Goal: Task Accomplishment & Management: Manage account settings

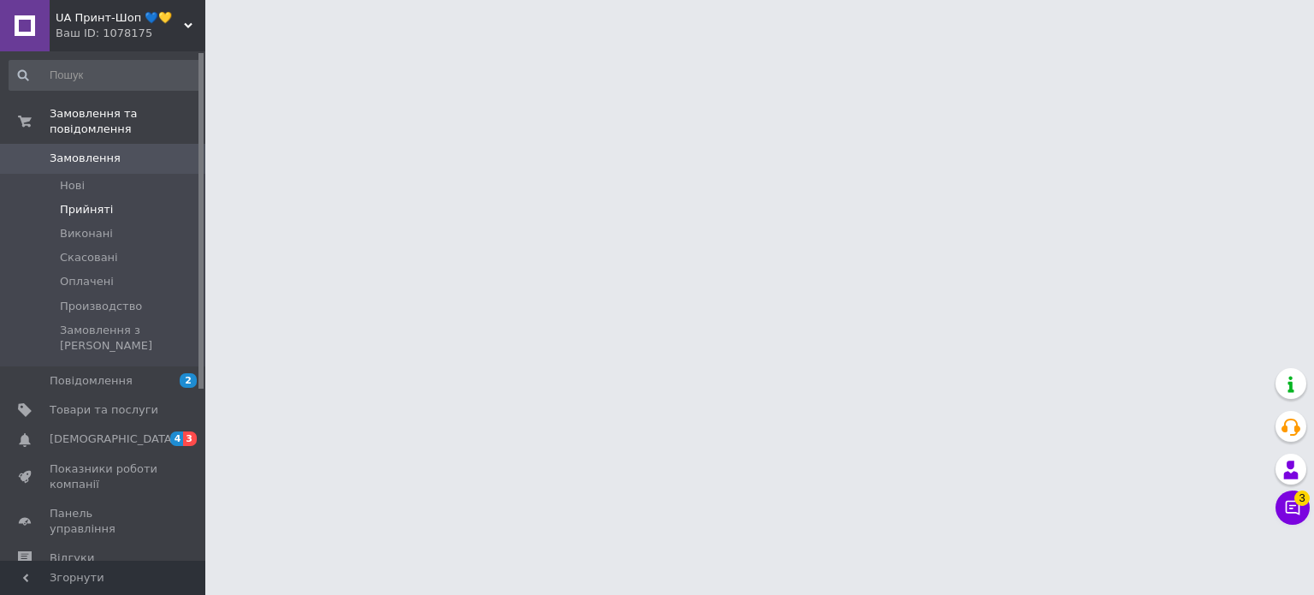
click at [130, 198] on li "Прийняті" at bounding box center [105, 210] width 210 height 24
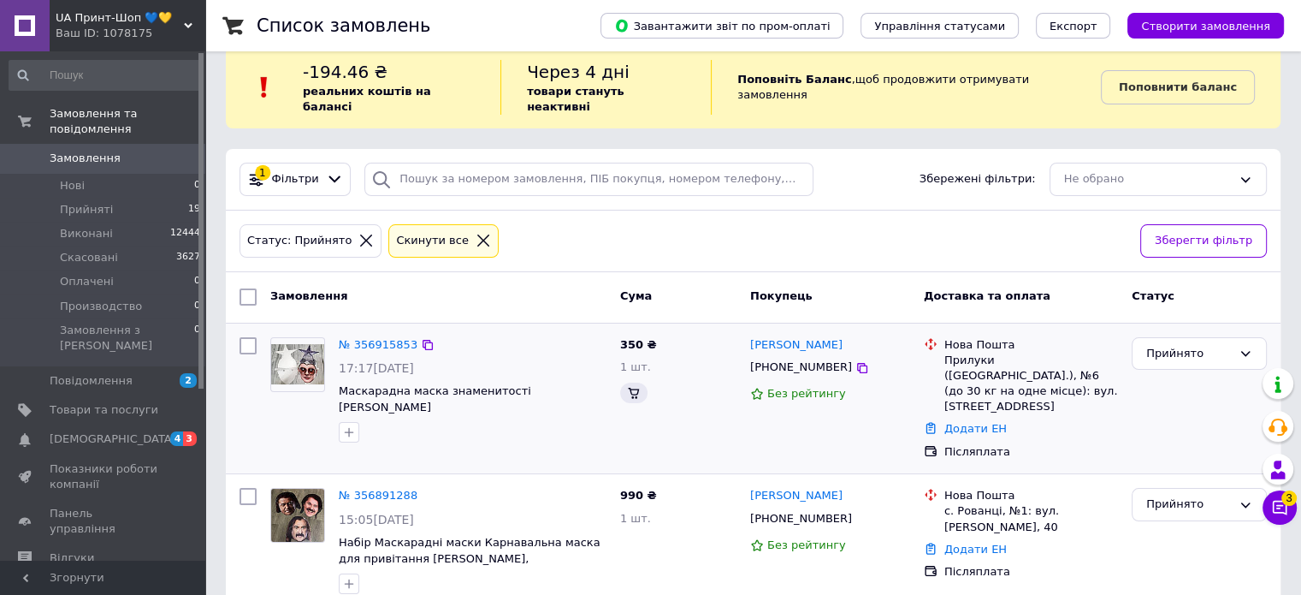
scroll to position [257, 0]
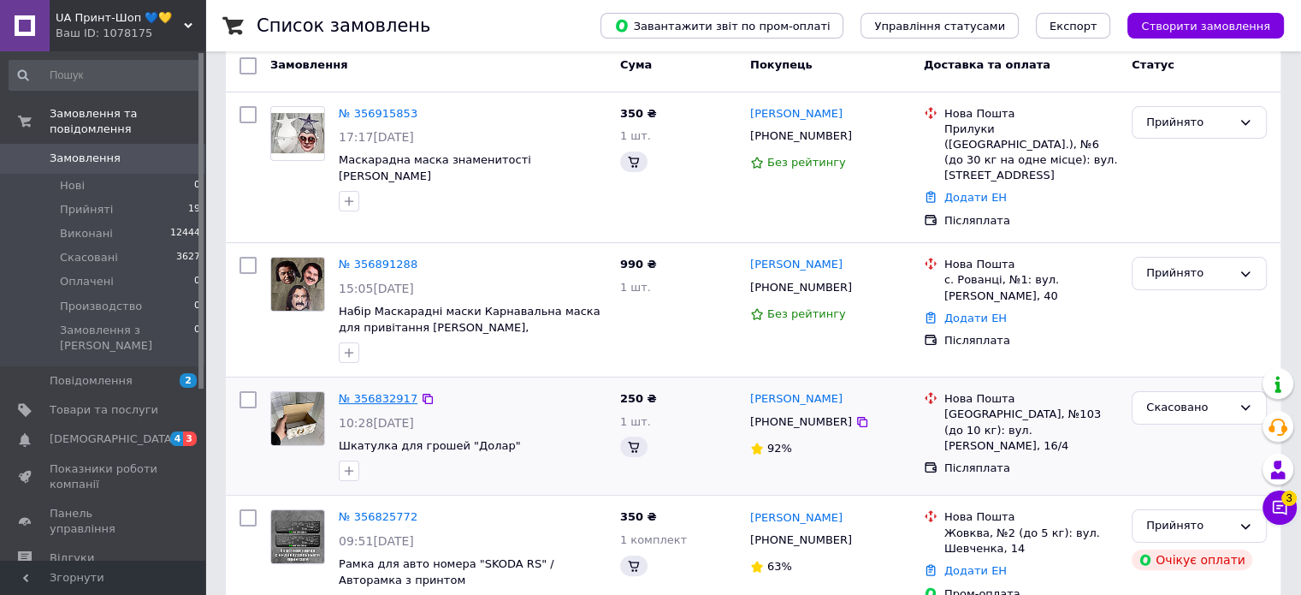
click at [366, 392] on link "№ 356832917" at bounding box center [378, 398] width 79 height 13
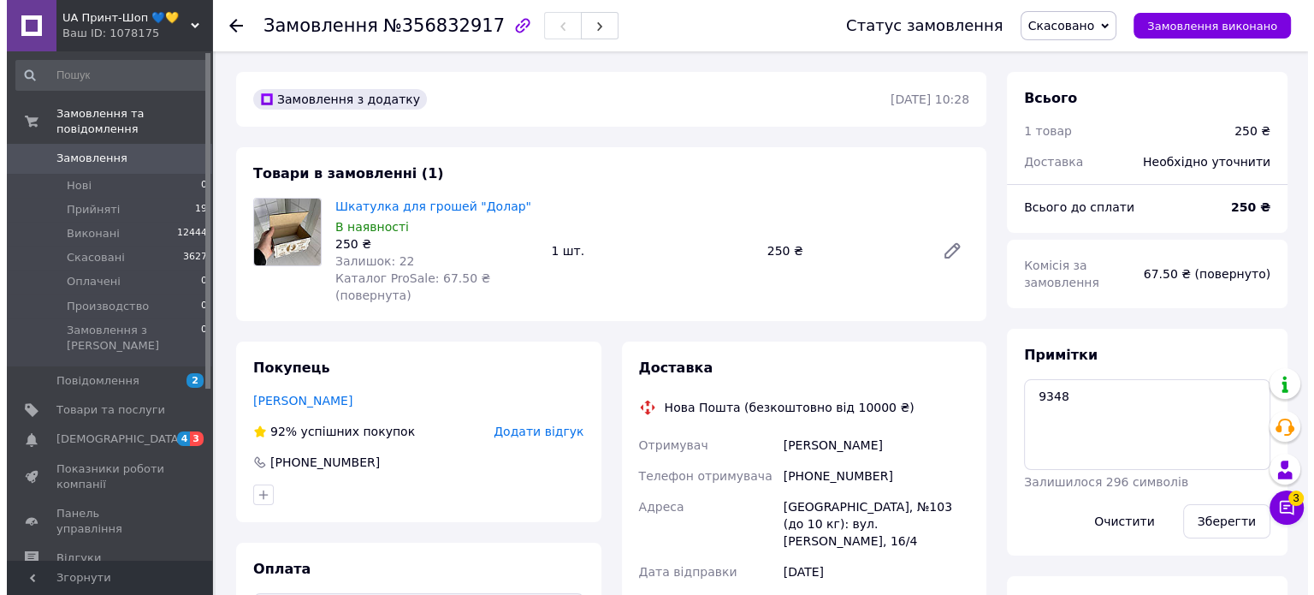
scroll to position [86, 0]
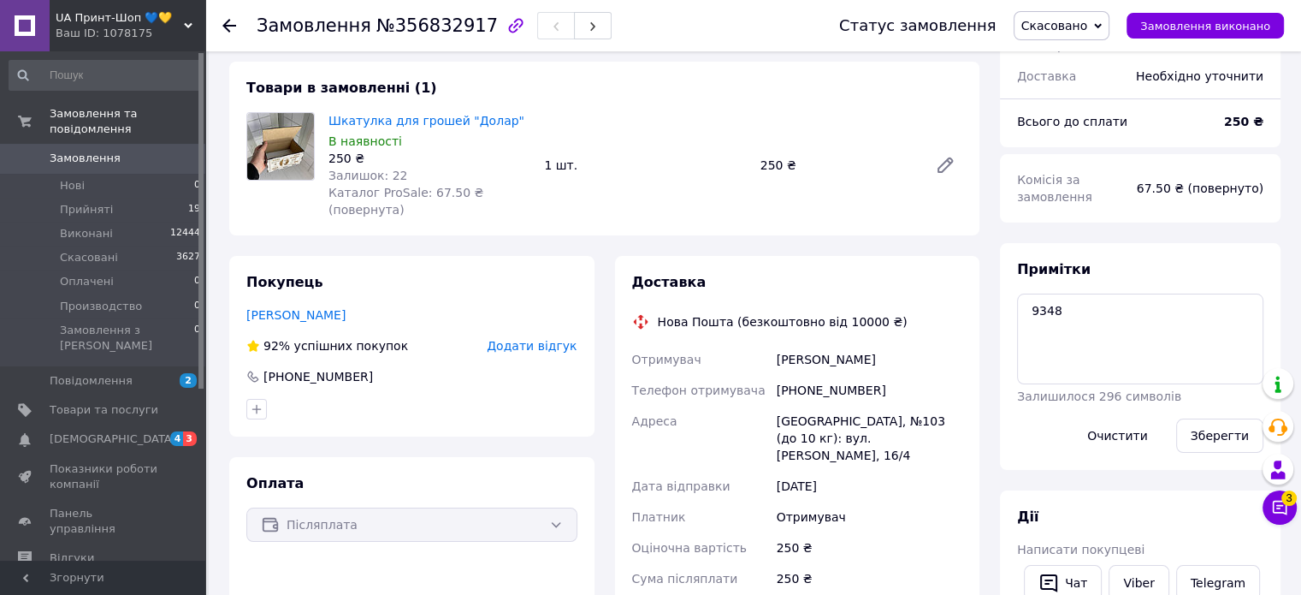
click at [523, 339] on span "Додати відгук" at bounding box center [532, 346] width 90 height 14
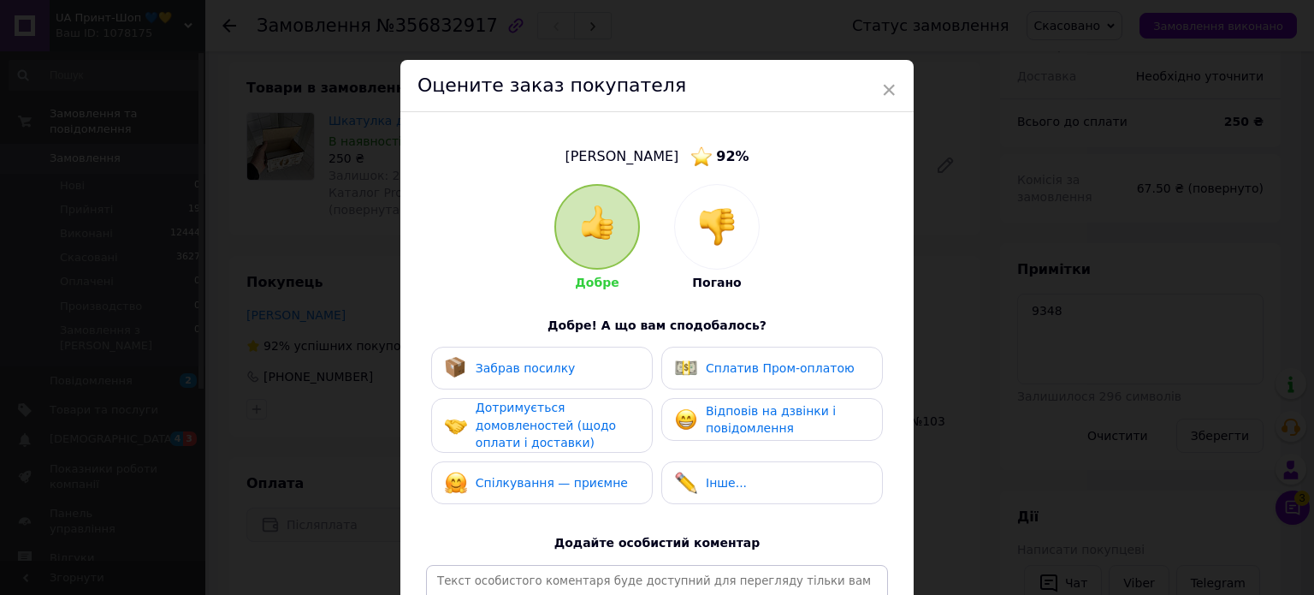
click at [719, 226] on img at bounding box center [717, 227] width 38 height 38
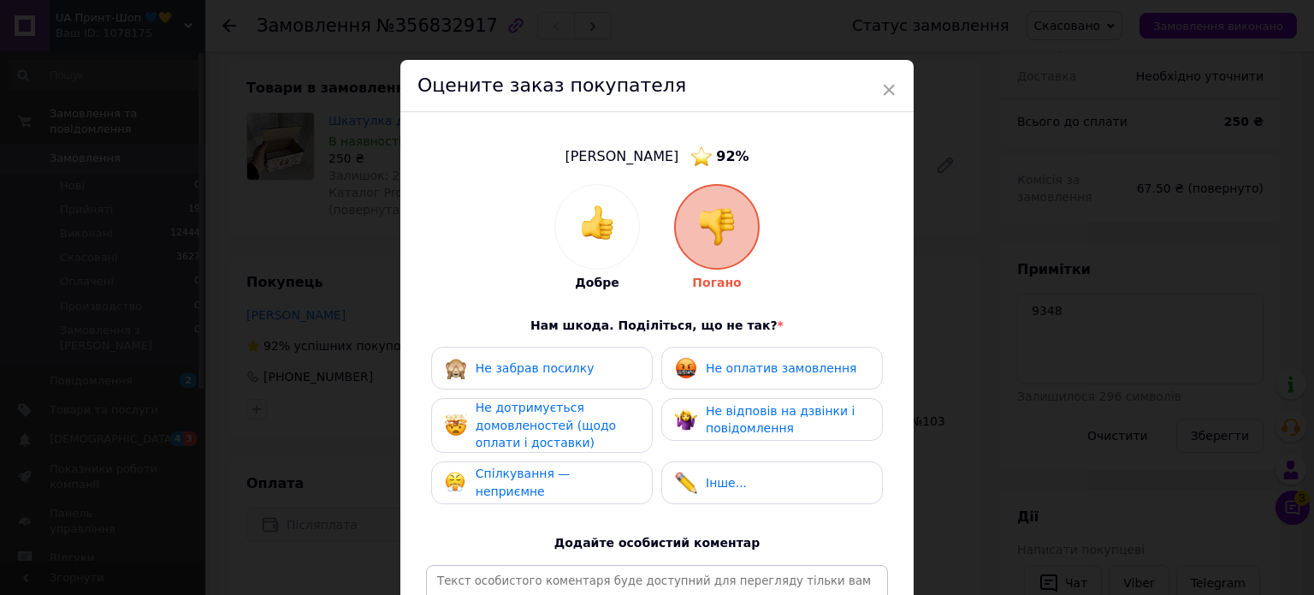
click at [529, 482] on span "Спілкування — неприємне" at bounding box center [523, 482] width 95 height 32
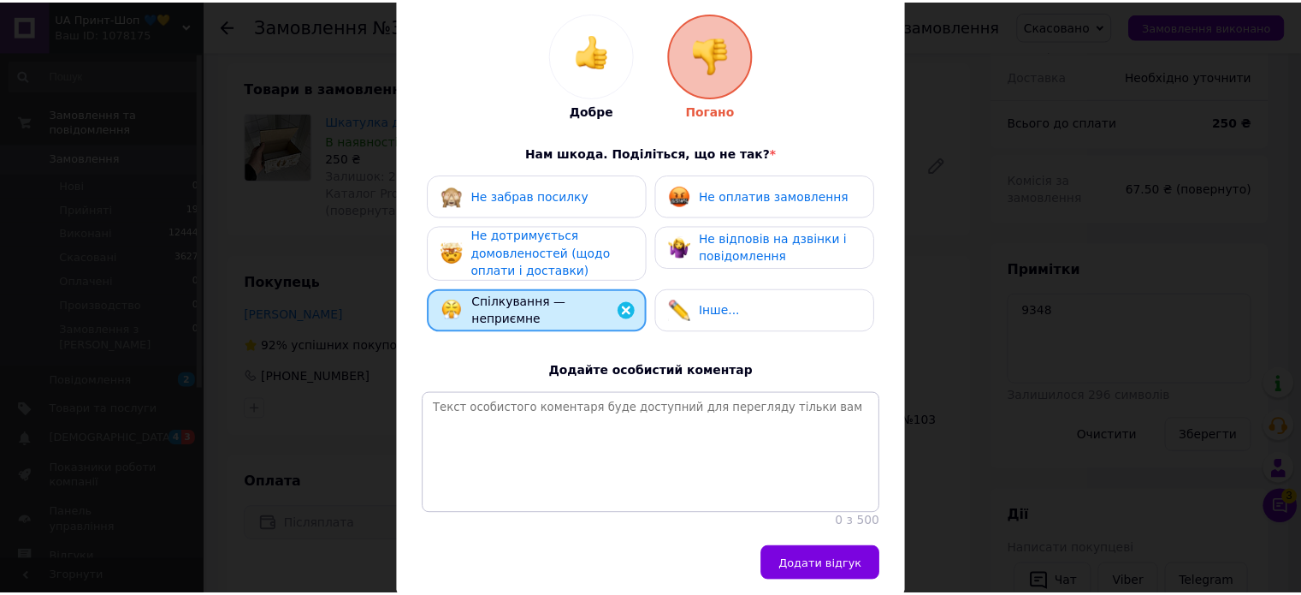
scroll to position [252, 0]
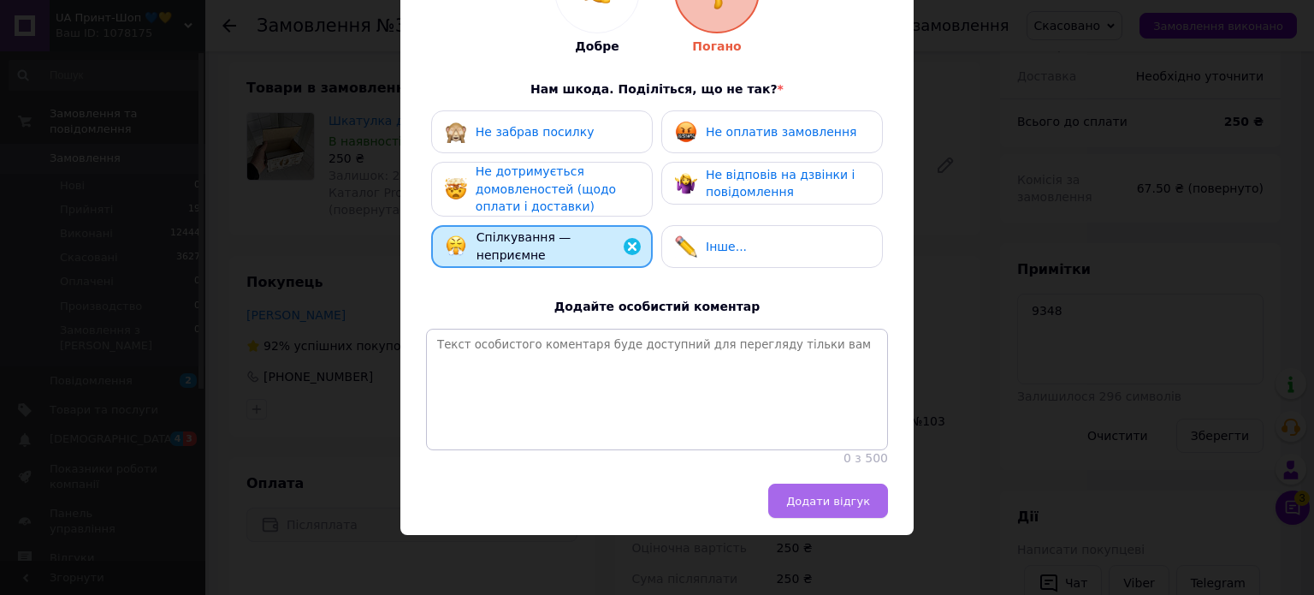
click at [853, 499] on span "Додати відгук" at bounding box center [828, 500] width 84 height 13
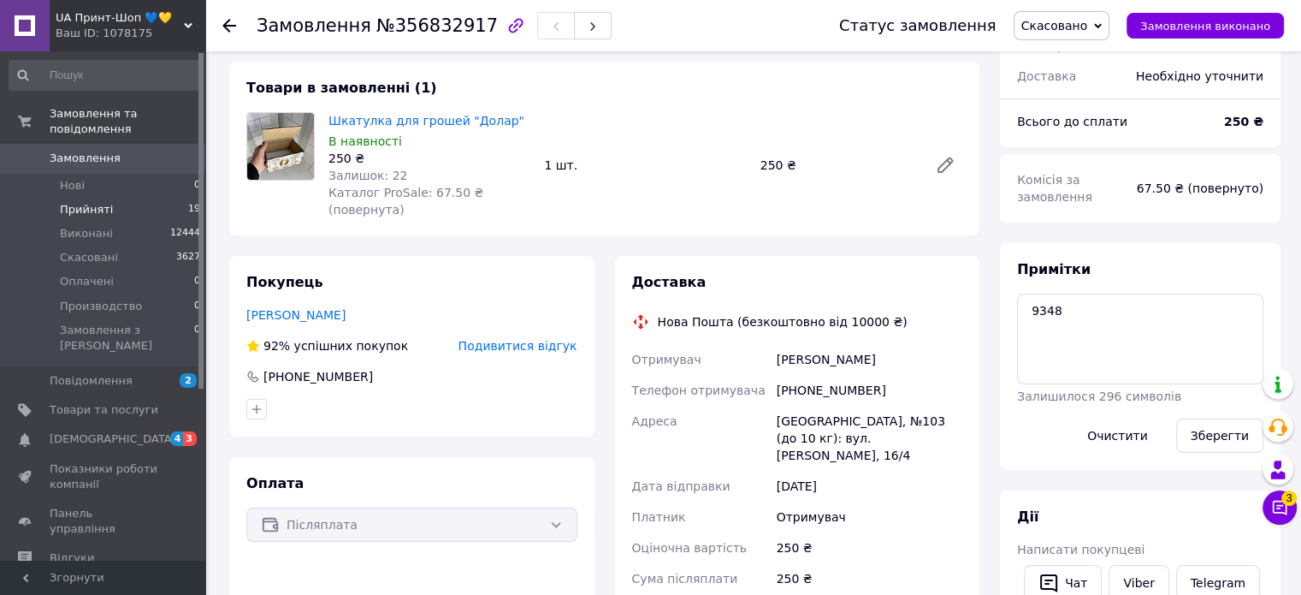
click at [90, 202] on span "Прийняті" at bounding box center [86, 209] width 53 height 15
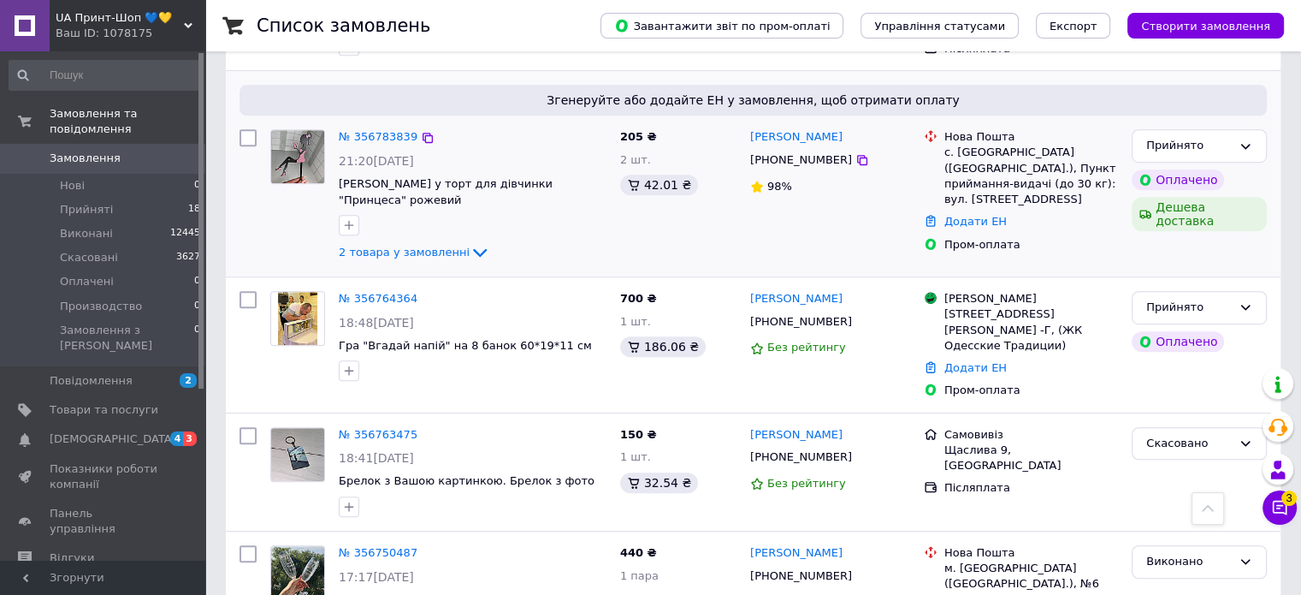
scroll to position [1198, 0]
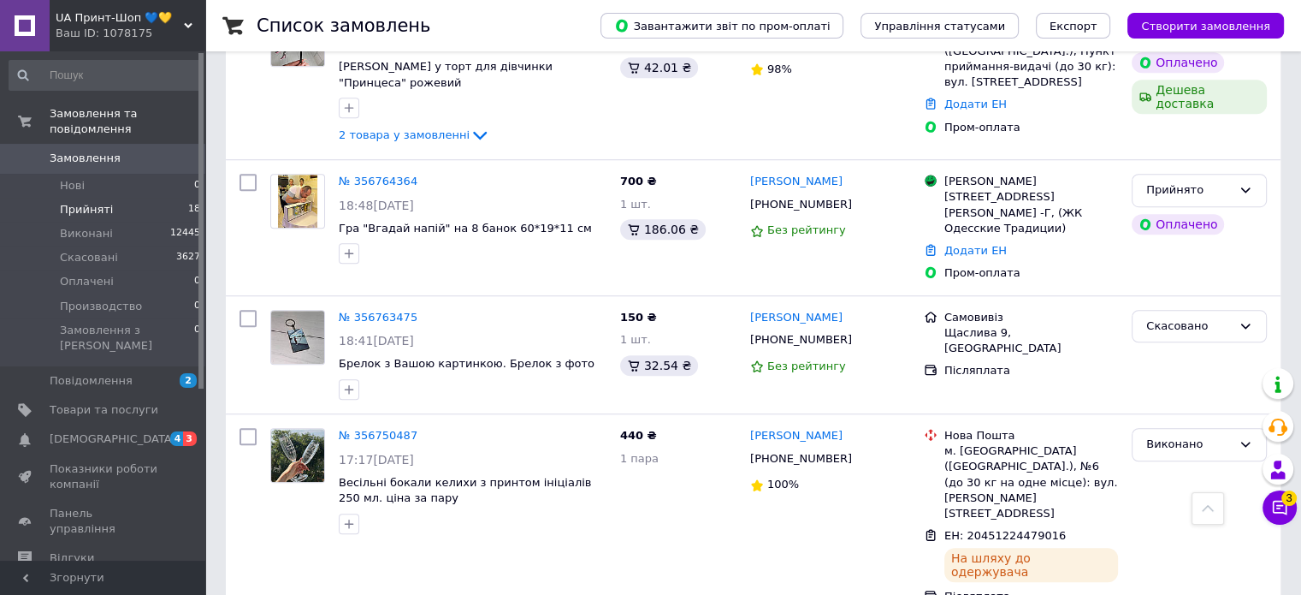
click at [144, 198] on li "Прийняті 18" at bounding box center [105, 210] width 210 height 24
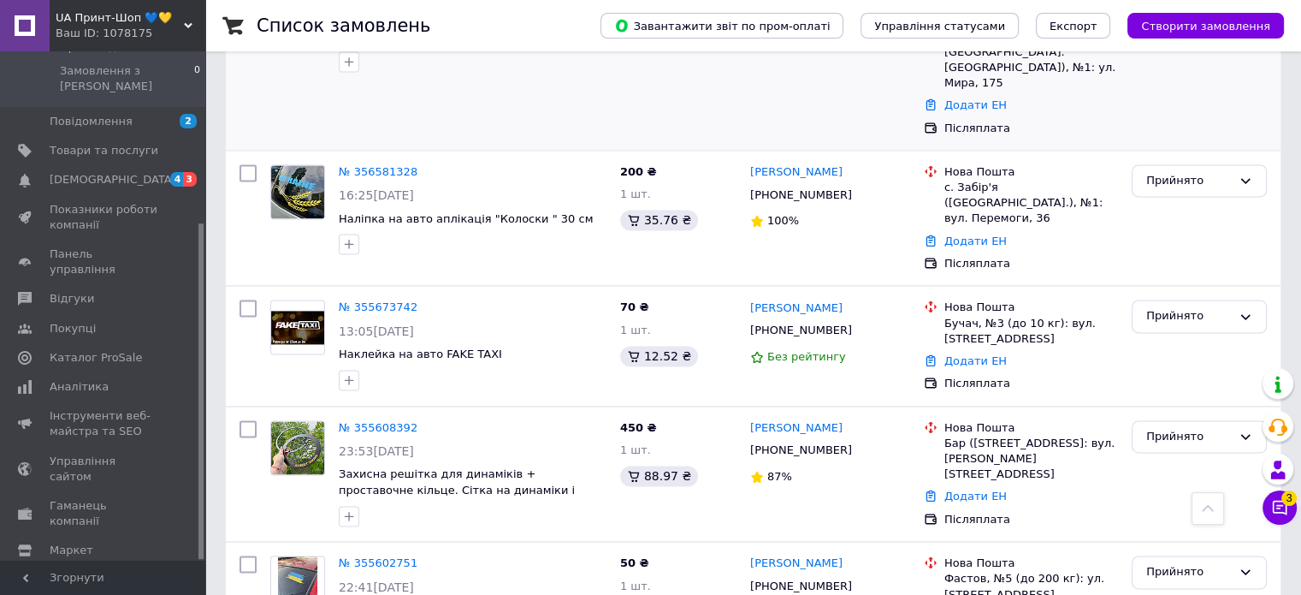
scroll to position [2426, 0]
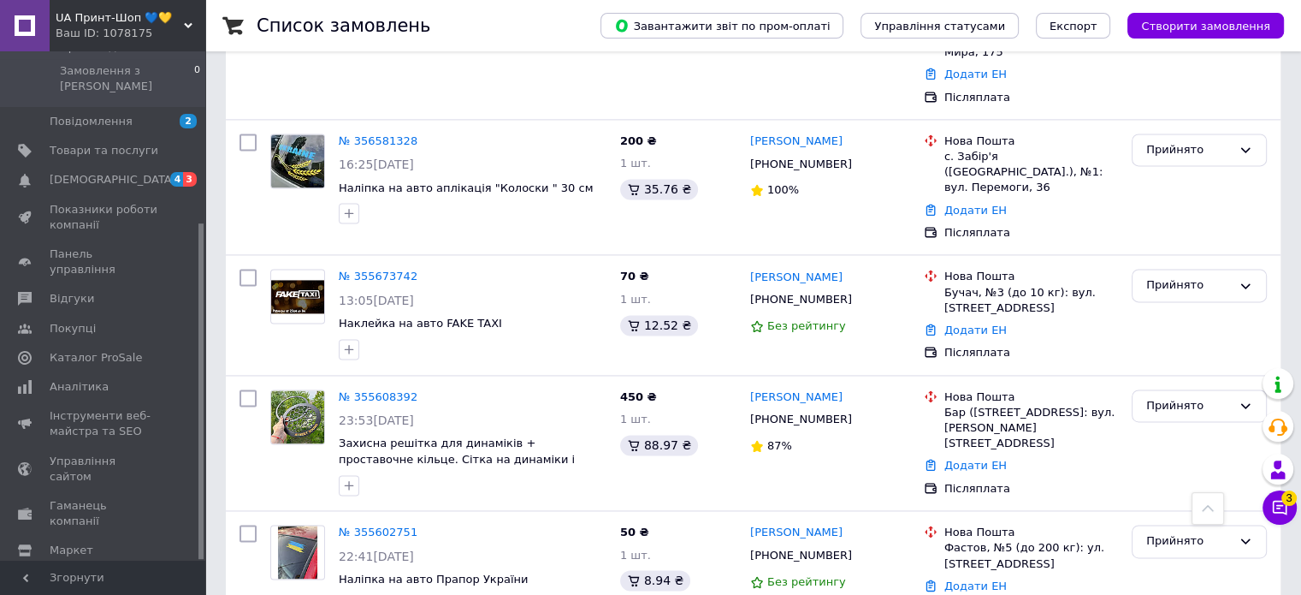
click at [1157, 25] on span "Створити замовлення" at bounding box center [1205, 26] width 129 height 13
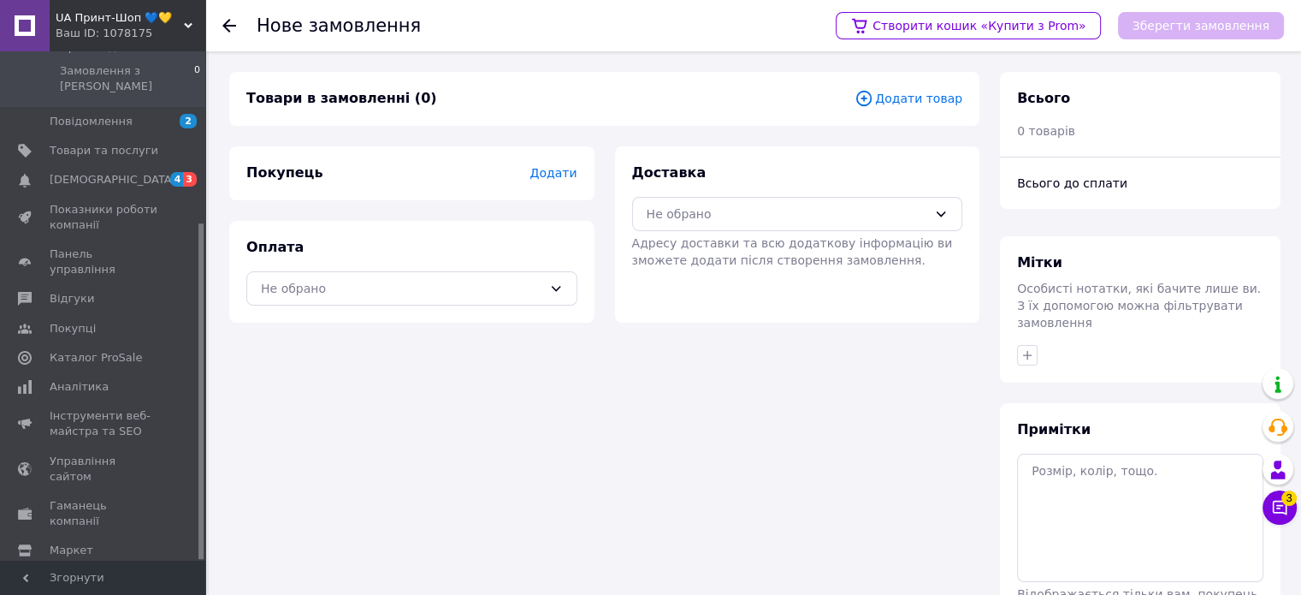
click at [912, 98] on span "Додати товар" at bounding box center [909, 98] width 108 height 19
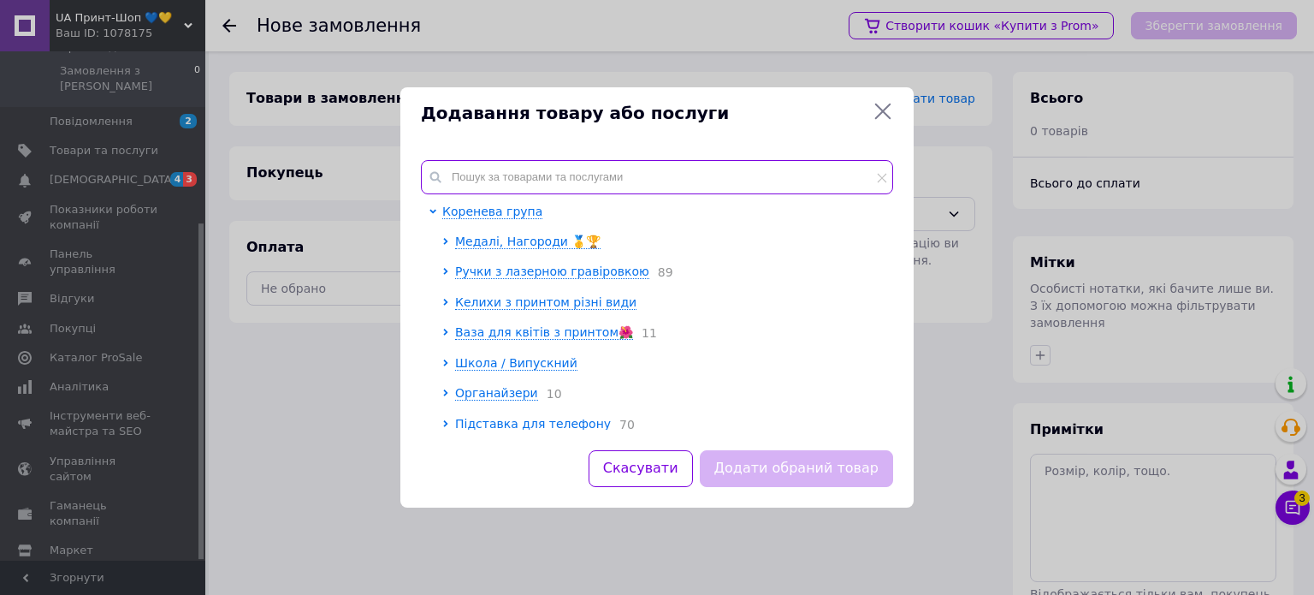
click at [646, 163] on input "text" at bounding box center [657, 177] width 472 height 34
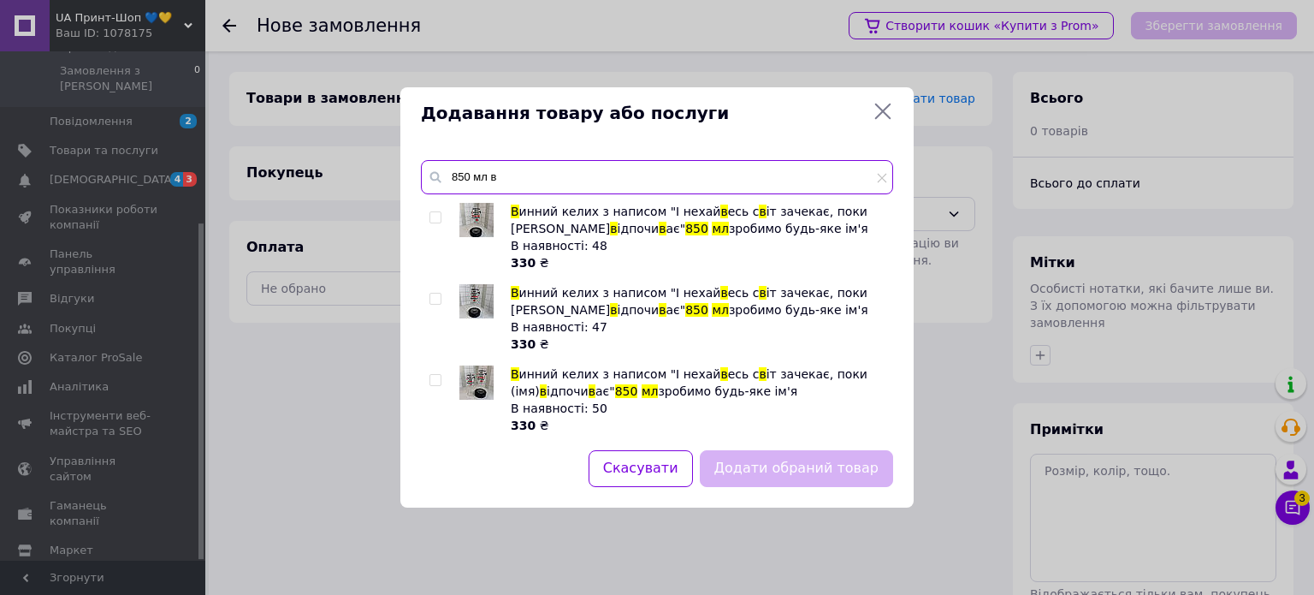
type input "850 мл в"
click at [436, 215] on input "checkbox" at bounding box center [434, 217] width 11 height 11
checkbox input "true"
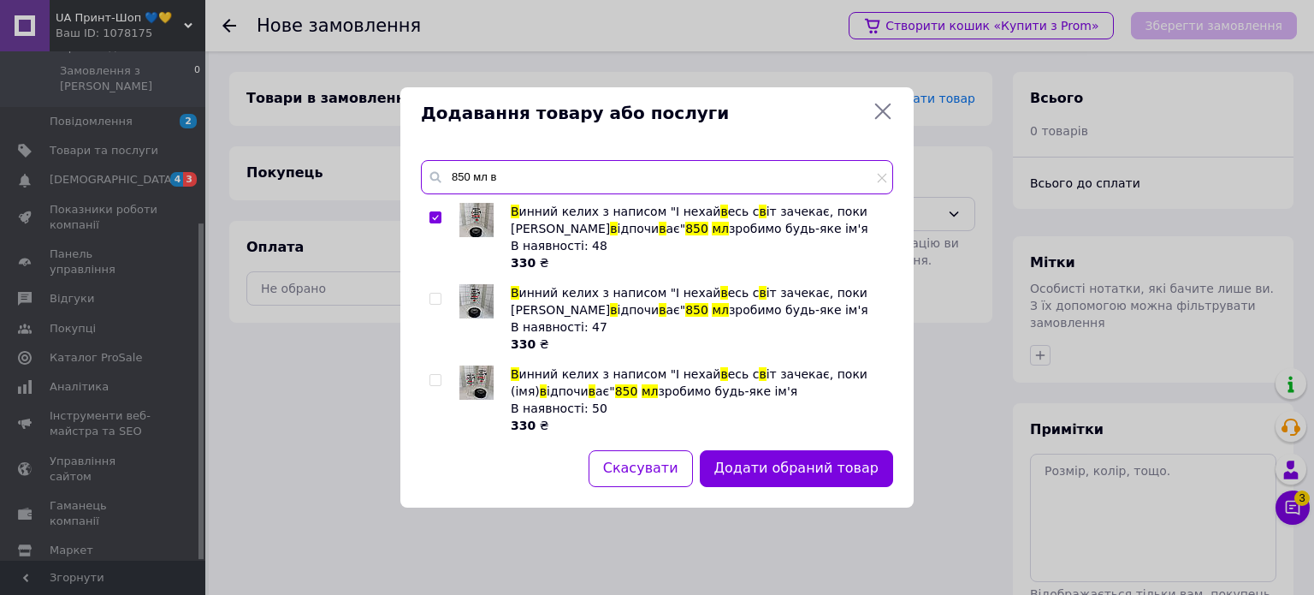
click at [530, 178] on input "850 мл в" at bounding box center [657, 177] width 472 height 34
drag, startPoint x: 530, startPoint y: 178, endPoint x: 423, endPoint y: 186, distance: 107.2
click at [423, 186] on input "850 мл в" at bounding box center [657, 177] width 472 height 34
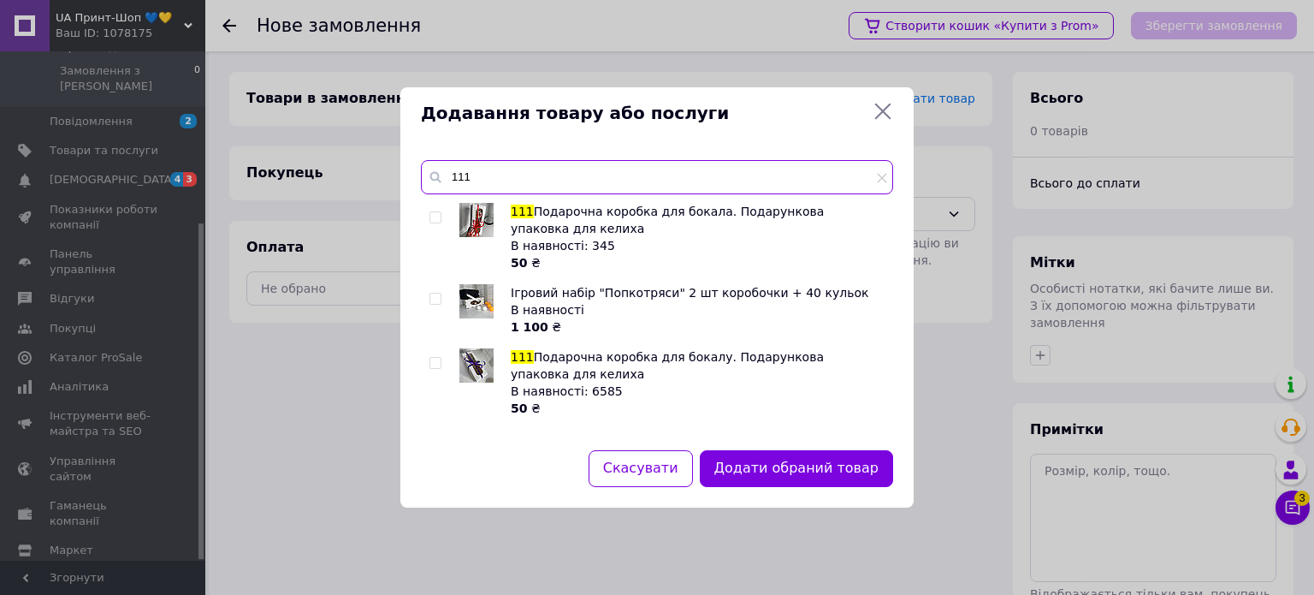
type input "111"
click at [435, 217] on input "checkbox" at bounding box center [434, 217] width 11 height 11
checkbox input "true"
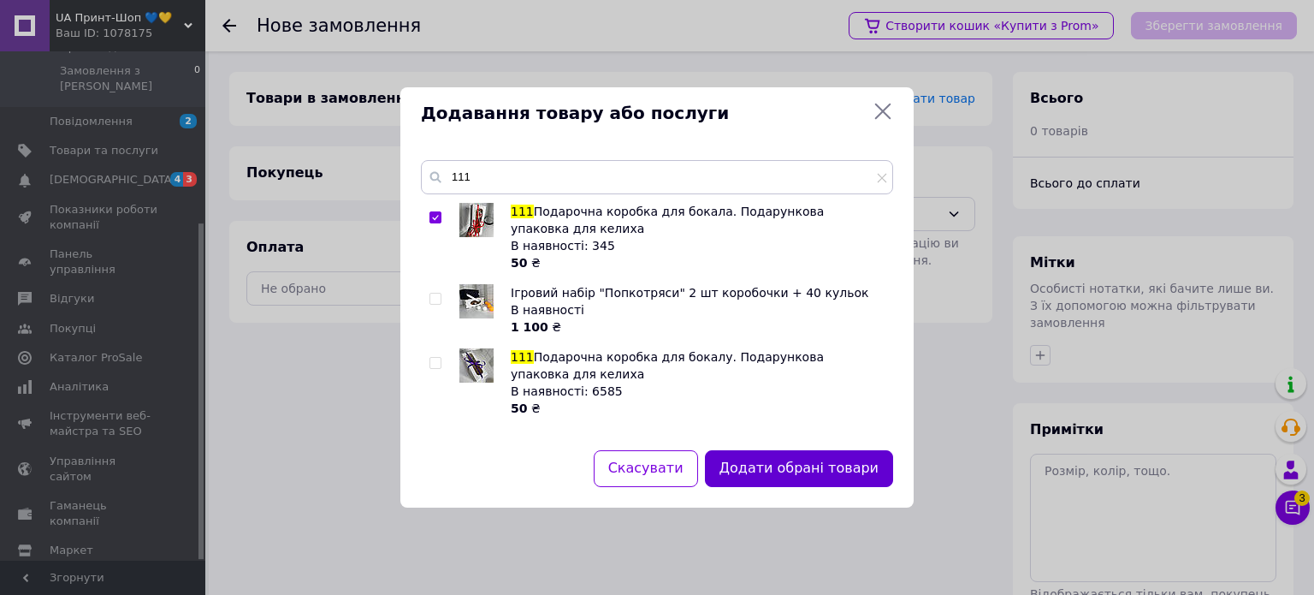
click at [751, 468] on button "Додати обрані товари" at bounding box center [799, 468] width 188 height 37
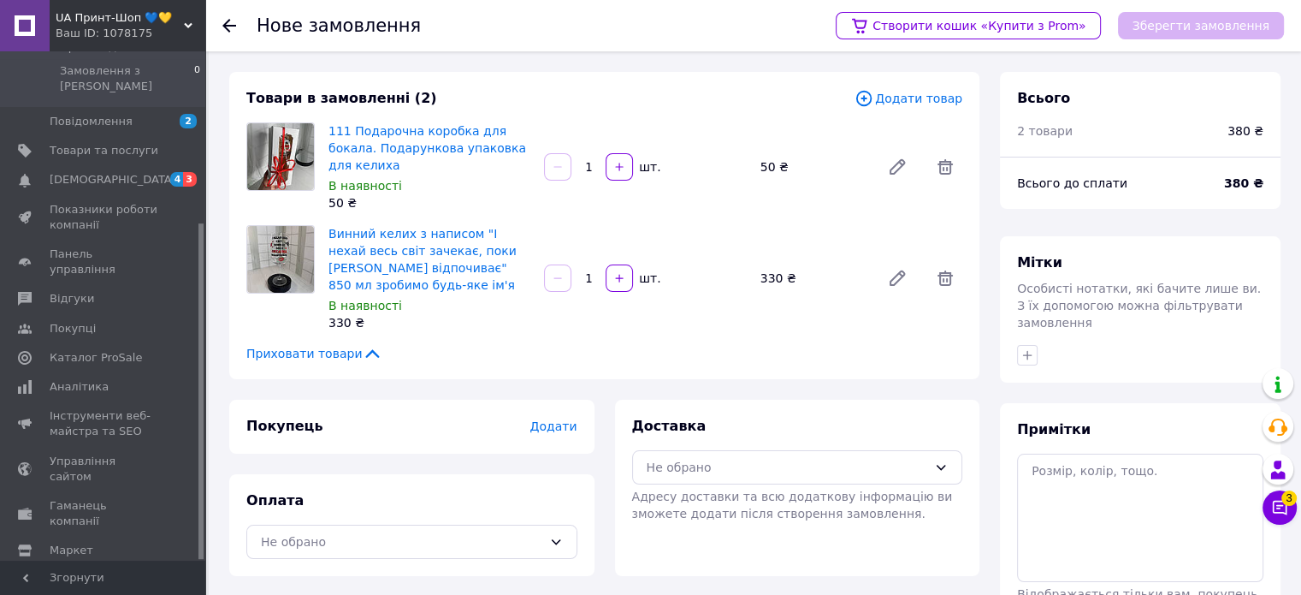
click at [539, 419] on div "Покупець Додати" at bounding box center [411, 427] width 365 height 54
click at [542, 419] on span "Додати" at bounding box center [553, 426] width 47 height 14
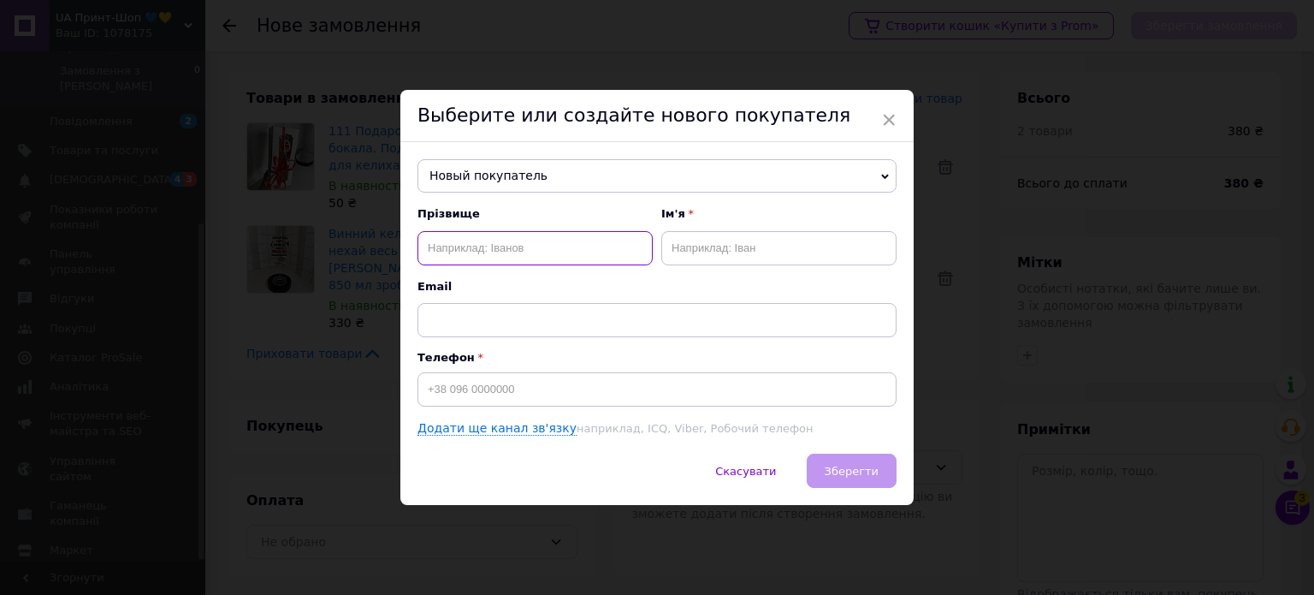
click at [625, 256] on input "text" at bounding box center [534, 248] width 235 height 34
type input "Дубовик"
click at [743, 240] on input "text" at bounding box center [778, 248] width 235 height 34
click at [705, 246] on input "Олексендра" at bounding box center [778, 248] width 235 height 34
type input "Олександра"
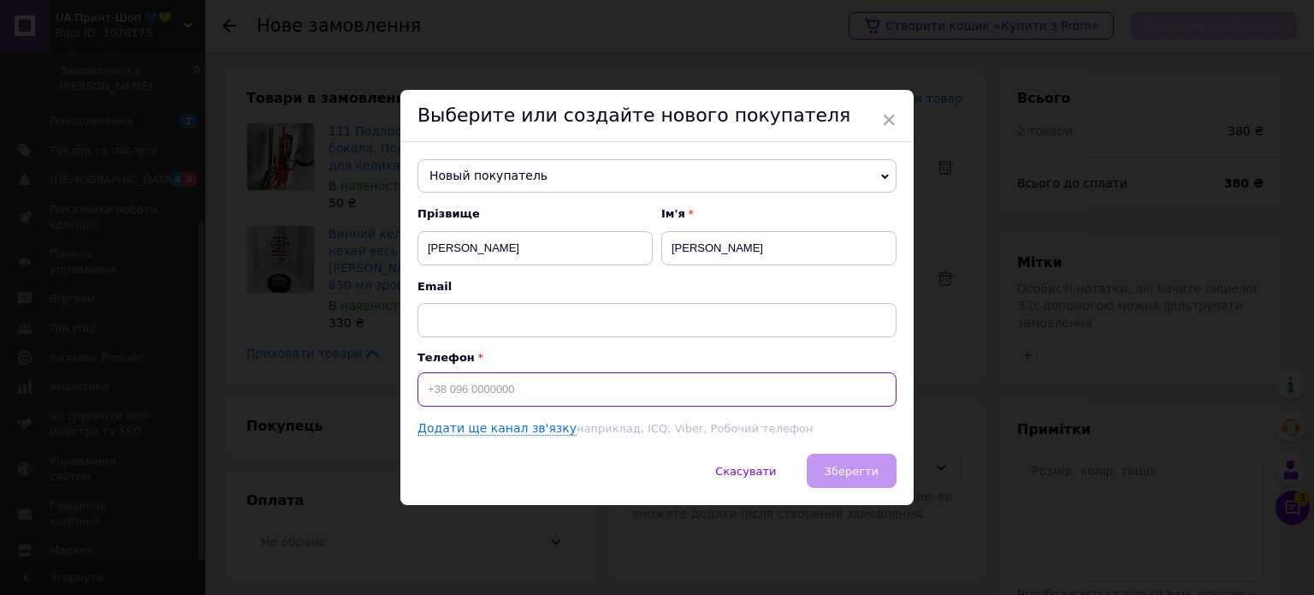
click at [524, 397] on input at bounding box center [656, 389] width 479 height 34
type input "+380679505702"
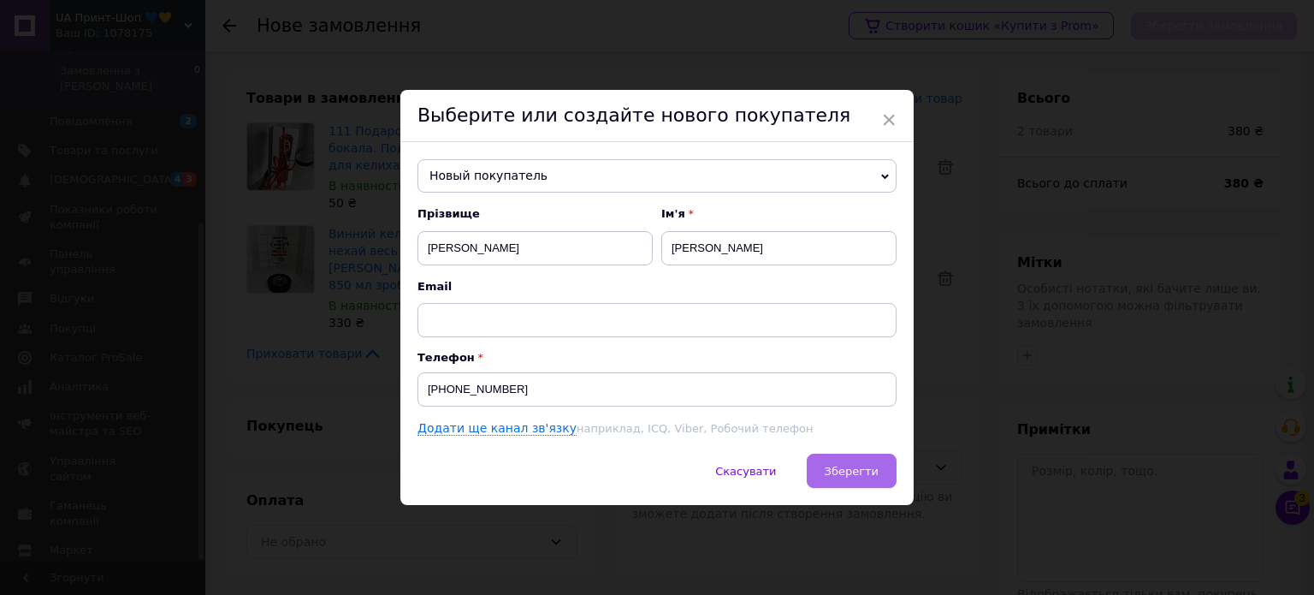
click at [864, 470] on span "Зберегти" at bounding box center [852, 471] width 54 height 13
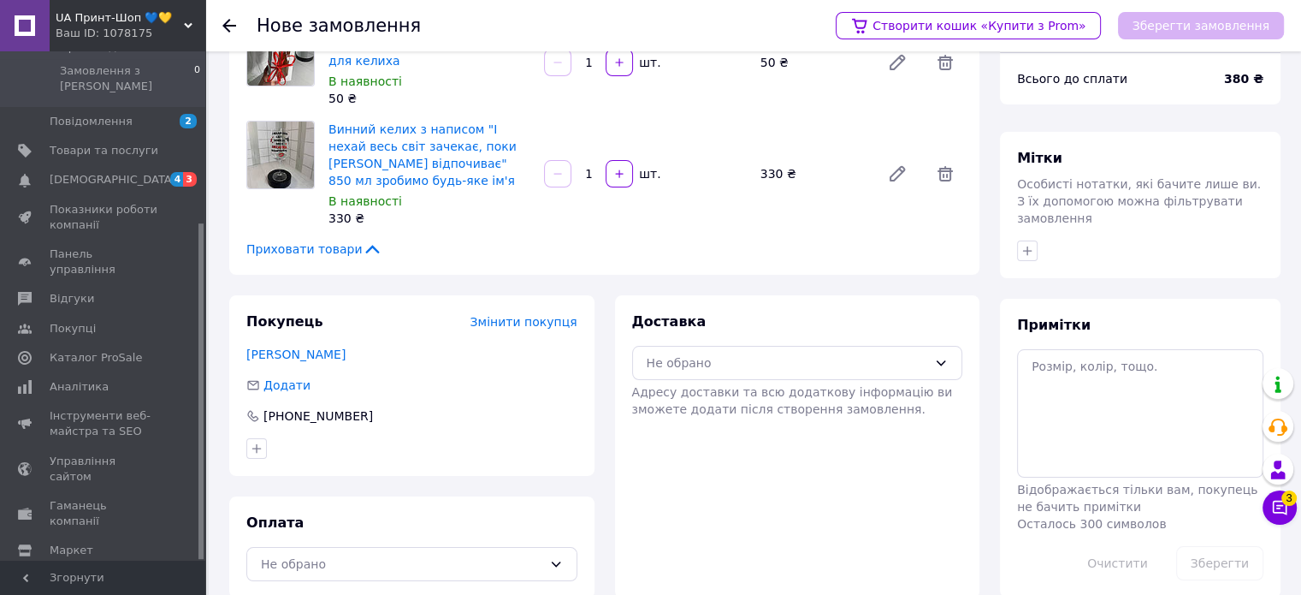
scroll to position [110, 0]
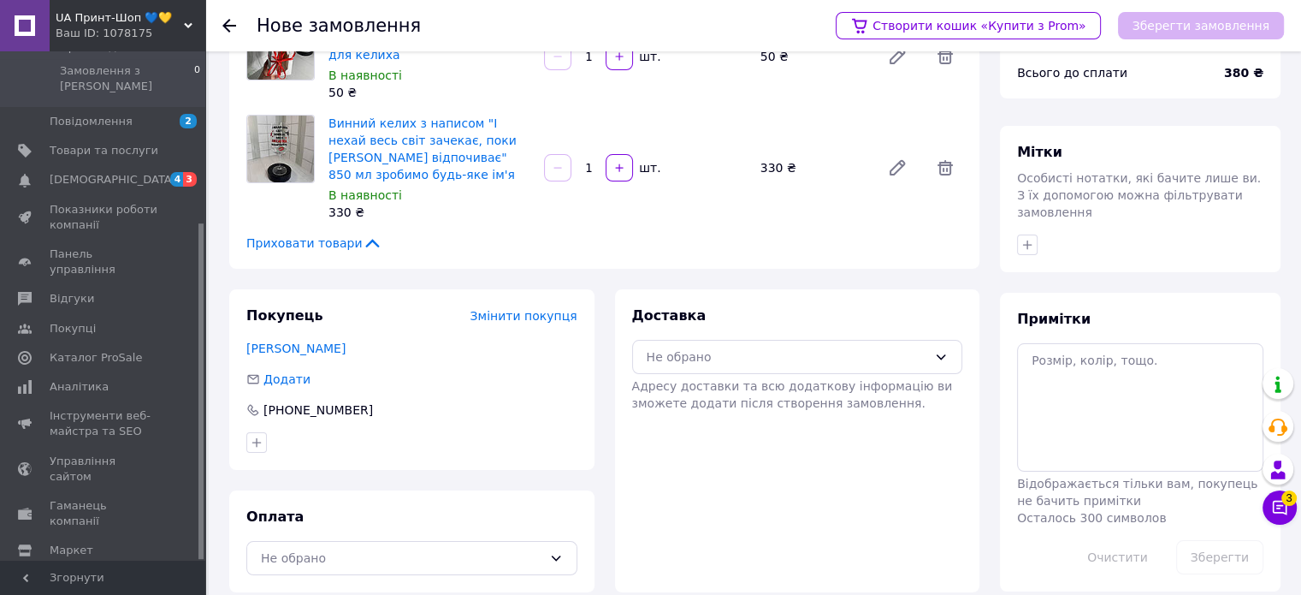
click at [282, 565] on div "Оплата Не обрано" at bounding box center [411, 541] width 365 height 102
click at [287, 548] on div "Не обрано" at bounding box center [401, 557] width 281 height 19
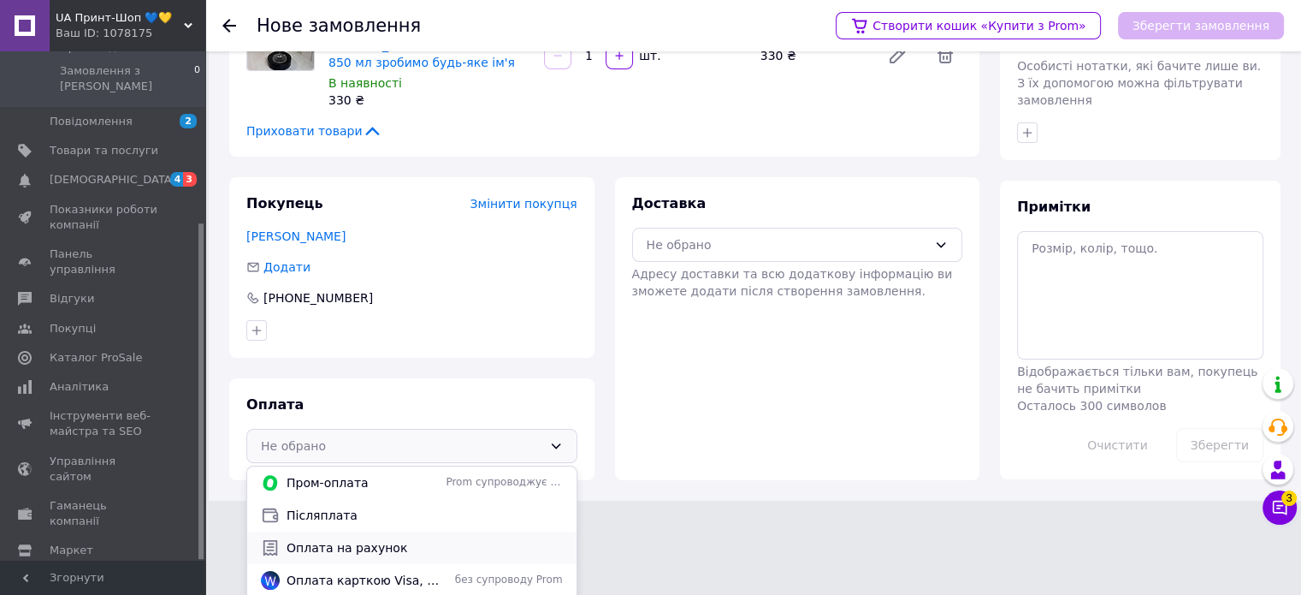
scroll to position [224, 0]
click at [372, 537] on span "Оплата на рахунок" at bounding box center [425, 545] width 276 height 17
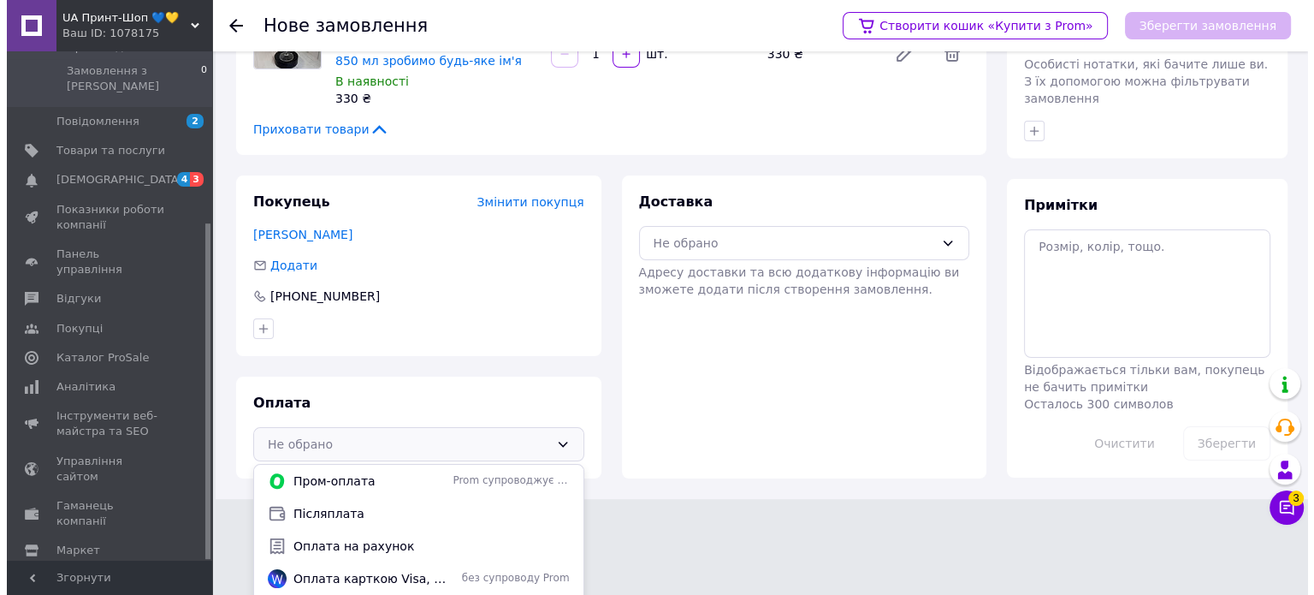
scroll to position [110, 0]
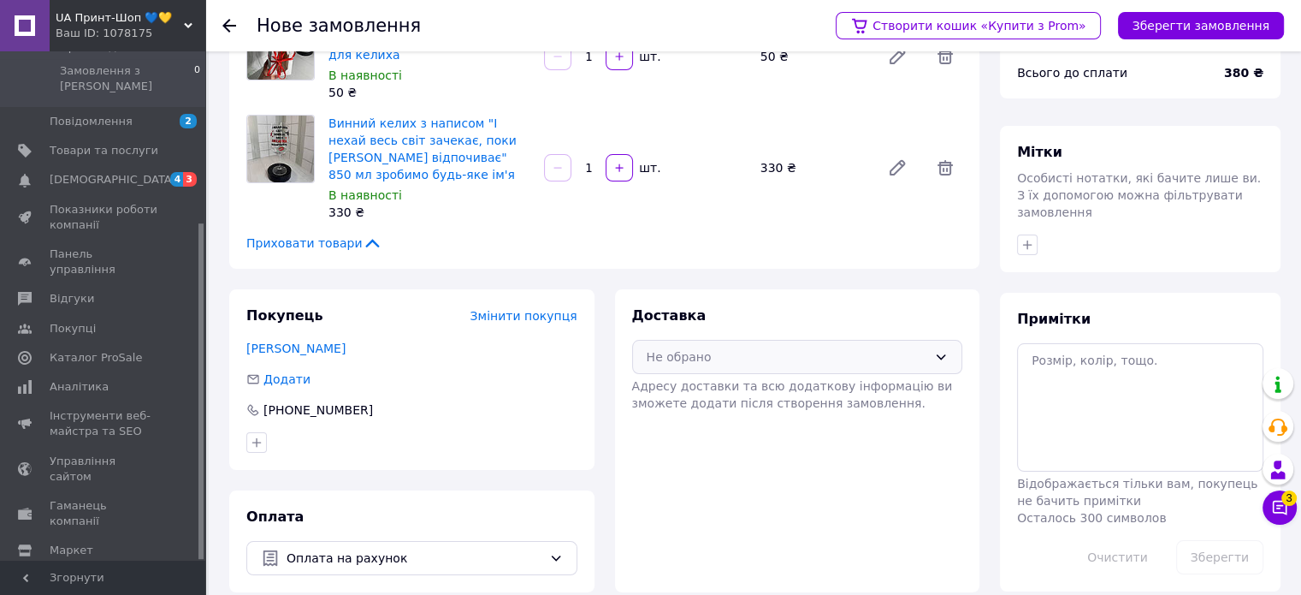
click at [779, 347] on div "Не обрано" at bounding box center [787, 356] width 281 height 19
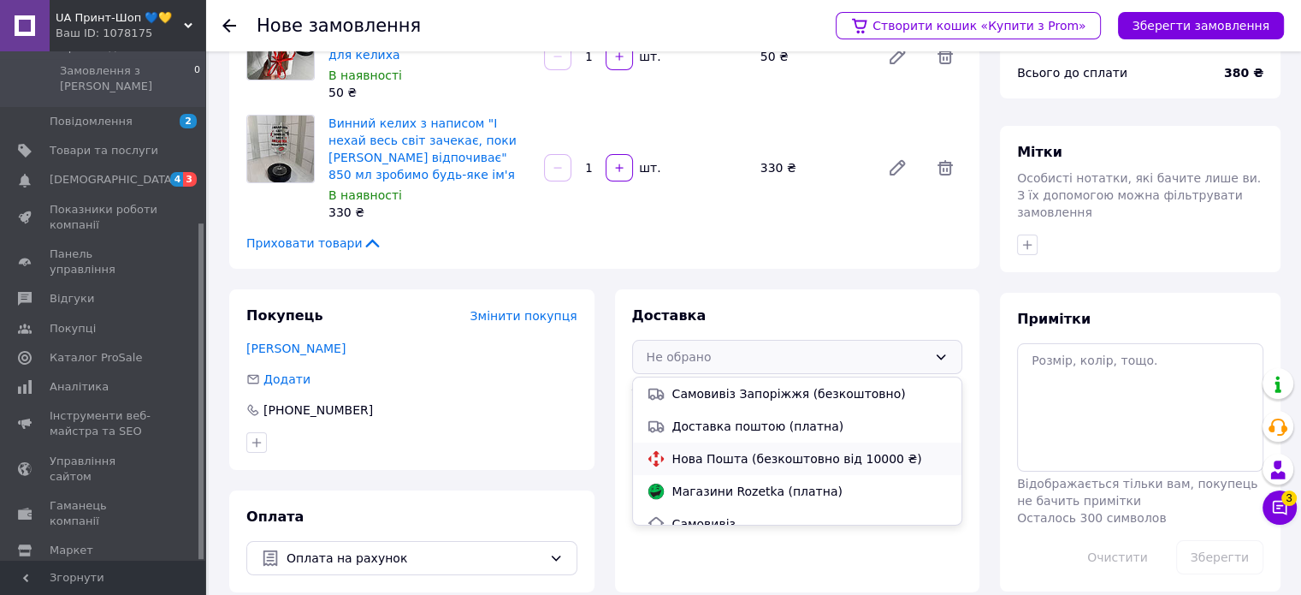
click at [755, 450] on span "Нова Пошта (безкоштовно від 10000 ₴)" at bounding box center [810, 458] width 276 height 17
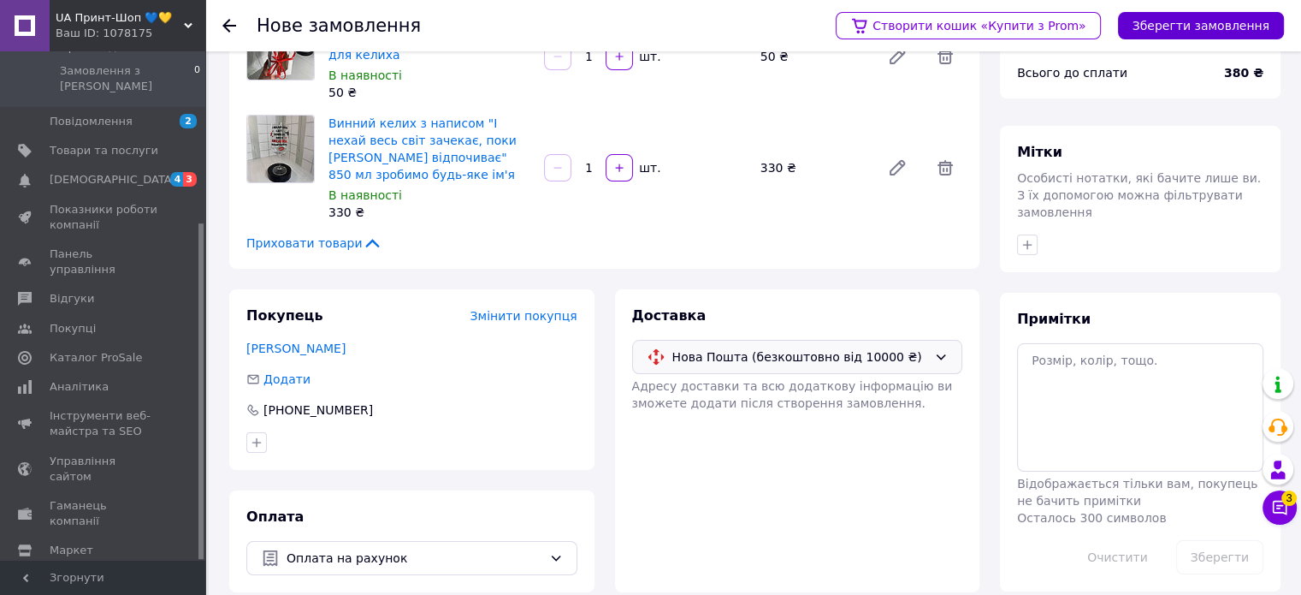
click at [1202, 30] on button "Зберегти замовлення" at bounding box center [1201, 25] width 166 height 27
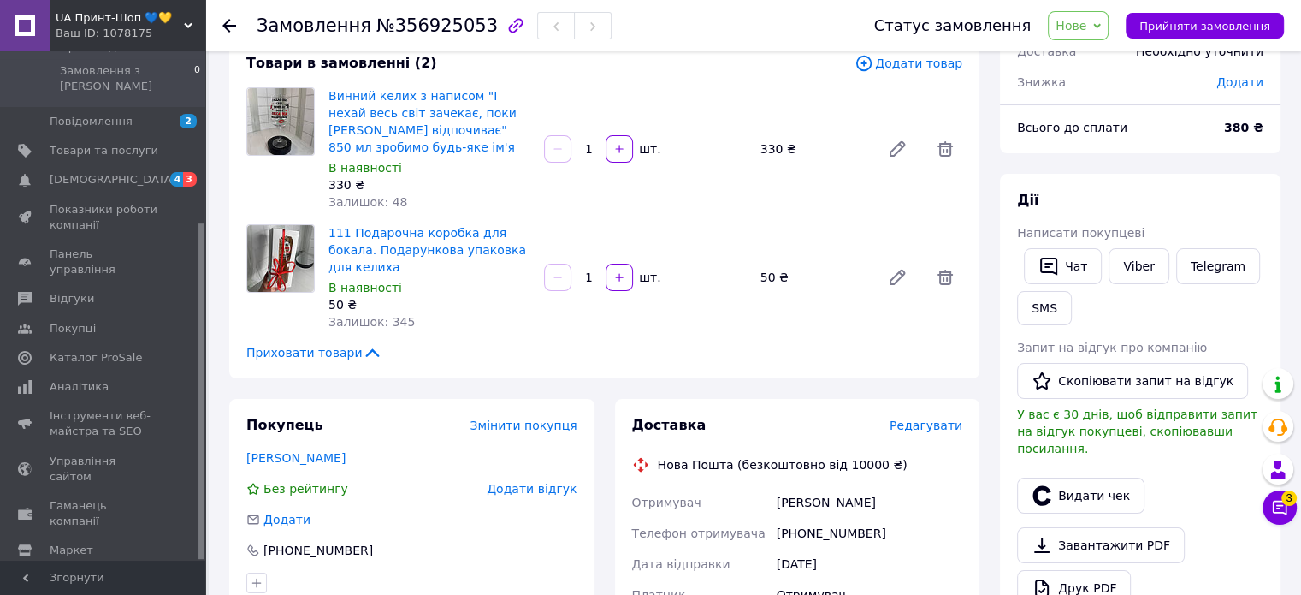
click at [938, 418] on span "Редагувати" at bounding box center [926, 425] width 73 height 14
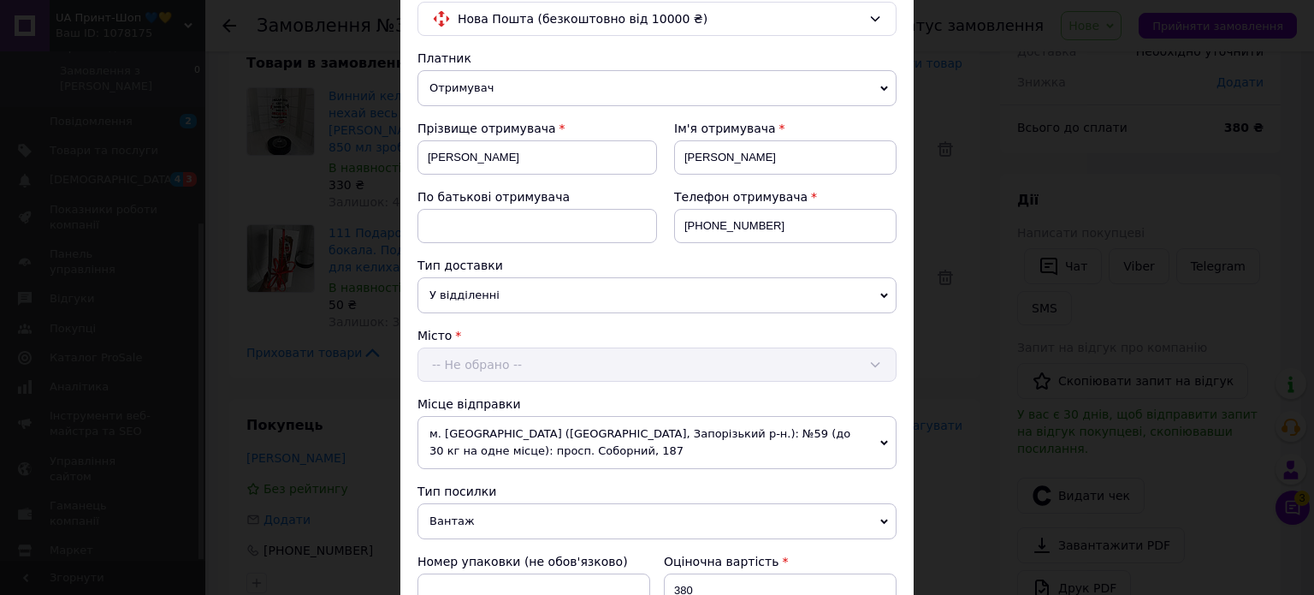
scroll to position [257, 0]
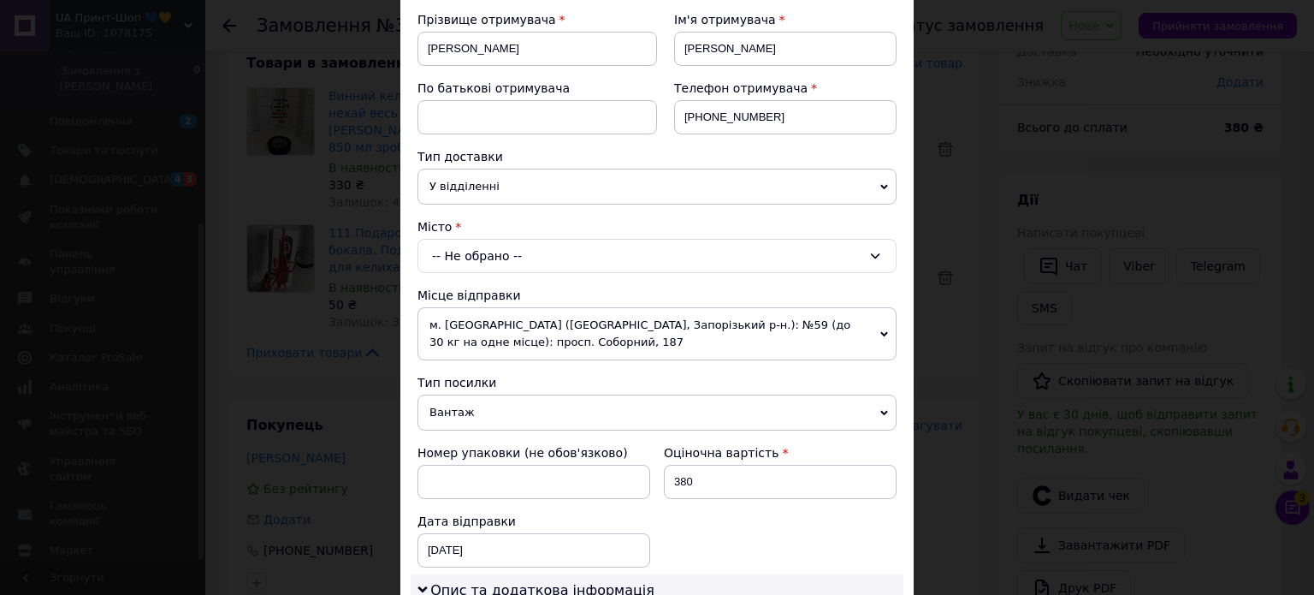
click at [522, 252] on div "-- Не обрано --" at bounding box center [656, 256] width 479 height 34
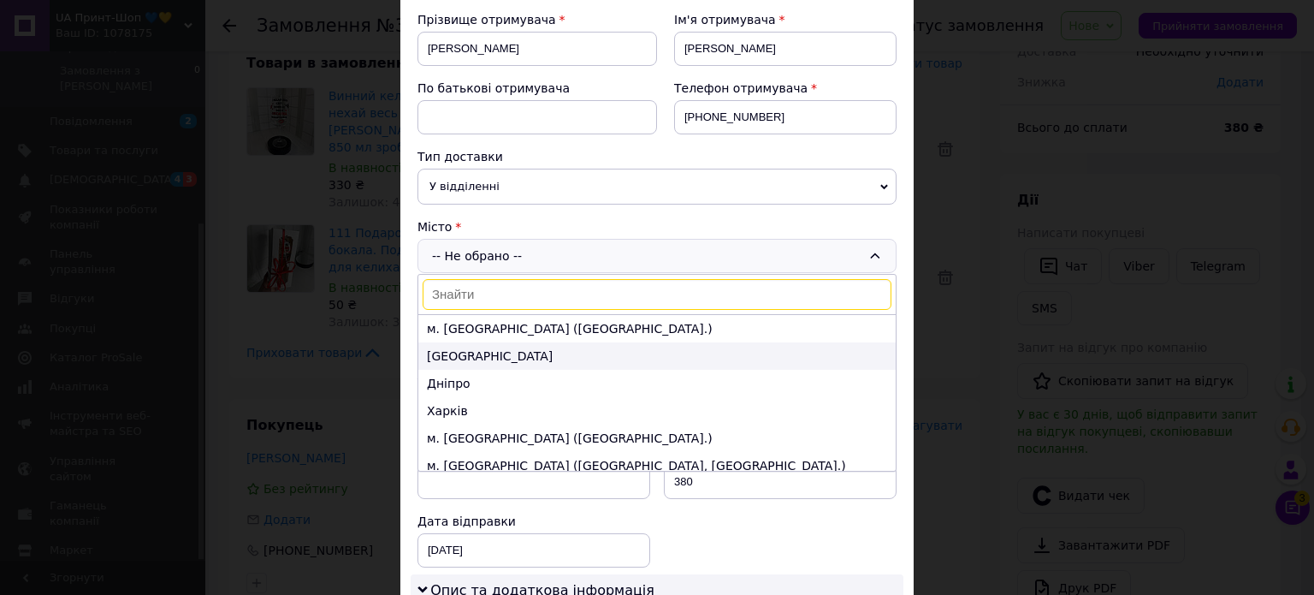
click at [493, 347] on li "[GEOGRAPHIC_DATA]" at bounding box center [656, 355] width 477 height 27
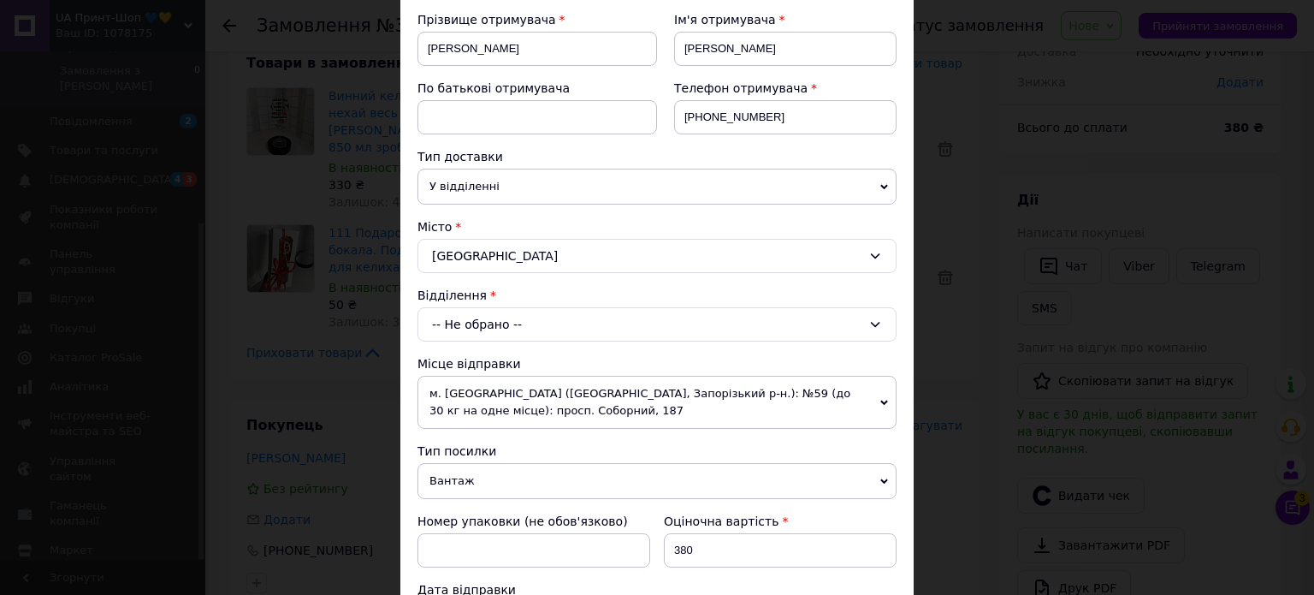
click at [520, 325] on div "-- Не обрано --" at bounding box center [656, 324] width 479 height 34
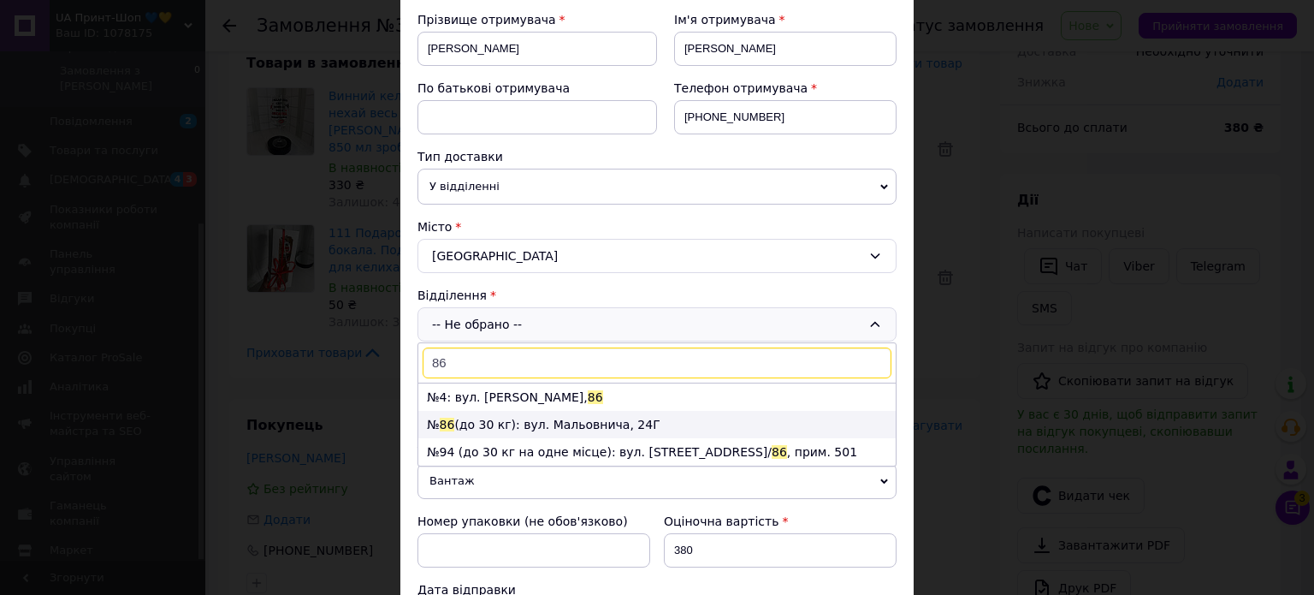
type input "86"
click at [530, 411] on li "№ 86 (до 30 кг): вул. Мальовнича, 24Г" at bounding box center [656, 424] width 477 height 27
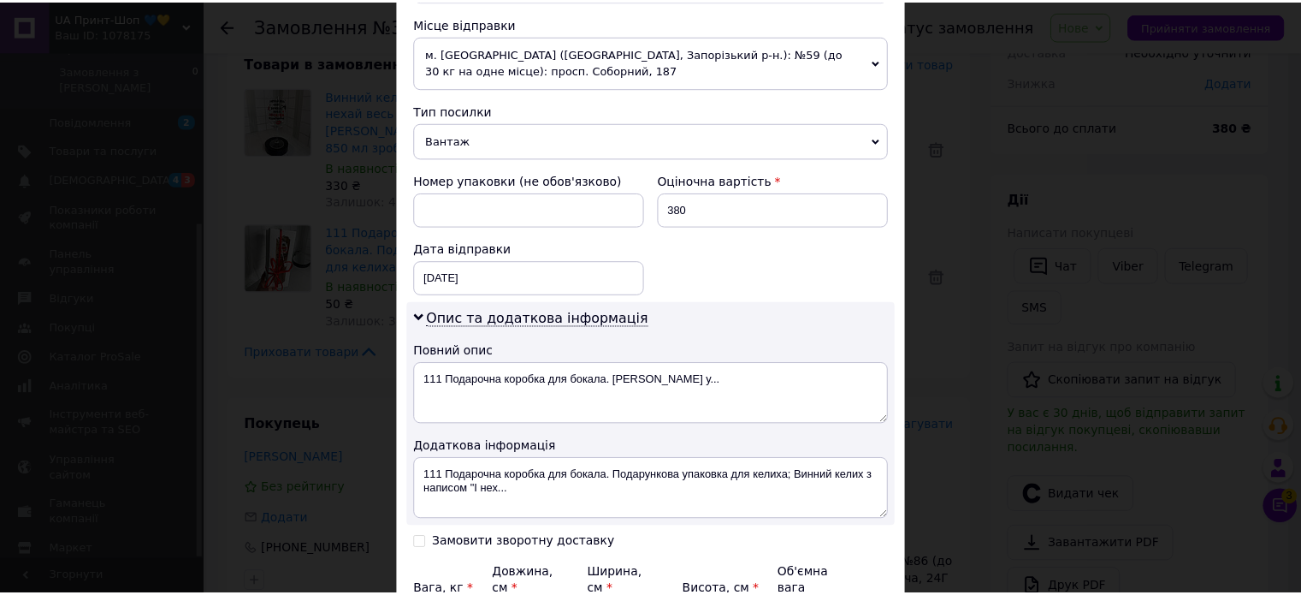
scroll to position [684, 0]
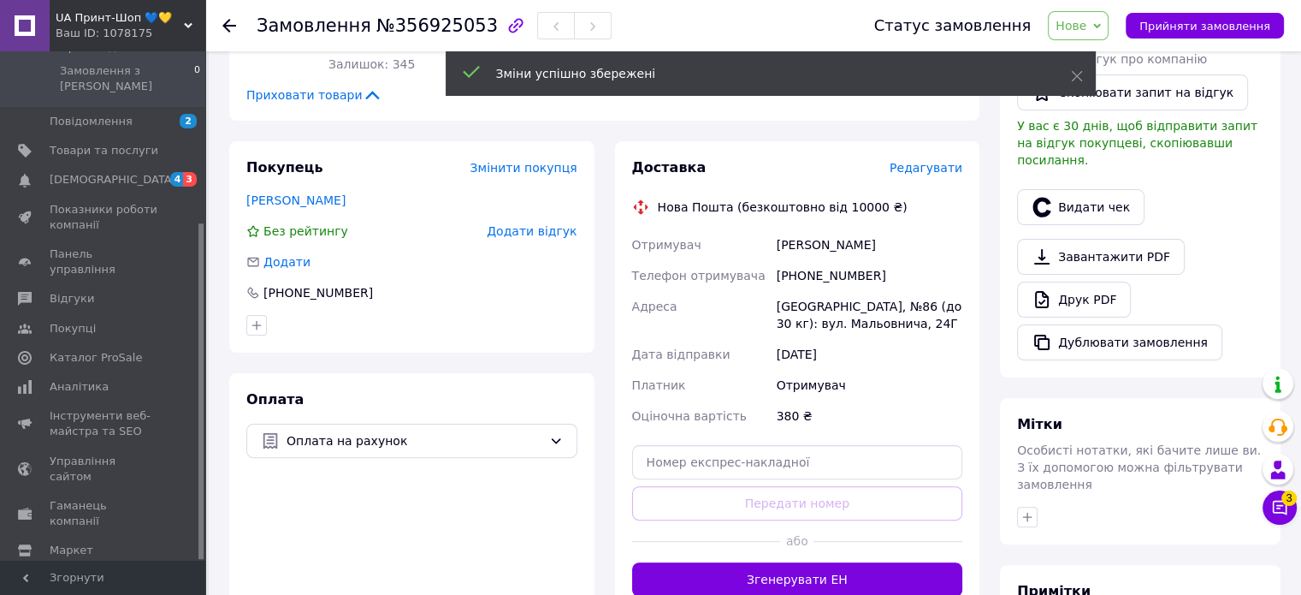
scroll to position [453, 0]
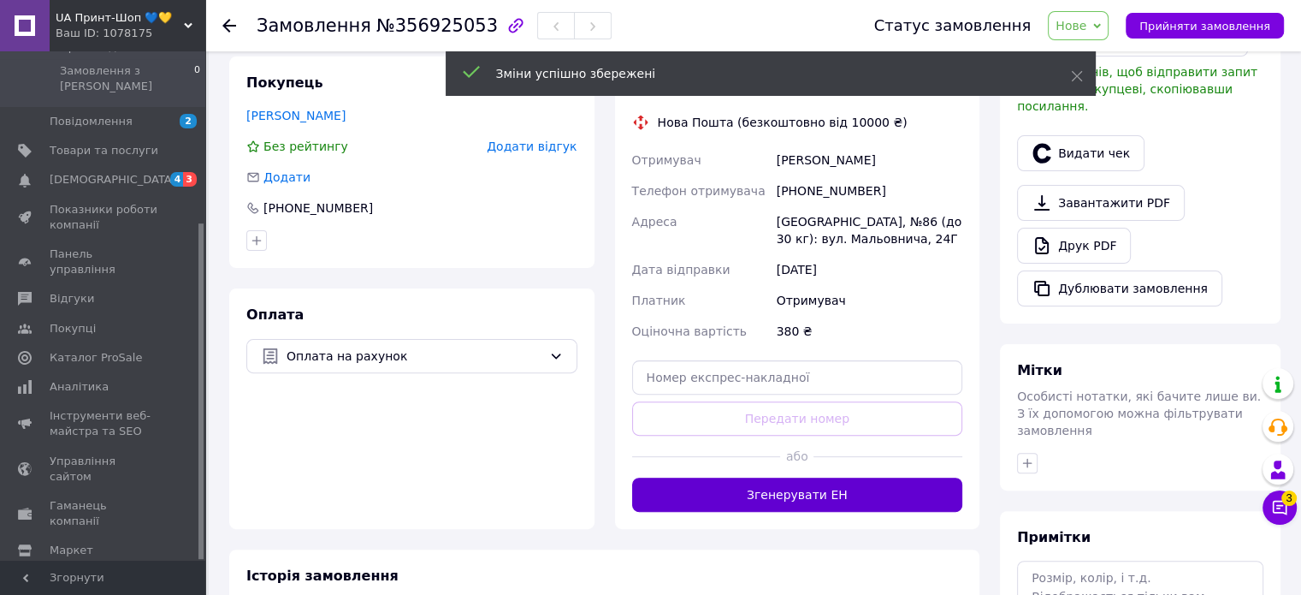
click at [784, 477] on button "Згенерувати ЕН" at bounding box center [797, 494] width 331 height 34
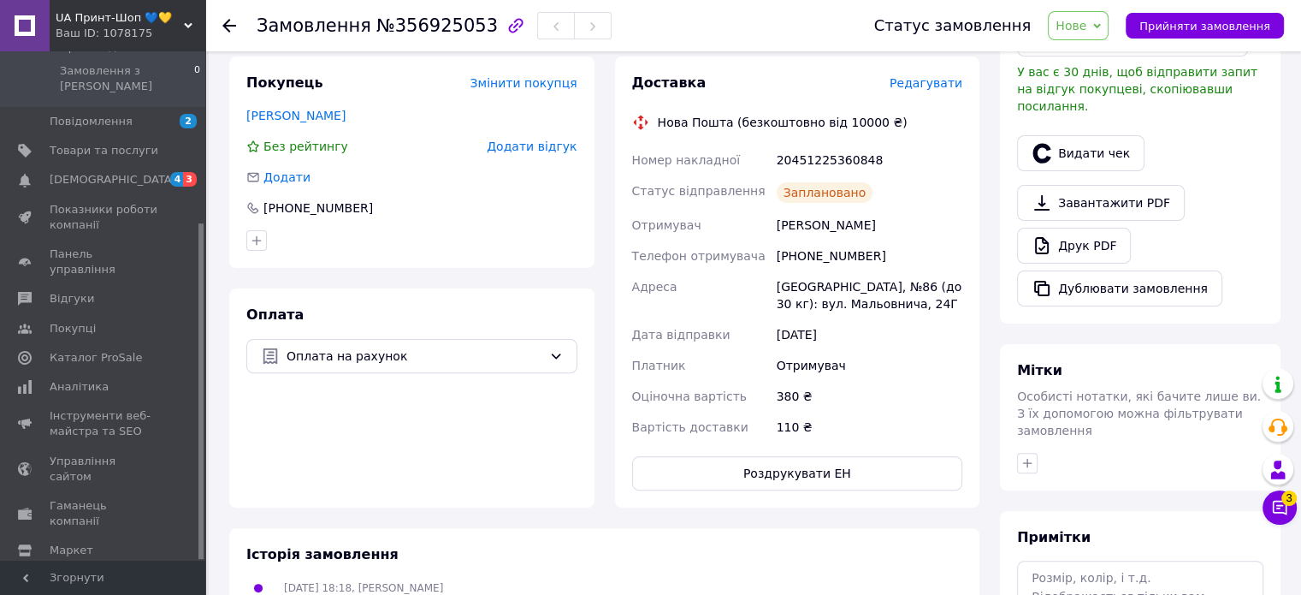
click at [1100, 35] on span "Нове" at bounding box center [1078, 25] width 61 height 29
drag, startPoint x: 1093, startPoint y: 84, endPoint x: 1036, endPoint y: 85, distance: 57.3
click at [1092, 84] on li "Виконано" at bounding box center [1098, 86] width 99 height 26
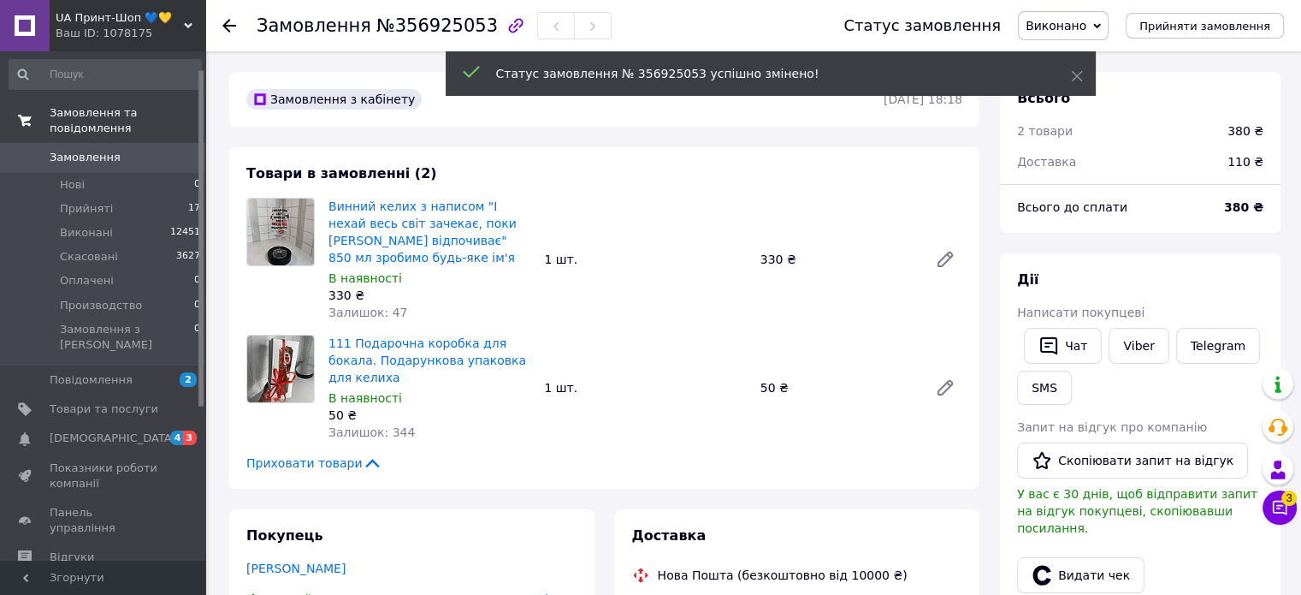
scroll to position [0, 0]
click at [103, 202] on span "Прийняті" at bounding box center [86, 209] width 53 height 15
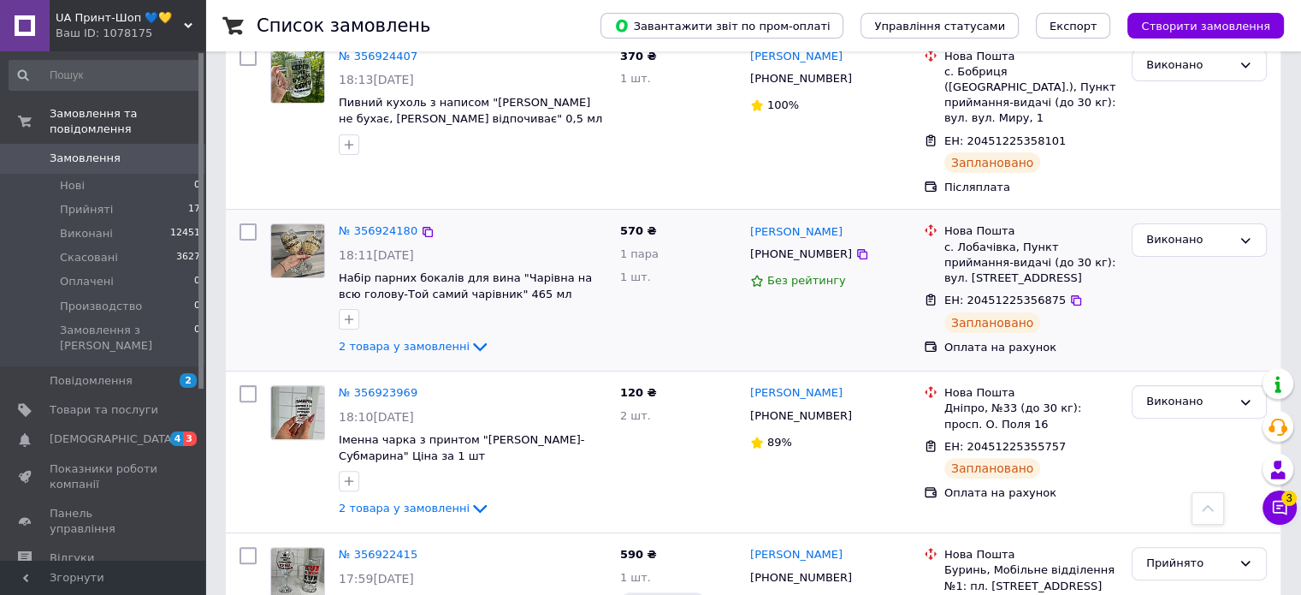
scroll to position [684, 0]
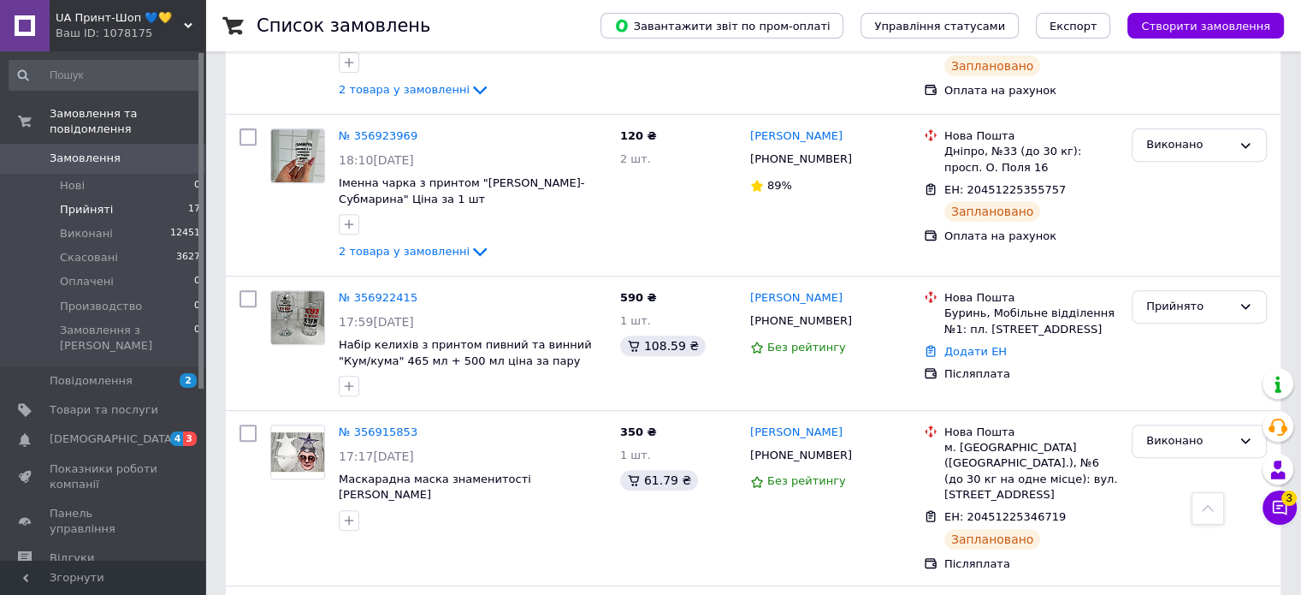
click at [110, 198] on li "Прийняті 17" at bounding box center [105, 210] width 210 height 24
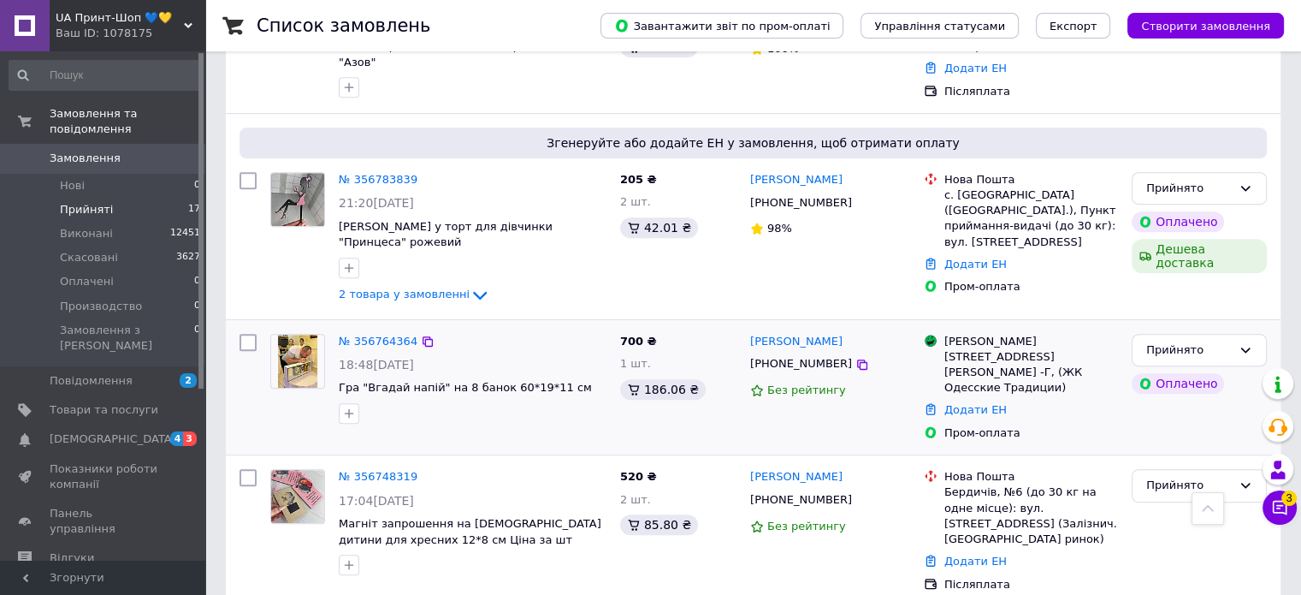
scroll to position [855, 0]
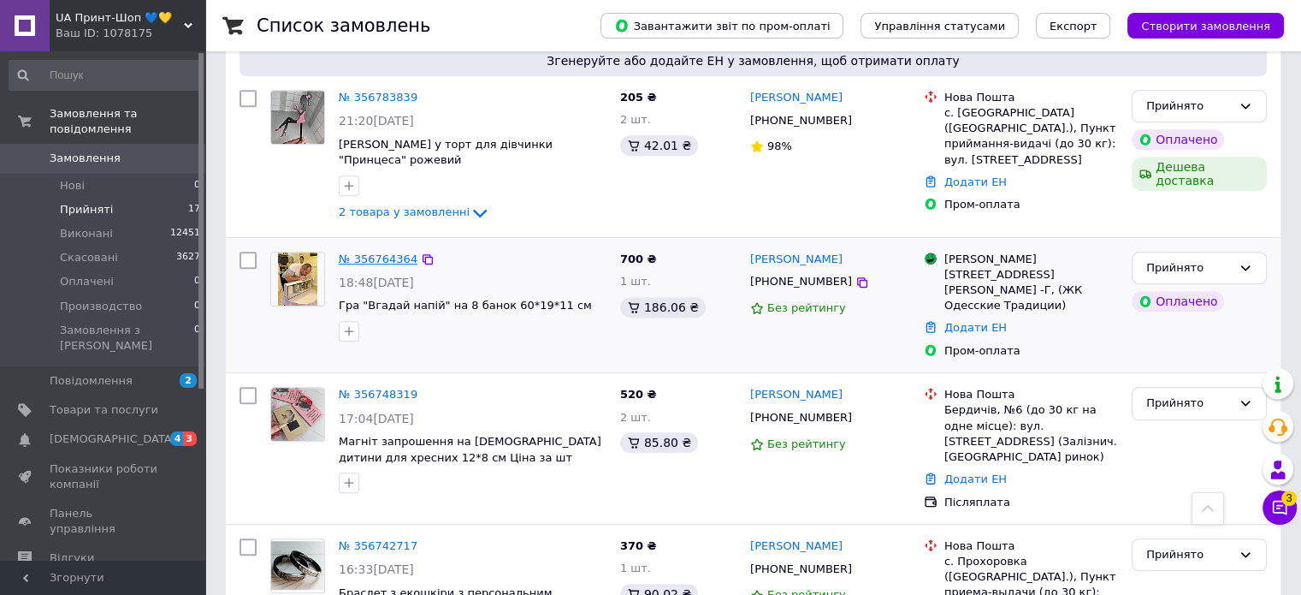
click at [387, 252] on link "№ 356764364" at bounding box center [378, 258] width 79 height 13
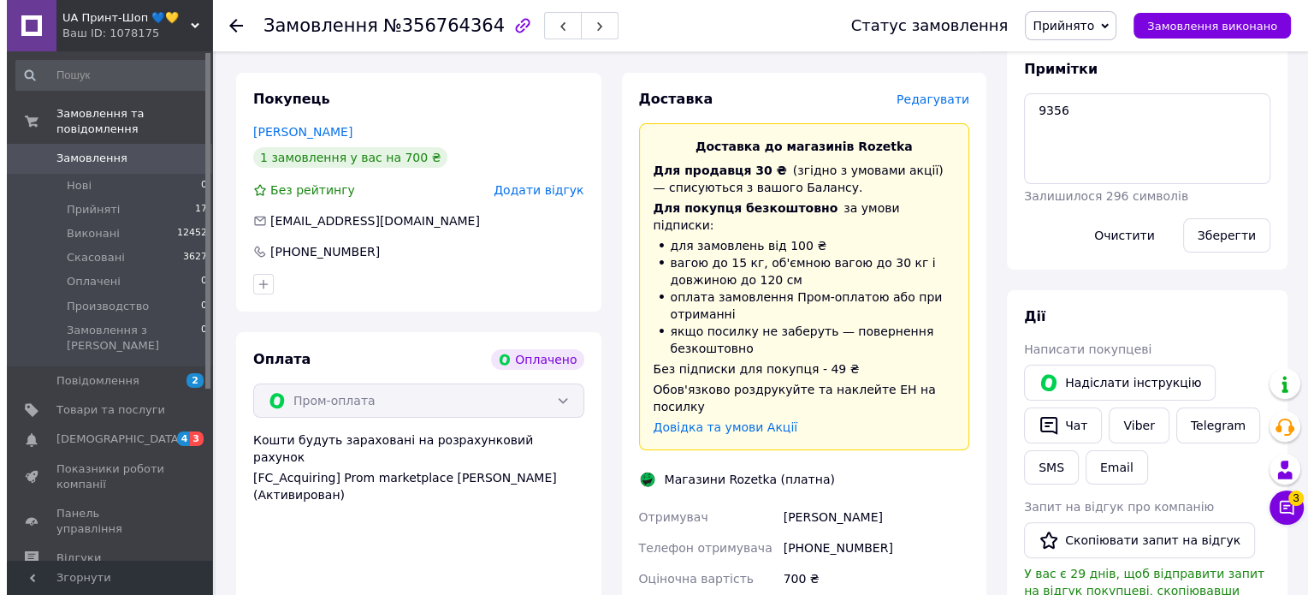
scroll to position [234, 0]
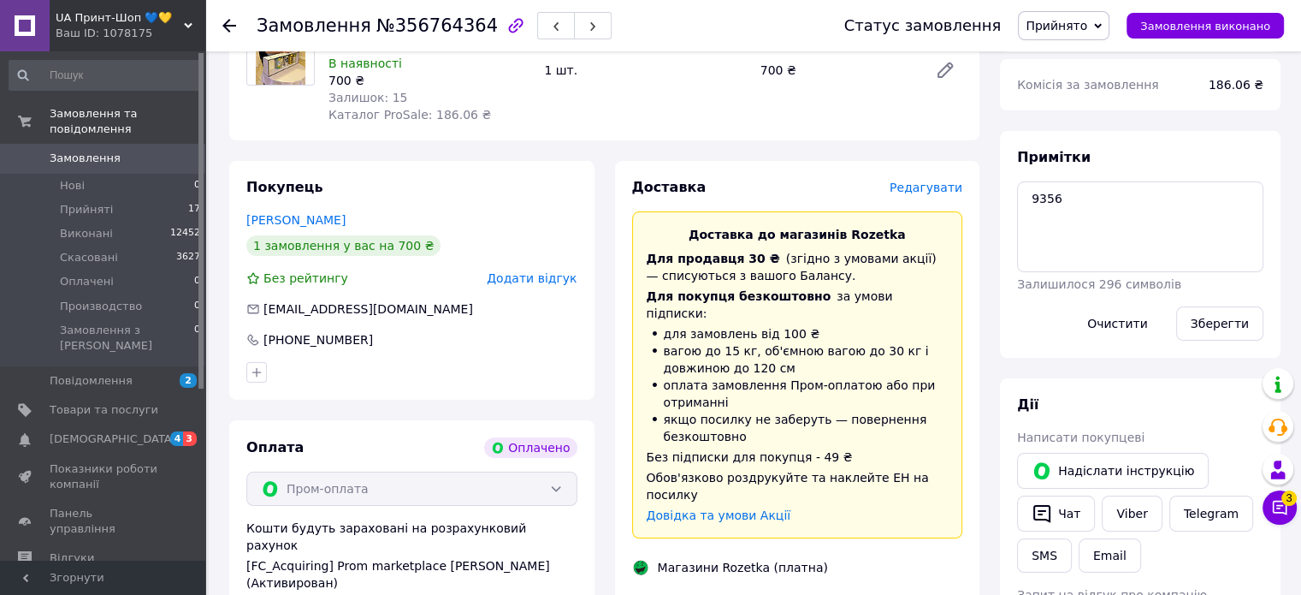
click at [938, 186] on span "Редагувати" at bounding box center [926, 188] width 73 height 14
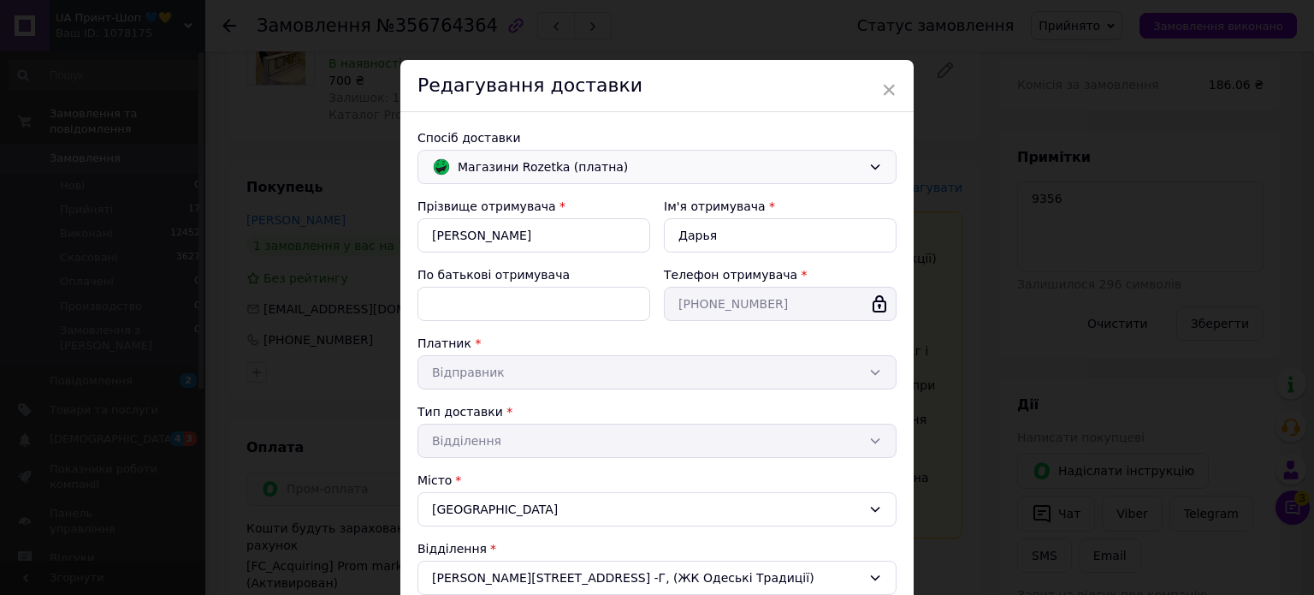
click at [750, 182] on div "Магазини Rozetka (платна)" at bounding box center [656, 167] width 479 height 34
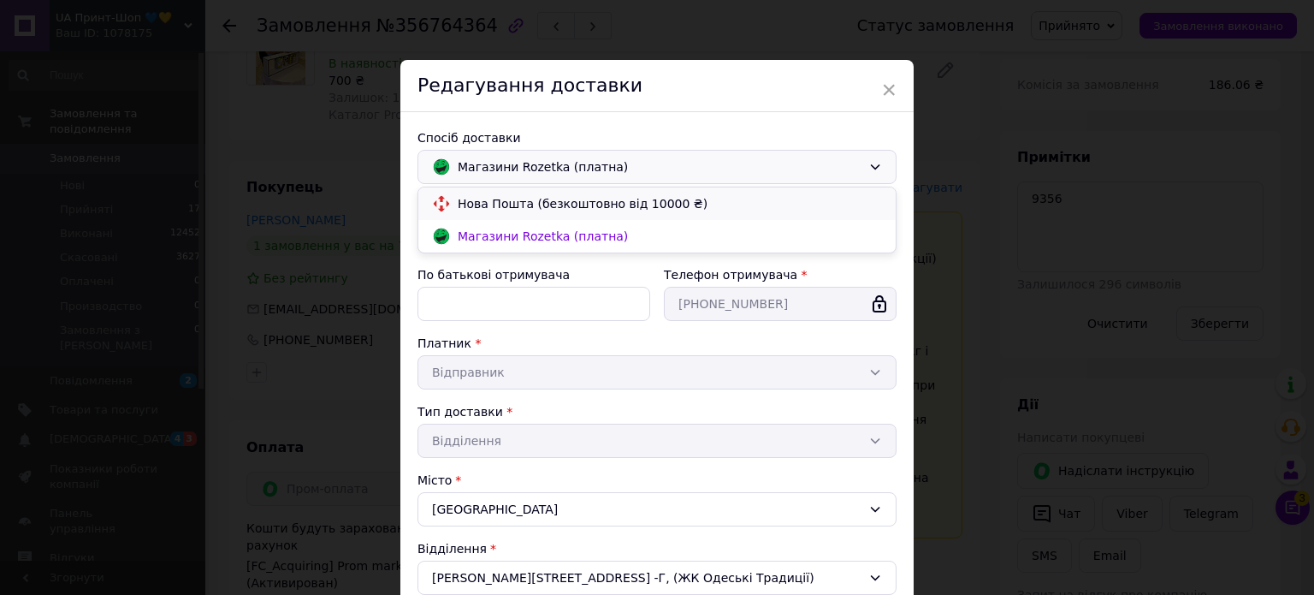
click at [753, 198] on span "Нова Пошта (безкоштовно від 10000 ₴)" at bounding box center [670, 203] width 424 height 17
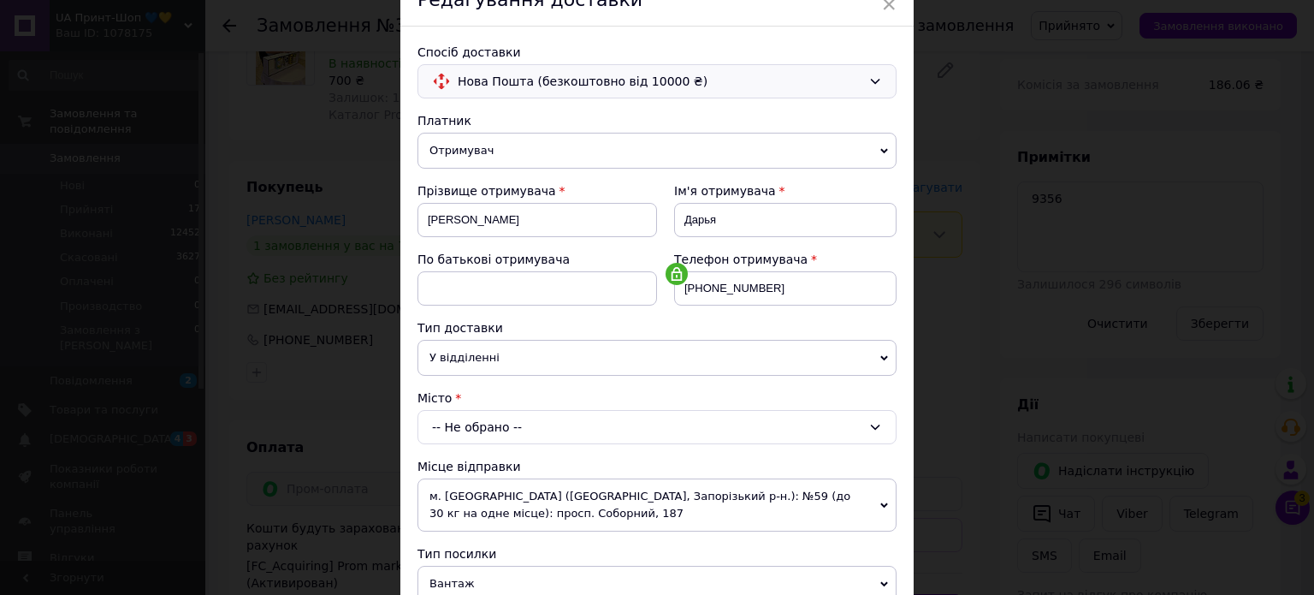
scroll to position [257, 0]
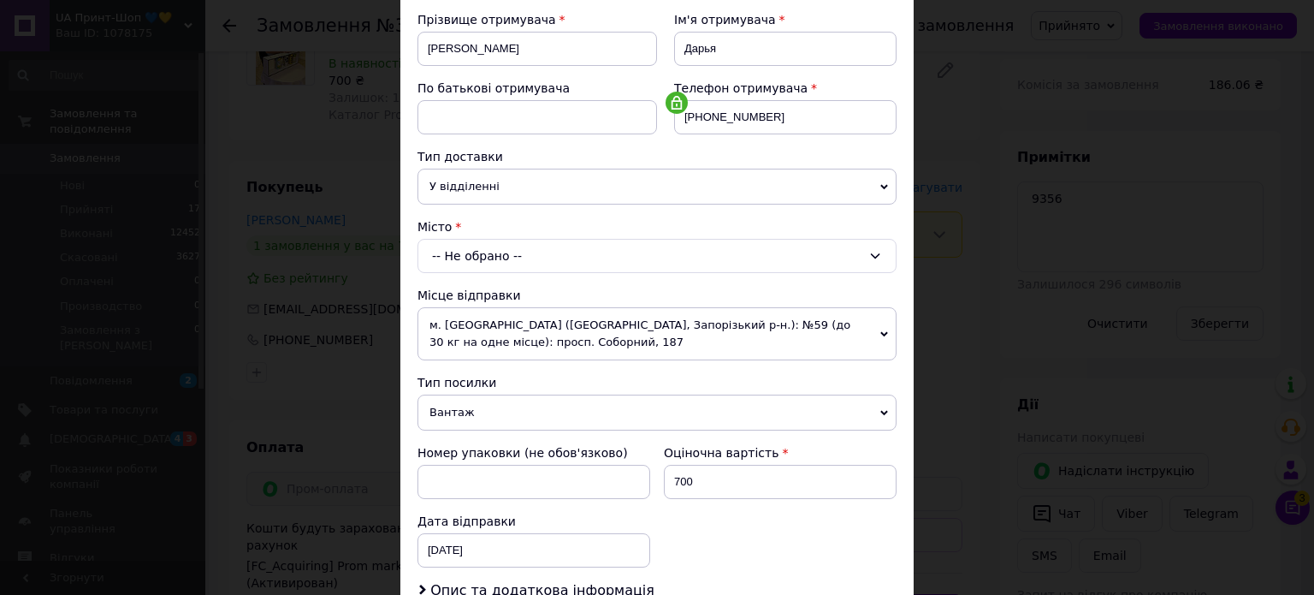
click at [490, 252] on div "-- Не обрано --" at bounding box center [656, 256] width 479 height 34
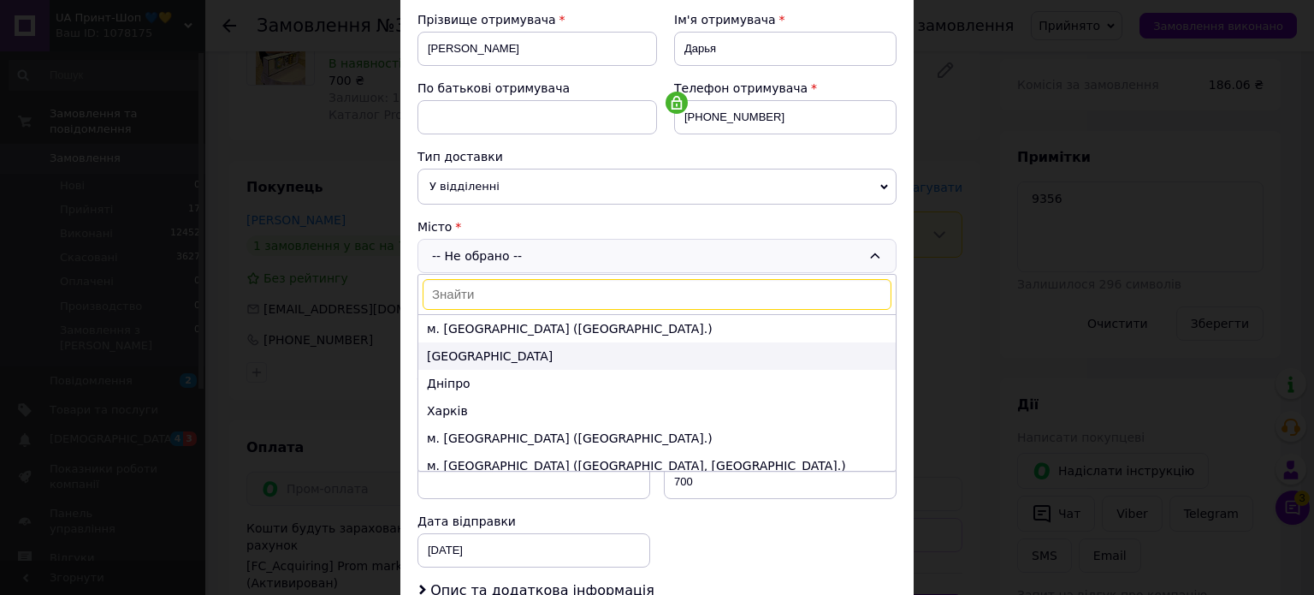
click at [492, 352] on li "[GEOGRAPHIC_DATA]" at bounding box center [656, 355] width 477 height 27
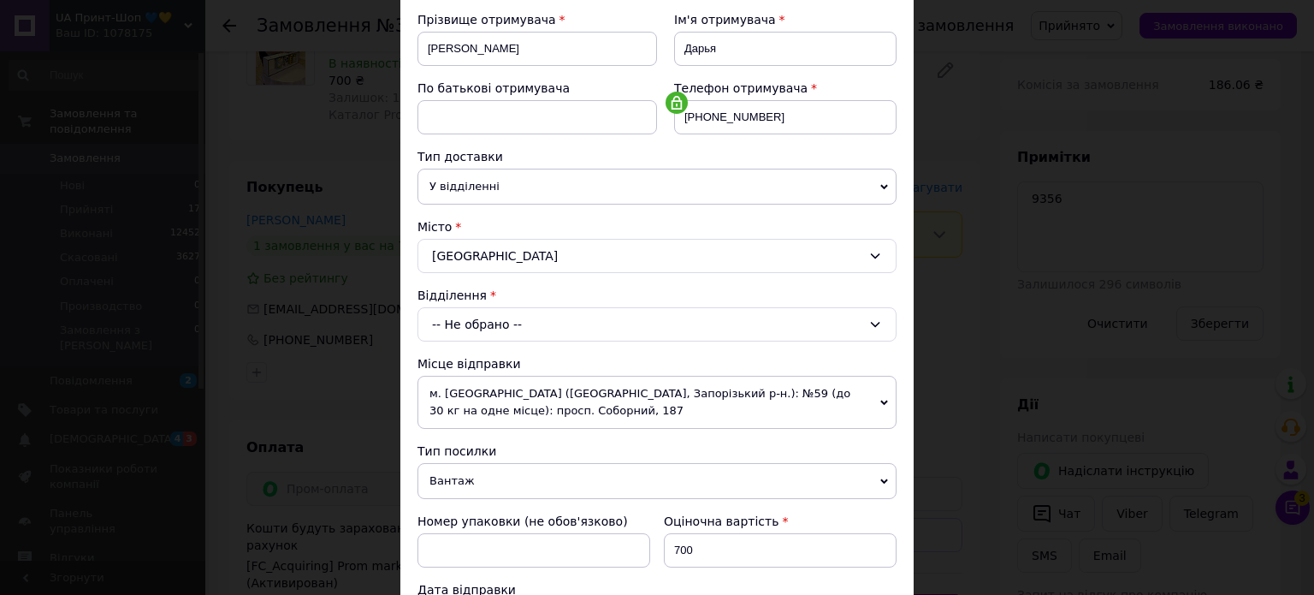
click at [541, 329] on div "-- Не обрано --" at bounding box center [656, 324] width 479 height 34
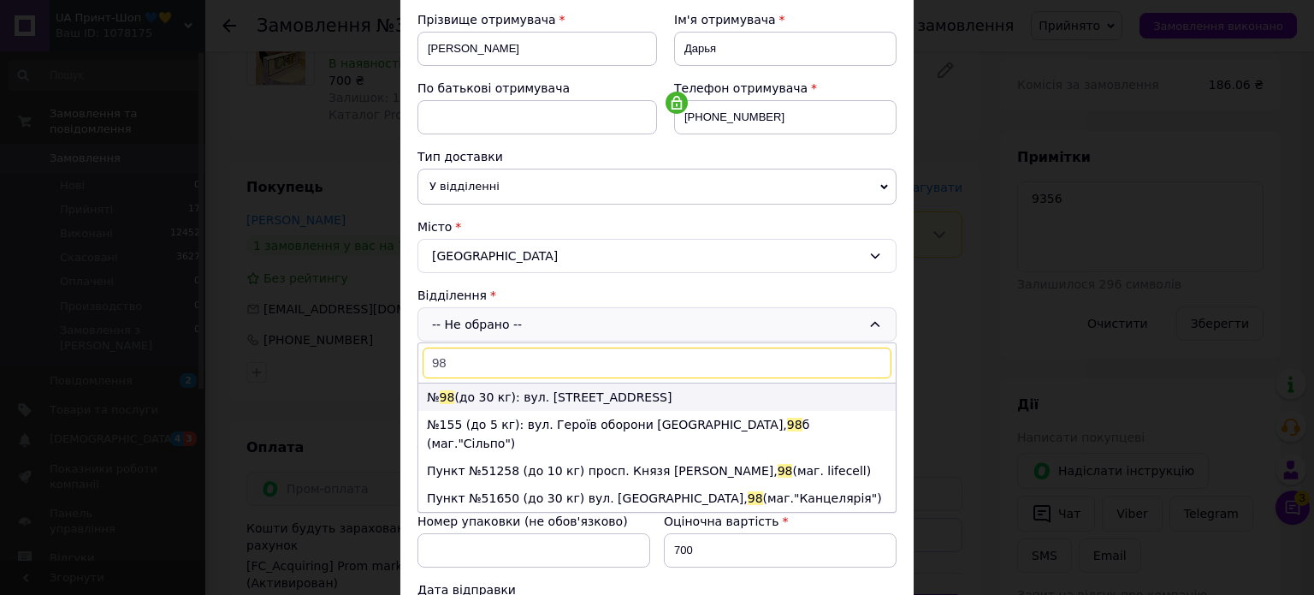
type input "98"
click at [583, 386] on li "№ 98 (до 30 кг): вул. Старопортофранківська, 135" at bounding box center [656, 396] width 477 height 27
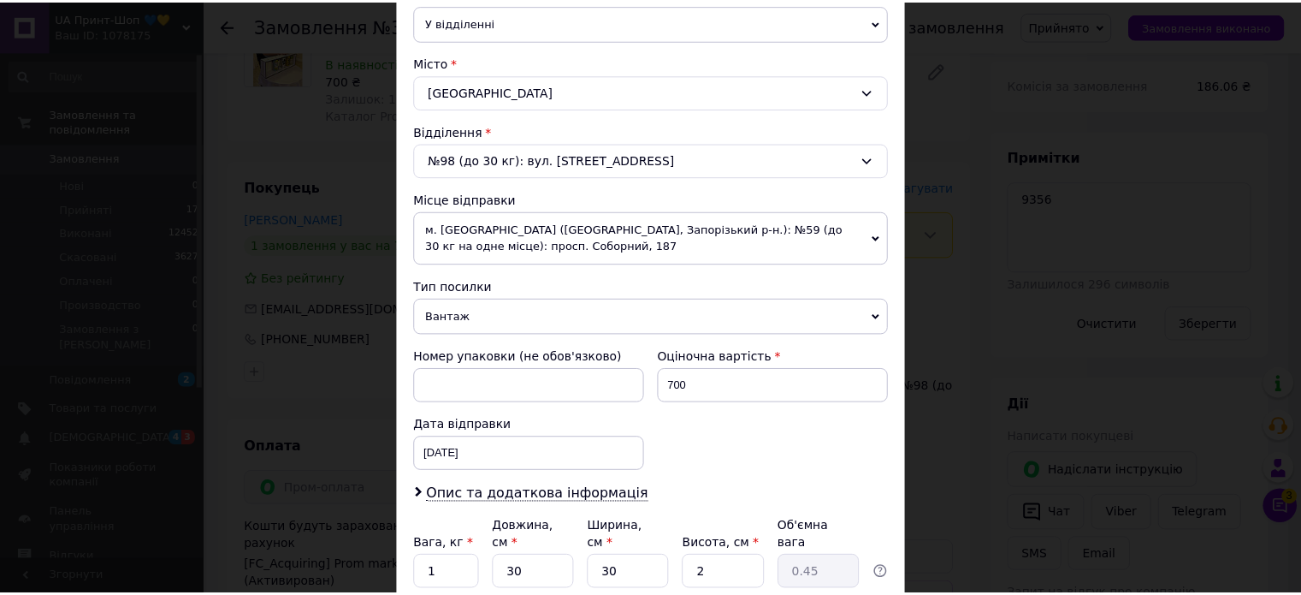
scroll to position [513, 0]
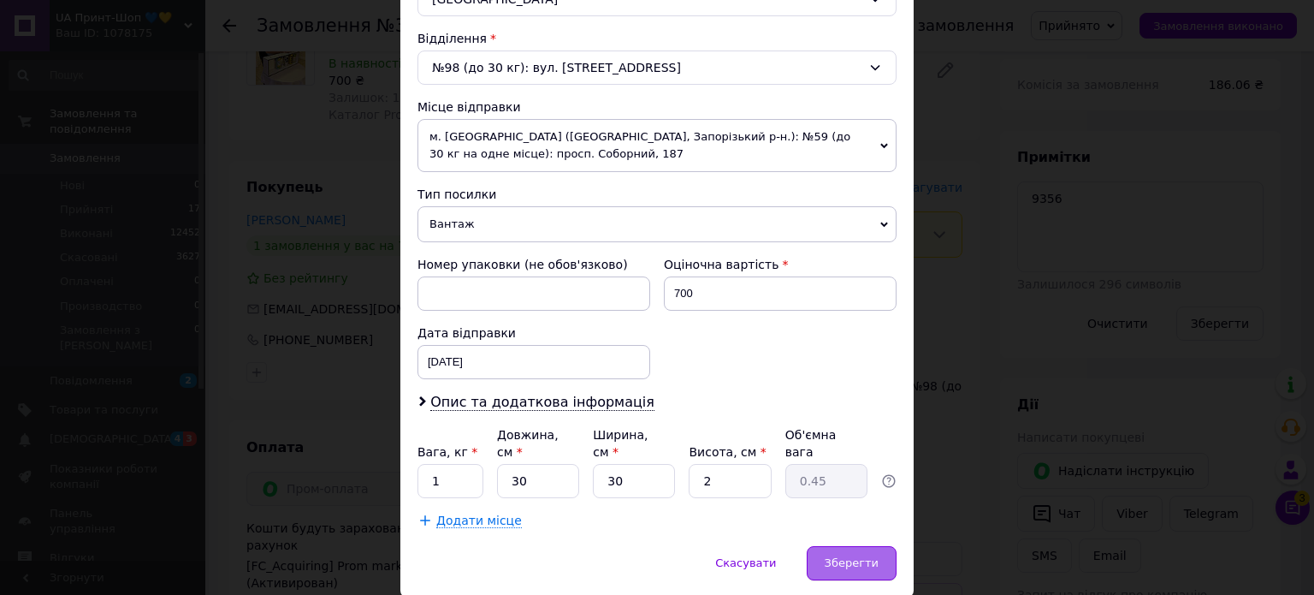
click at [865, 546] on div "Зберегти" at bounding box center [852, 563] width 90 height 34
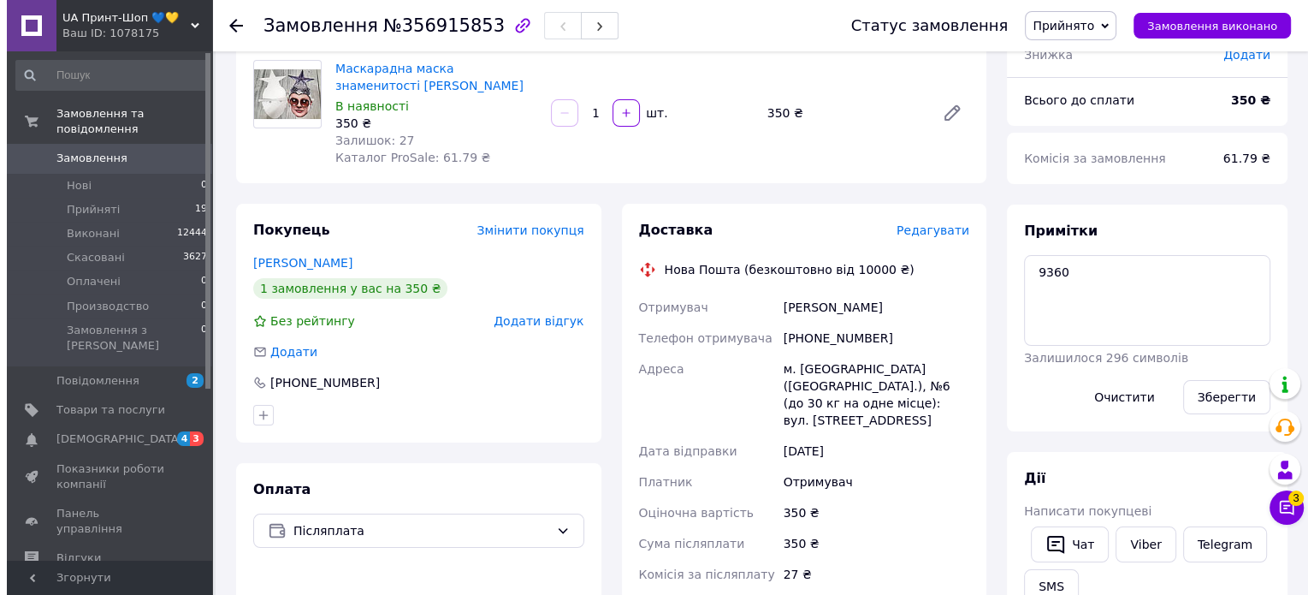
scroll to position [171, 0]
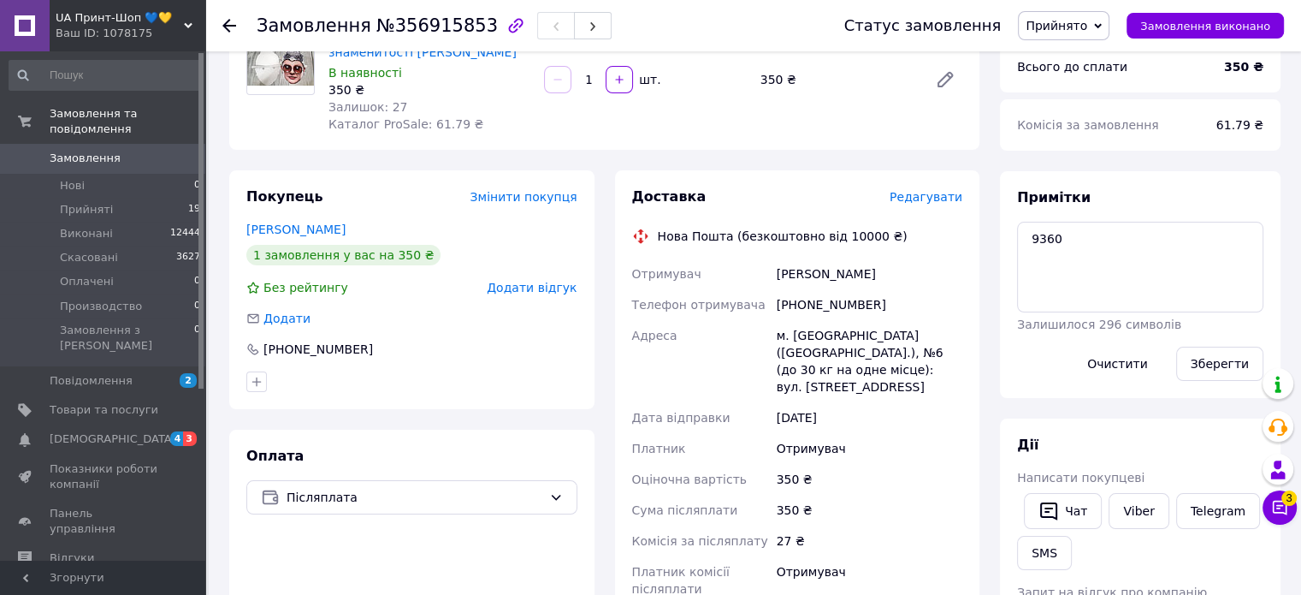
click at [937, 200] on span "Редагувати" at bounding box center [926, 197] width 73 height 14
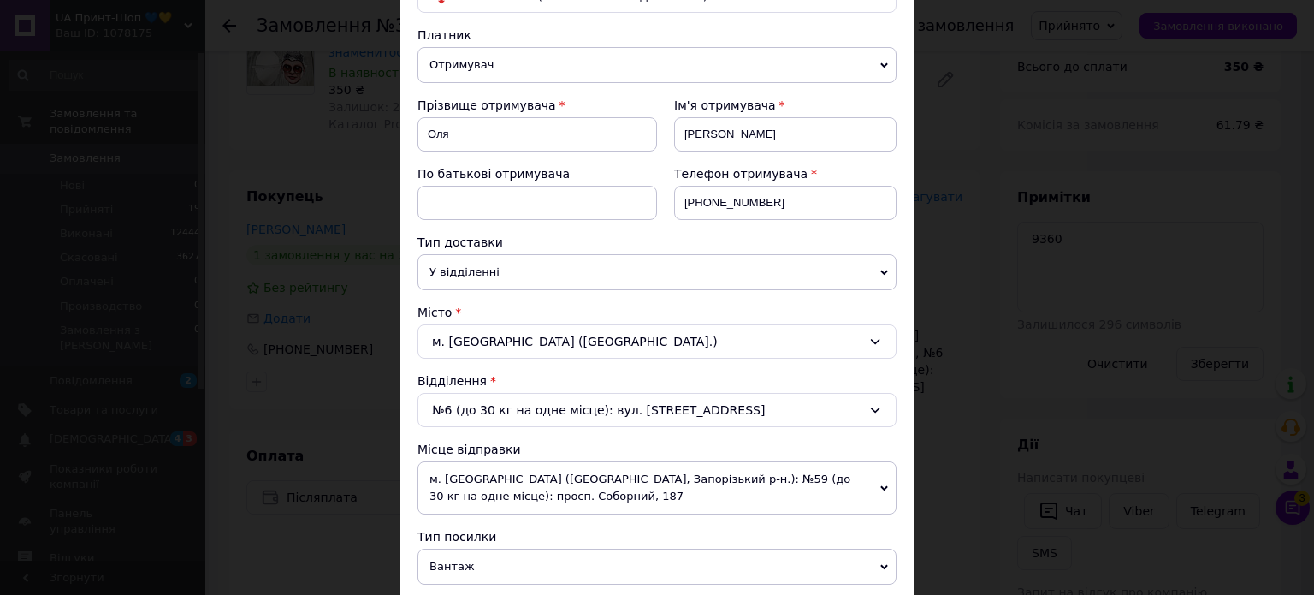
click at [459, 554] on span "Вантаж" at bounding box center [656, 566] width 479 height 36
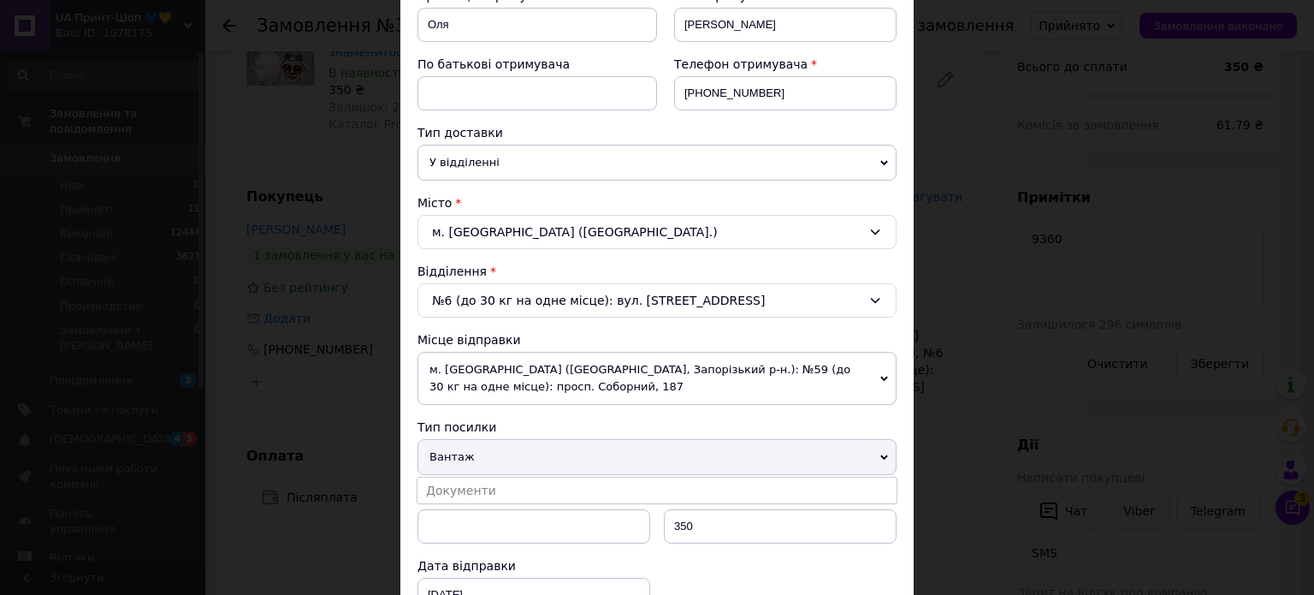
scroll to position [428, 0]
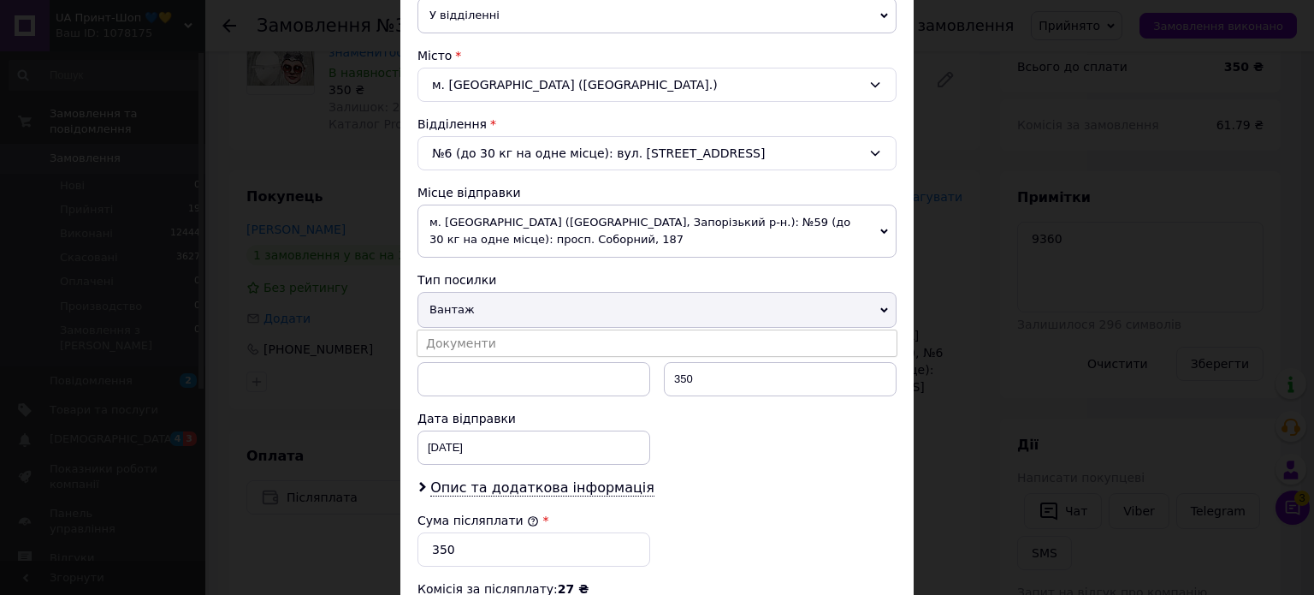
click at [463, 354] on div "Номер упаковки (не обов'язково)" at bounding box center [533, 349] width 233 height 17
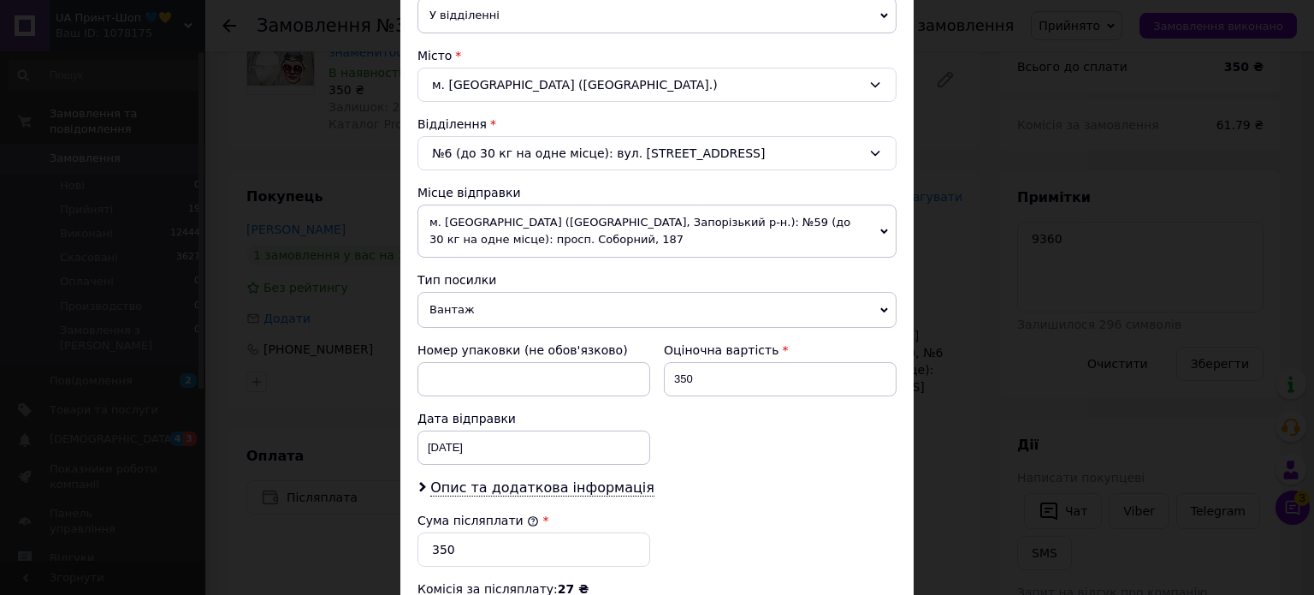
click at [506, 309] on span "Вантаж" at bounding box center [656, 310] width 479 height 36
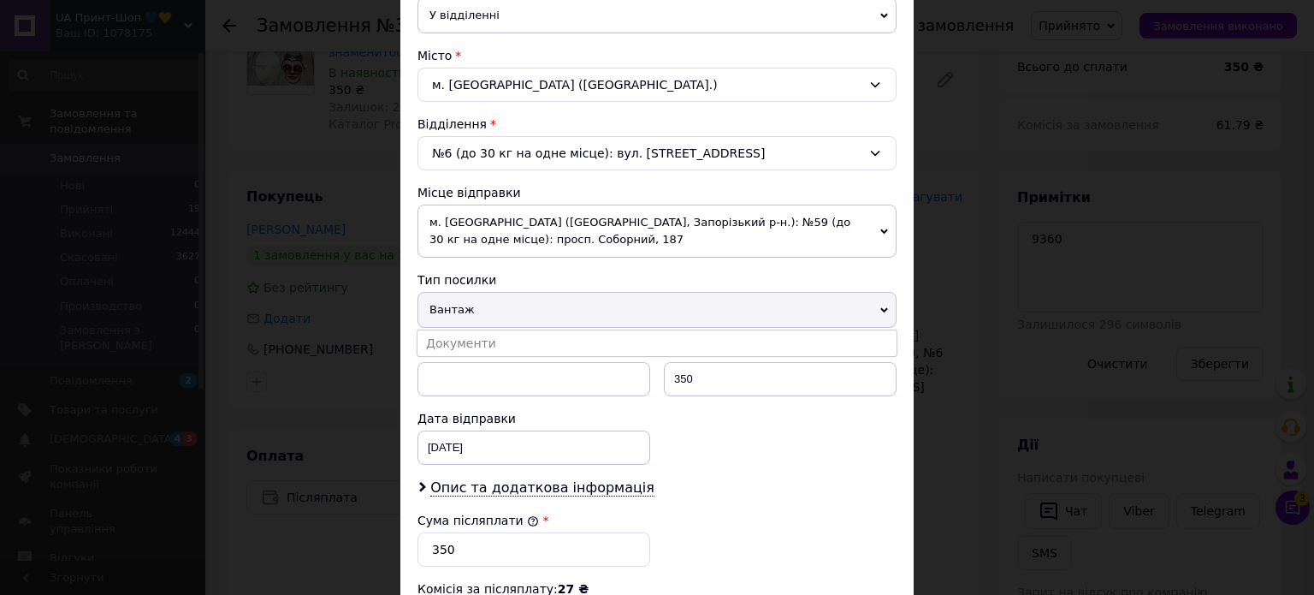
click at [506, 329] on div "Документи" at bounding box center [657, 342] width 481 height 27
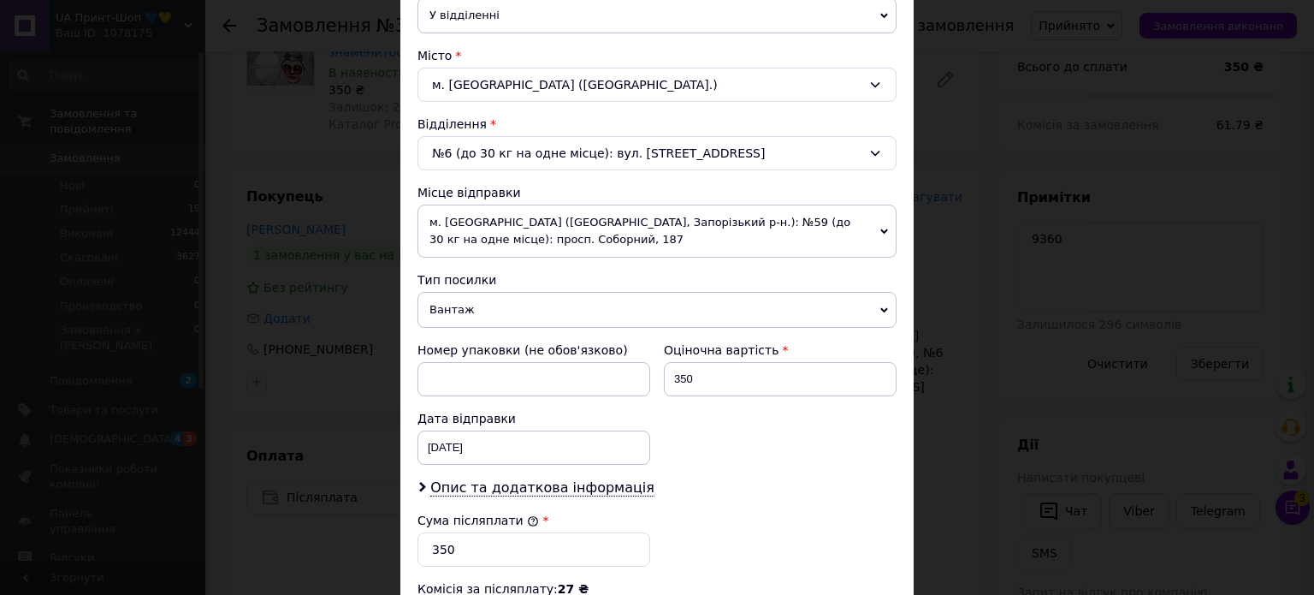
click at [506, 312] on span "Вантаж" at bounding box center [656, 310] width 479 height 36
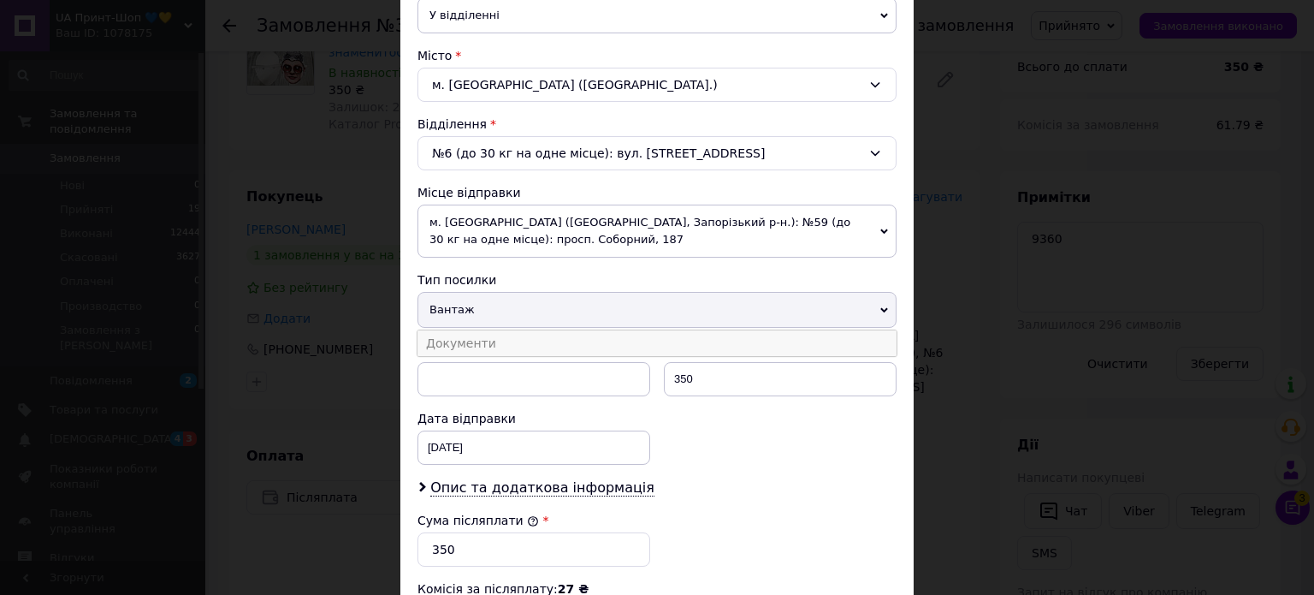
click at [506, 335] on li "Документи" at bounding box center [656, 343] width 479 height 26
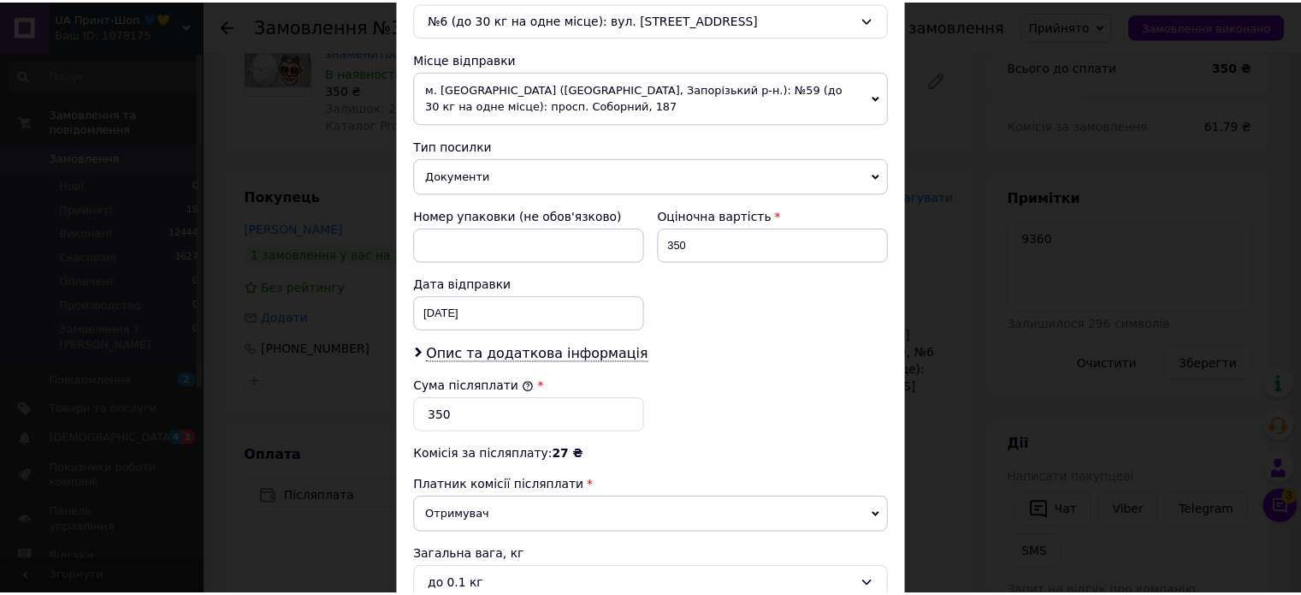
scroll to position [684, 0]
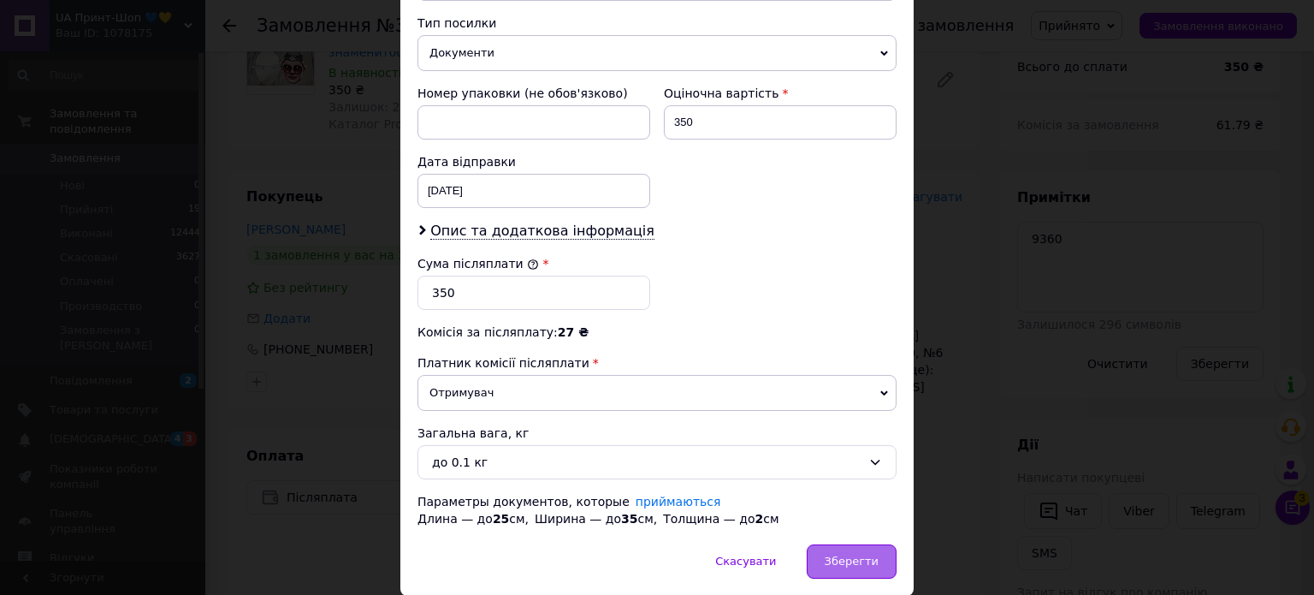
click at [857, 572] on div "Зберегти" at bounding box center [852, 561] width 90 height 34
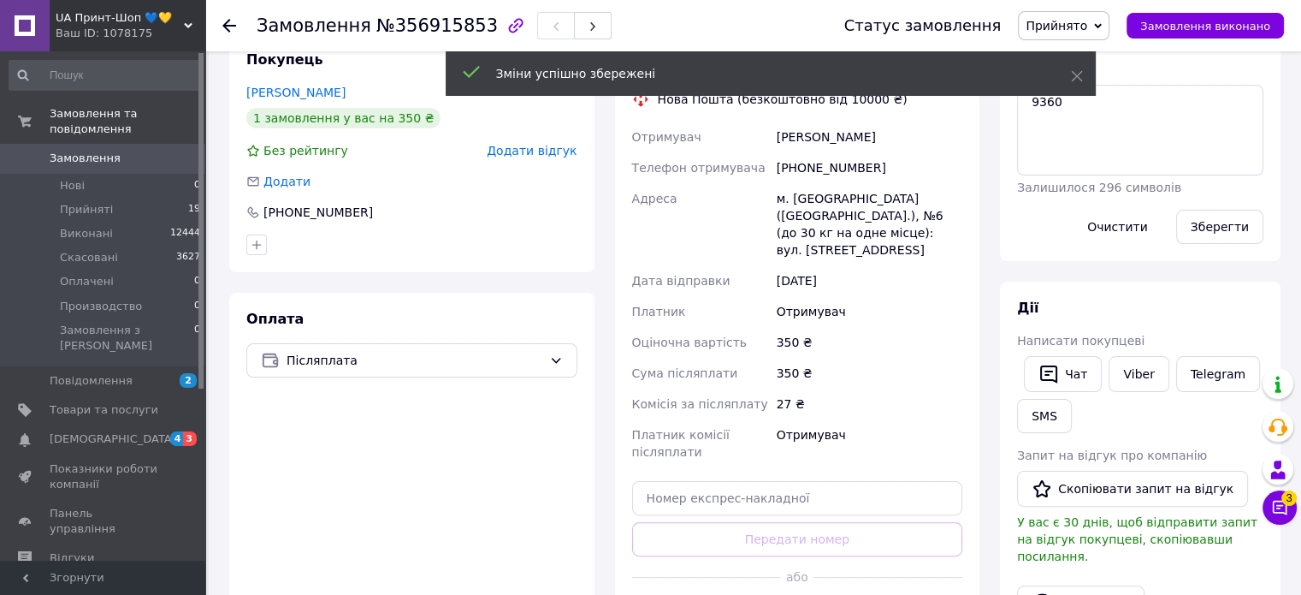
scroll to position [513, 0]
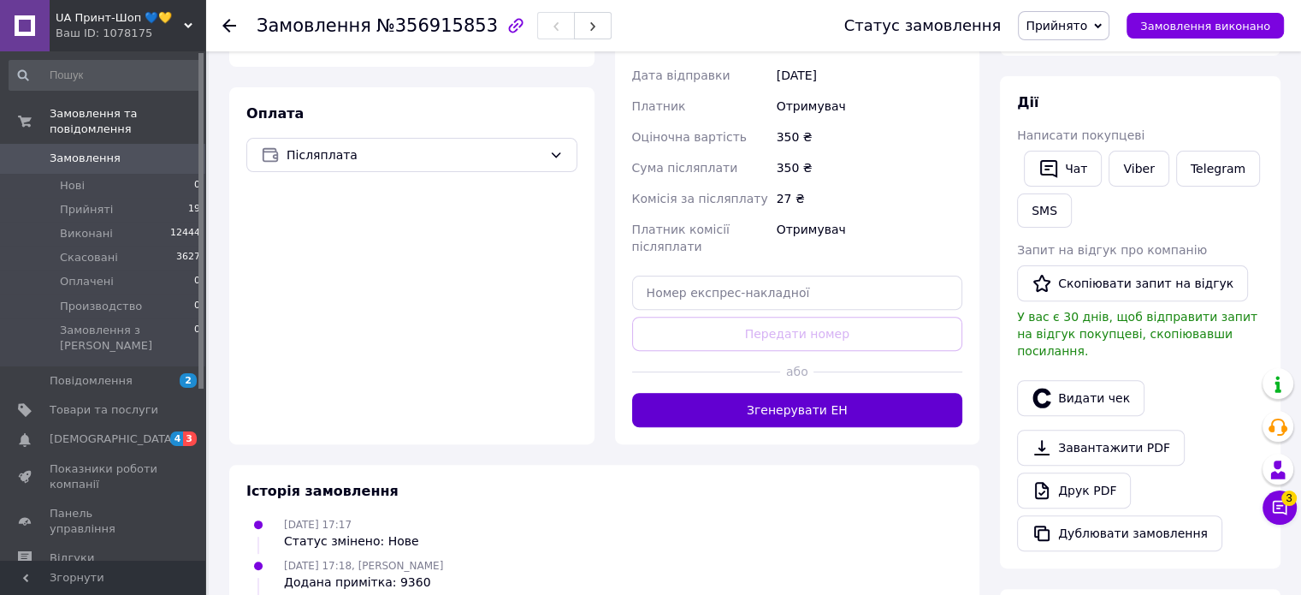
click at [731, 394] on button "Згенерувати ЕН" at bounding box center [797, 410] width 331 height 34
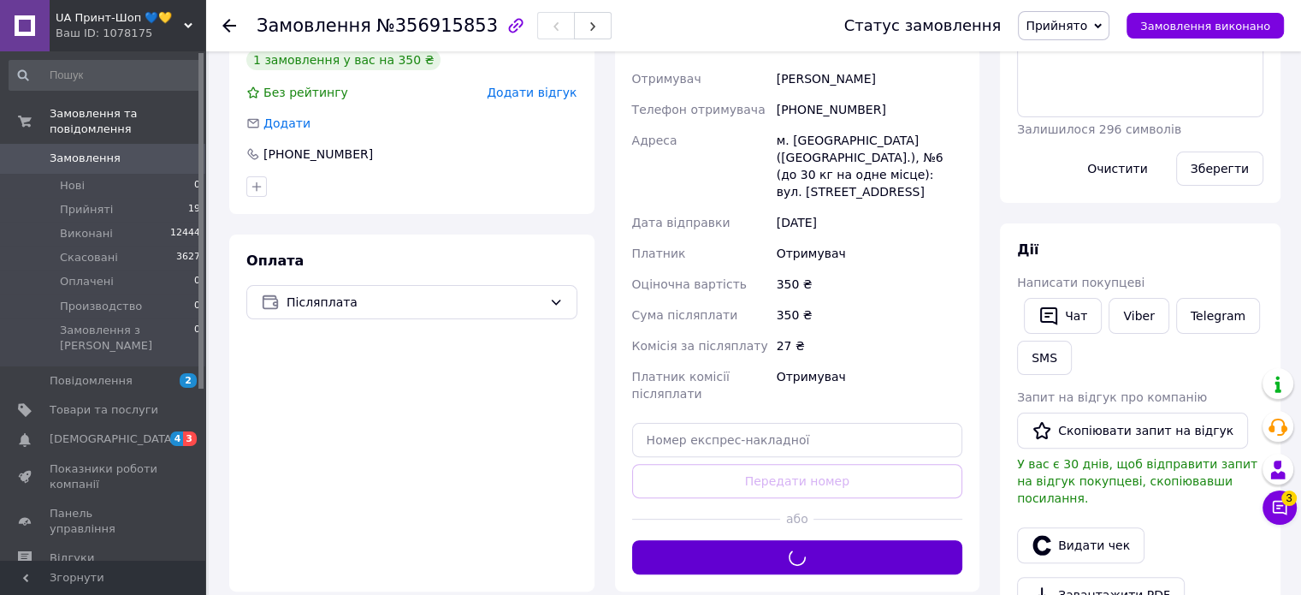
scroll to position [257, 0]
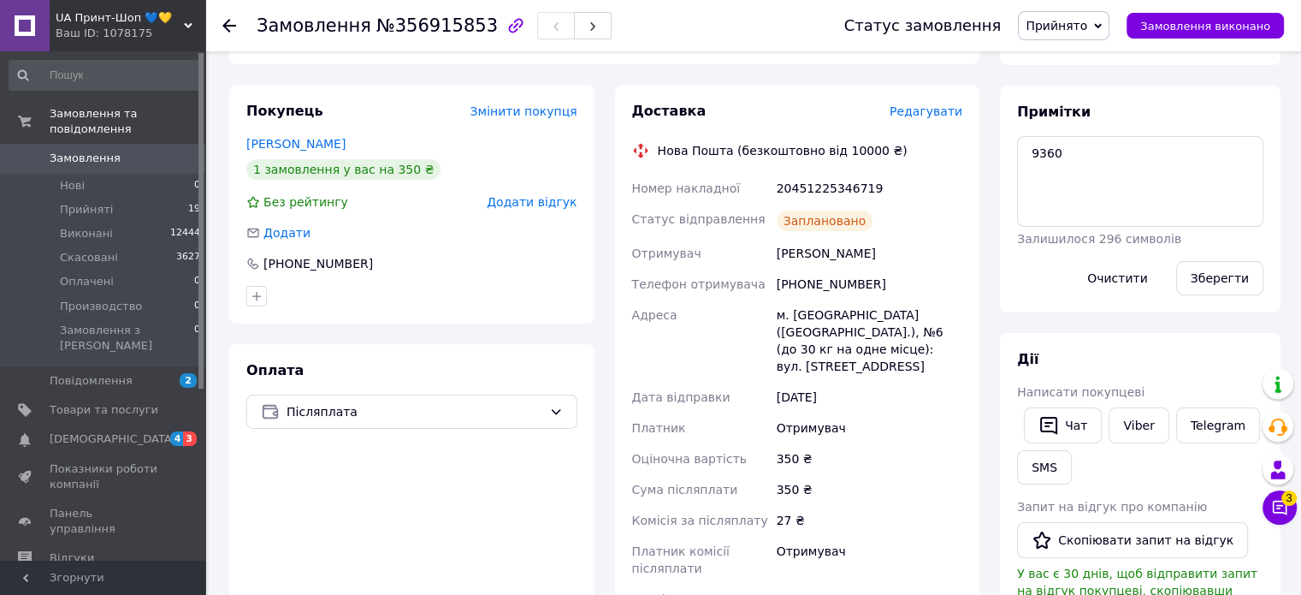
click at [1087, 27] on span "Прийнято" at bounding box center [1057, 26] width 62 height 14
click at [1102, 51] on li "Виконано" at bounding box center [1068, 60] width 99 height 26
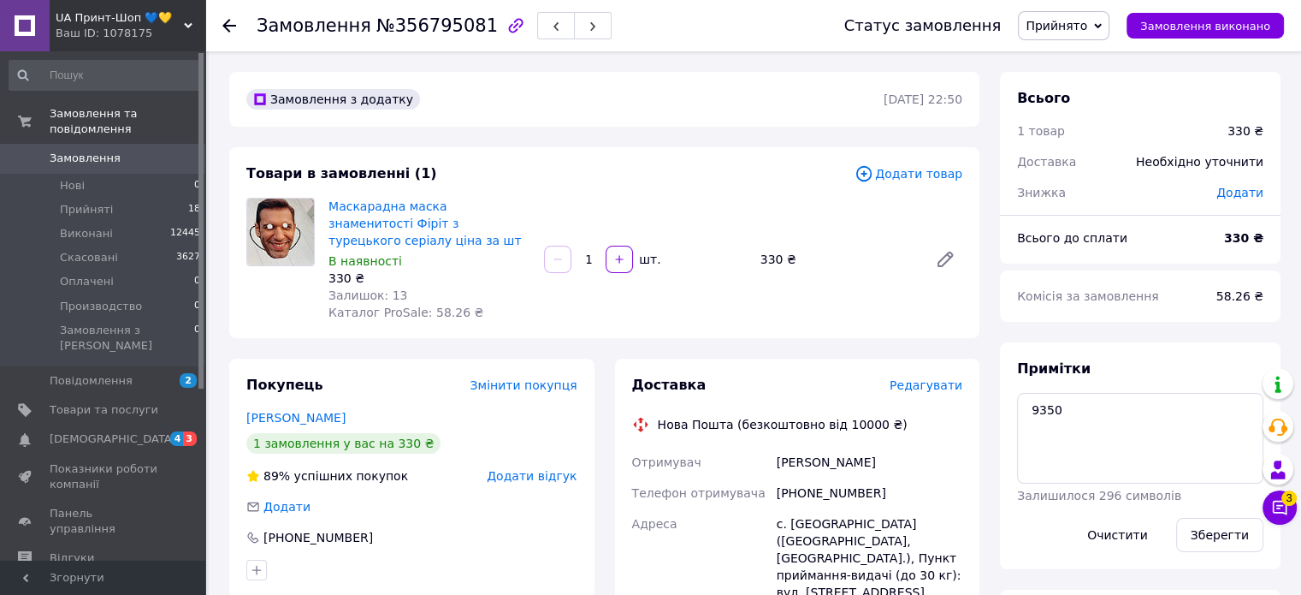
click at [918, 380] on span "Редагувати" at bounding box center [926, 385] width 73 height 14
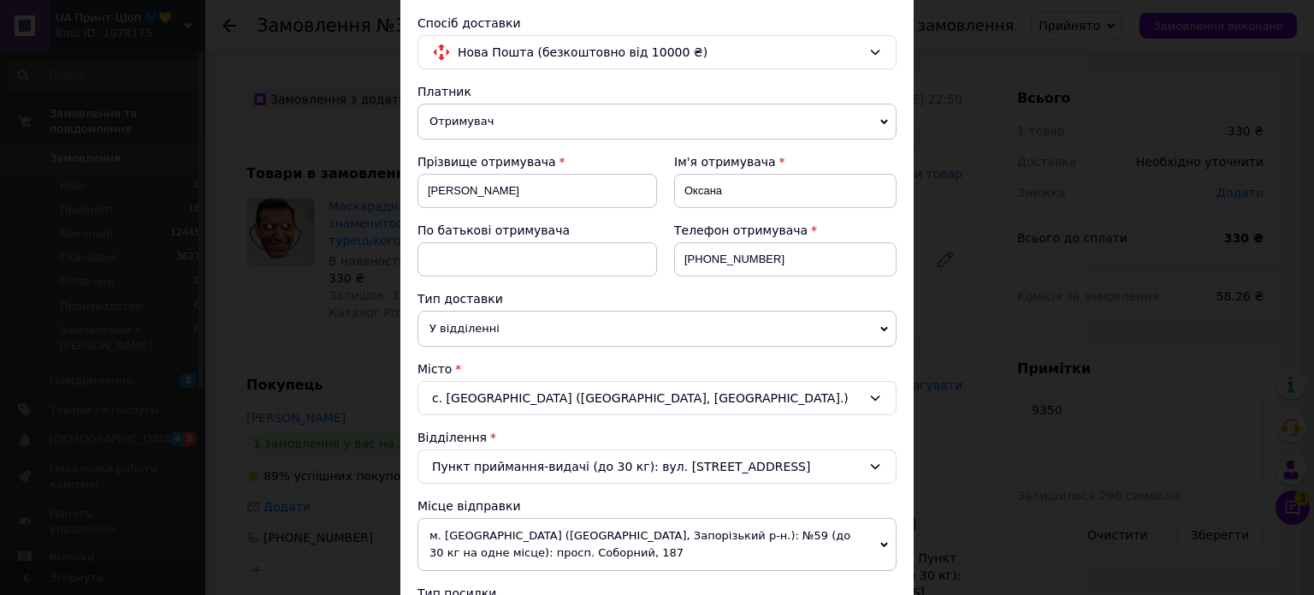
scroll to position [257, 0]
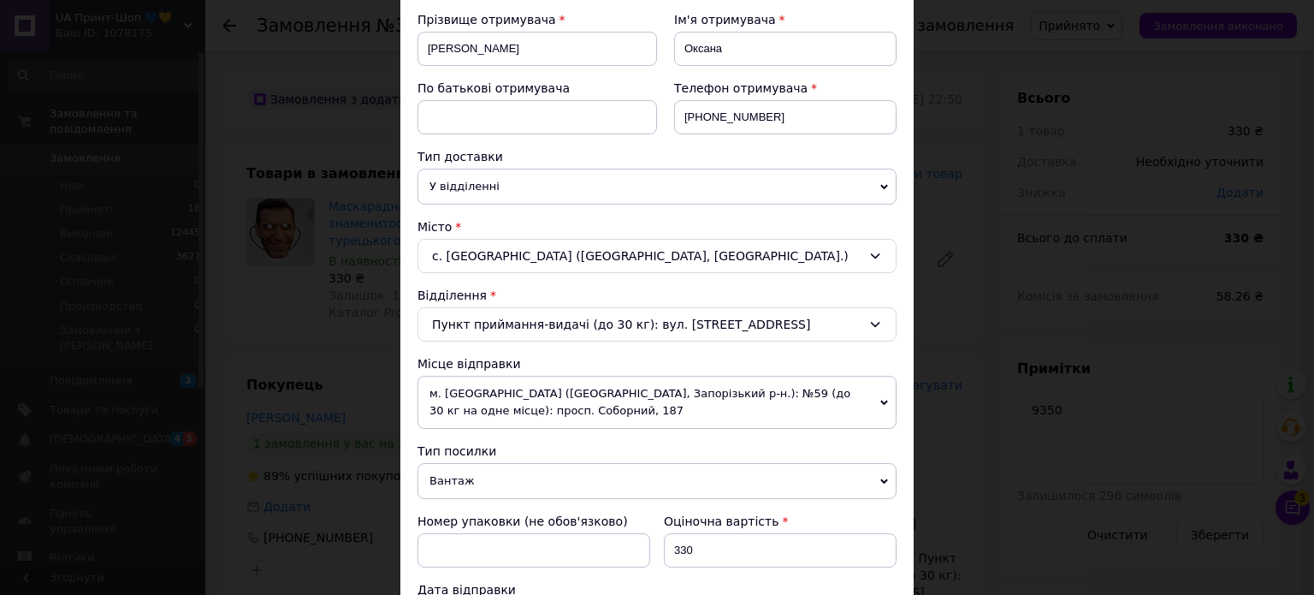
click at [454, 477] on span "Вантаж" at bounding box center [656, 481] width 479 height 36
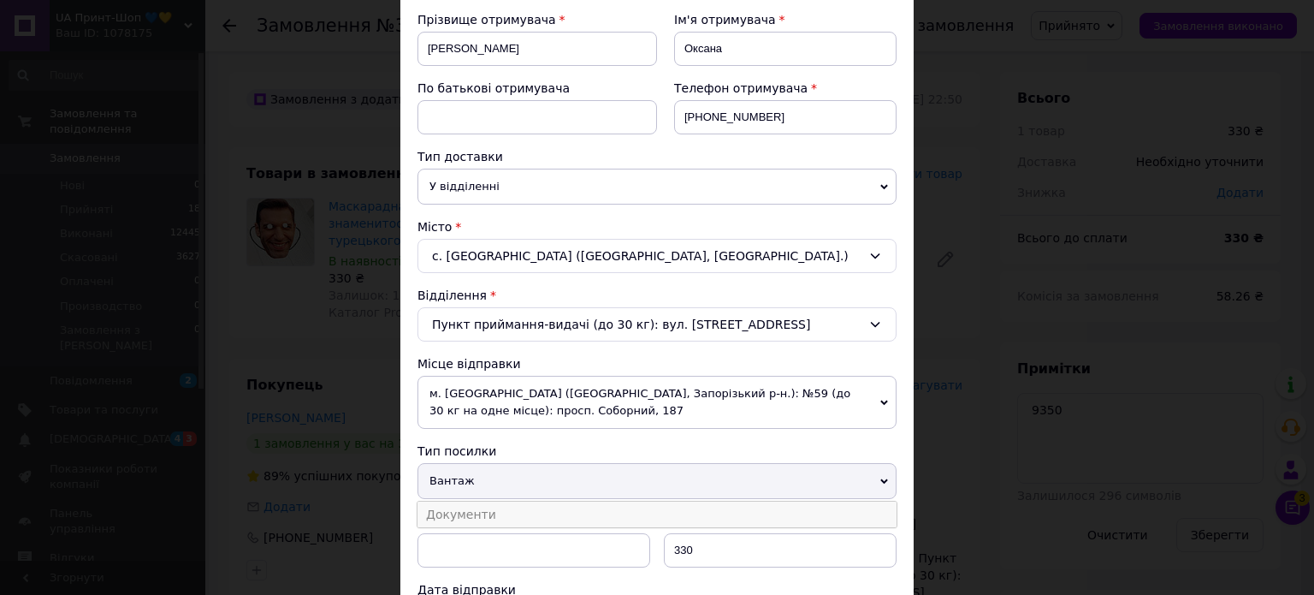
click at [466, 507] on li "Документи" at bounding box center [656, 514] width 479 height 26
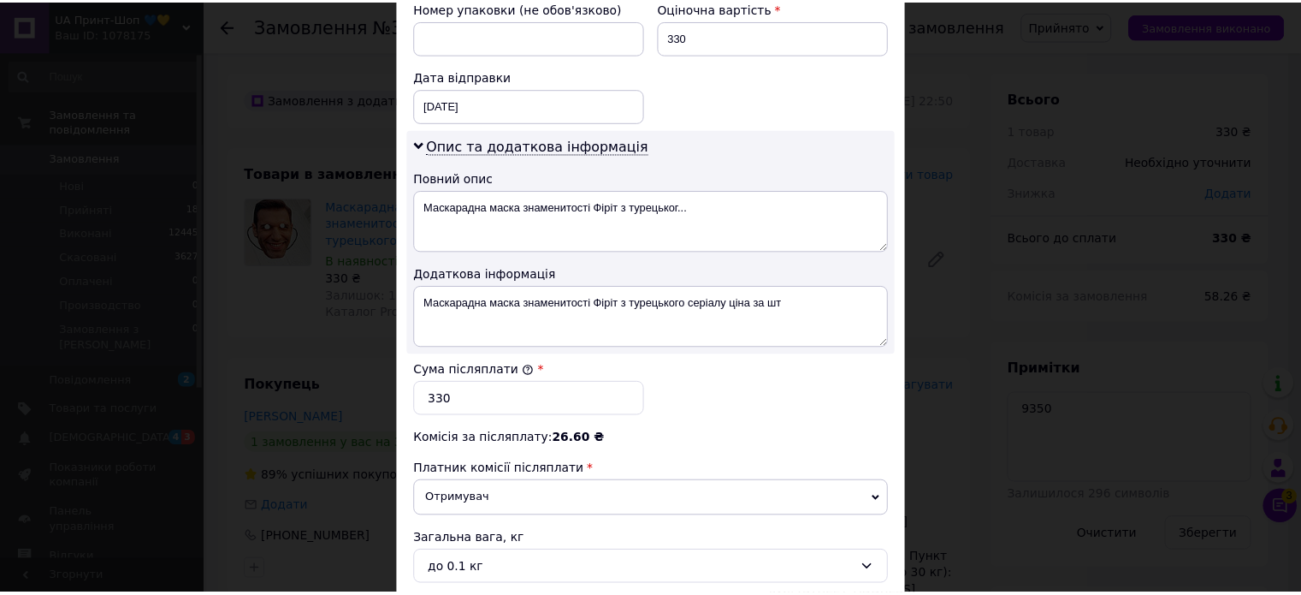
scroll to position [931, 0]
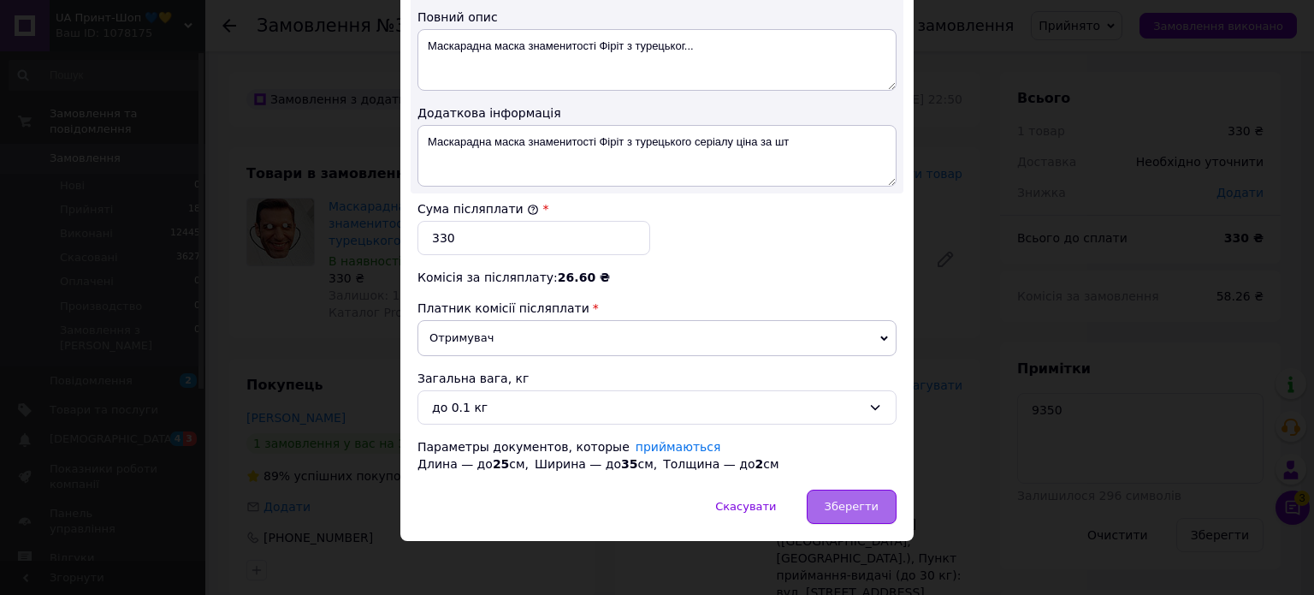
click at [842, 511] on div "Зберегти" at bounding box center [852, 506] width 90 height 34
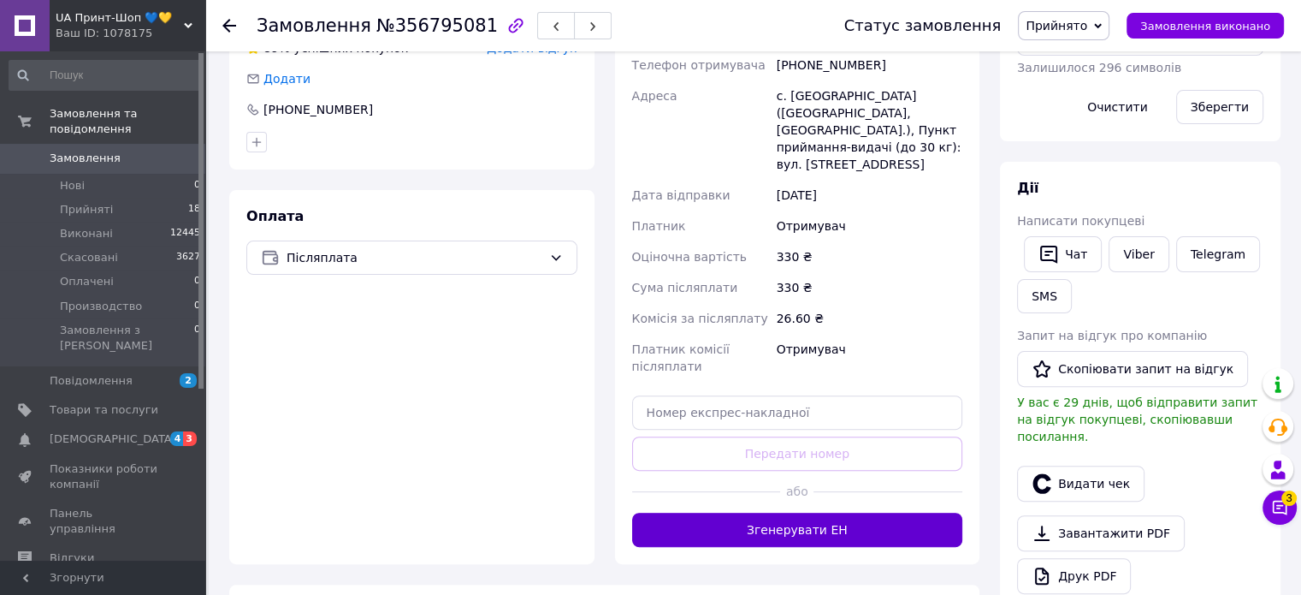
click at [767, 517] on button "Згенерувати ЕН" at bounding box center [797, 529] width 331 height 34
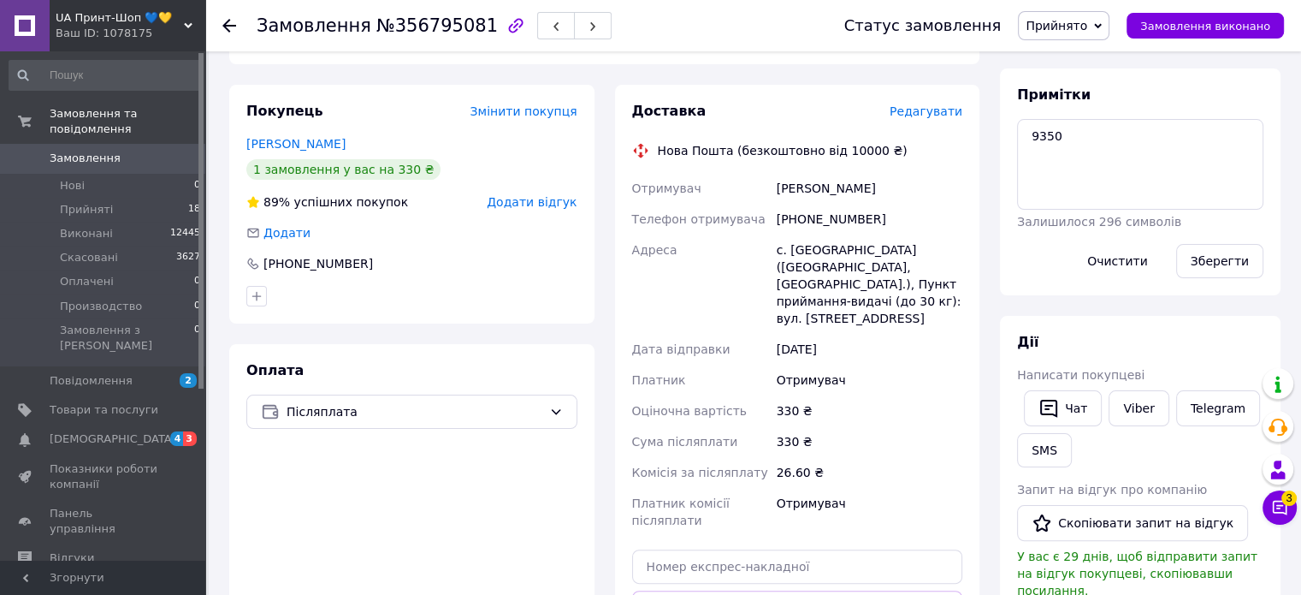
scroll to position [257, 0]
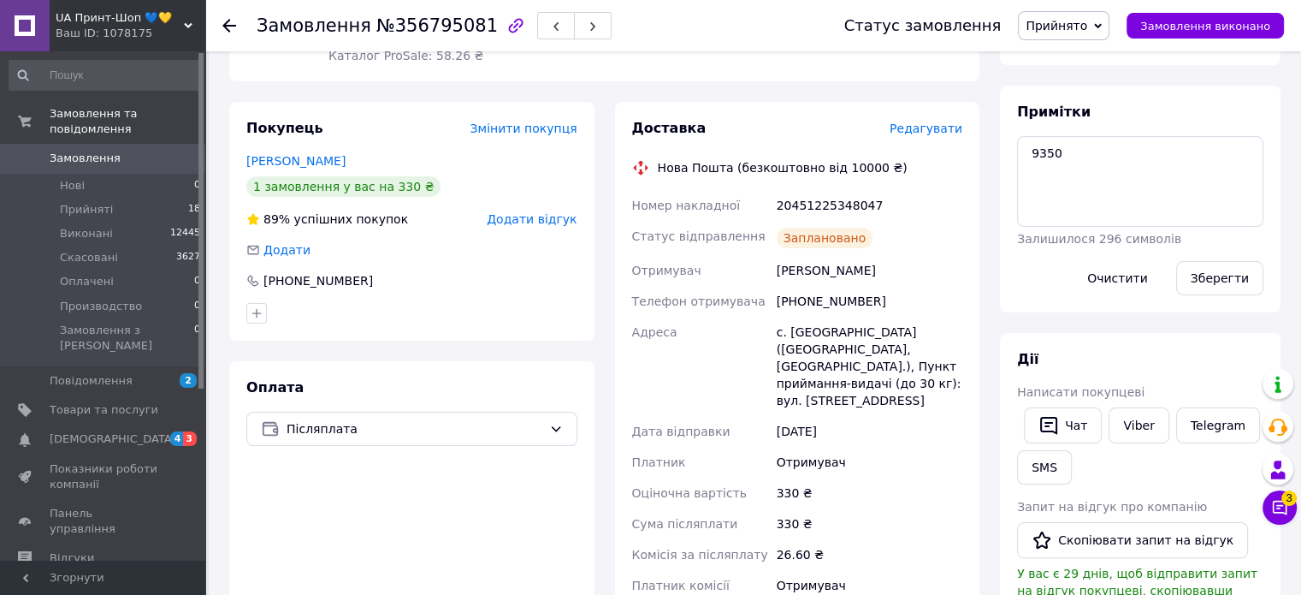
click at [1087, 24] on span "Прийнято" at bounding box center [1057, 26] width 62 height 14
click at [1092, 57] on li "Виконано" at bounding box center [1068, 60] width 99 height 26
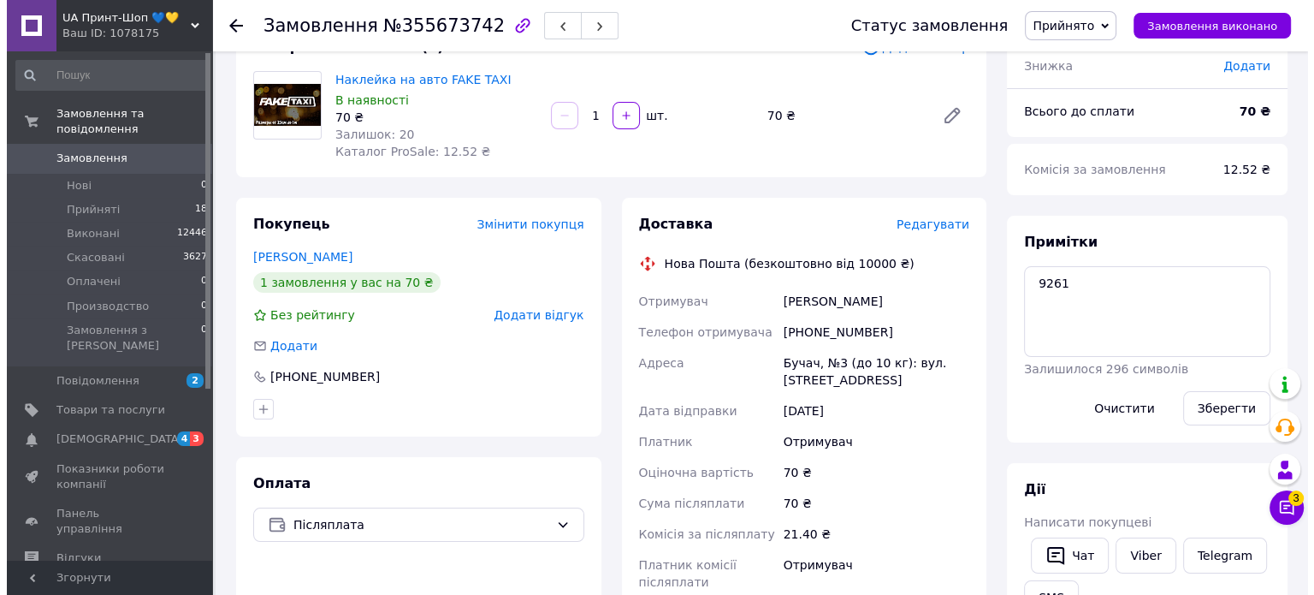
scroll to position [257, 0]
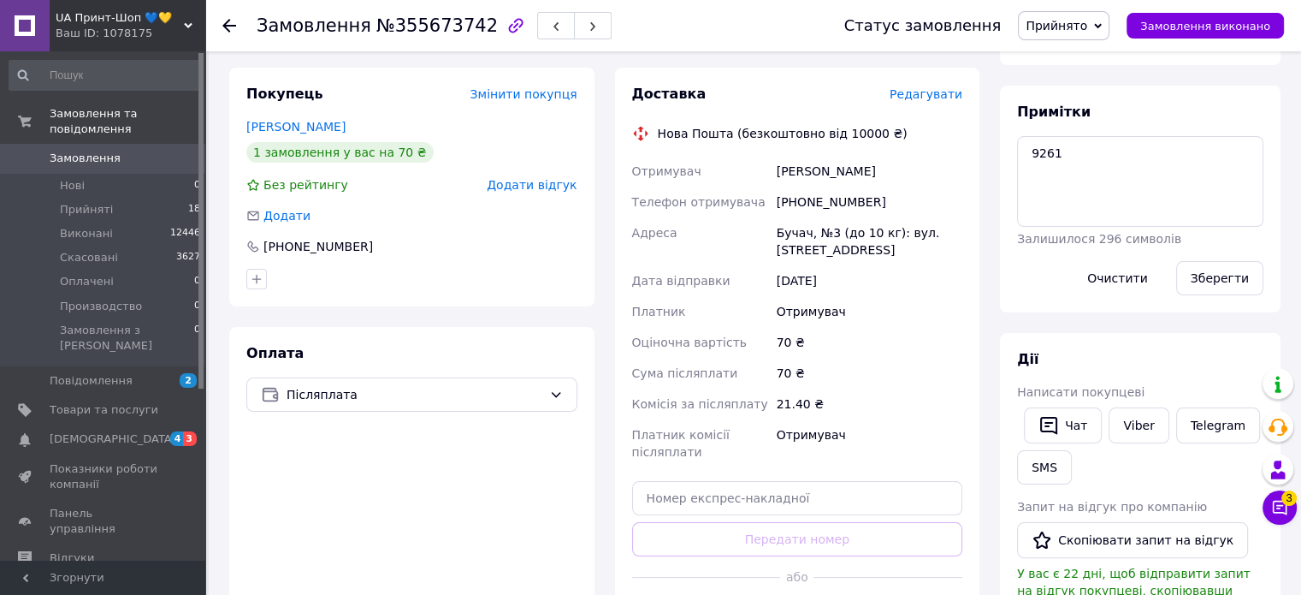
click at [956, 98] on span "Редагувати" at bounding box center [926, 94] width 73 height 14
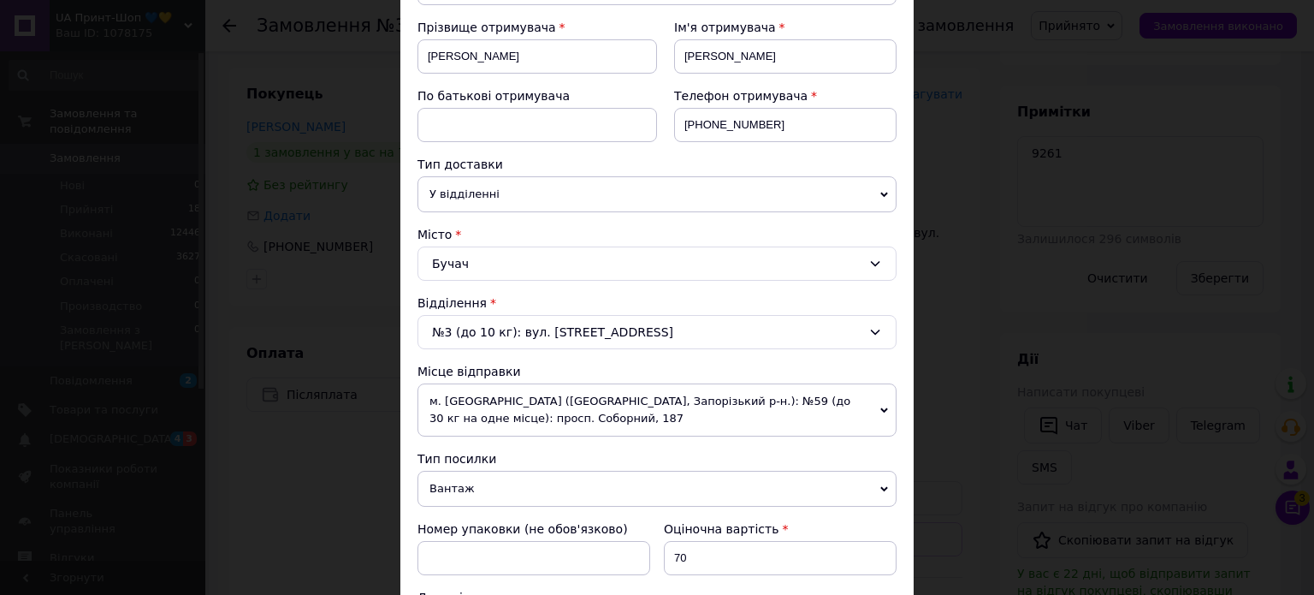
scroll to position [342, 0]
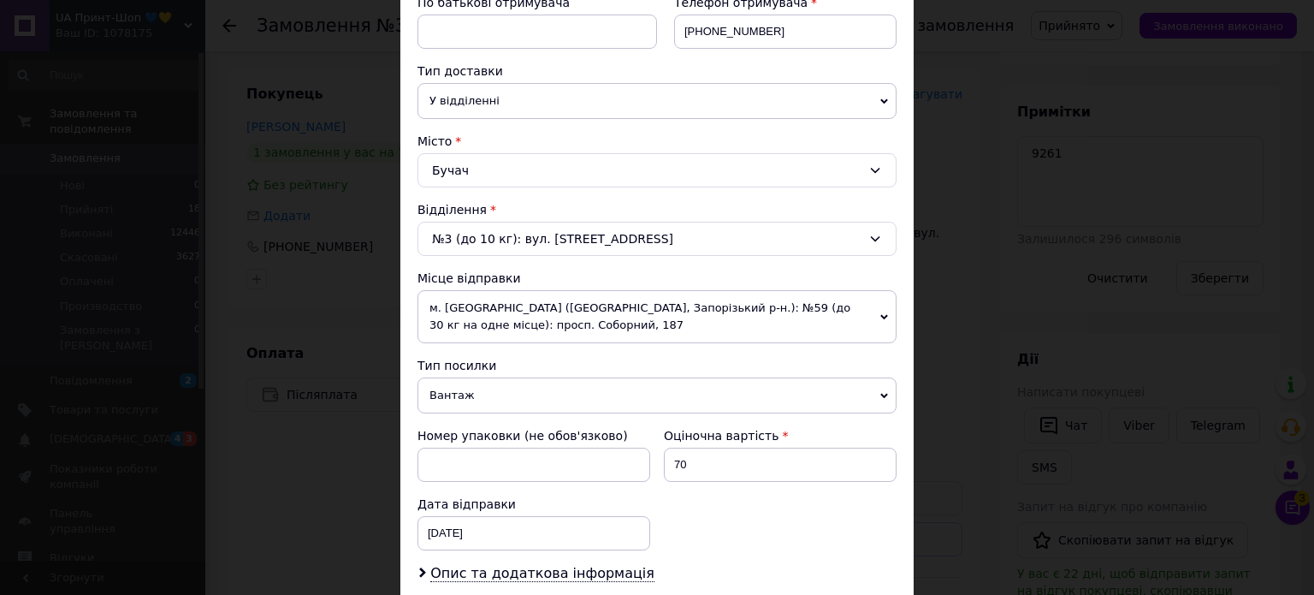
click at [503, 393] on span "Вантаж" at bounding box center [656, 395] width 479 height 36
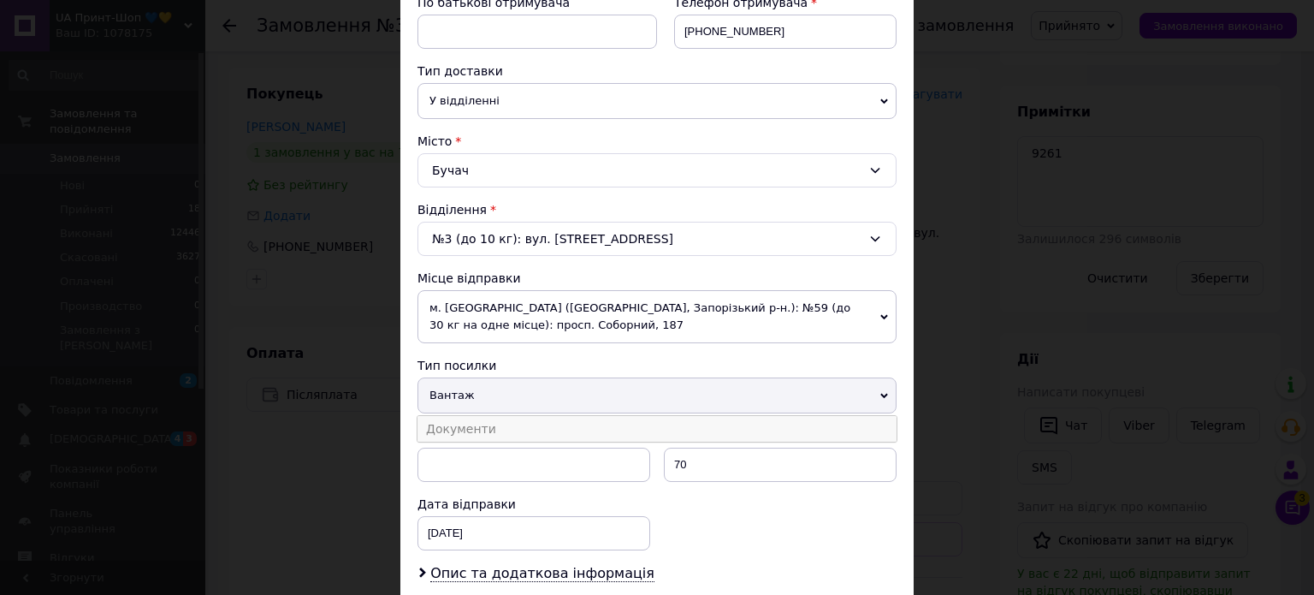
click at [508, 429] on li "Документи" at bounding box center [656, 429] width 479 height 26
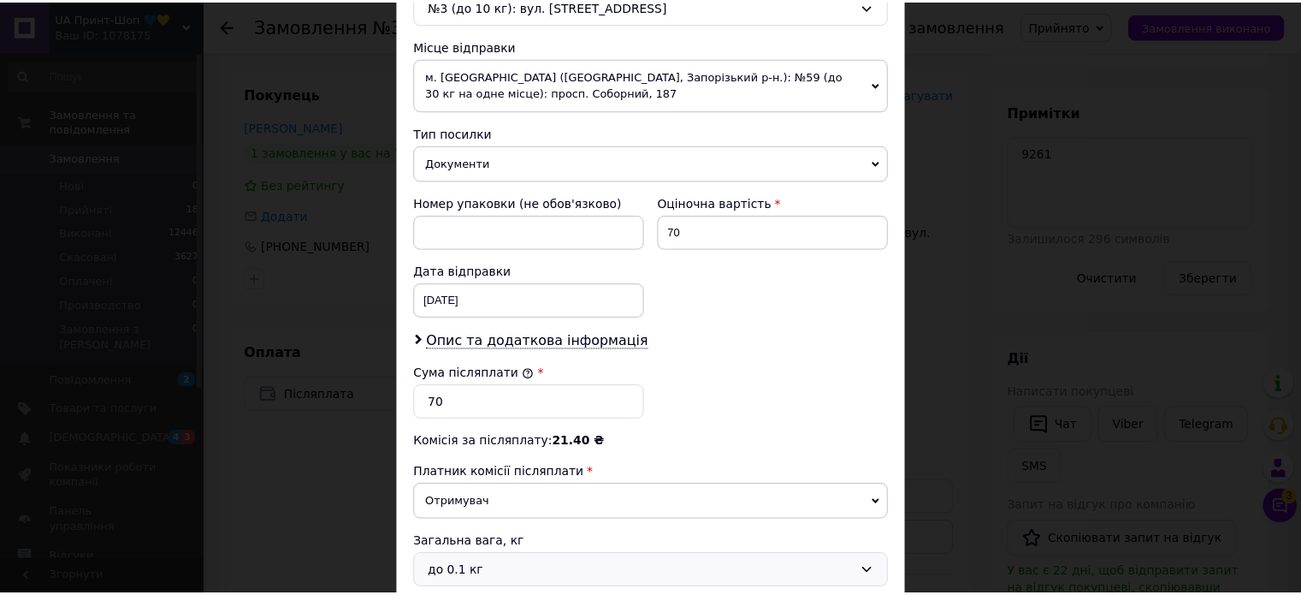
scroll to position [739, 0]
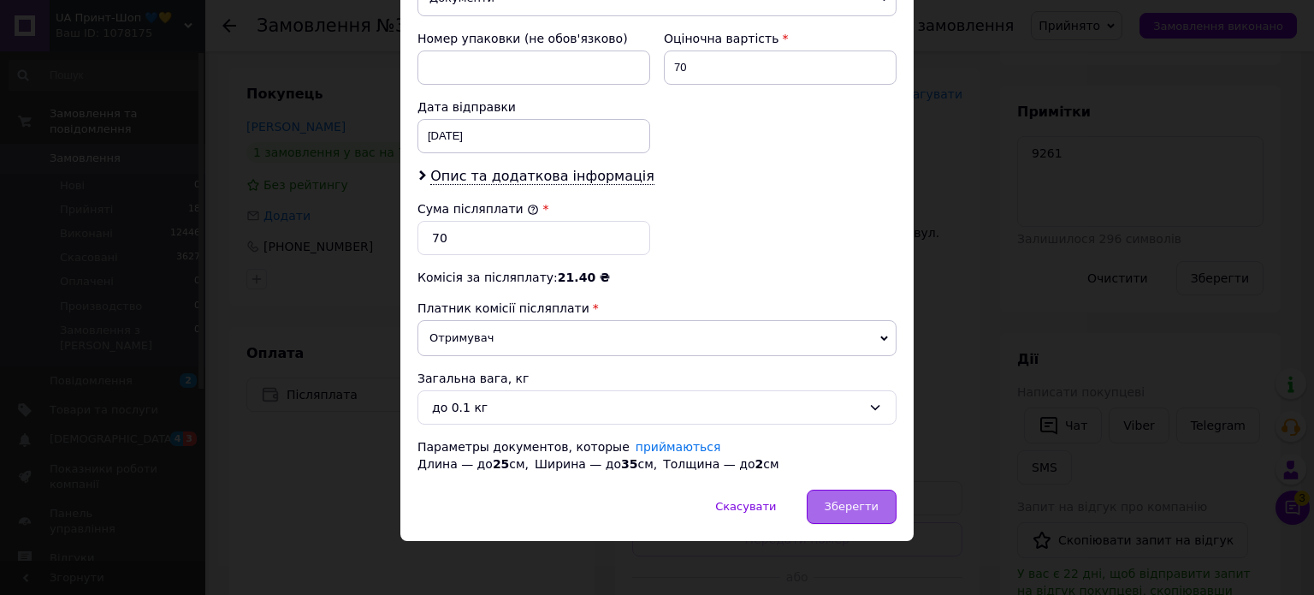
click at [827, 493] on div "Зберегти" at bounding box center [852, 506] width 90 height 34
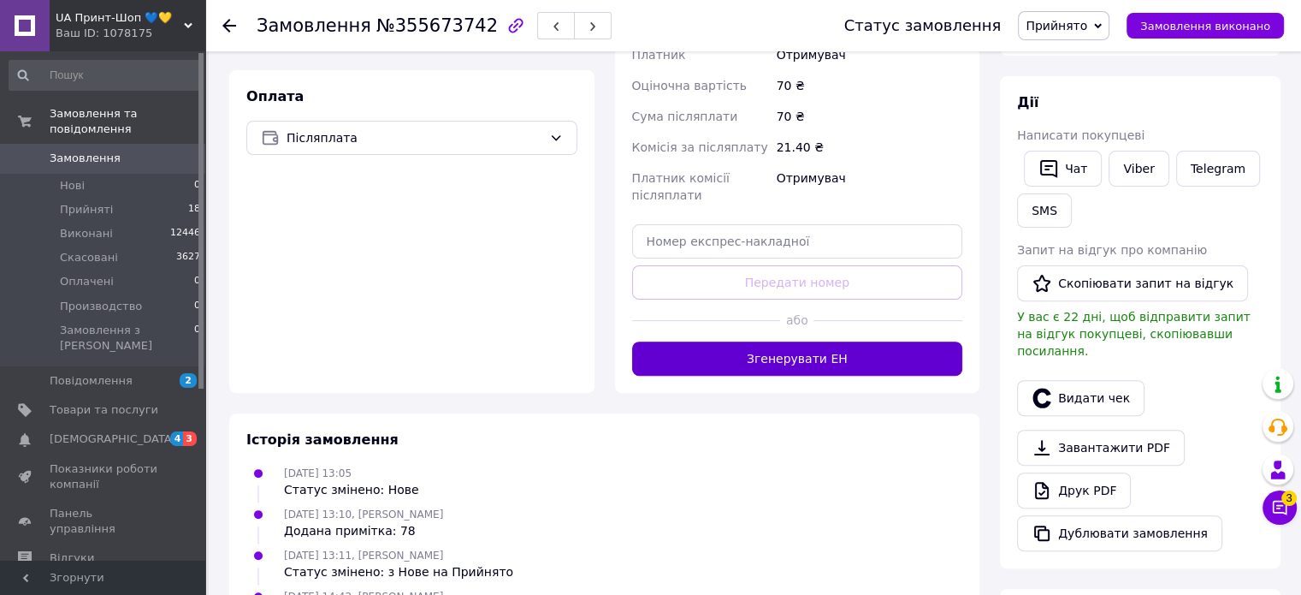
click at [762, 365] on button "Згенерувати ЕН" at bounding box center [797, 358] width 331 height 34
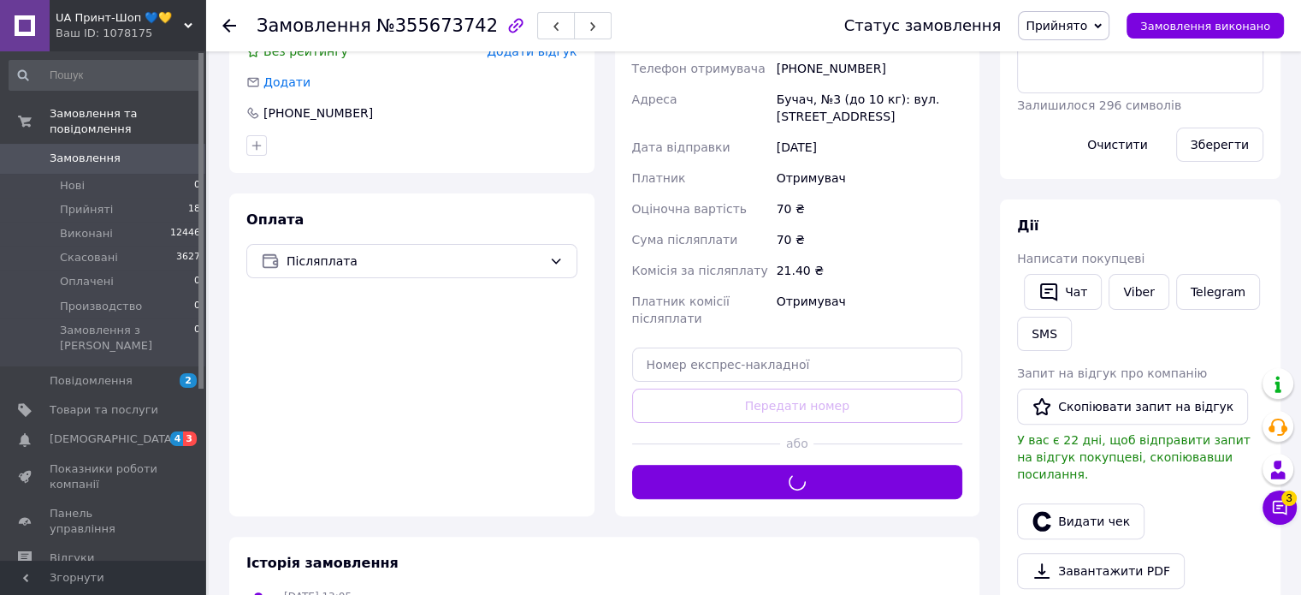
scroll to position [257, 0]
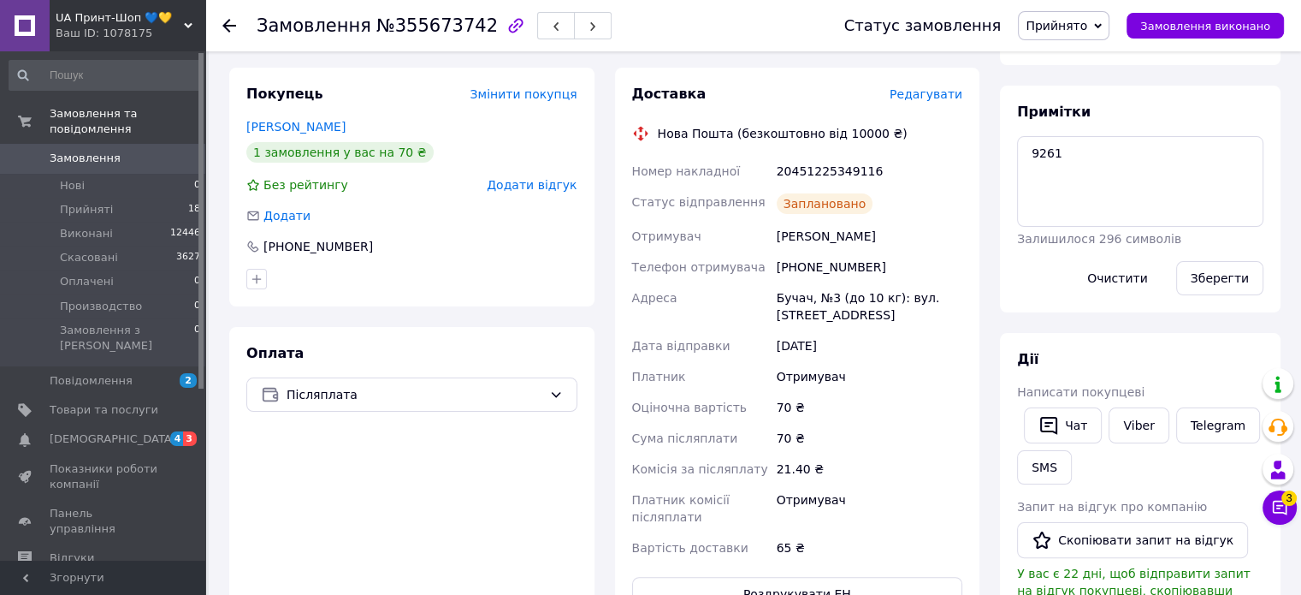
click at [1108, 23] on span "Прийнято" at bounding box center [1064, 25] width 92 height 29
drag, startPoint x: 1098, startPoint y: 63, endPoint x: 1078, endPoint y: 49, distance: 24.5
click at [1093, 63] on li "Виконано" at bounding box center [1068, 60] width 99 height 26
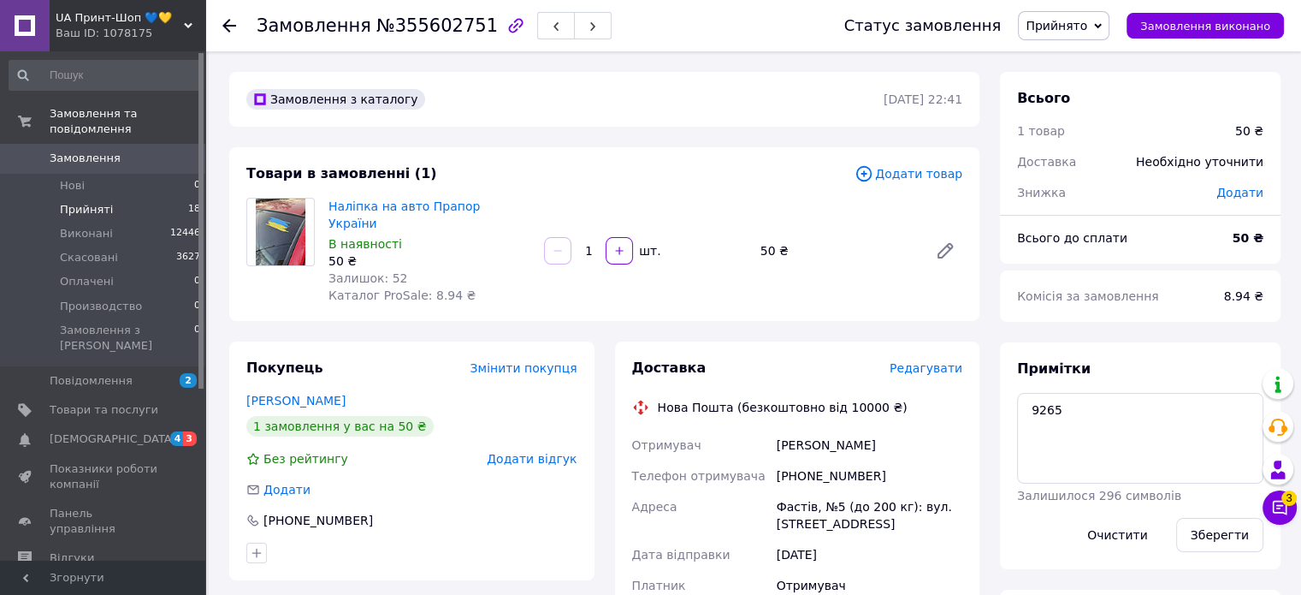
click at [108, 198] on li "Прийняті 18" at bounding box center [105, 210] width 210 height 24
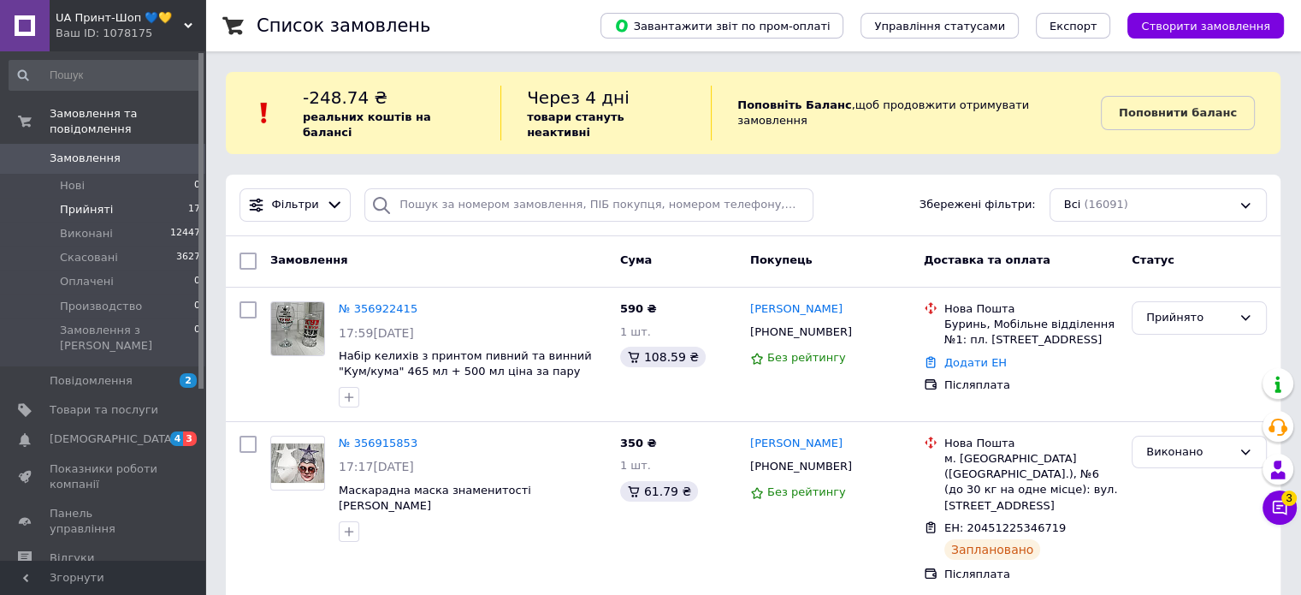
click at [177, 198] on li "Прийняті 17" at bounding box center [105, 210] width 210 height 24
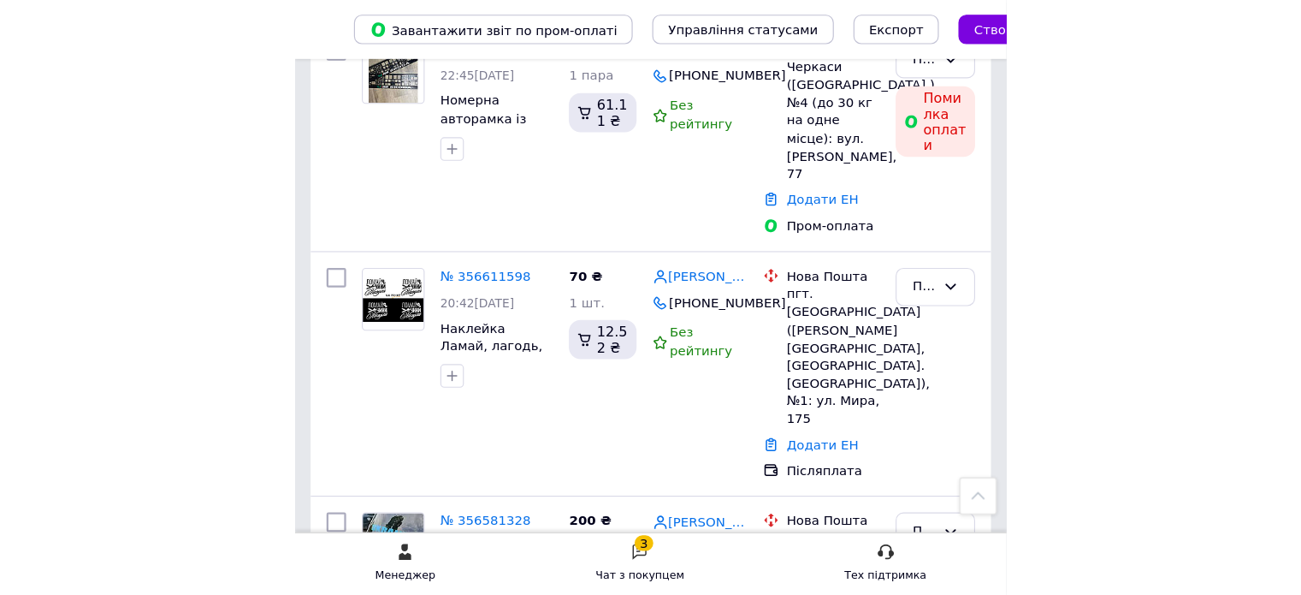
scroll to position [2193, 0]
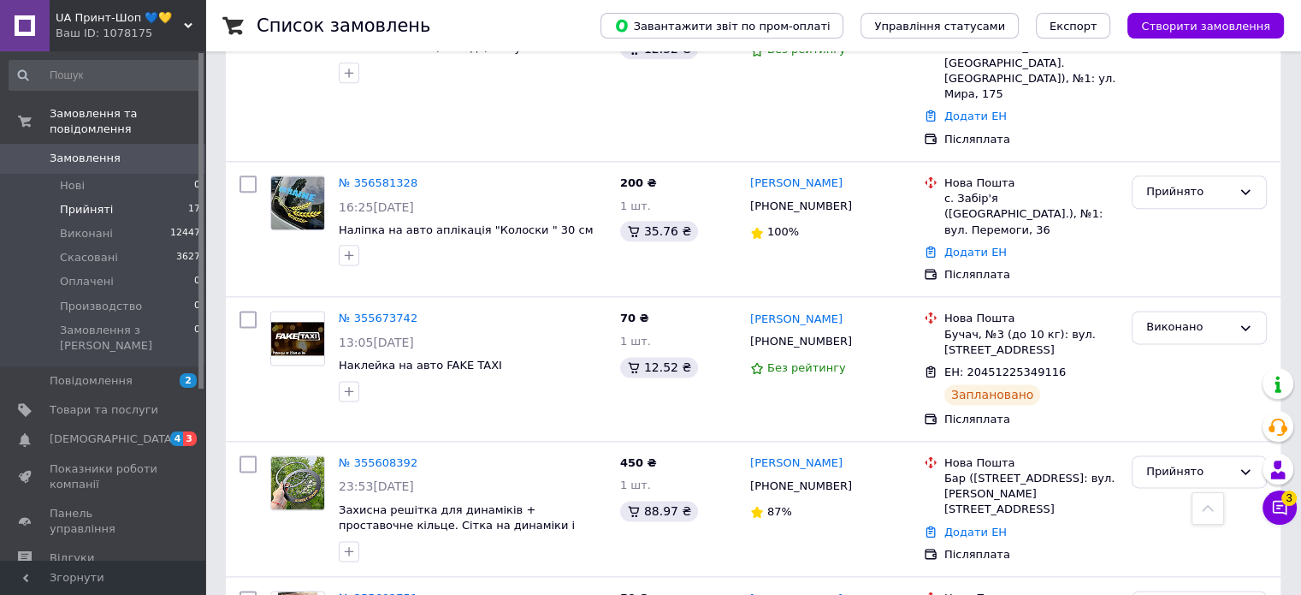
click at [106, 202] on span "Прийняті" at bounding box center [86, 209] width 53 height 15
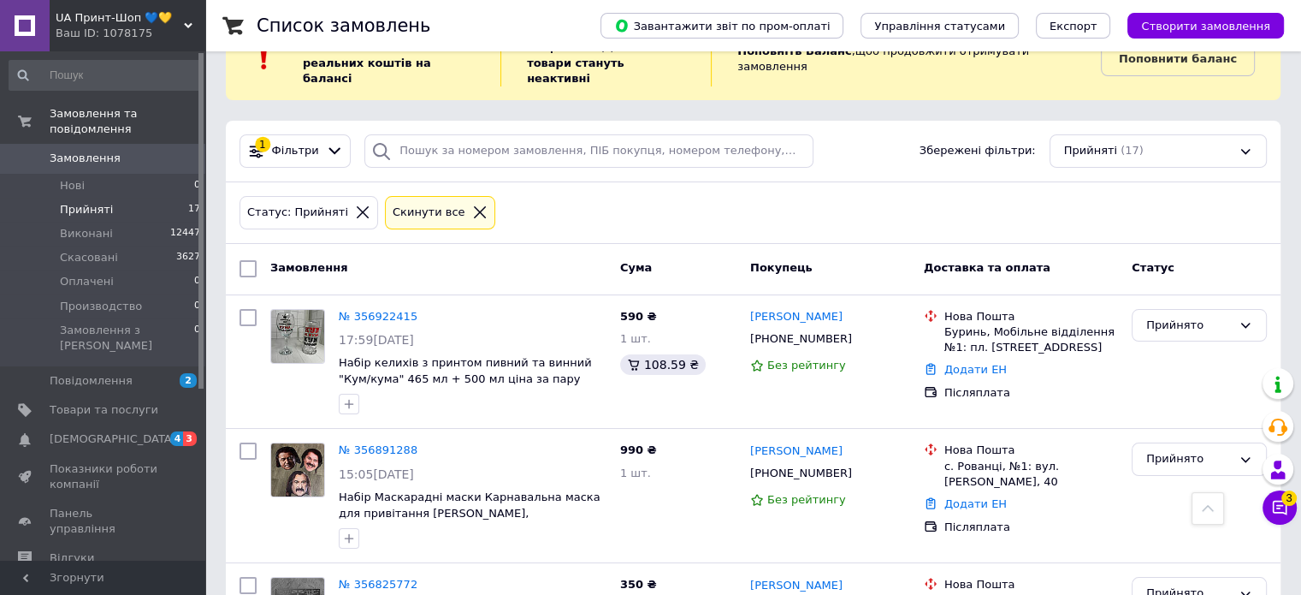
scroll to position [0, 0]
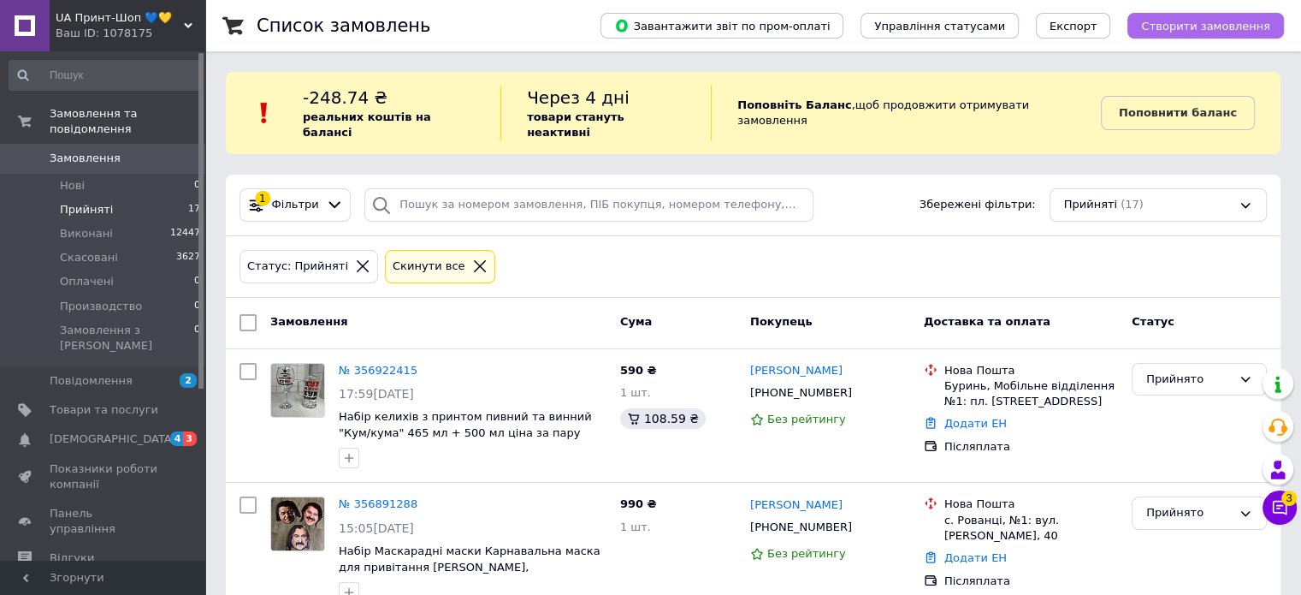
click at [1233, 36] on button "Створити замовлення" at bounding box center [1206, 26] width 157 height 26
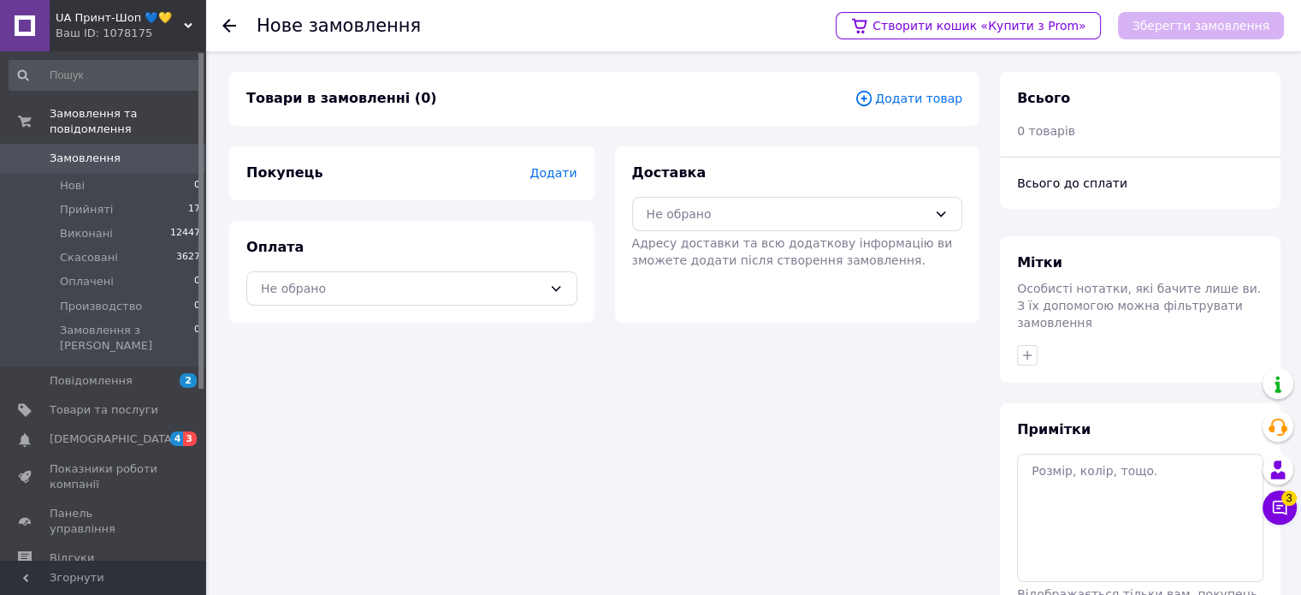
click at [948, 99] on span "Додати товар" at bounding box center [909, 98] width 108 height 19
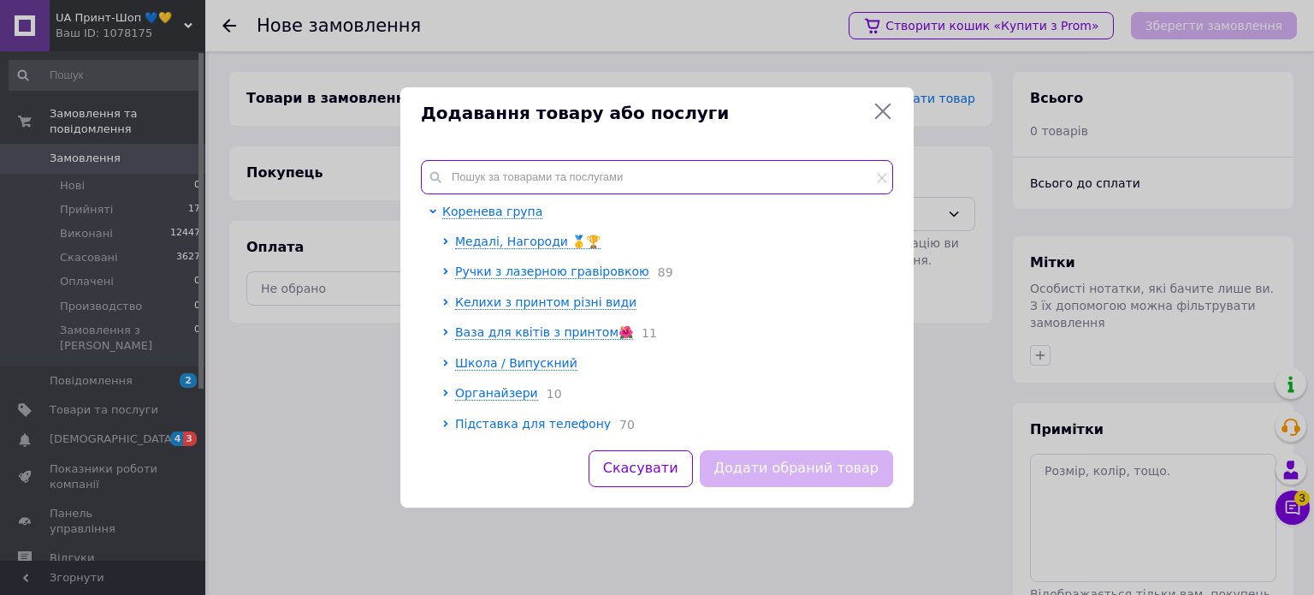
click at [589, 186] on input "text" at bounding box center [657, 177] width 472 height 34
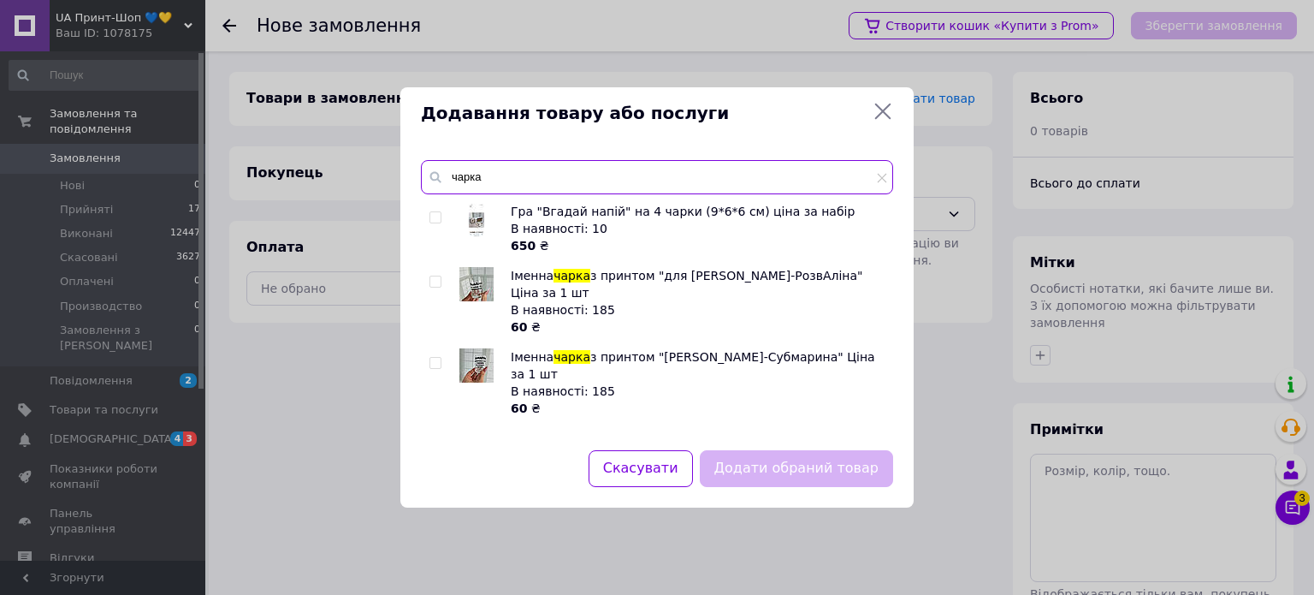
type input "чарка"
click at [441, 280] on div at bounding box center [435, 281] width 13 height 12
click at [438, 358] on input "checkbox" at bounding box center [434, 363] width 11 height 11
checkbox input "true"
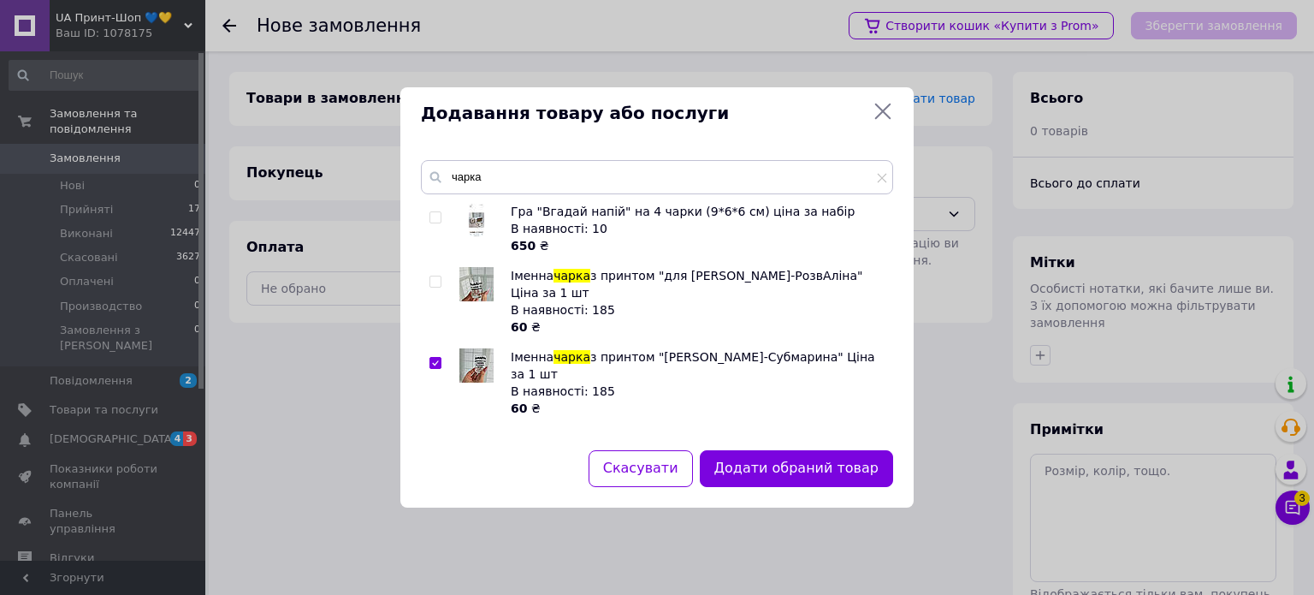
click at [436, 267] on div at bounding box center [437, 301] width 17 height 68
click at [435, 283] on input "checkbox" at bounding box center [434, 281] width 11 height 11
checkbox input "true"
click at [794, 461] on button "Додати обрані товари" at bounding box center [799, 468] width 188 height 37
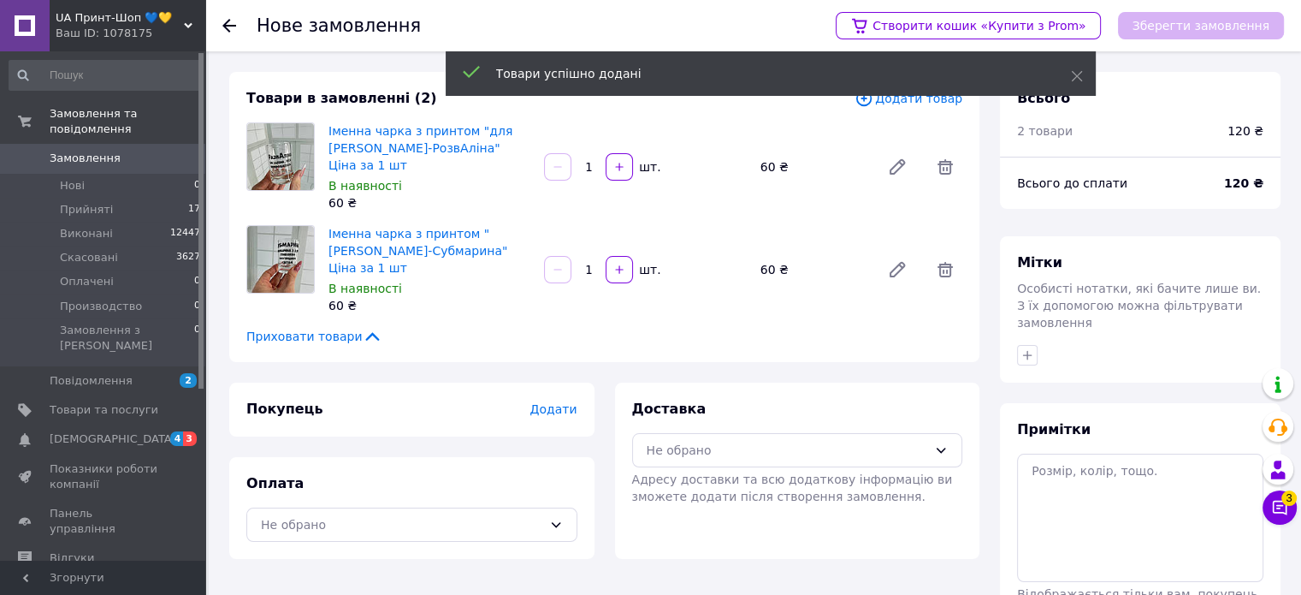
click at [556, 386] on div "Покупець Додати" at bounding box center [411, 409] width 365 height 54
click at [554, 402] on span "Додати" at bounding box center [553, 409] width 47 height 14
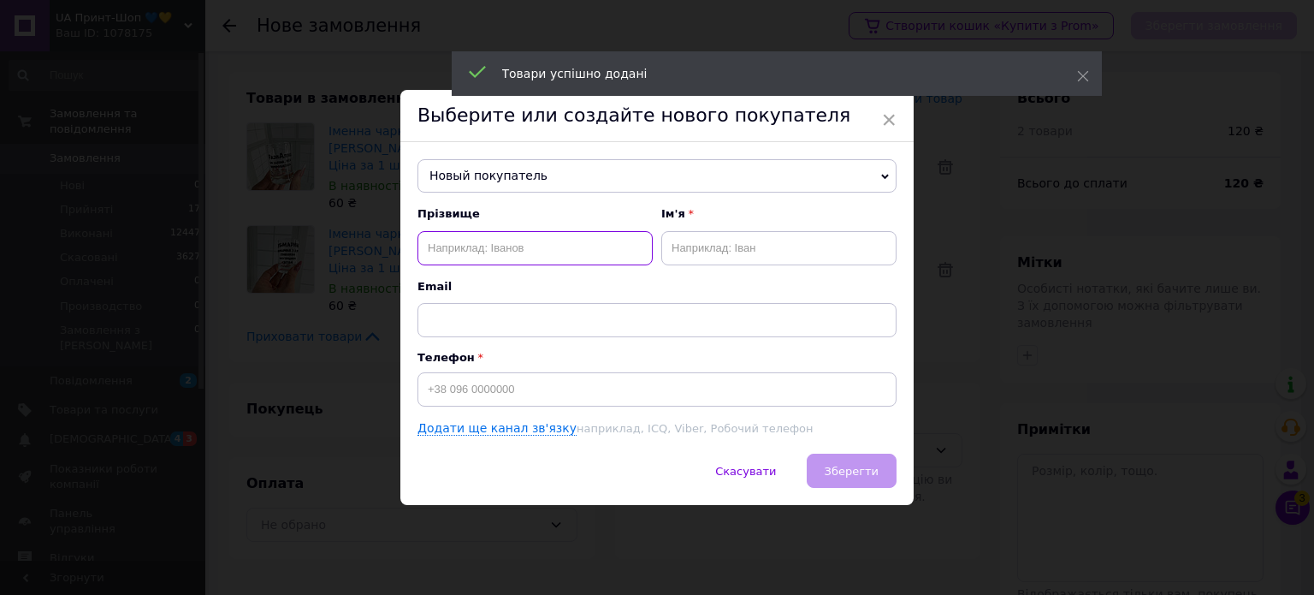
click at [472, 246] on input "text" at bounding box center [534, 248] width 235 height 34
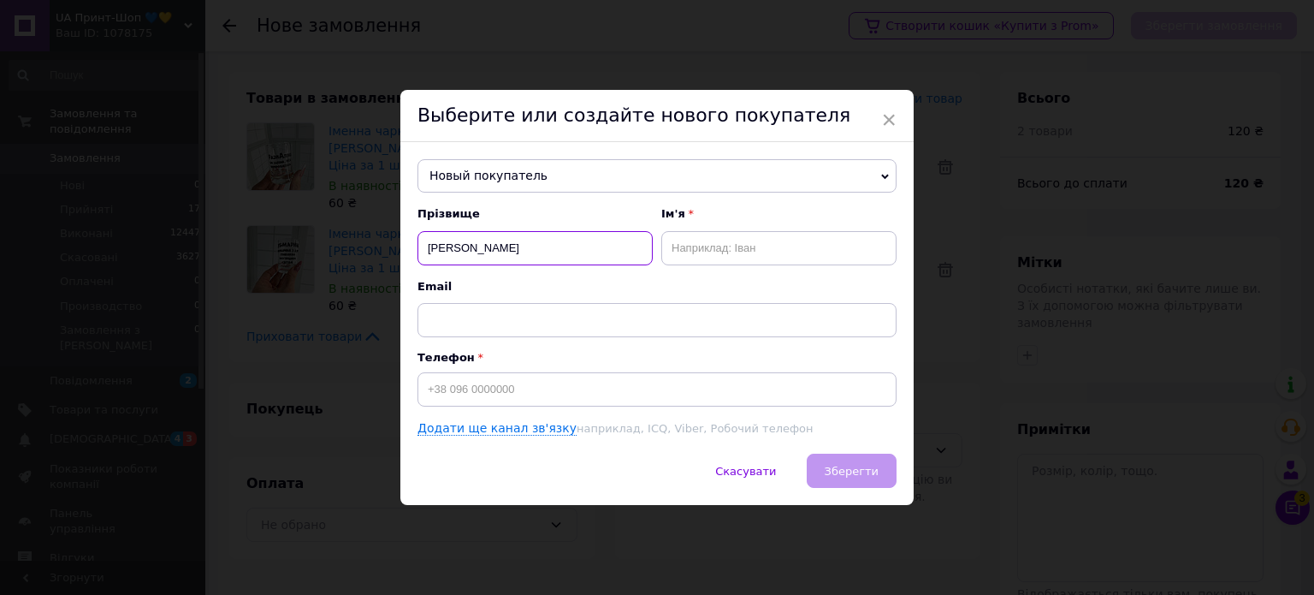
type input "[PERSON_NAME]"
click at [709, 246] on input "text" at bounding box center [778, 248] width 235 height 34
type input "Олена"
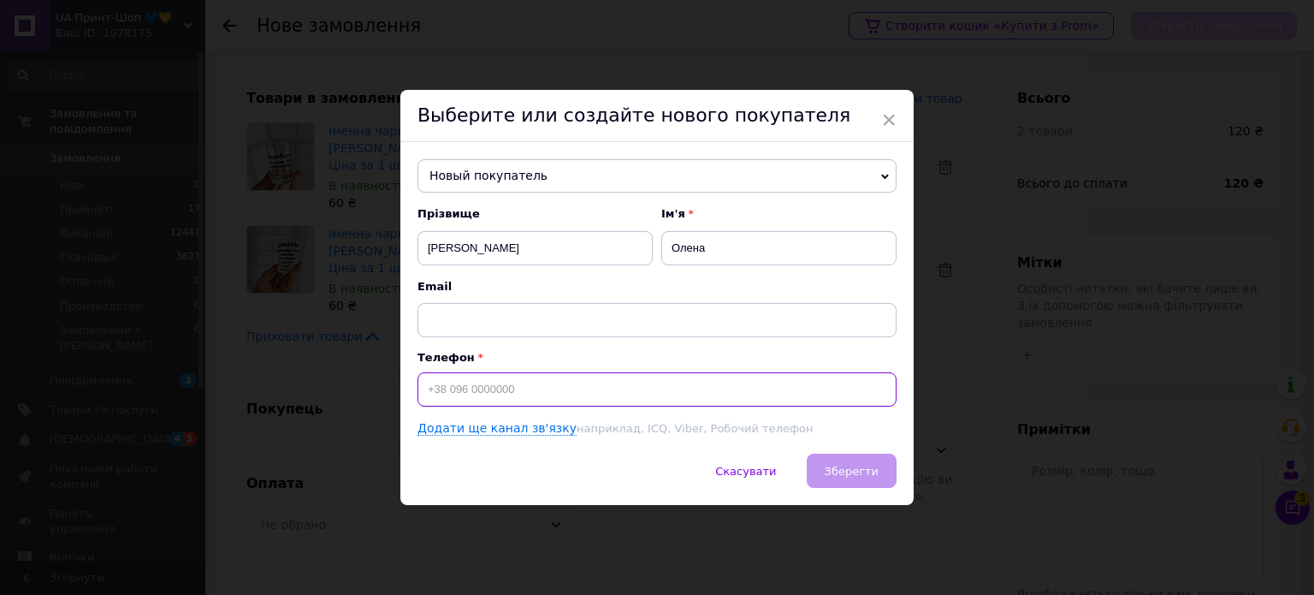
click at [631, 376] on input at bounding box center [656, 389] width 479 height 34
type input "[PHONE_NUMBER]"
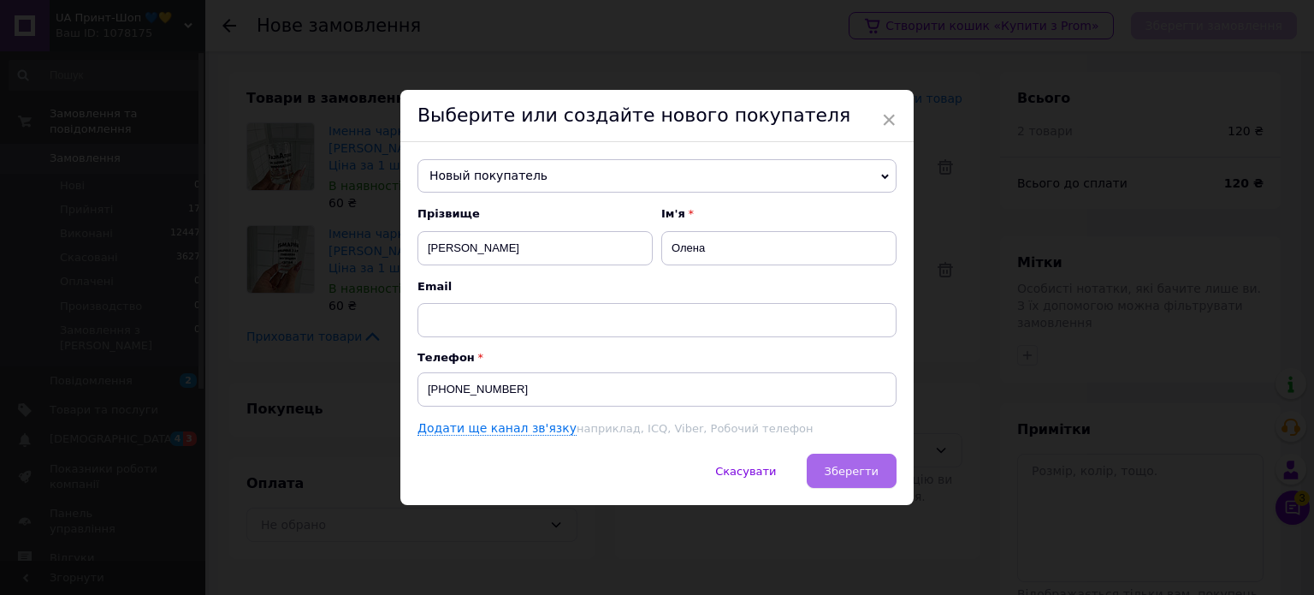
click at [852, 468] on span "Зберегти" at bounding box center [852, 471] width 54 height 13
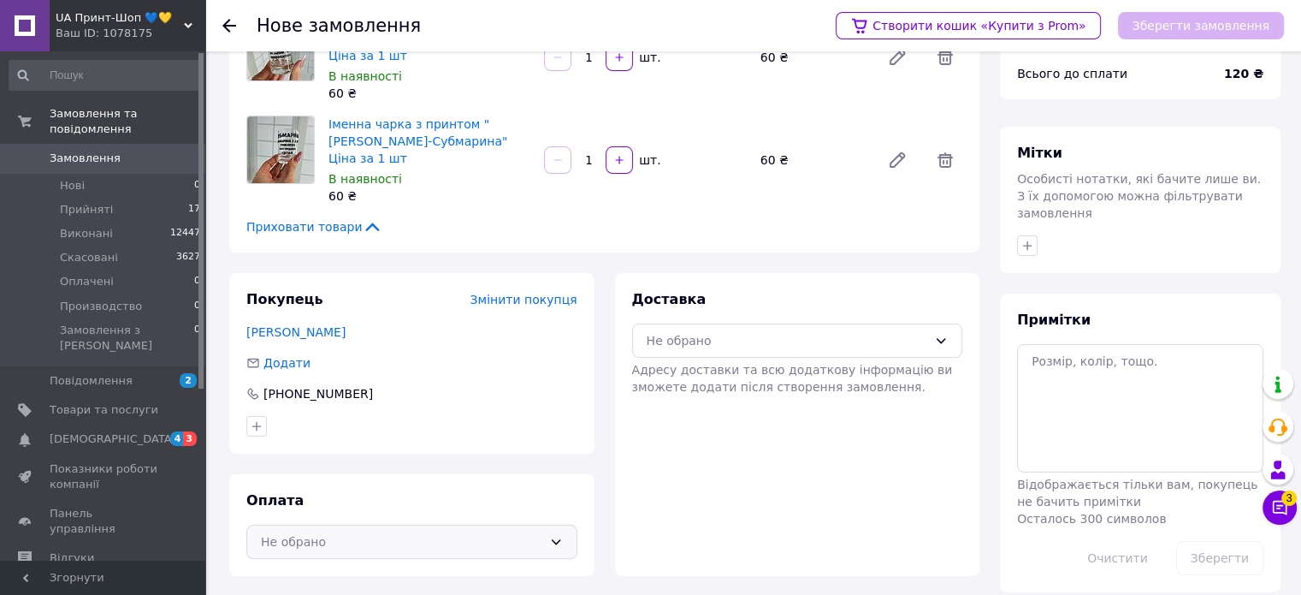
click at [318, 524] on div "Не обрано" at bounding box center [411, 541] width 331 height 34
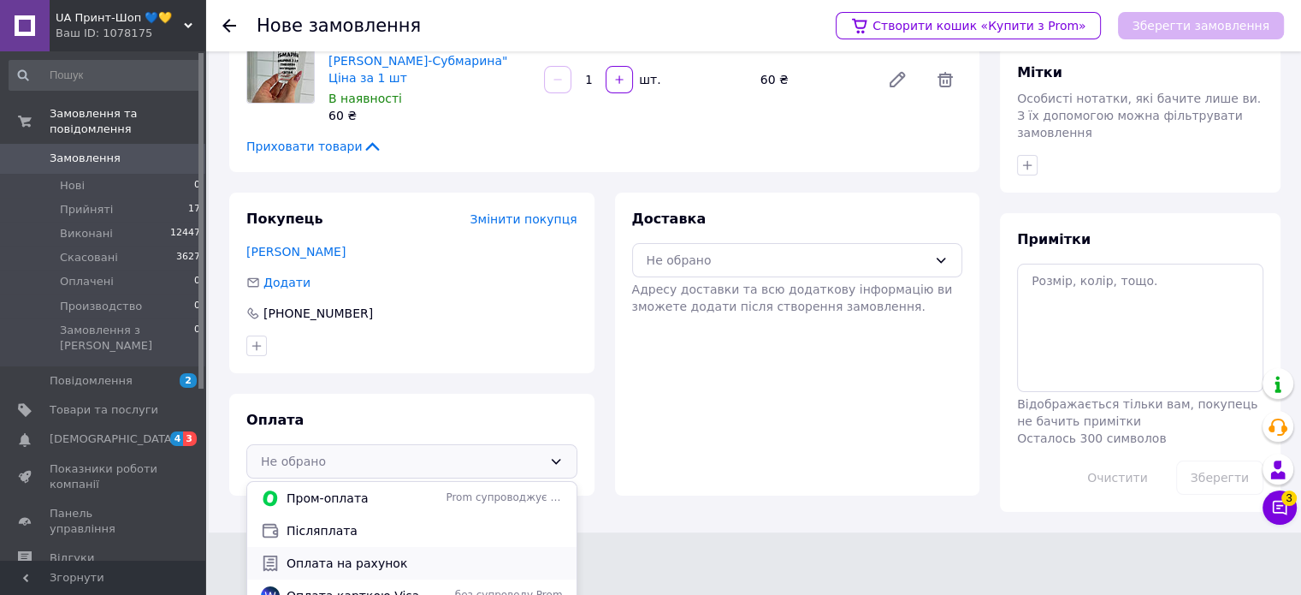
click at [342, 554] on span "Оплата на рахунок" at bounding box center [425, 562] width 276 height 17
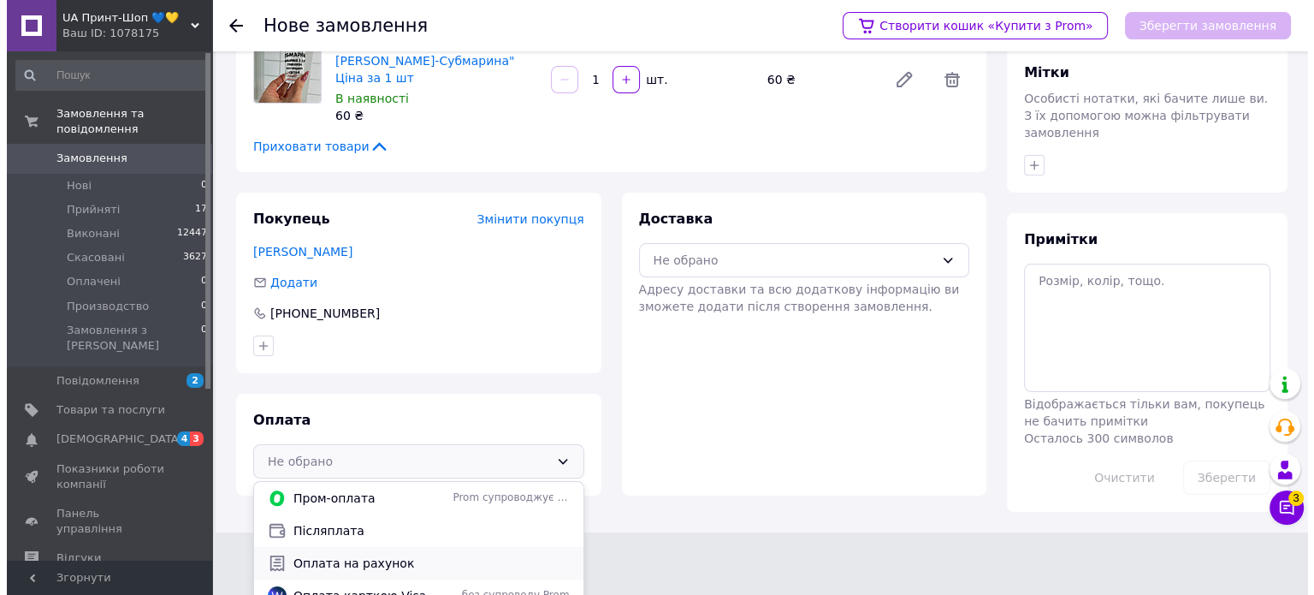
scroll to position [110, 0]
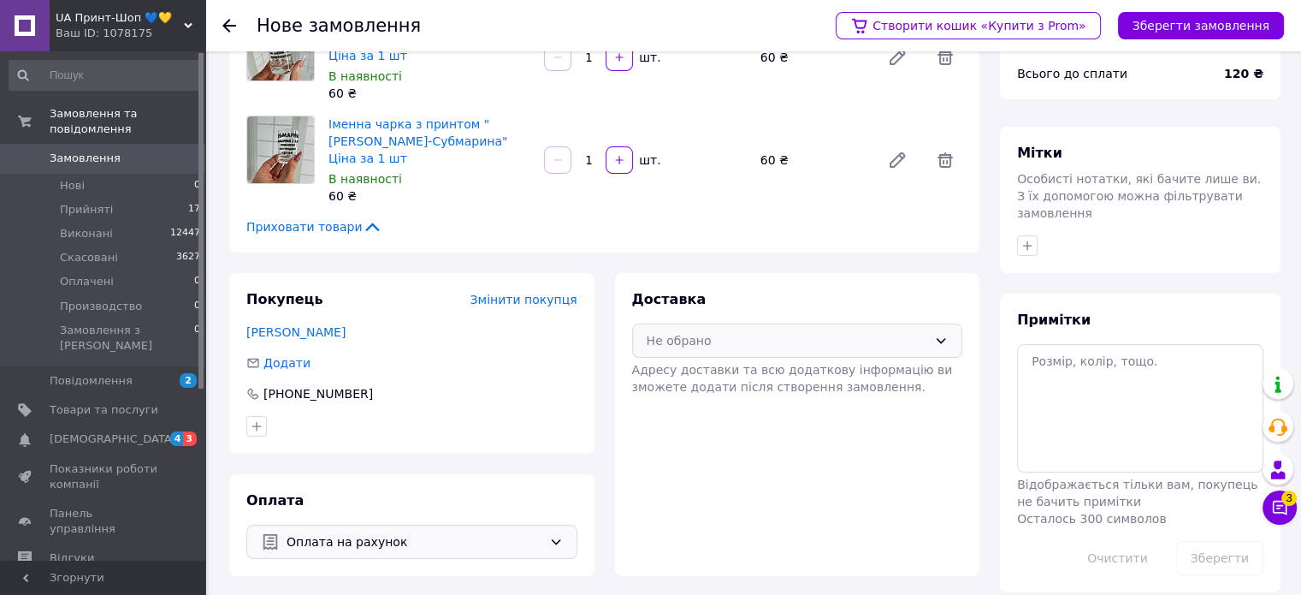
click at [773, 331] on div "Не обрано" at bounding box center [787, 340] width 281 height 19
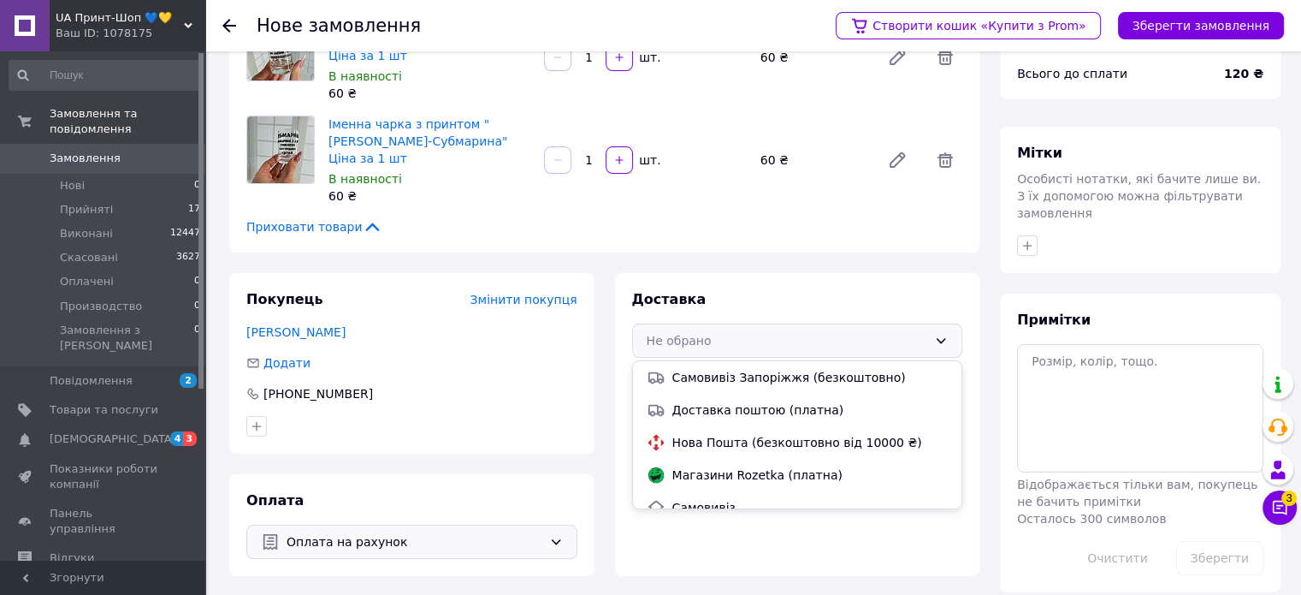
drag, startPoint x: 746, startPoint y: 419, endPoint x: 974, endPoint y: 283, distance: 265.9
click at [747, 426] on div "Нова Пошта (безкоштовно від 10000 ₴)" at bounding box center [797, 442] width 329 height 33
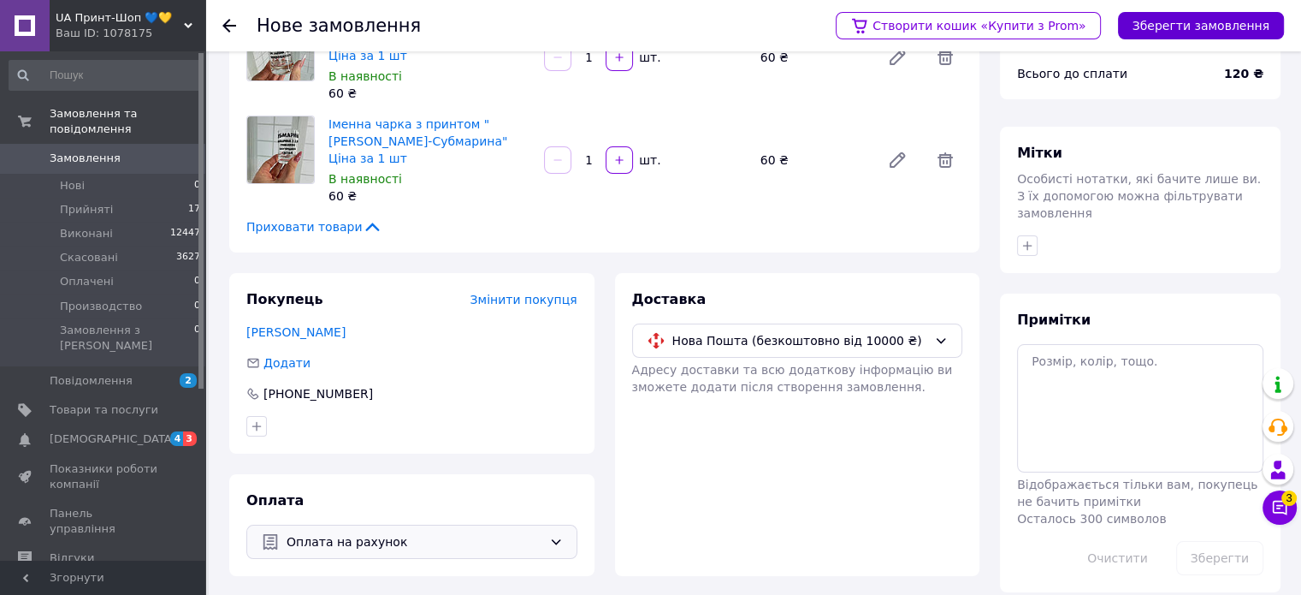
click at [1234, 20] on button "Зберегти замовлення" at bounding box center [1201, 25] width 166 height 27
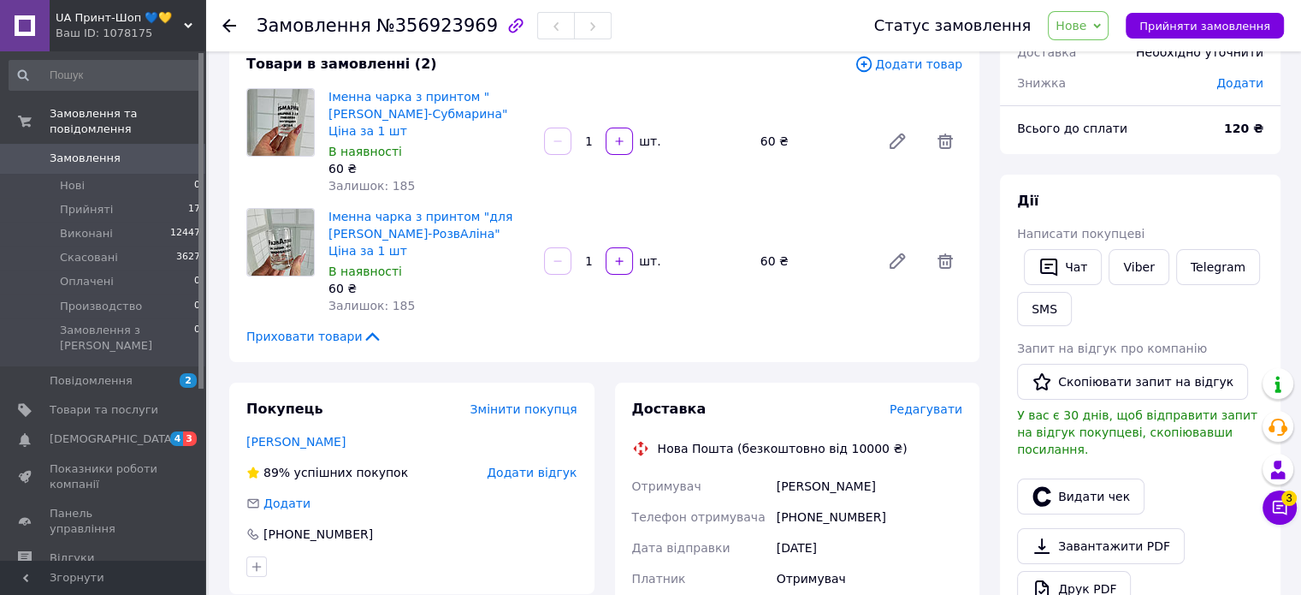
click at [956, 402] on span "Редагувати" at bounding box center [926, 409] width 73 height 14
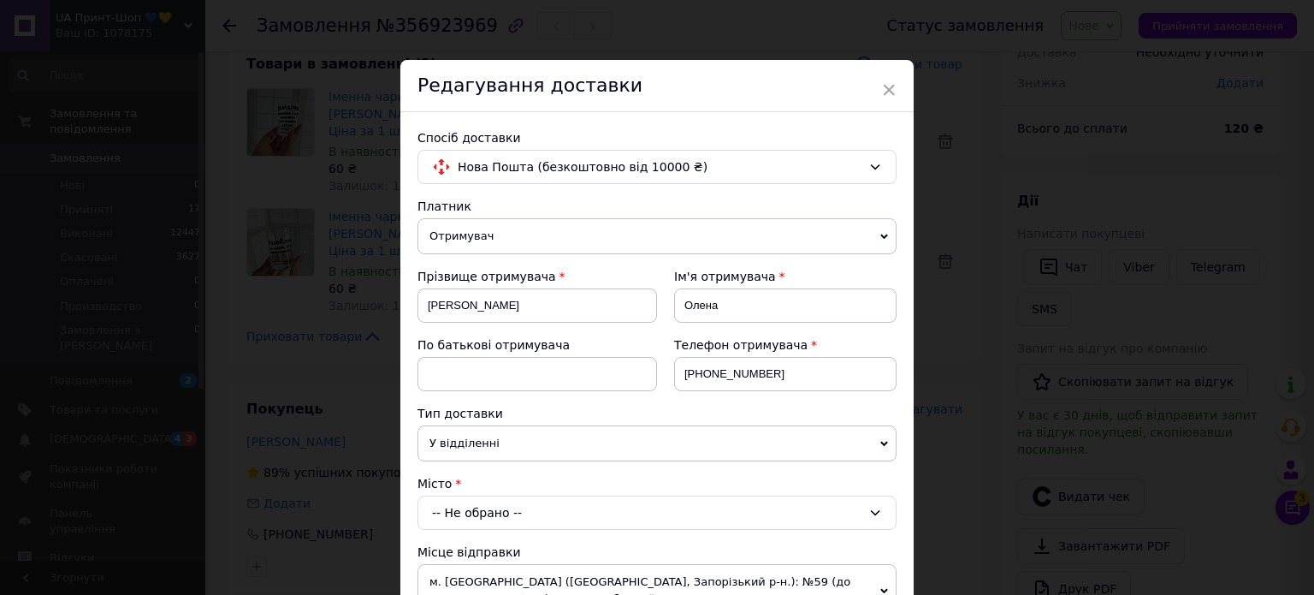
scroll to position [86, 0]
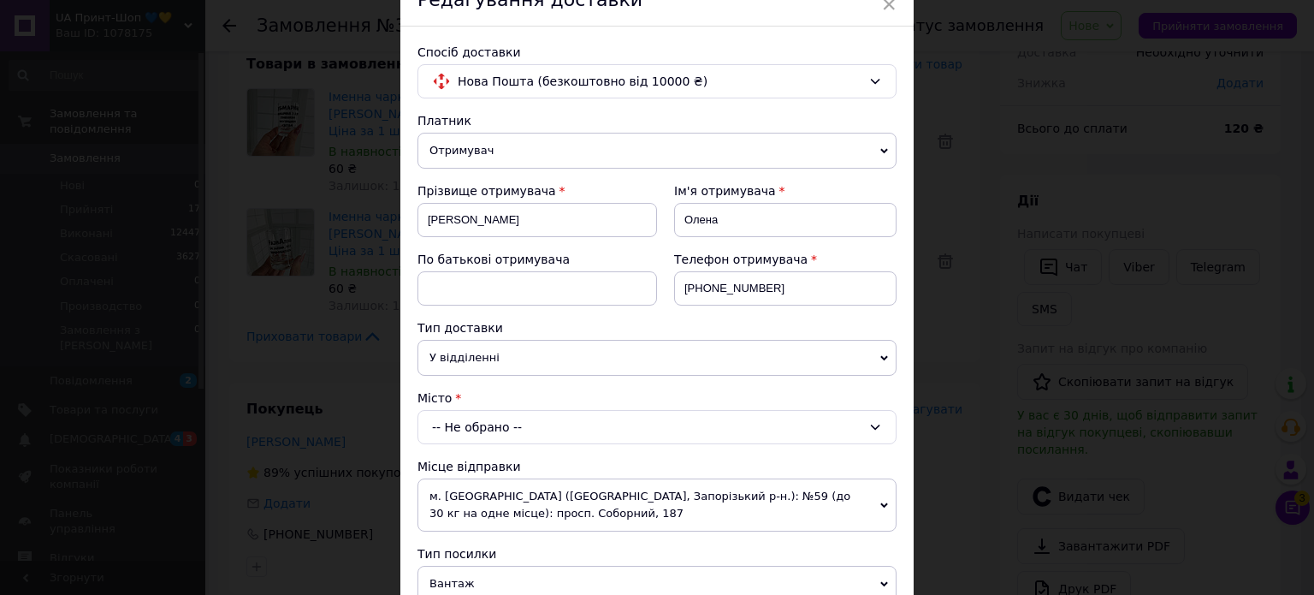
click at [455, 415] on div "-- Не обрано --" at bounding box center [656, 427] width 479 height 34
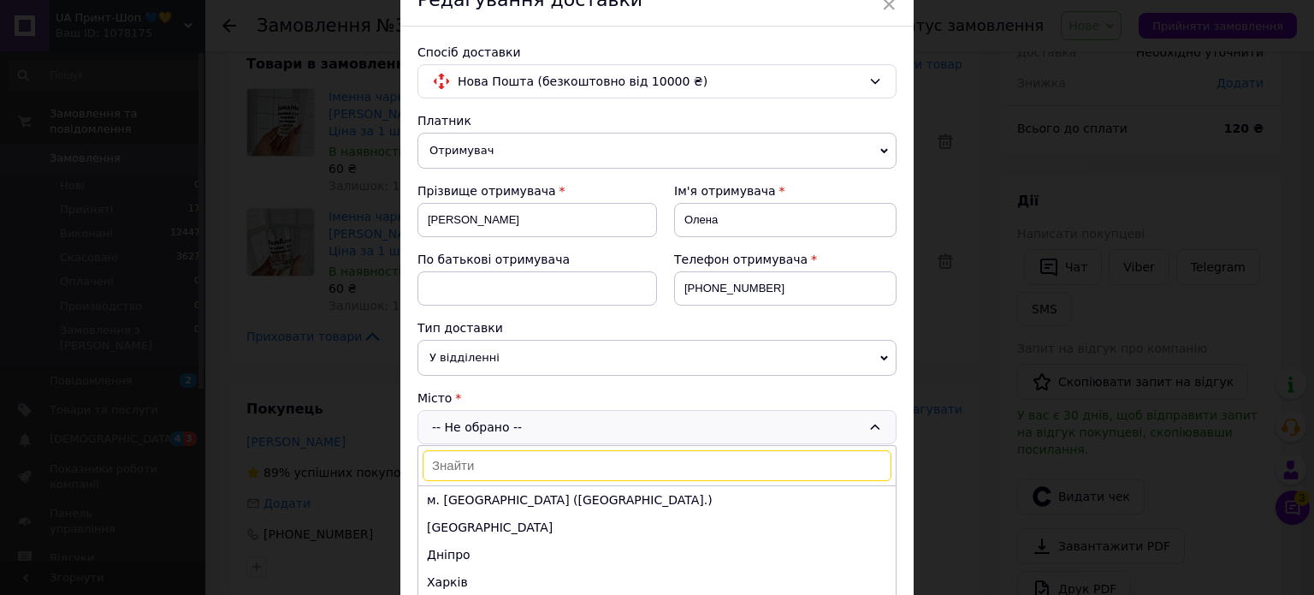
drag, startPoint x: 448, startPoint y: 550, endPoint x: 450, endPoint y: 533, distance: 17.2
click at [447, 550] on li "Дніпро" at bounding box center [656, 554] width 477 height 27
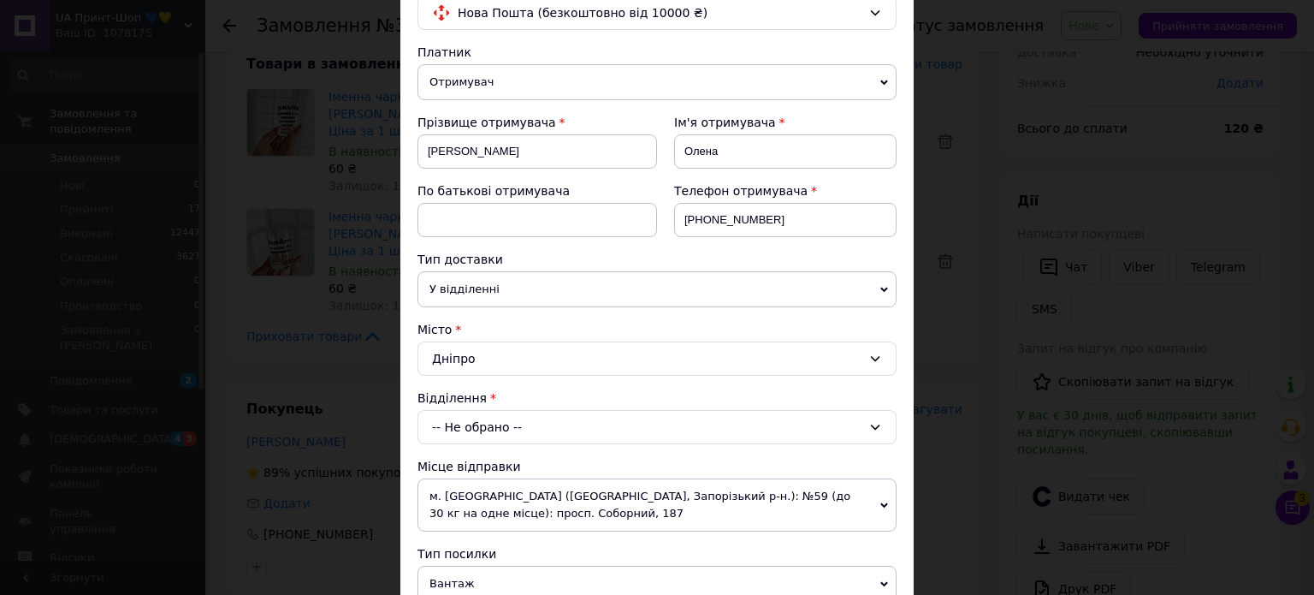
scroll to position [257, 0]
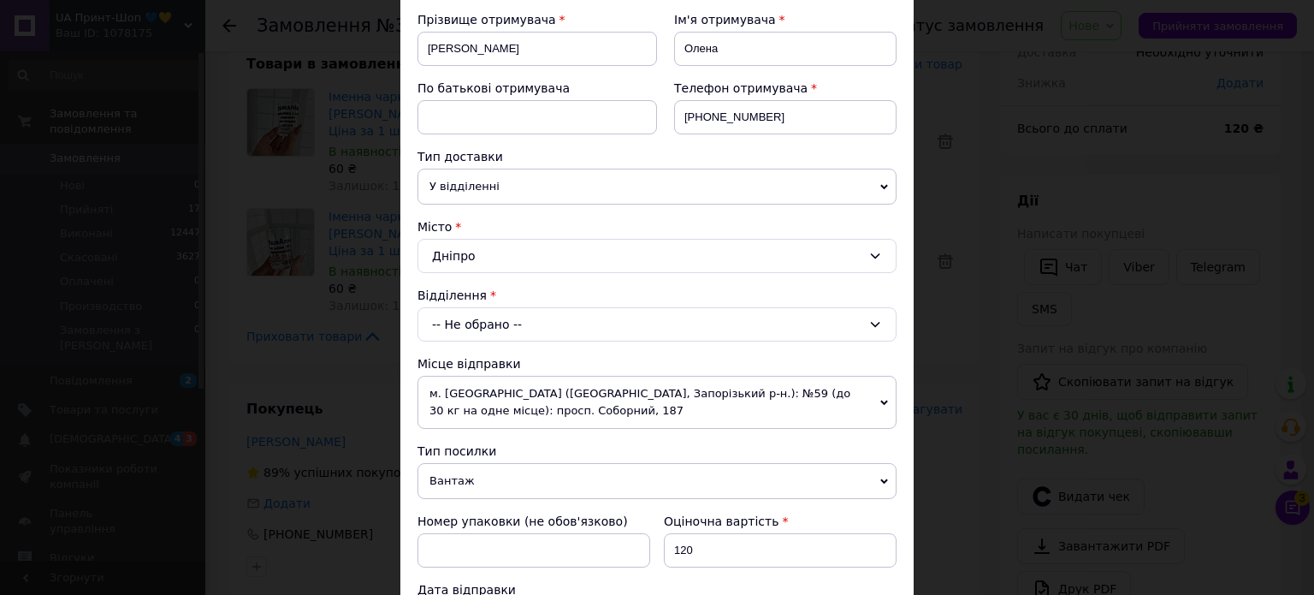
click at [469, 318] on div "-- Не обрано --" at bounding box center [656, 324] width 479 height 34
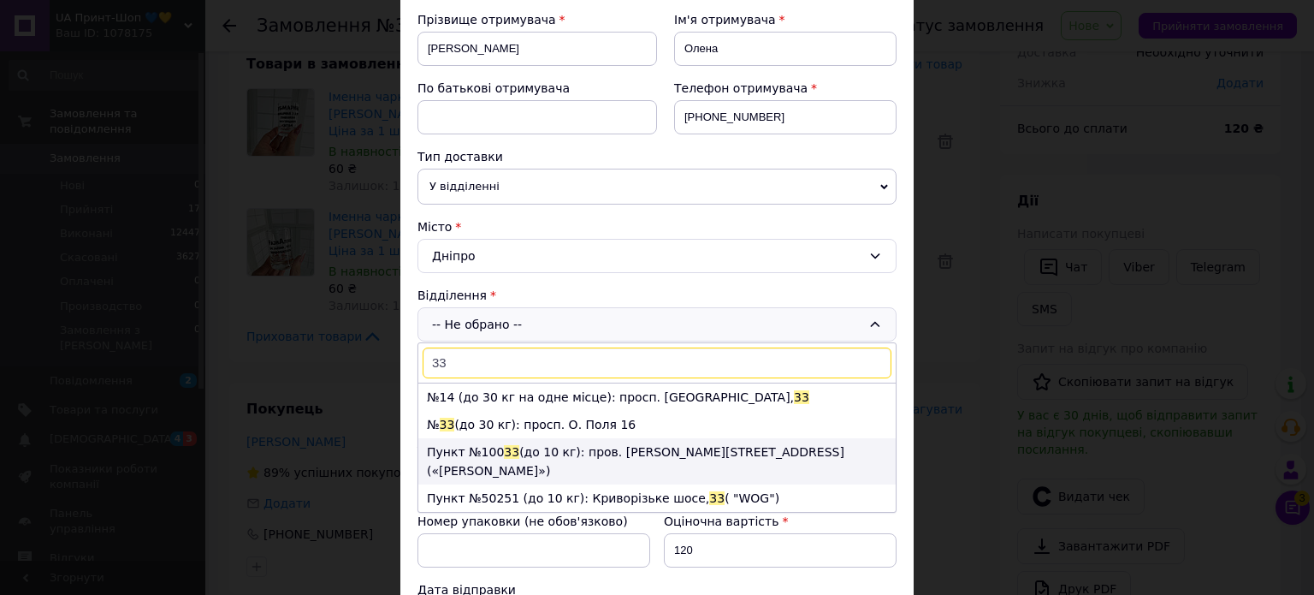
type input "33"
click at [492, 434] on li "№ 33 (до 30 кг): просп. О. Поля 16" at bounding box center [656, 424] width 477 height 27
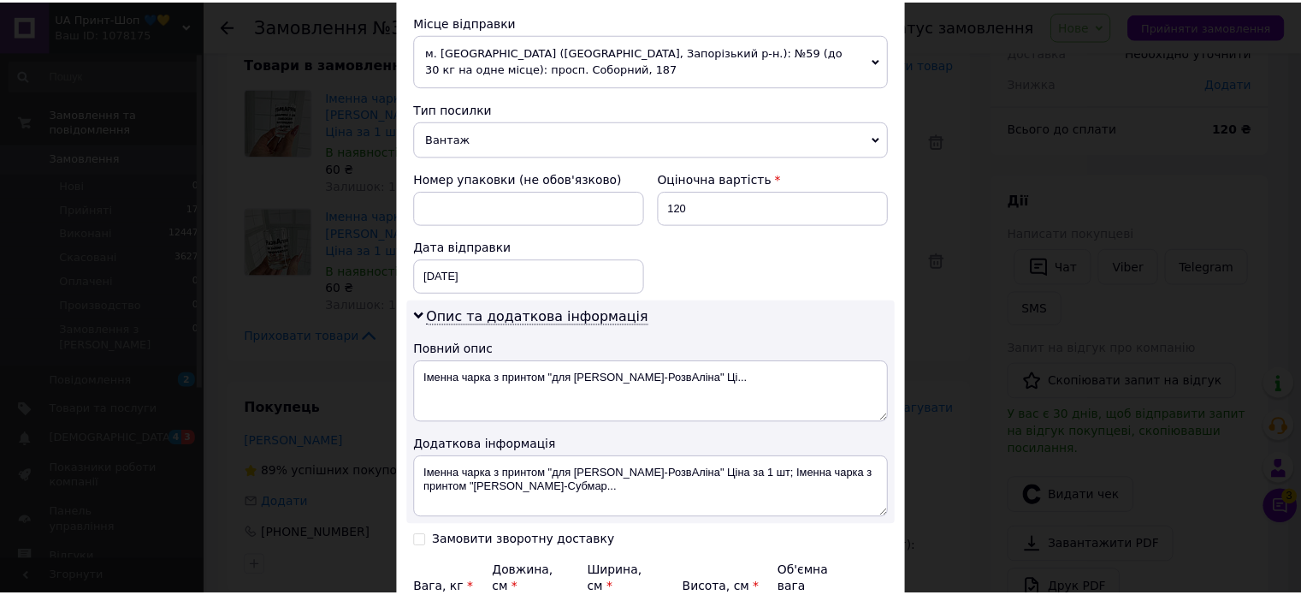
scroll to position [775, 0]
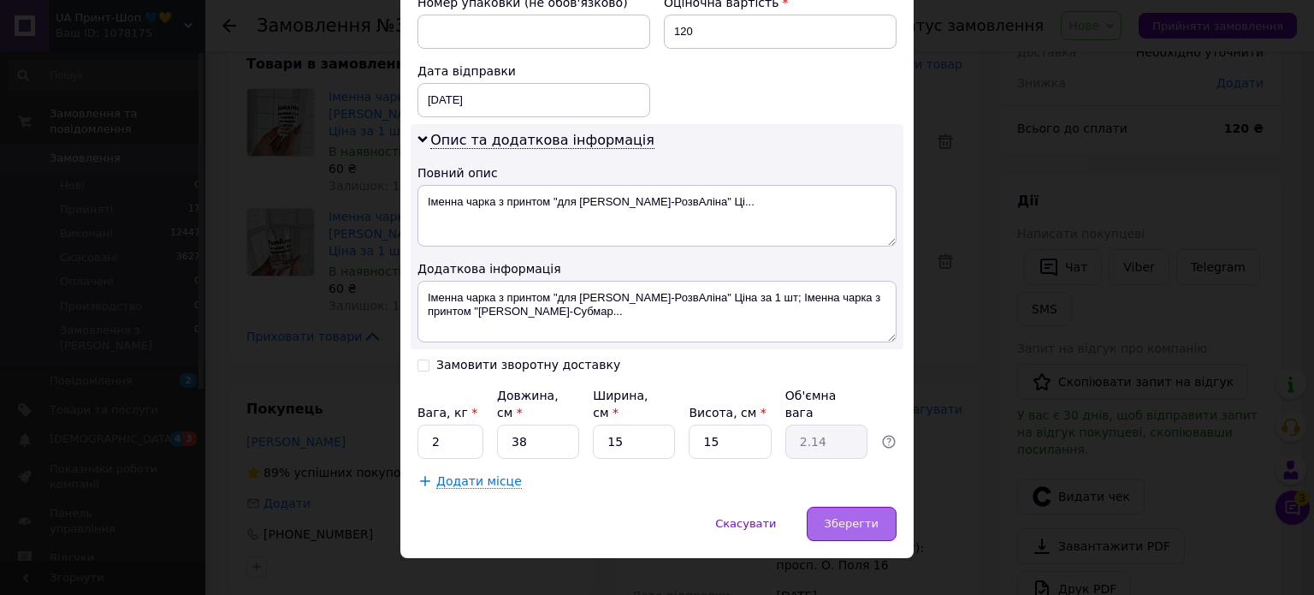
click at [832, 512] on div "Зберегти" at bounding box center [852, 523] width 90 height 34
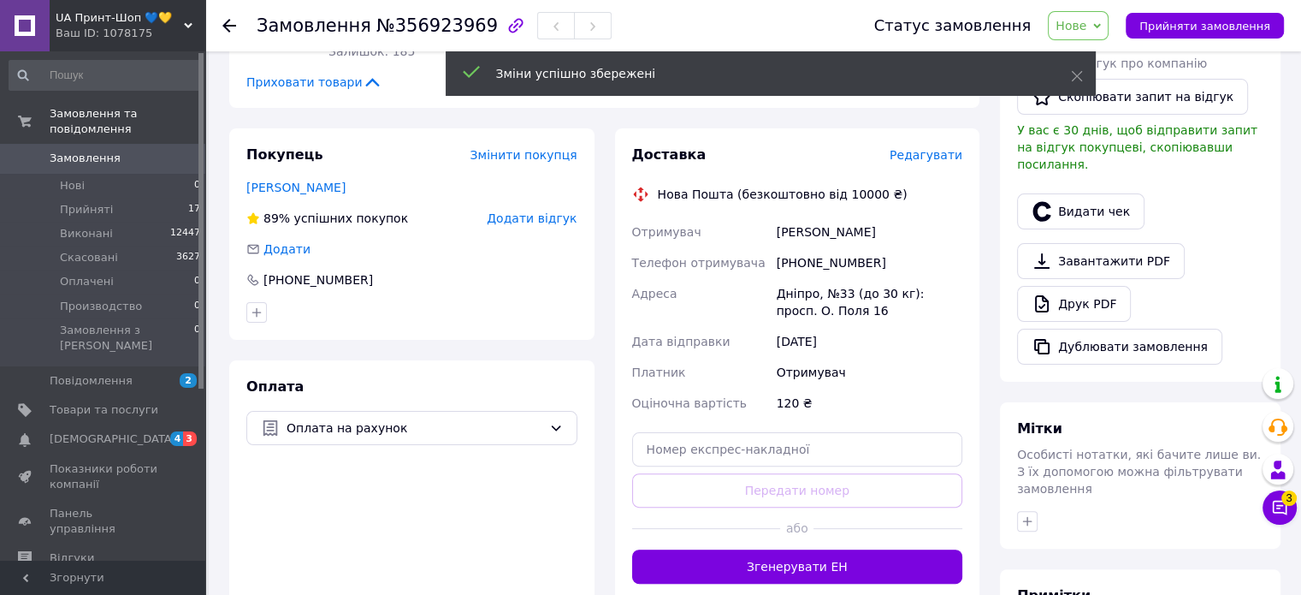
scroll to position [366, 0]
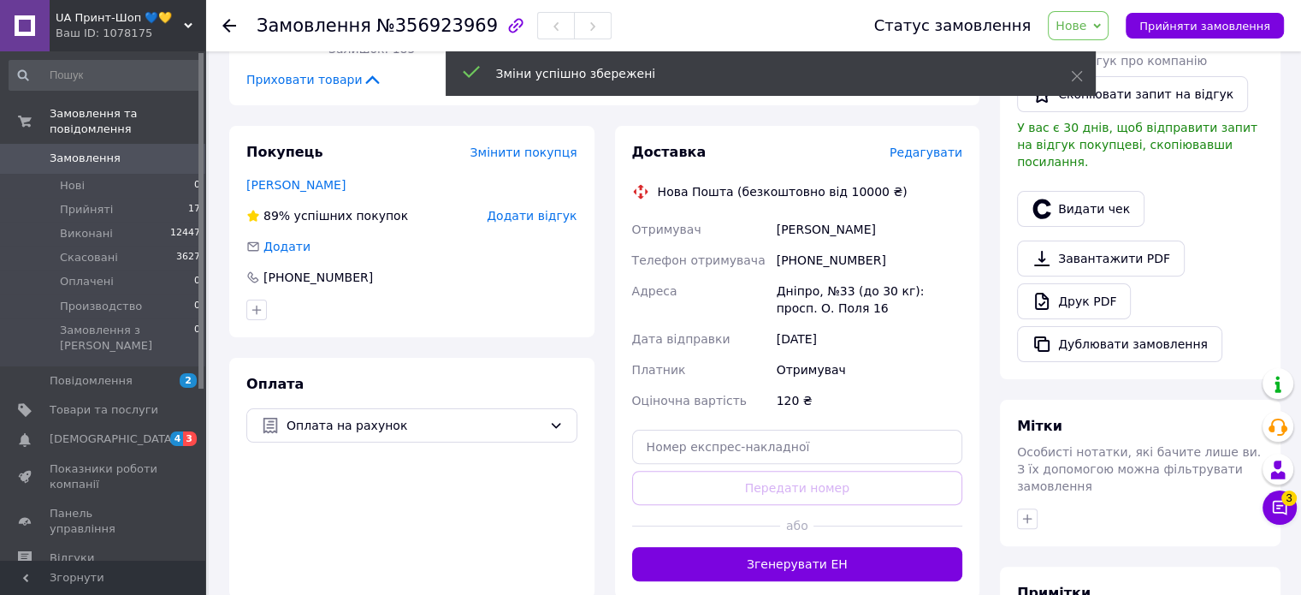
click at [729, 547] on button "Згенерувати ЕН" at bounding box center [797, 564] width 331 height 34
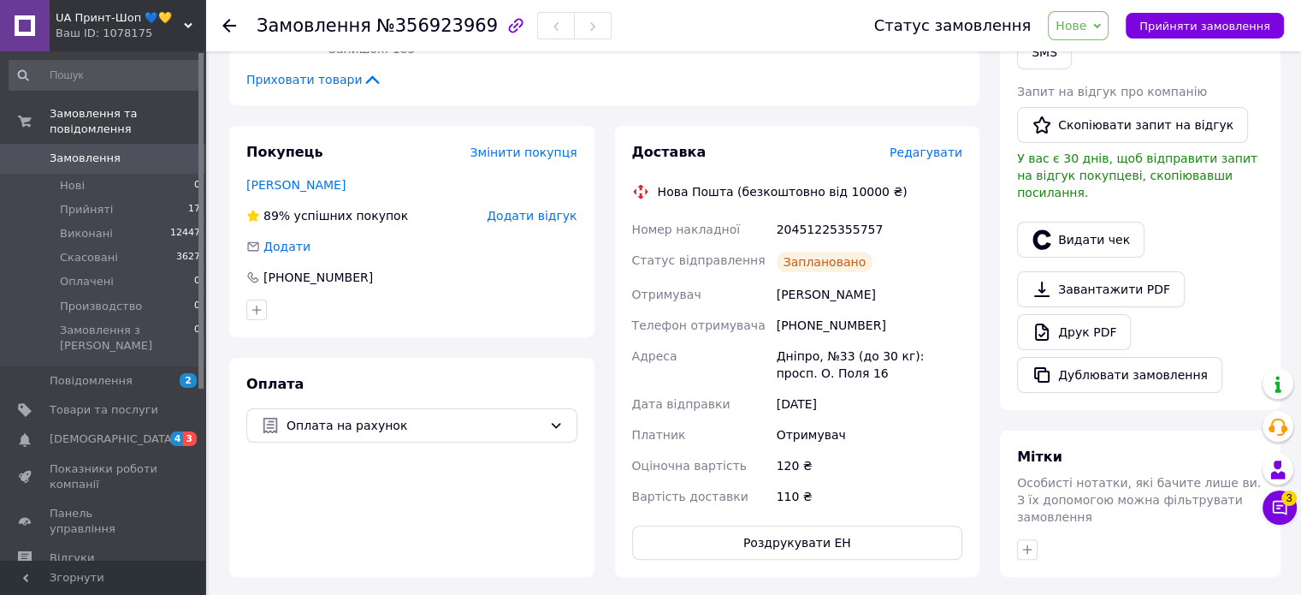
click at [1086, 19] on span "Нове" at bounding box center [1071, 26] width 31 height 14
click at [1102, 91] on li "Виконано" at bounding box center [1098, 86] width 99 height 26
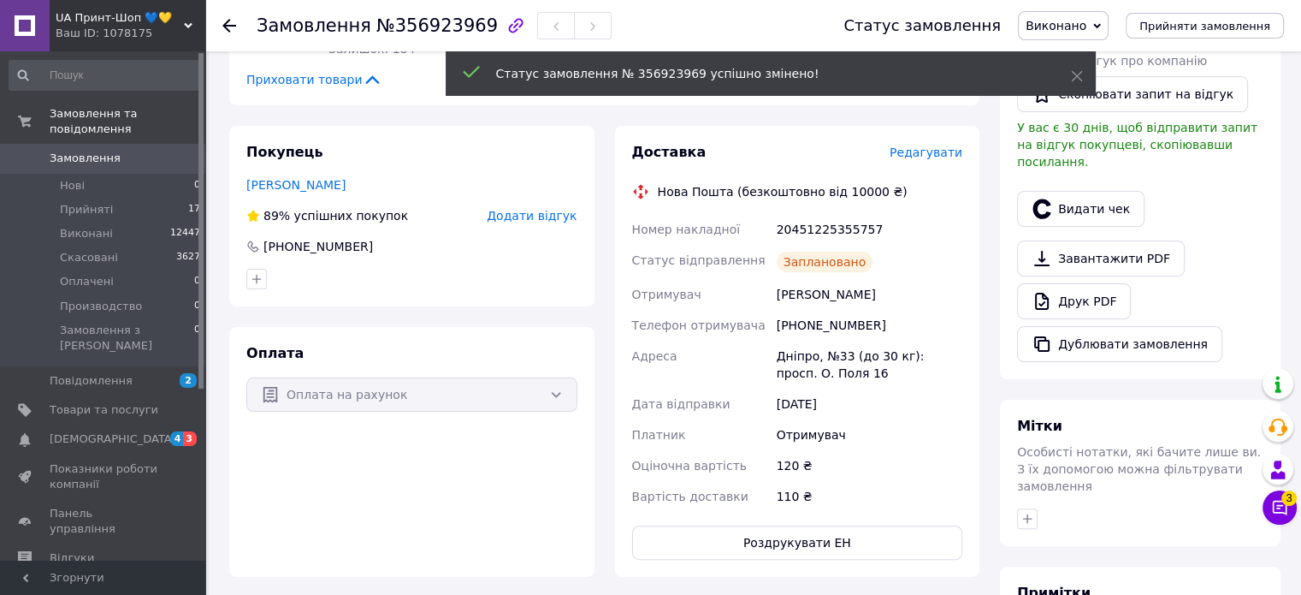
click at [137, 151] on span "Замовлення" at bounding box center [104, 158] width 109 height 15
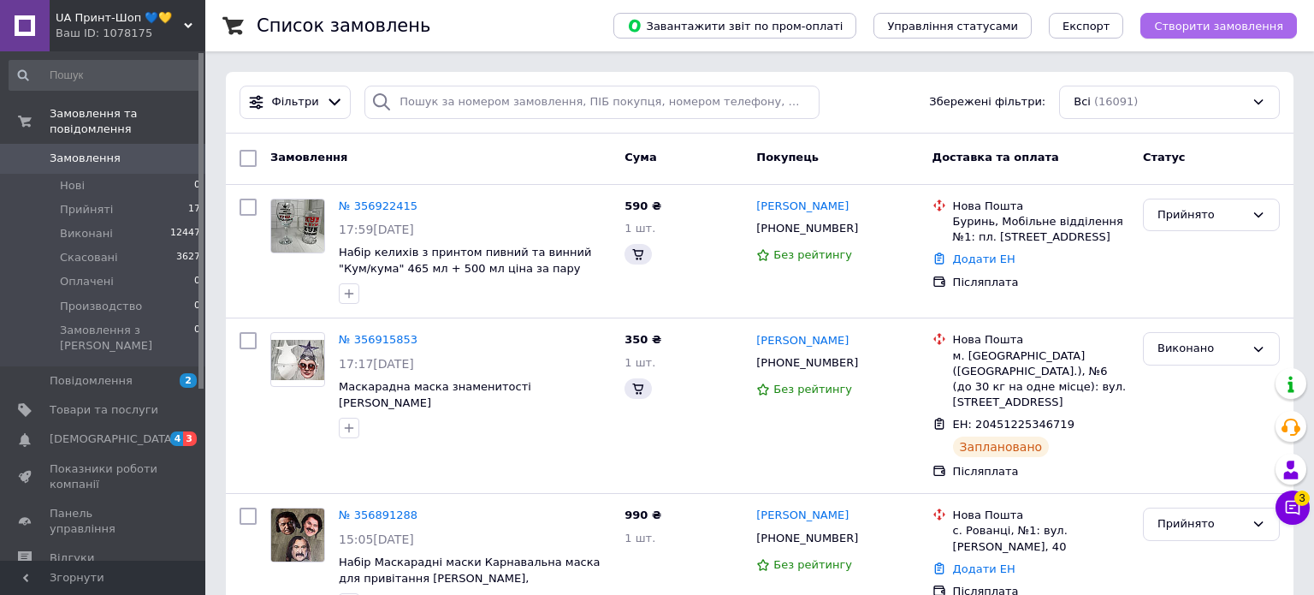
click at [1237, 33] on span "Створити замовлення" at bounding box center [1218, 26] width 129 height 13
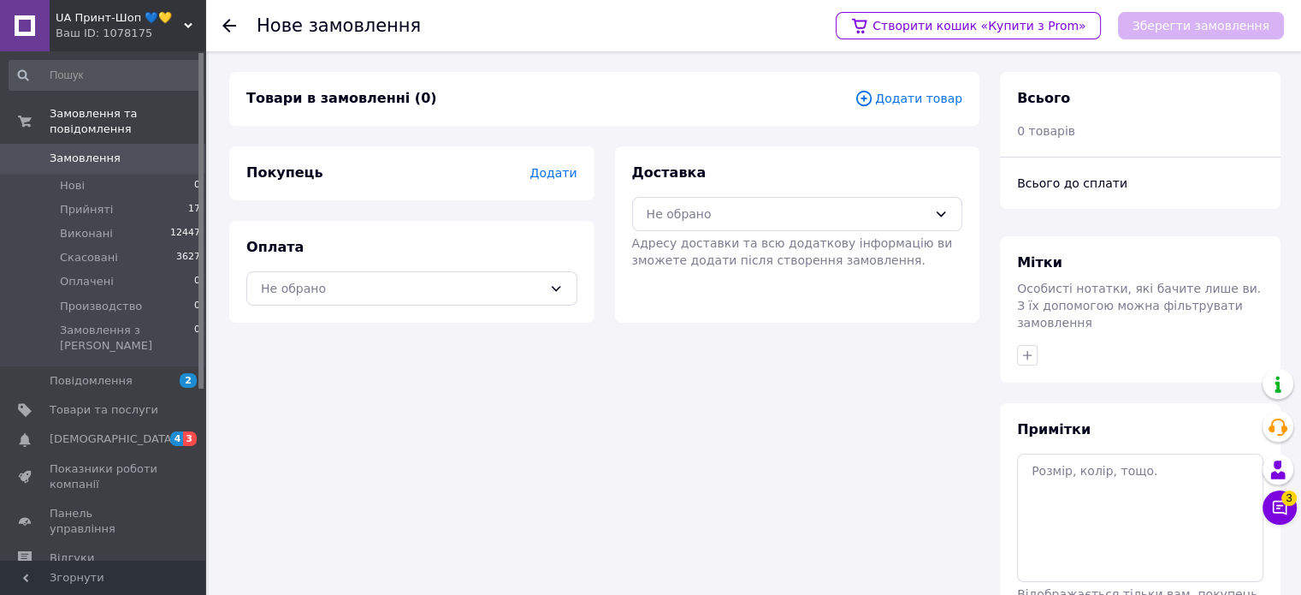
click at [931, 102] on span "Додати товар" at bounding box center [909, 98] width 108 height 19
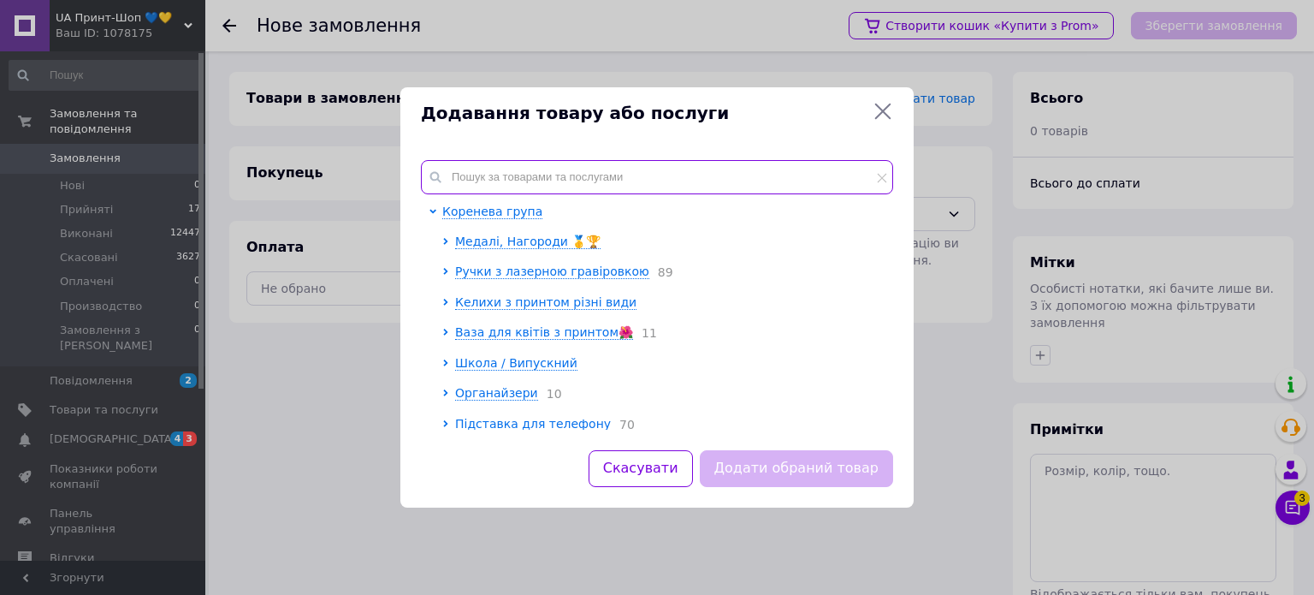
click at [734, 182] on input "text" at bounding box center [657, 177] width 472 height 34
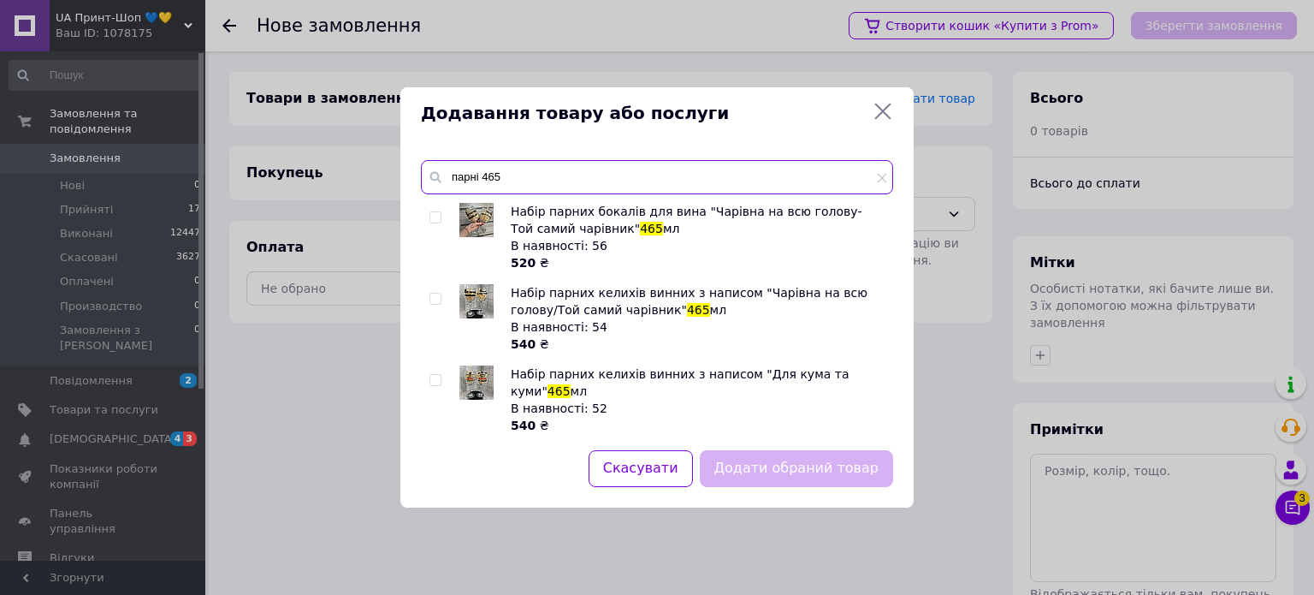
type input "парні 465"
click at [433, 219] on input "checkbox" at bounding box center [434, 217] width 11 height 11
checkbox input "true"
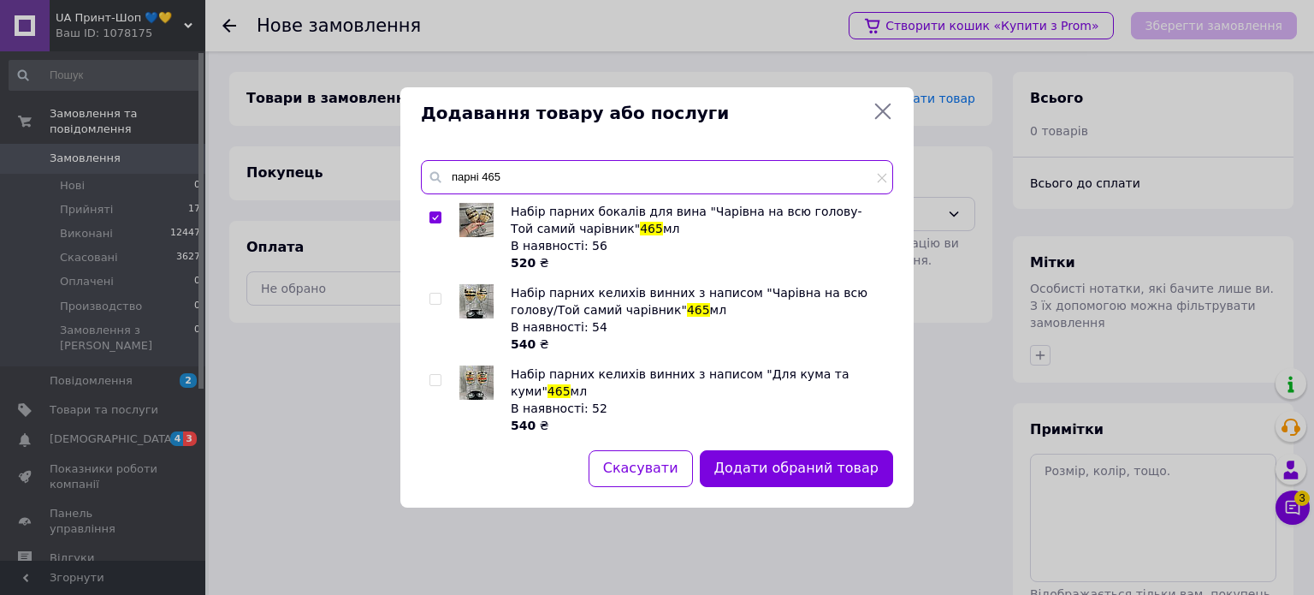
drag, startPoint x: 569, startPoint y: 163, endPoint x: 453, endPoint y: 180, distance: 117.5
click at [452, 176] on input "парні 465" at bounding box center [657, 177] width 472 height 34
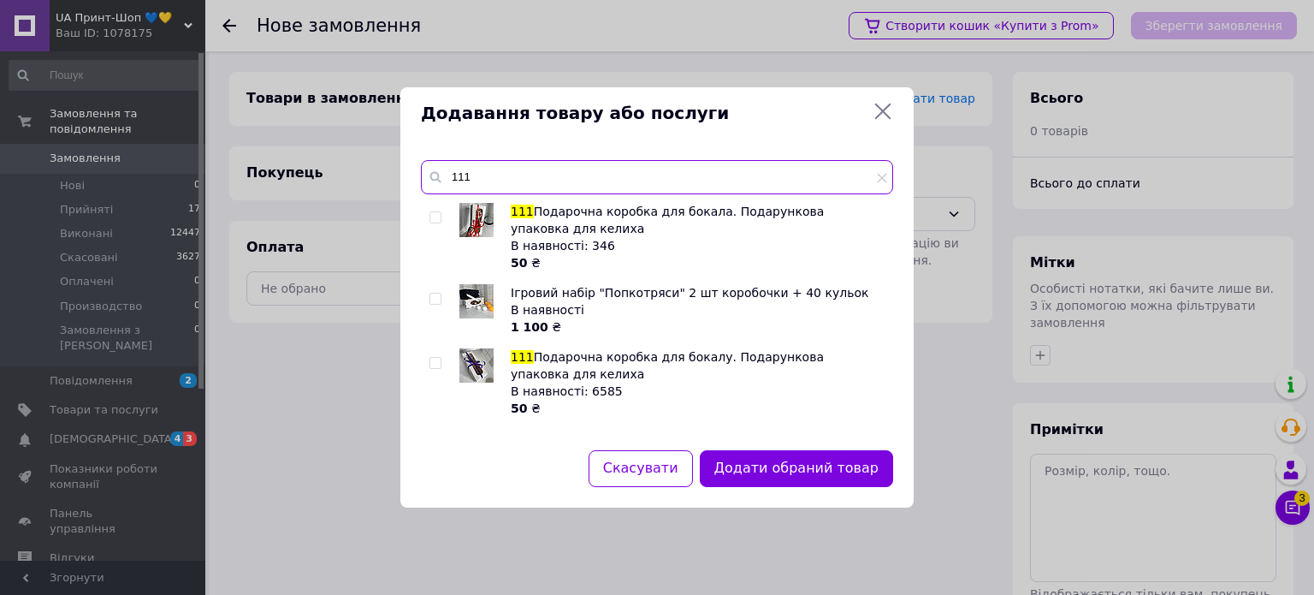
type input "111"
click at [437, 217] on input "checkbox" at bounding box center [434, 217] width 11 height 11
checkbox input "true"
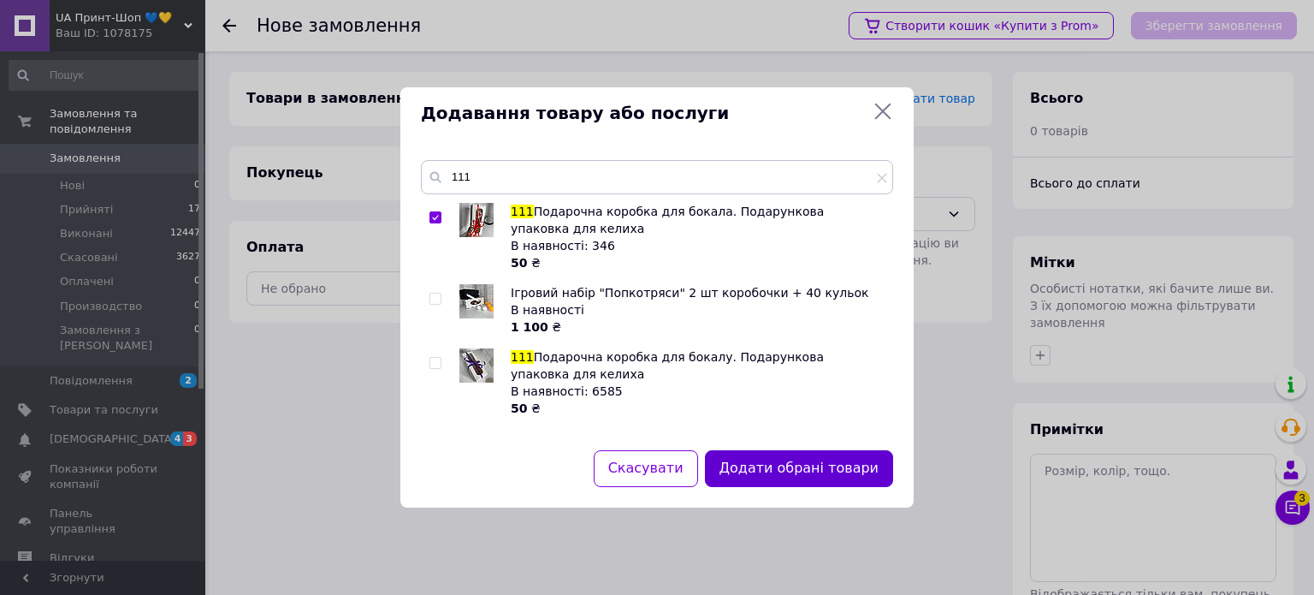
click at [790, 468] on button "Додати обрані товари" at bounding box center [799, 468] width 188 height 37
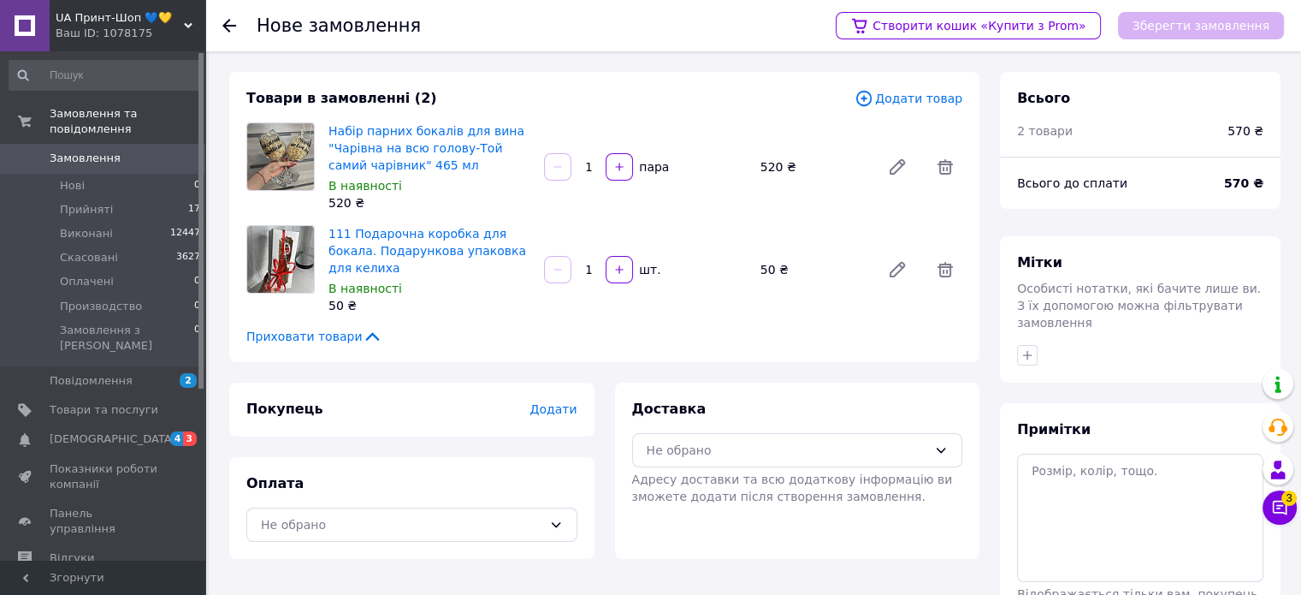
click at [573, 402] on span "Додати" at bounding box center [553, 409] width 47 height 14
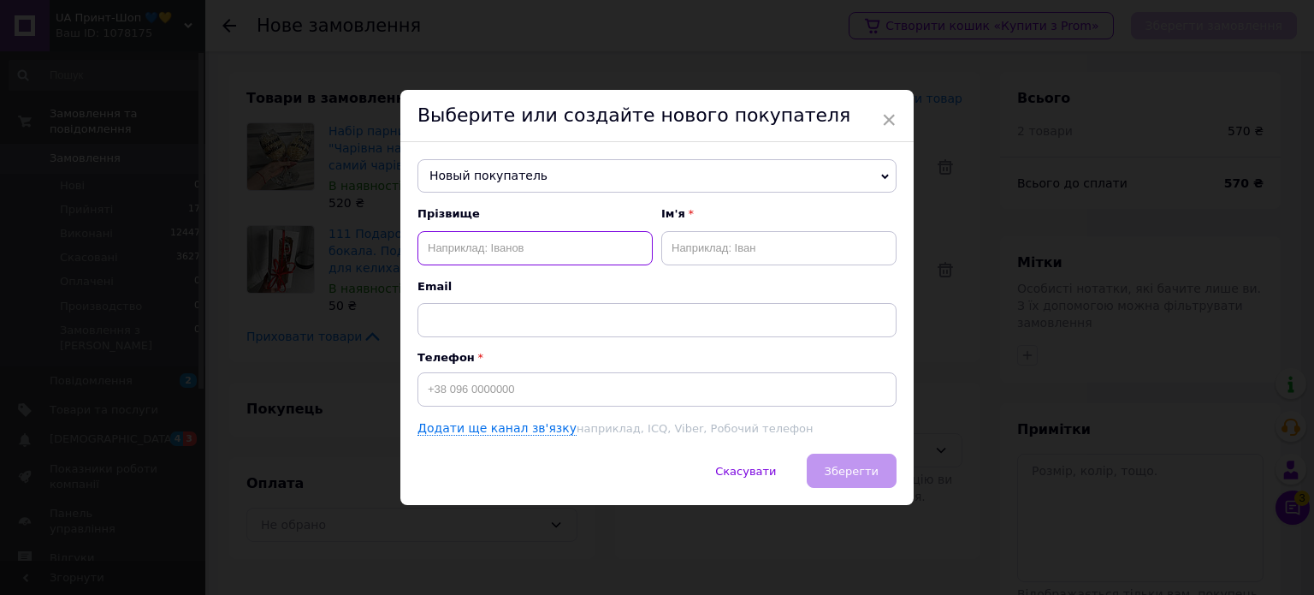
click at [577, 250] on input "text" at bounding box center [534, 248] width 235 height 34
type input "[PERSON_NAME]"
click at [733, 235] on input "text" at bounding box center [778, 248] width 235 height 34
type input "Марія"
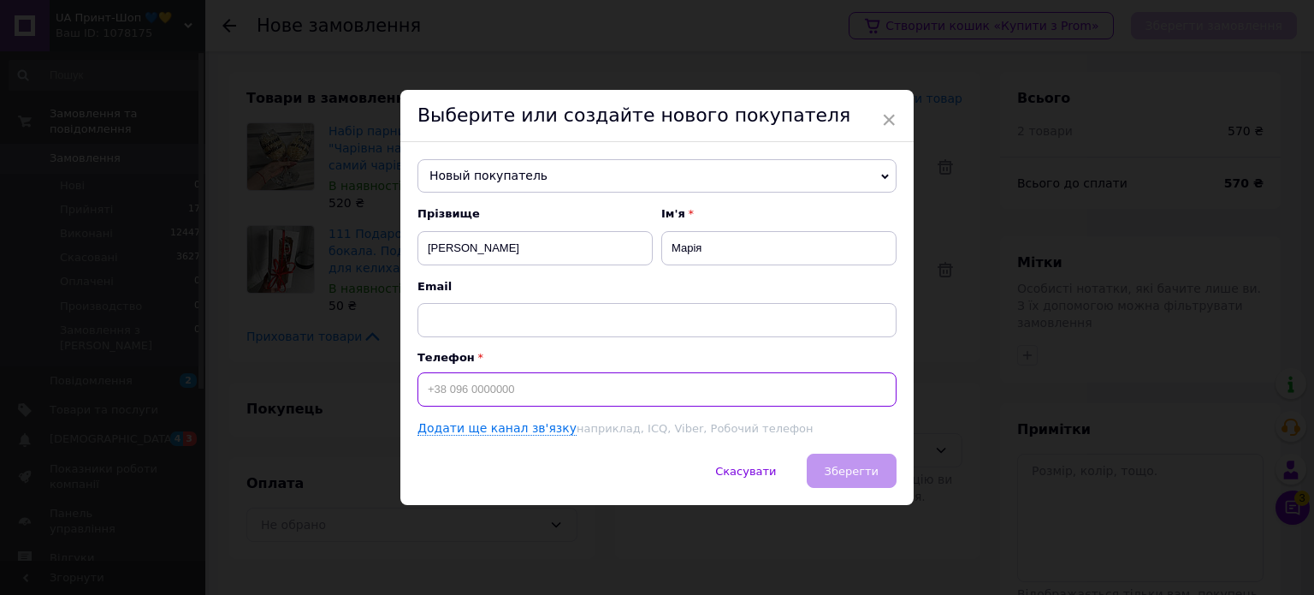
click at [494, 391] on input at bounding box center [656, 389] width 479 height 34
type input "[PHONE_NUMBER]"
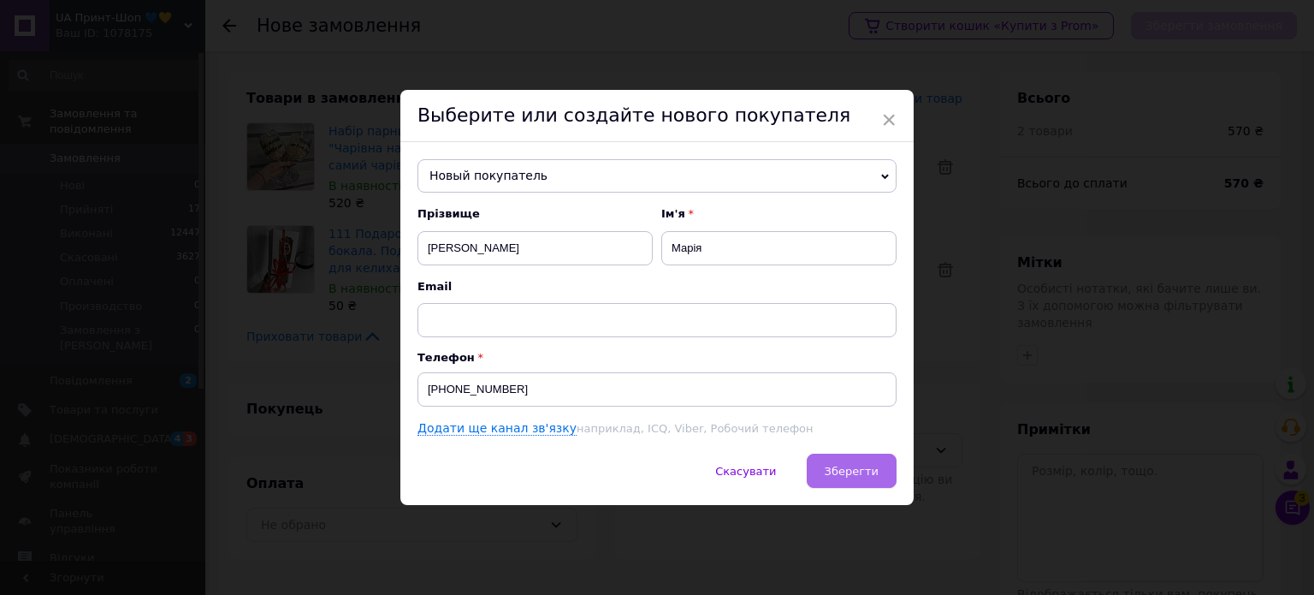
click at [859, 483] on button "Зберегти" at bounding box center [852, 470] width 90 height 34
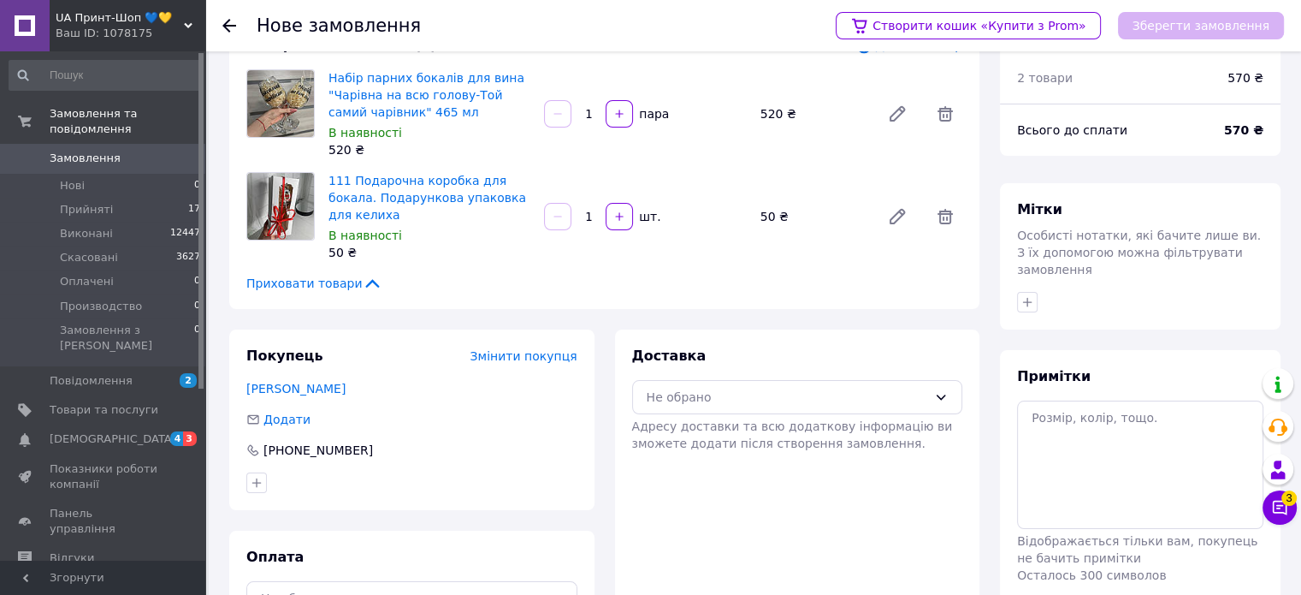
scroll to position [110, 0]
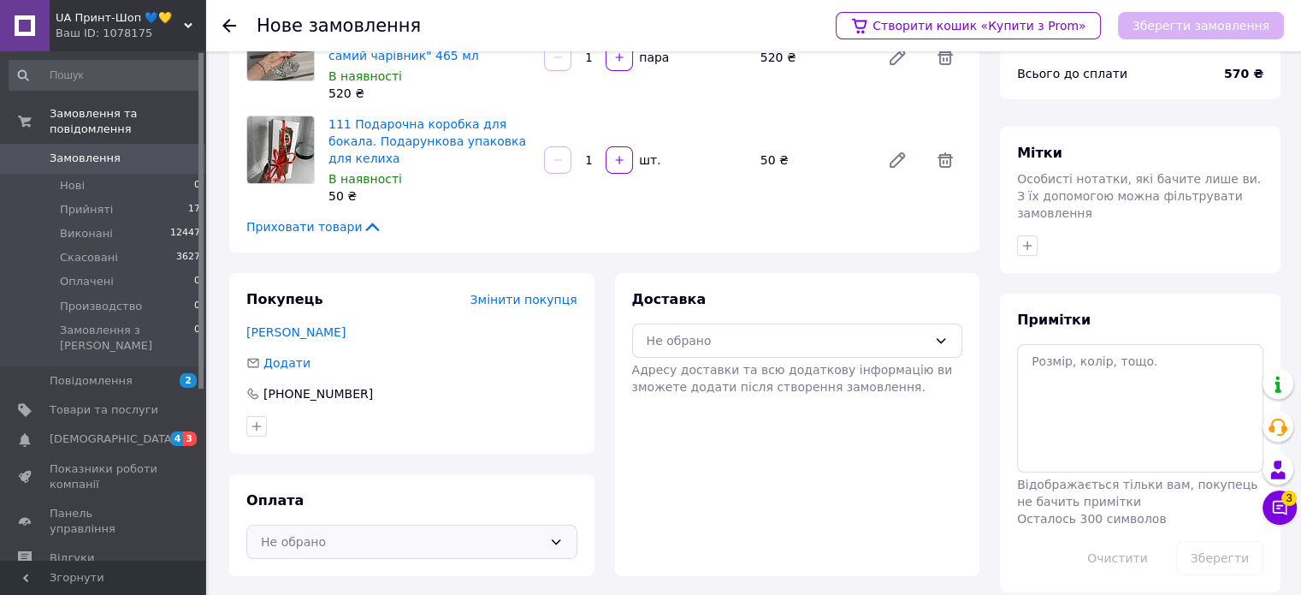
click at [453, 532] on div "Не обрано" at bounding box center [401, 541] width 281 height 19
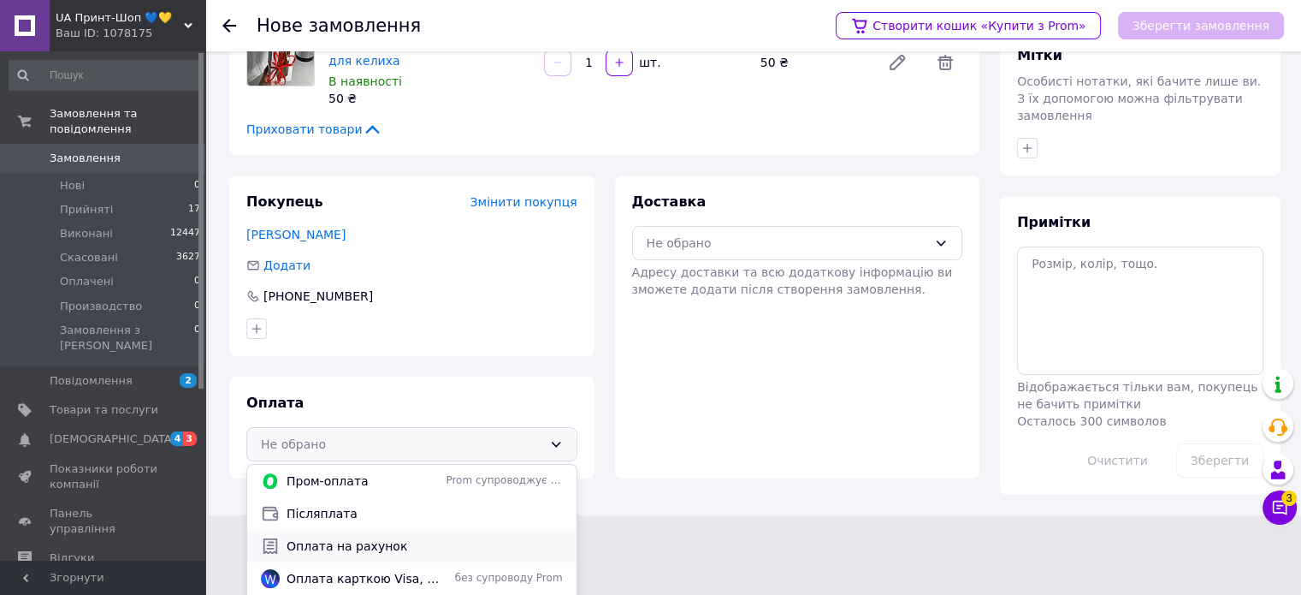
click at [453, 537] on span "Оплата на рахунок" at bounding box center [425, 545] width 276 height 17
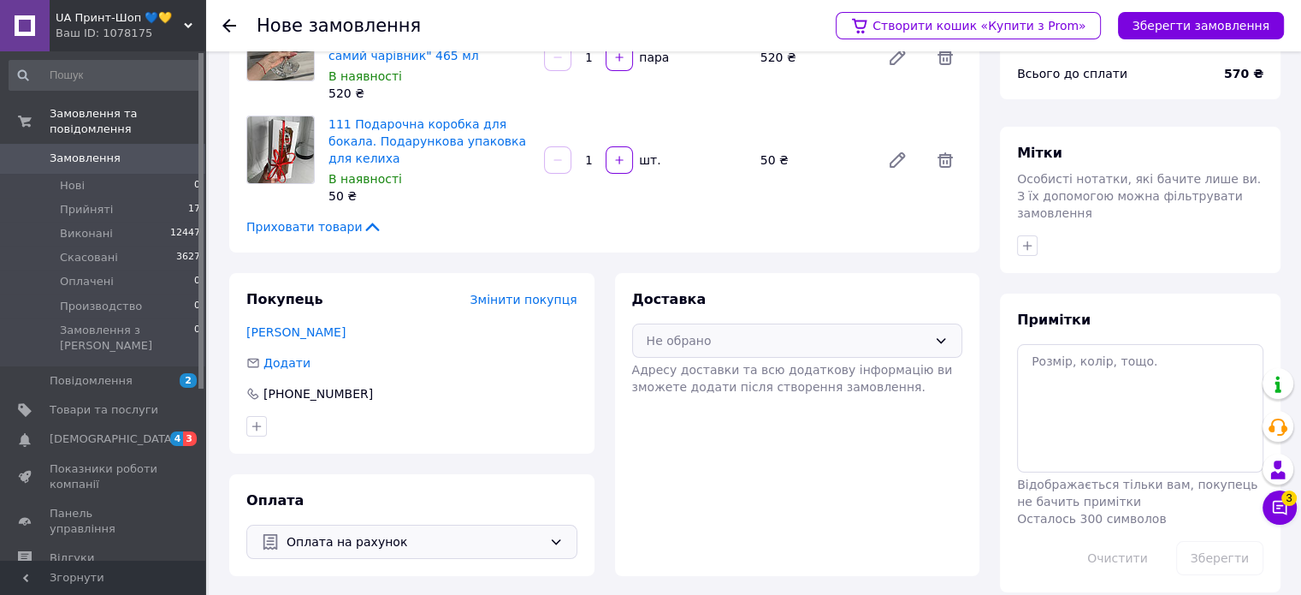
click at [704, 331] on div "Не обрано" at bounding box center [787, 340] width 281 height 19
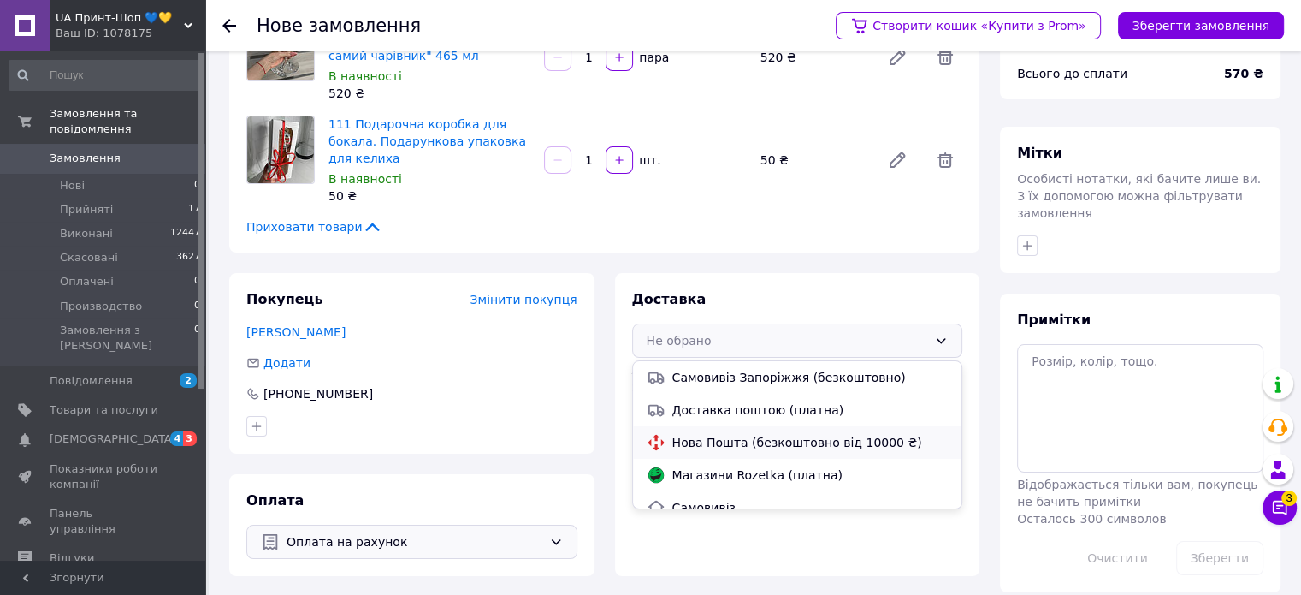
click at [715, 433] on div "Нова Пошта (безкоштовно від 10000 ₴)" at bounding box center [797, 442] width 309 height 19
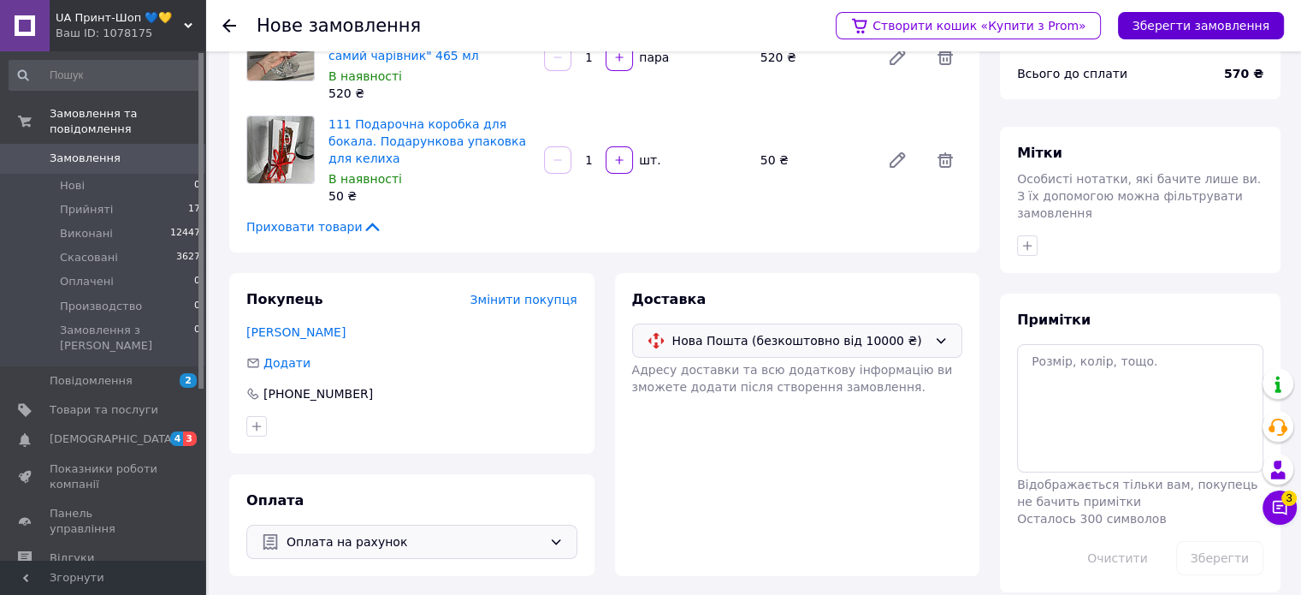
click at [1171, 26] on button "Зберегти замовлення" at bounding box center [1201, 25] width 166 height 27
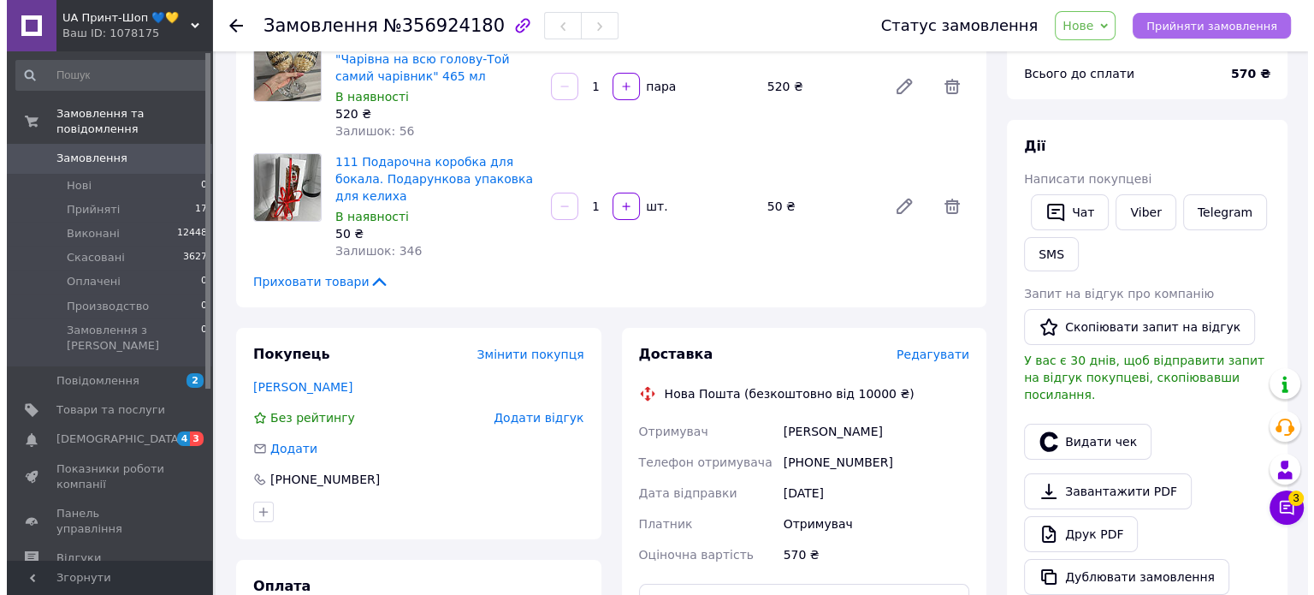
scroll to position [195, 0]
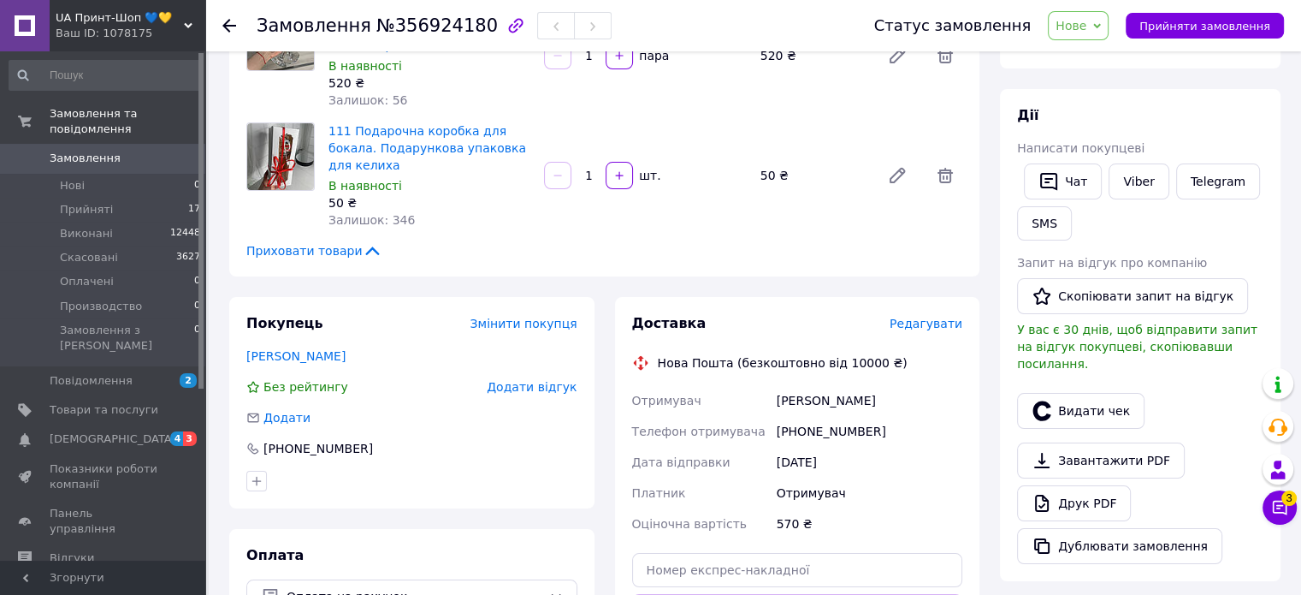
click at [951, 317] on span "Редагувати" at bounding box center [926, 324] width 73 height 14
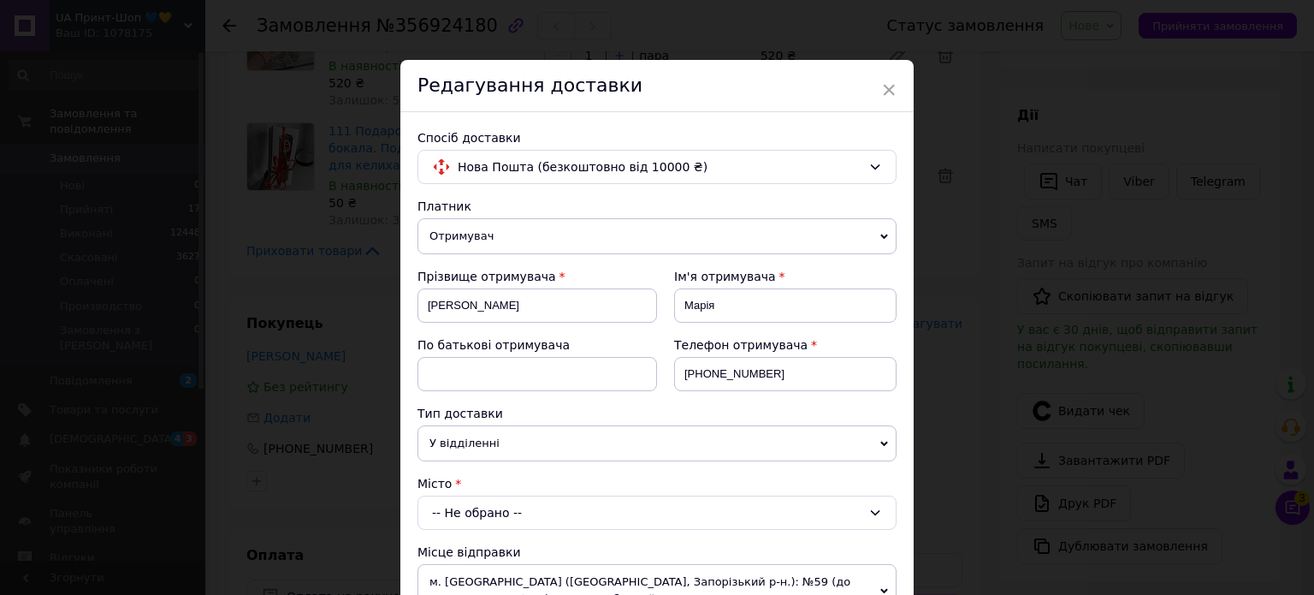
click at [424, 507] on div "-- Не обрано --" at bounding box center [656, 512] width 479 height 34
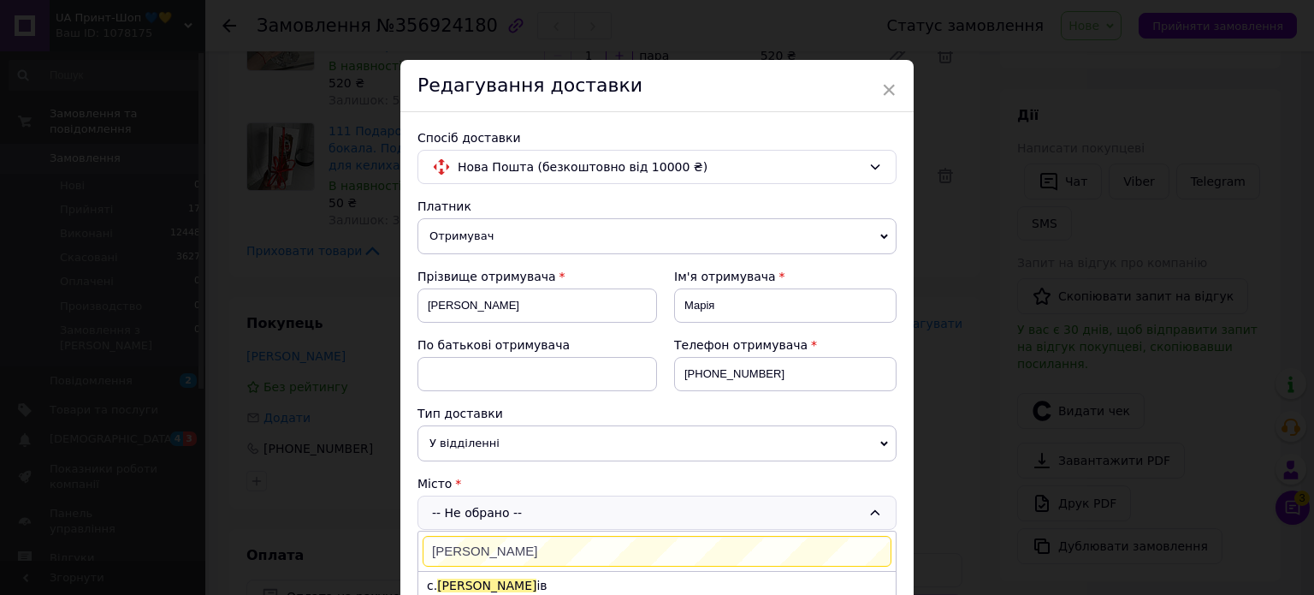
scroll to position [257, 0]
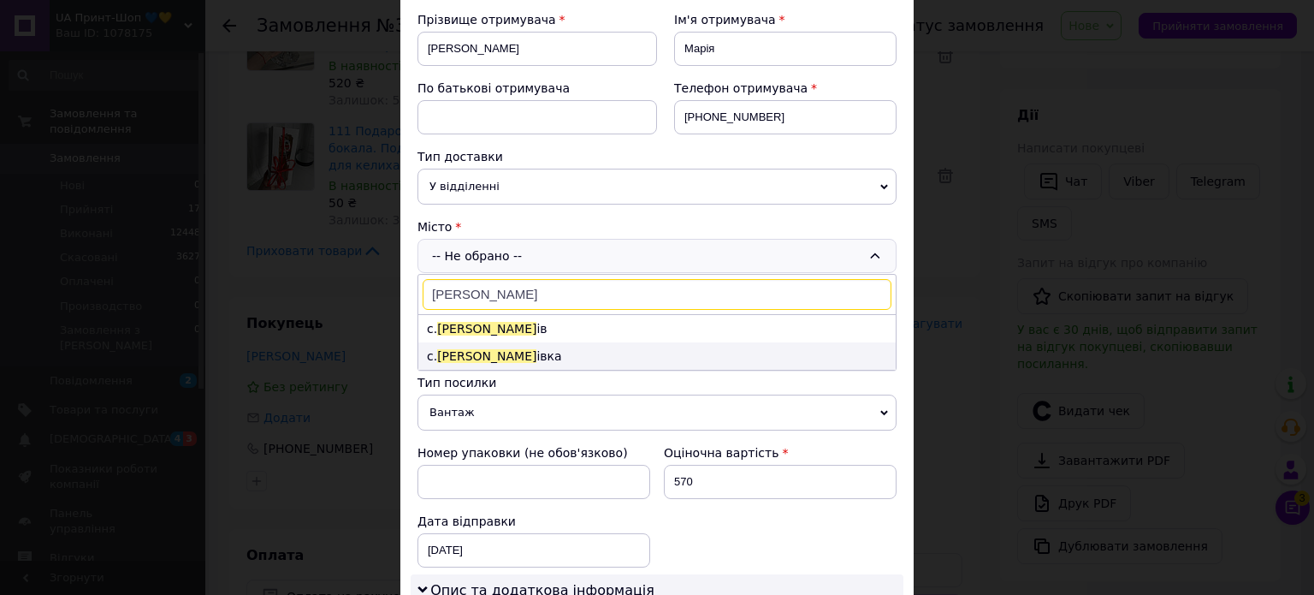
type input "[PERSON_NAME]"
click at [499, 359] on li "с. [GEOGRAPHIC_DATA] івка" at bounding box center [656, 355] width 477 height 27
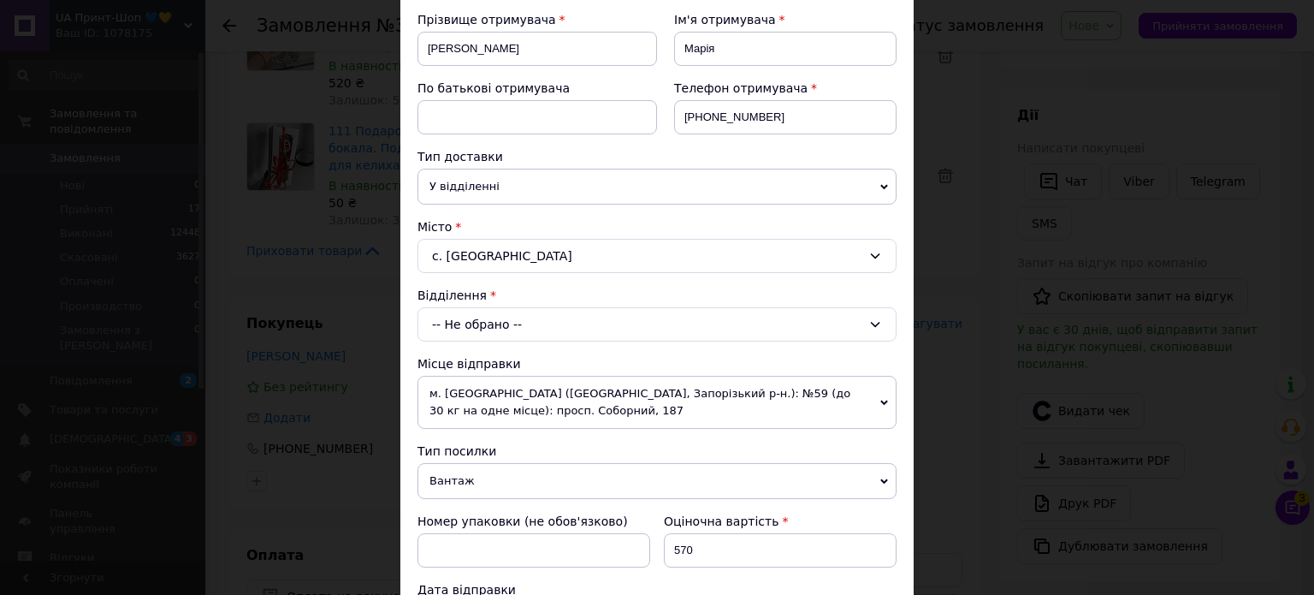
click at [515, 334] on div "-- Не обрано --" at bounding box center [656, 324] width 479 height 34
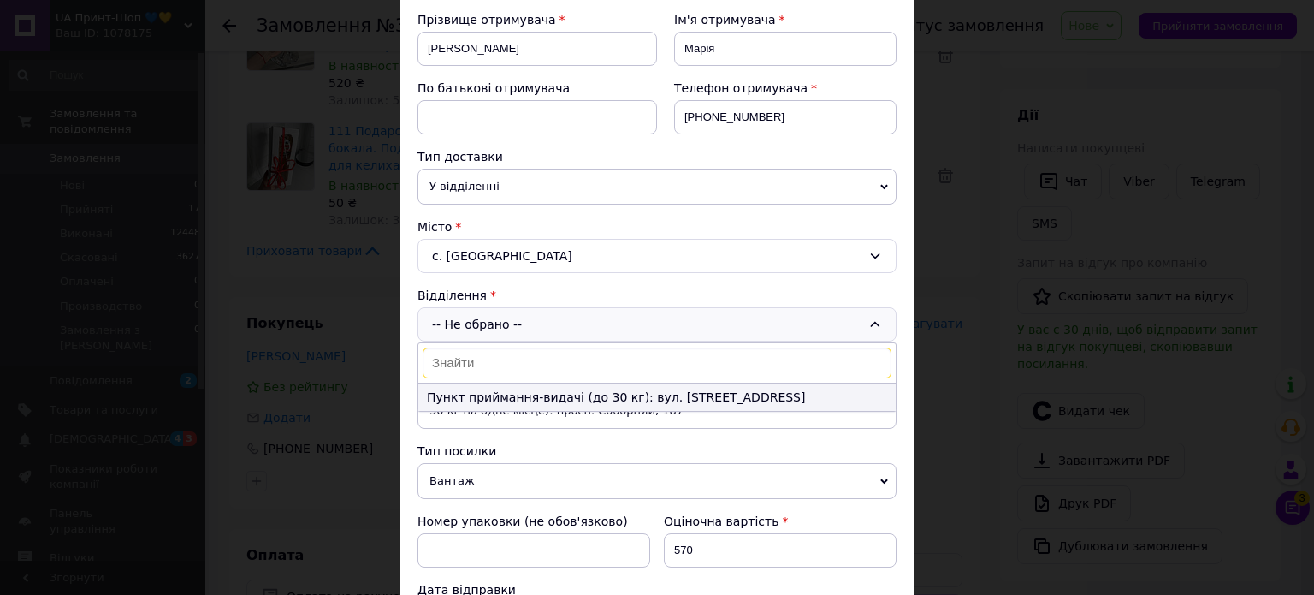
click at [499, 385] on li "Пункт приймання-видачі (до 30 кг): вул. [STREET_ADDRESS]" at bounding box center [656, 396] width 477 height 27
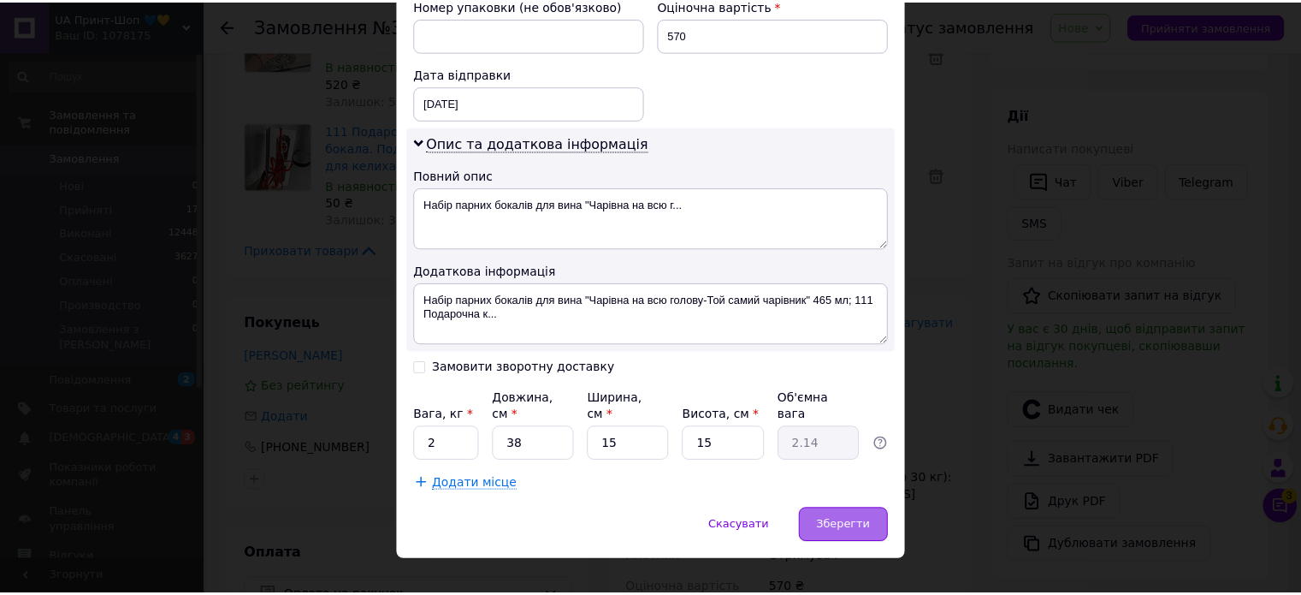
scroll to position [775, 0]
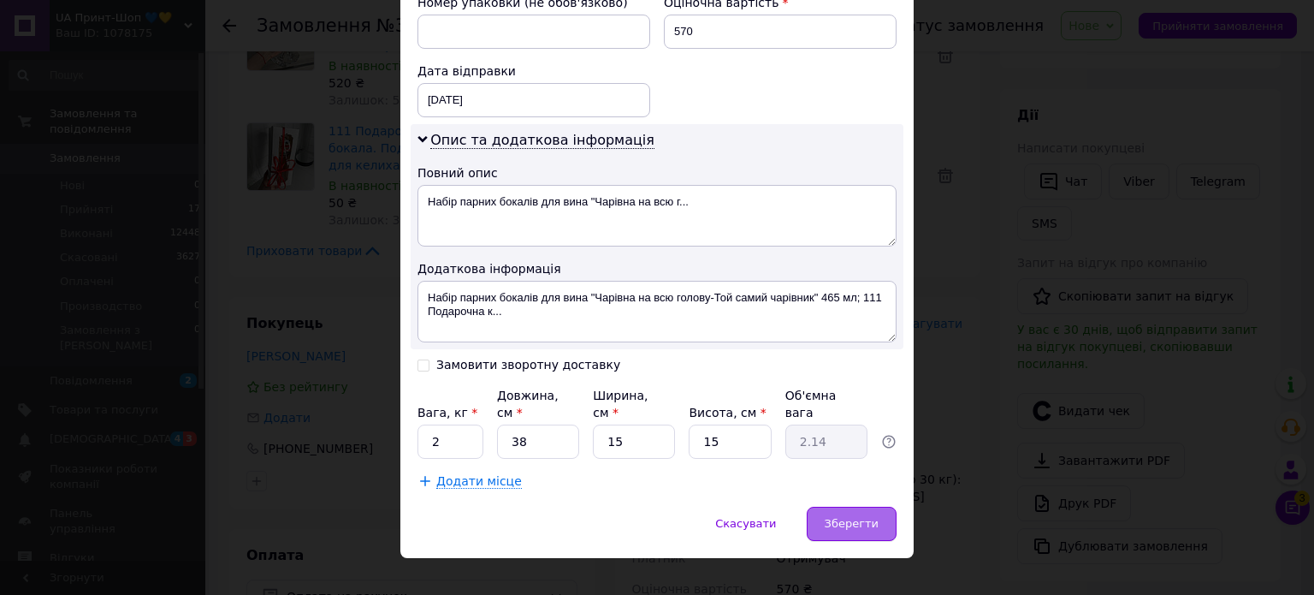
click at [873, 517] on span "Зберегти" at bounding box center [852, 523] width 54 height 13
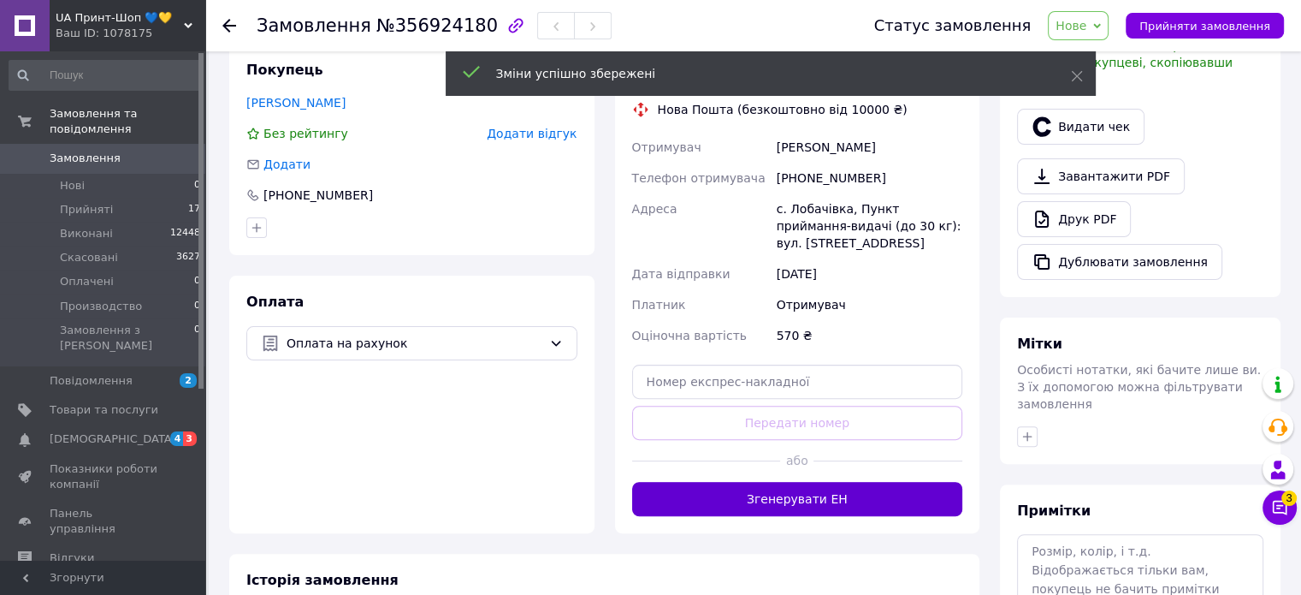
scroll to position [452, 0]
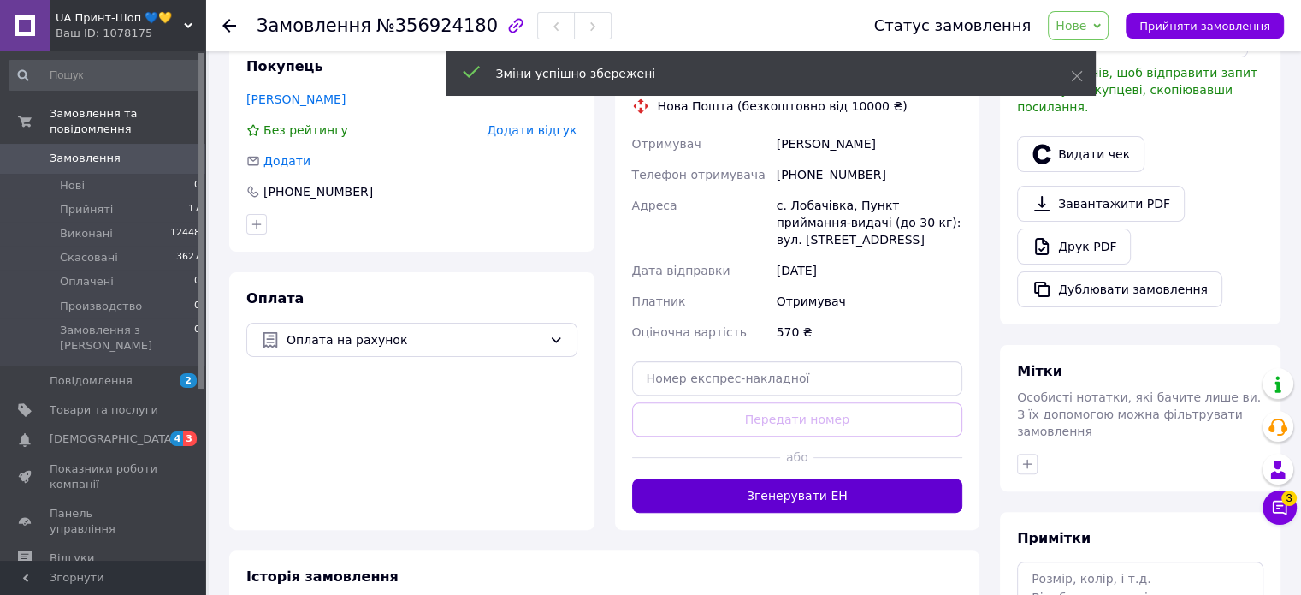
click at [842, 478] on button "Згенерувати ЕН" at bounding box center [797, 495] width 331 height 34
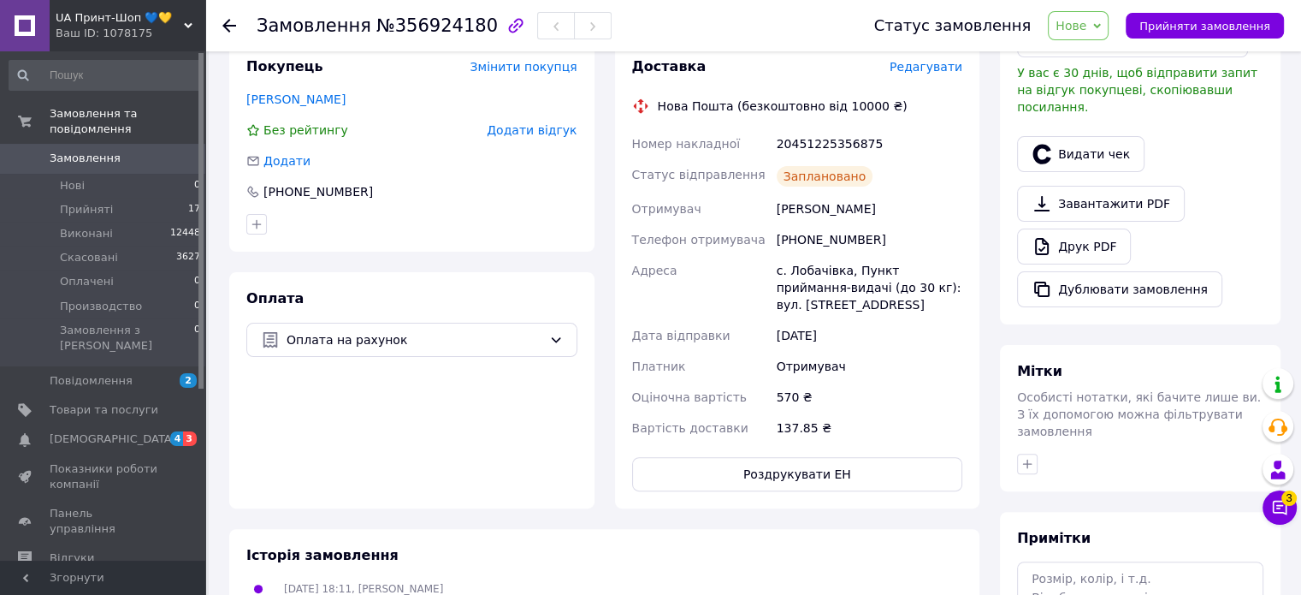
click at [1065, 34] on div "Статус замовлення Нове Прийнято Виконано Скасовано Оплачено Производство Прийня…" at bounding box center [1070, 25] width 427 height 29
click at [1079, 37] on span "Нове" at bounding box center [1078, 25] width 61 height 29
click at [1097, 86] on li "Виконано" at bounding box center [1098, 86] width 99 height 26
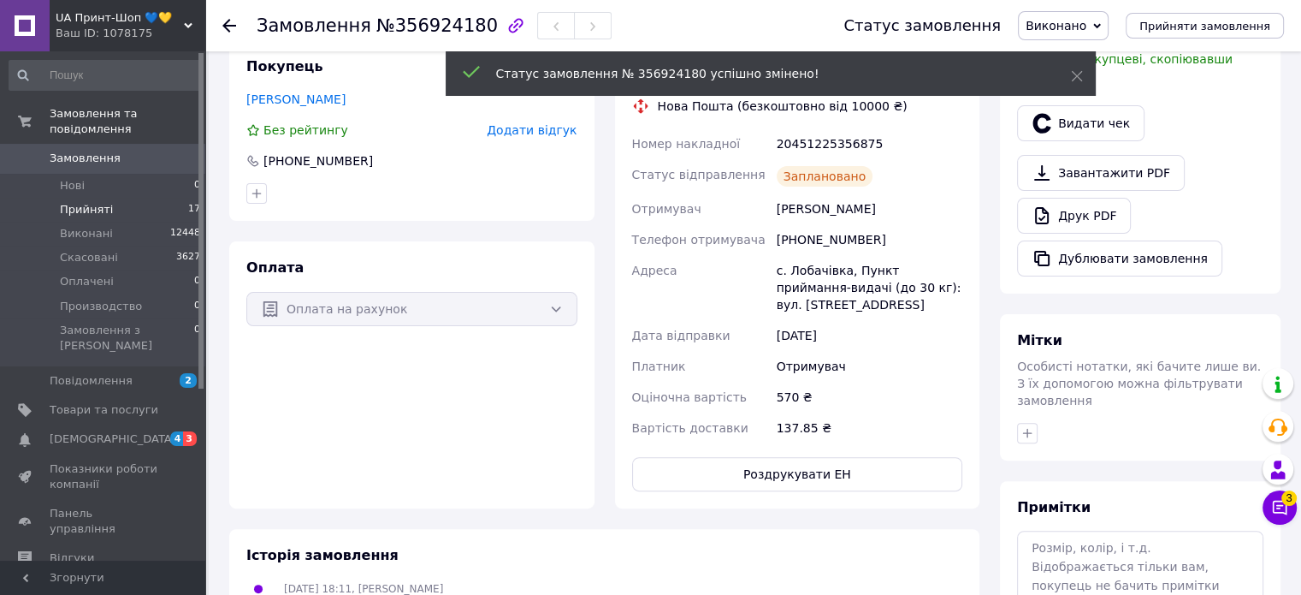
click at [134, 198] on li "Прийняті 17" at bounding box center [105, 210] width 210 height 24
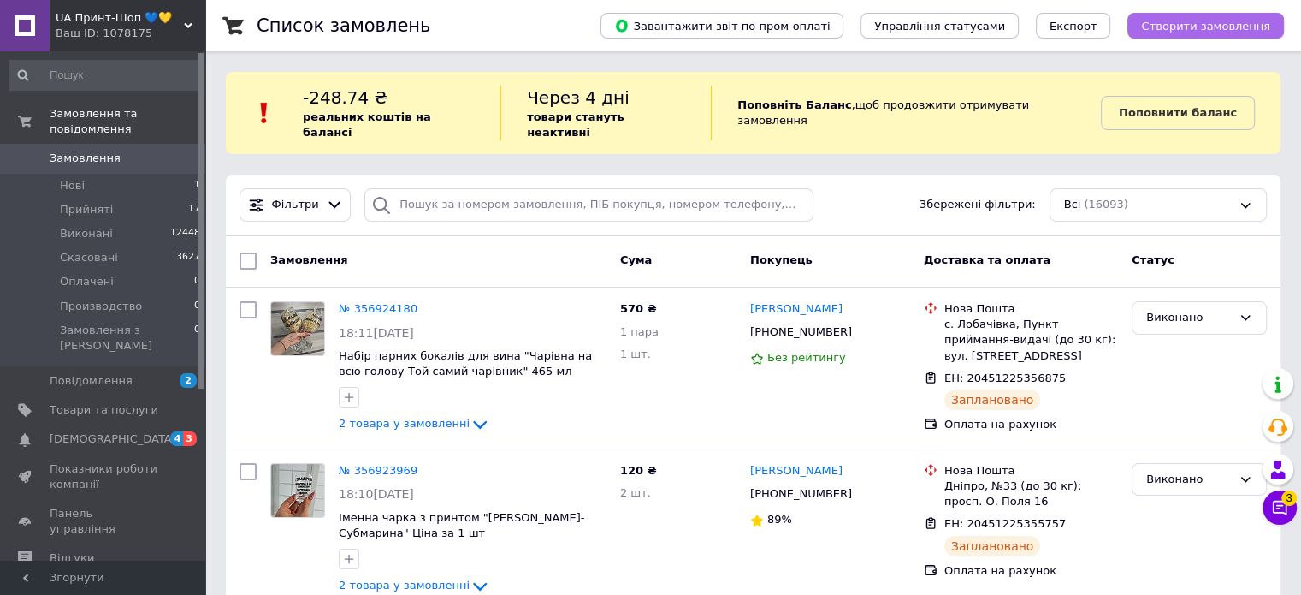
click at [1222, 27] on span "Створити замовлення" at bounding box center [1205, 26] width 129 height 13
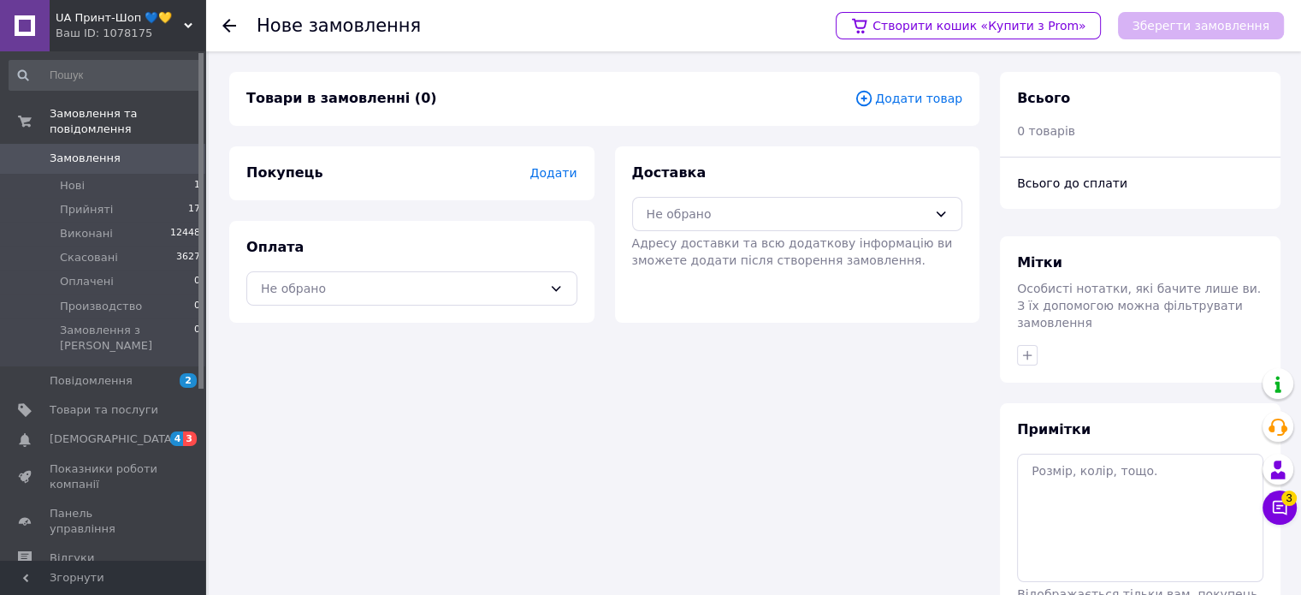
click at [893, 102] on span "Додати товар" at bounding box center [909, 98] width 108 height 19
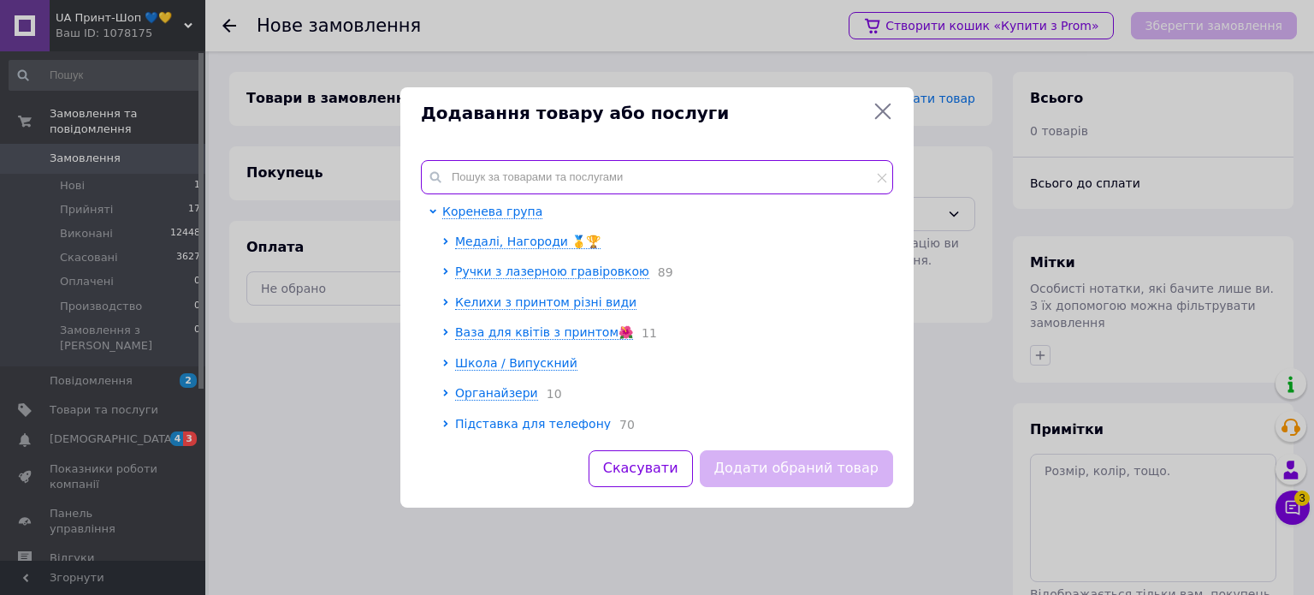
click at [697, 168] on input "text" at bounding box center [657, 177] width 472 height 34
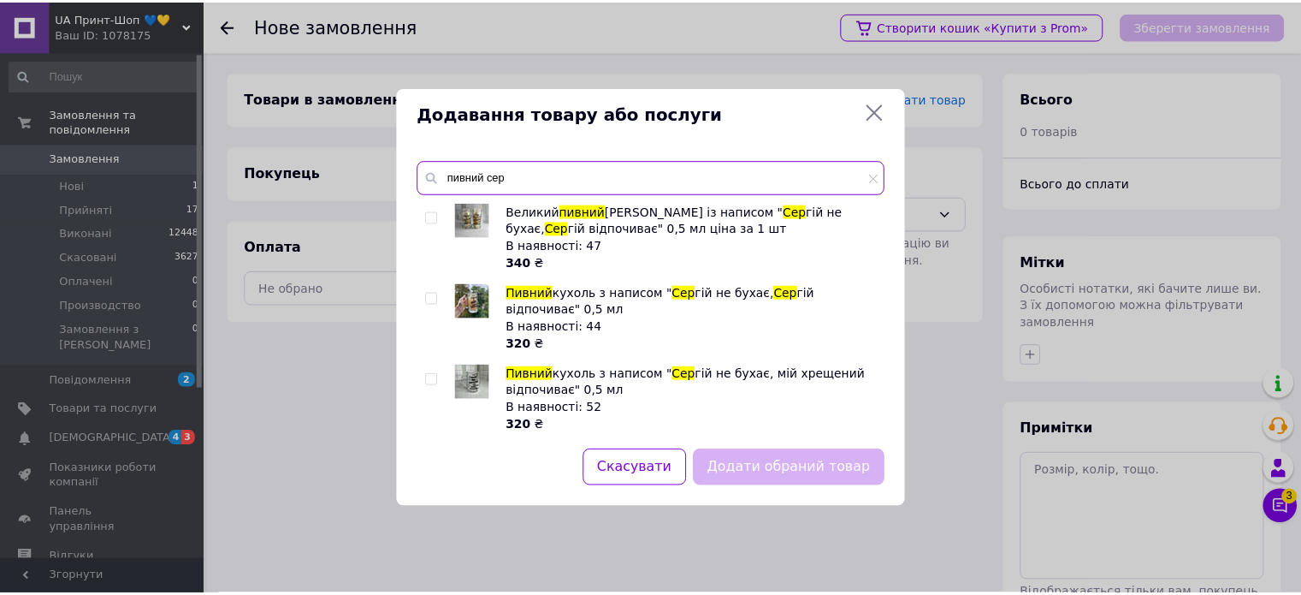
scroll to position [167, 0]
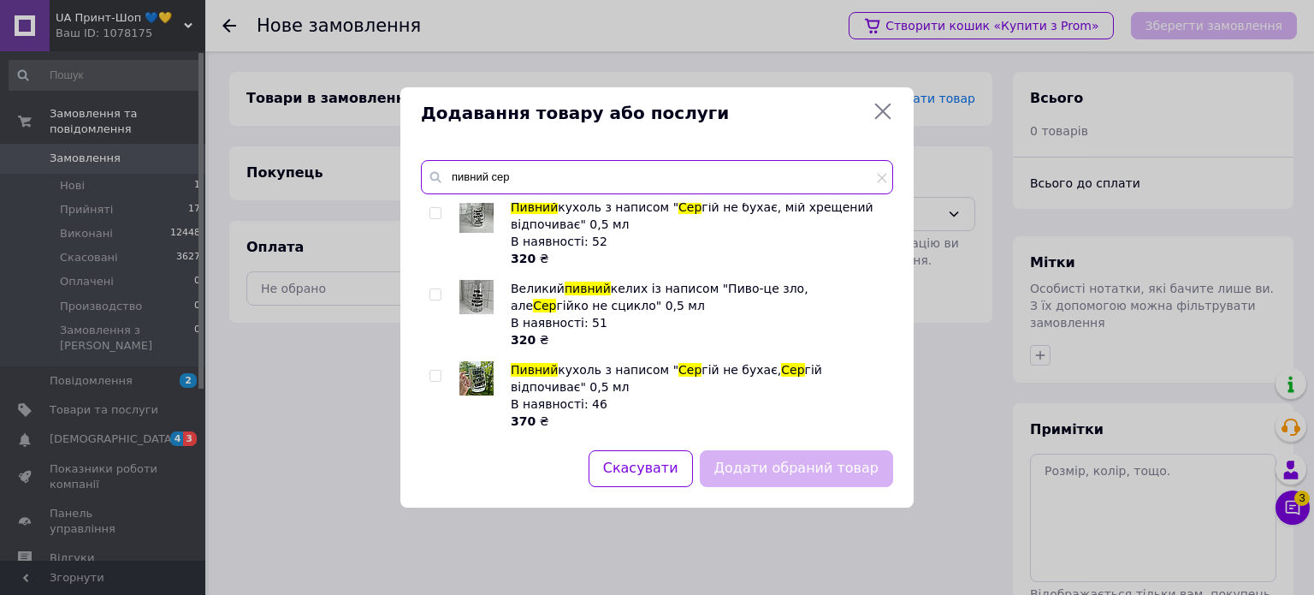
type input "пивний сер"
click at [432, 375] on input "checkbox" at bounding box center [434, 375] width 11 height 11
checkbox input "true"
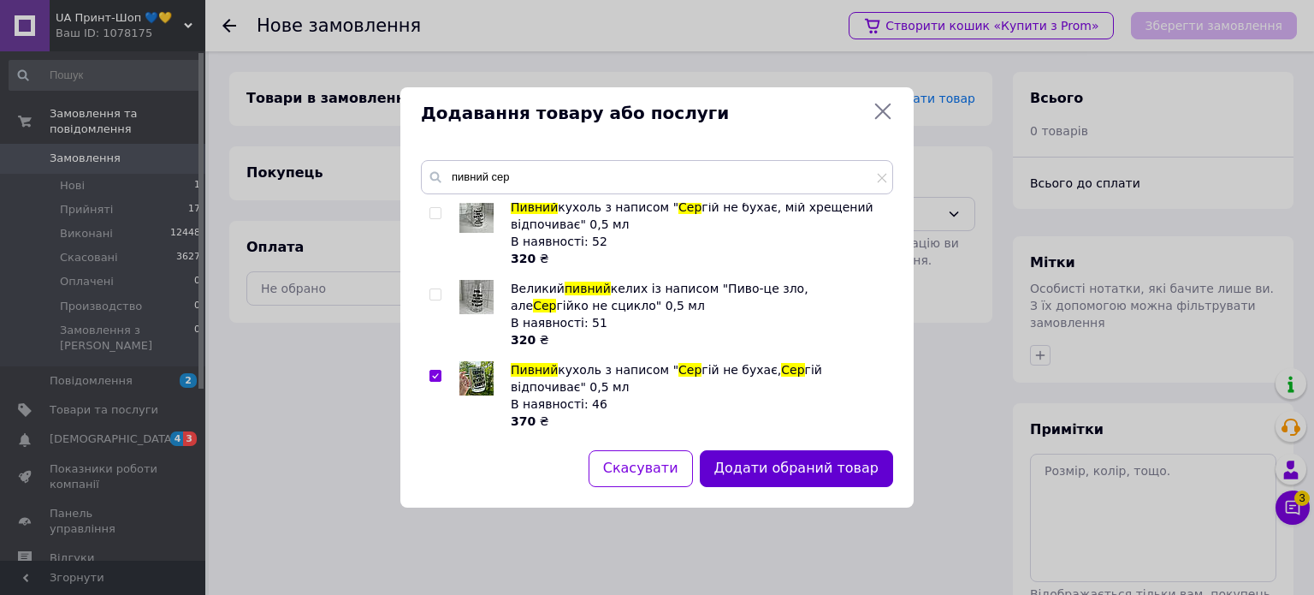
click at [804, 471] on button "Додати обраний товар" at bounding box center [796, 468] width 193 height 37
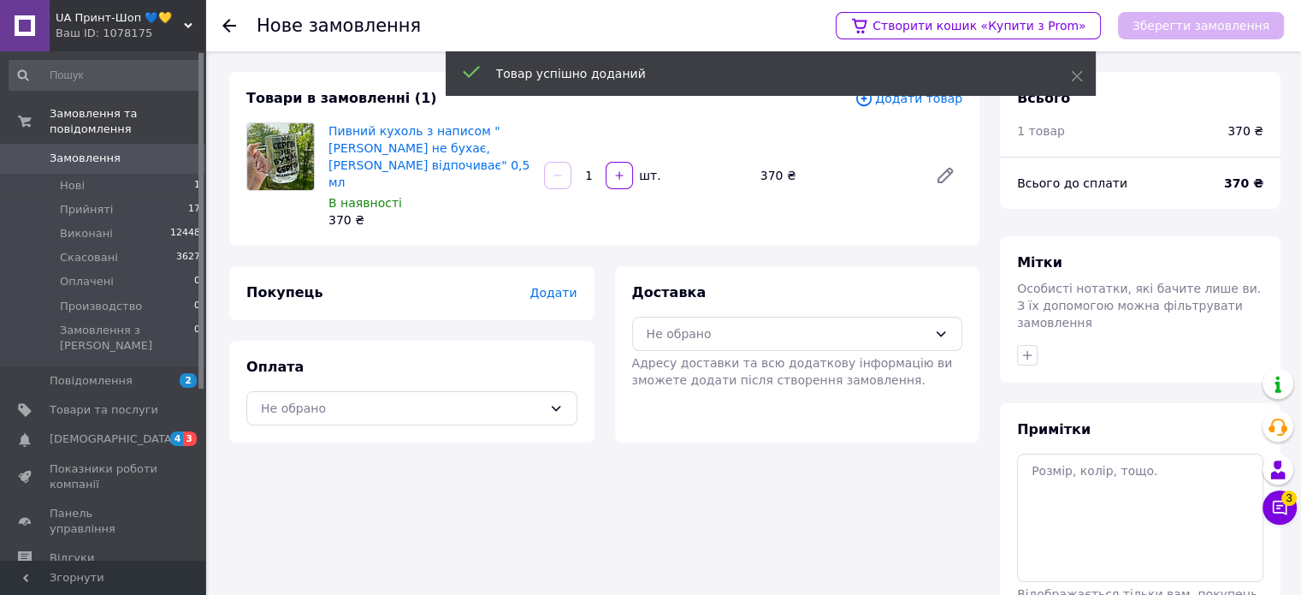
click at [560, 269] on div "Покупець Додати" at bounding box center [411, 293] width 365 height 54
click at [560, 286] on span "Додати" at bounding box center [553, 293] width 47 height 14
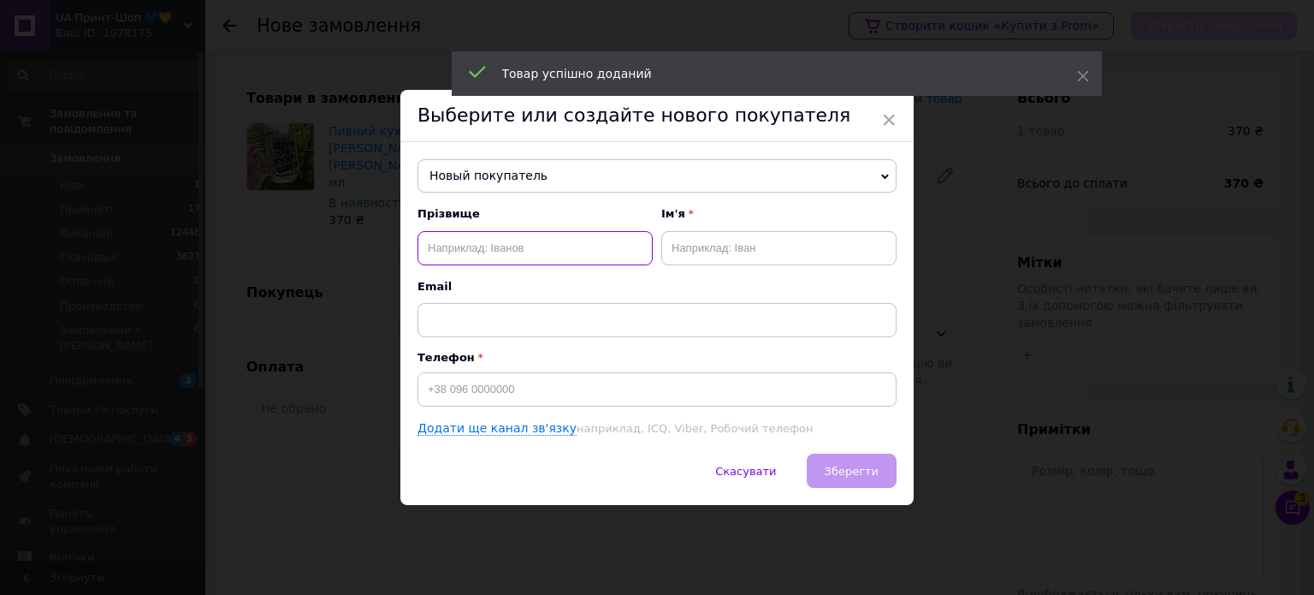
click at [520, 246] on input "text" at bounding box center [534, 248] width 235 height 34
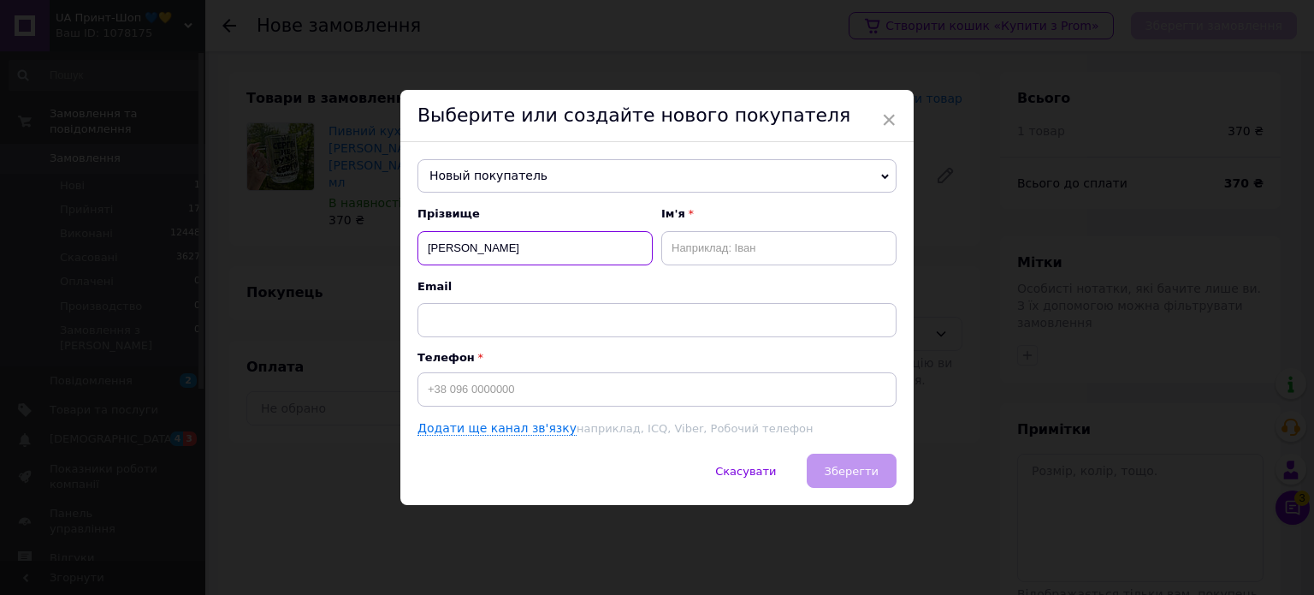
type input "[PERSON_NAME]"
click at [701, 242] on input "text" at bounding box center [778, 248] width 235 height 34
type input "Альона"
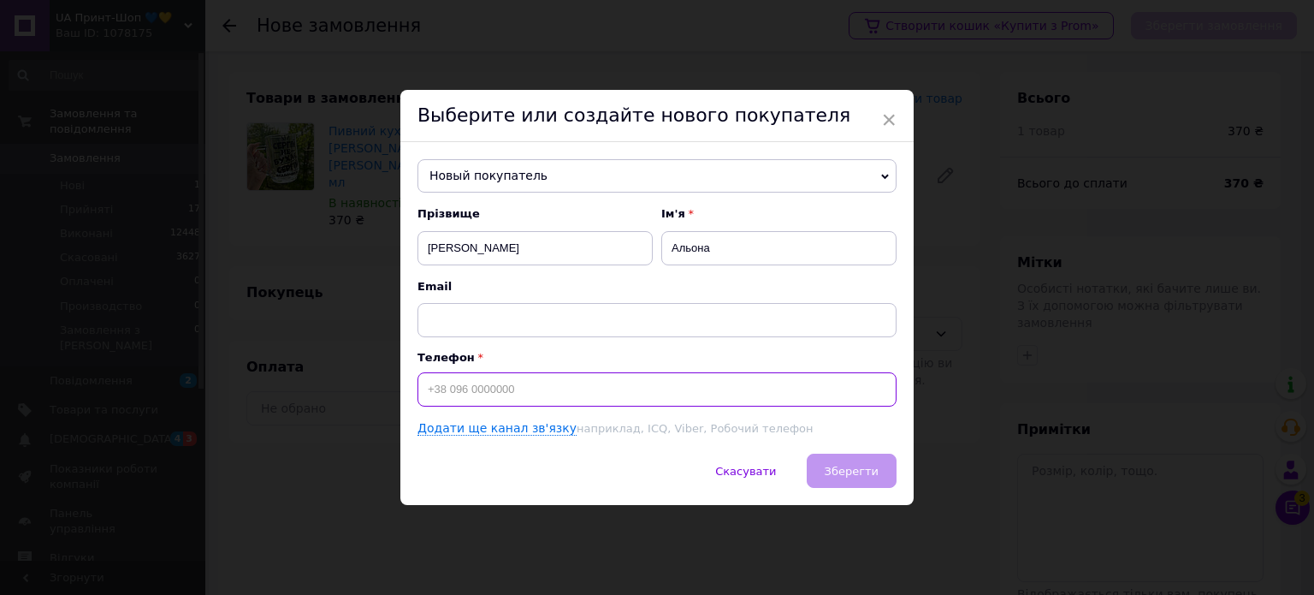
click at [639, 384] on input at bounding box center [656, 389] width 479 height 34
type input "[PHONE_NUMBER]"
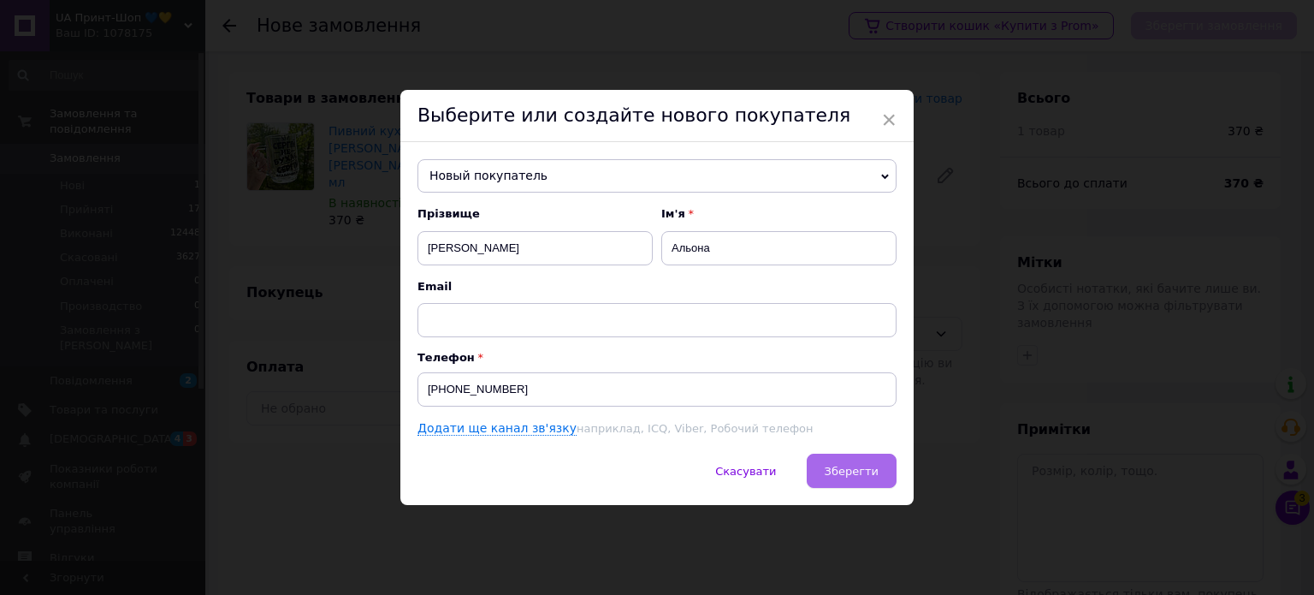
click at [857, 471] on span "Зберегти" at bounding box center [852, 471] width 54 height 13
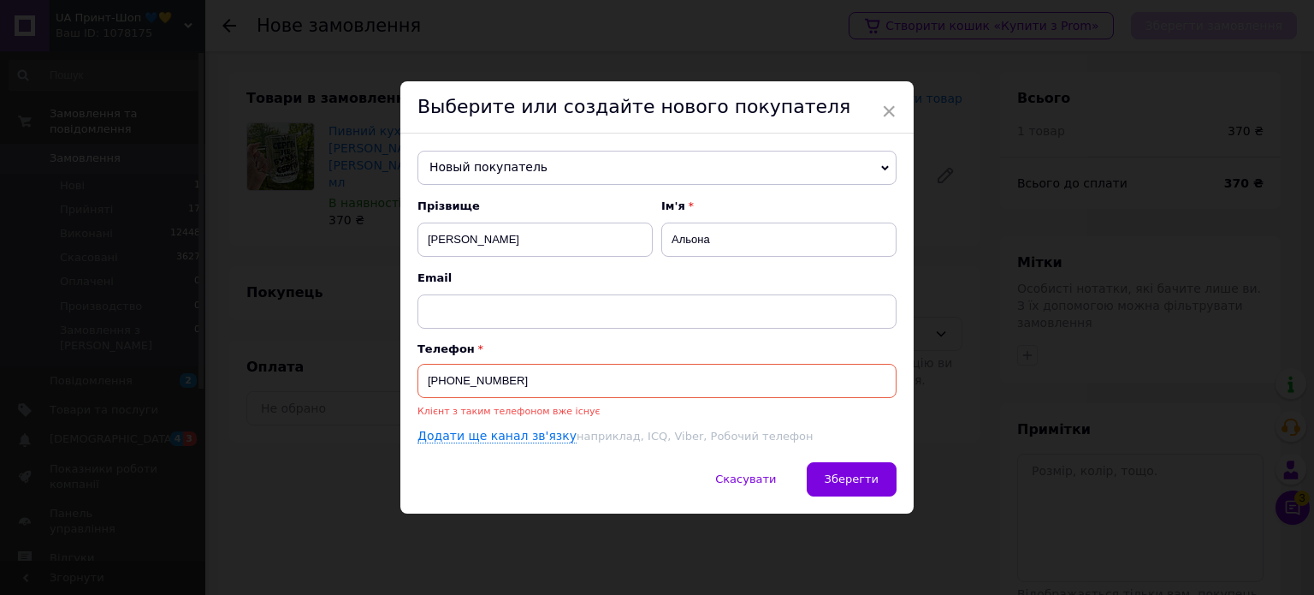
drag, startPoint x: 548, startPoint y: 365, endPoint x: 410, endPoint y: 376, distance: 138.1
click at [410, 376] on div "Новый покупатель [PERSON_NAME] [PHONE_NUMBER] [PERSON_NAME] [PHONE_NUMBER] [PER…" at bounding box center [656, 297] width 513 height 328
click at [510, 163] on span "Новый покупатель" at bounding box center [656, 168] width 479 height 34
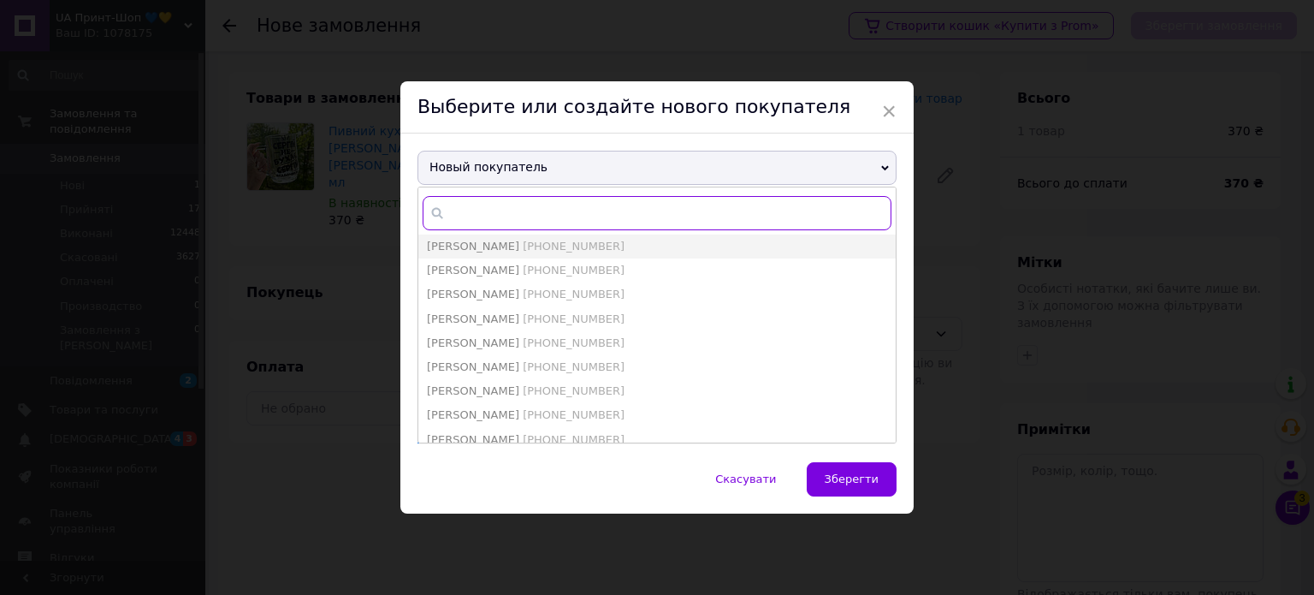
paste input "[PHONE_NUMBER]"
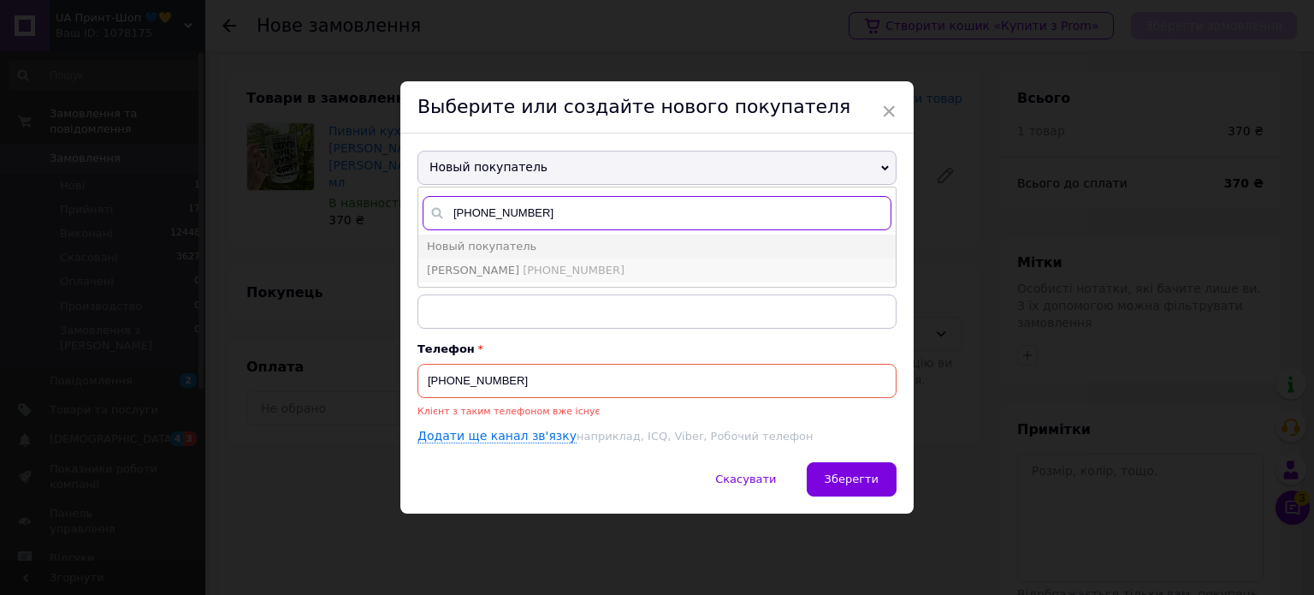
type input "[PHONE_NUMBER]"
click at [523, 263] on span "[PHONE_NUMBER]" at bounding box center [574, 269] width 102 height 13
type input "[PERSON_NAME]"
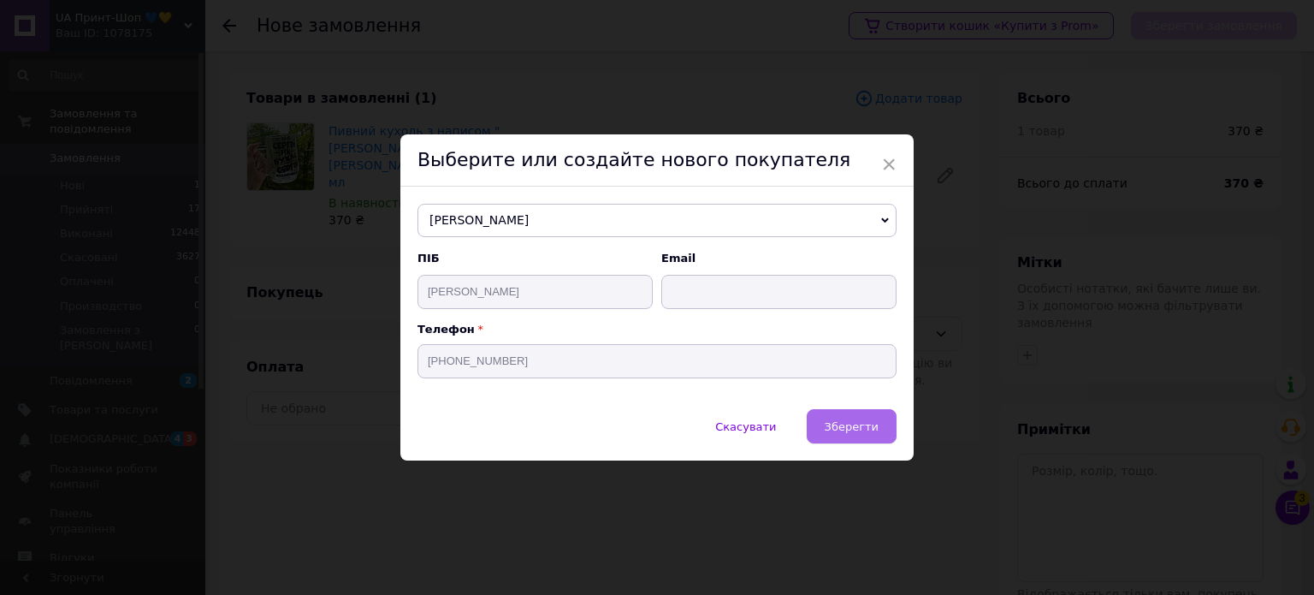
click at [844, 425] on span "Зберегти" at bounding box center [852, 426] width 54 height 13
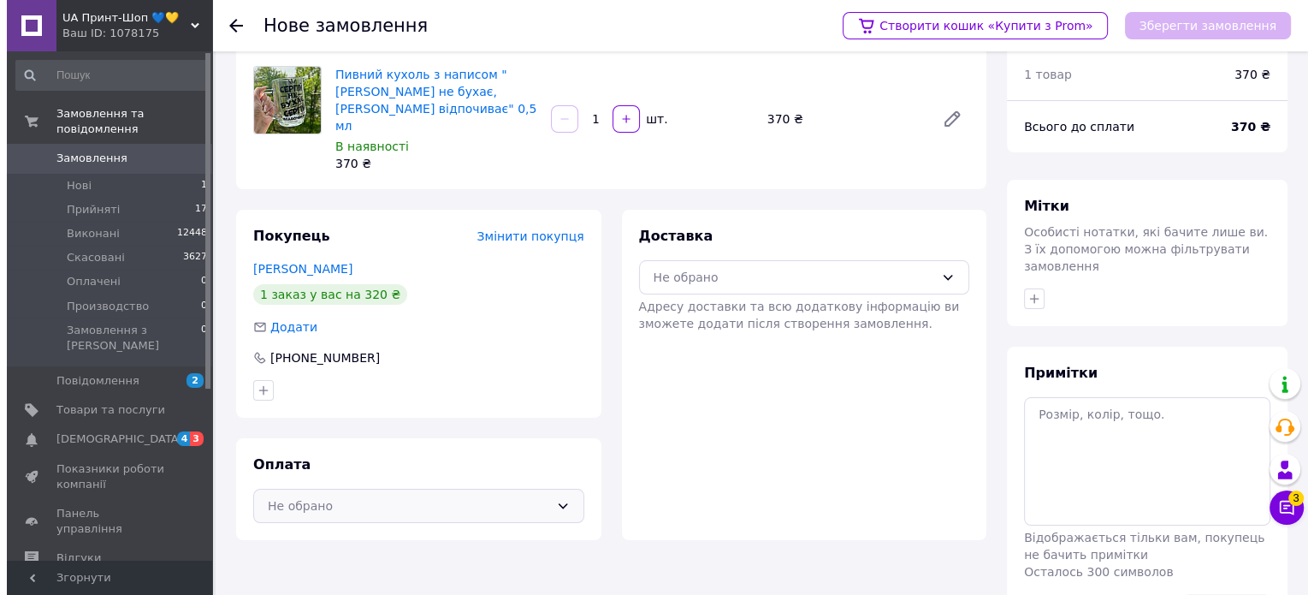
scroll to position [110, 0]
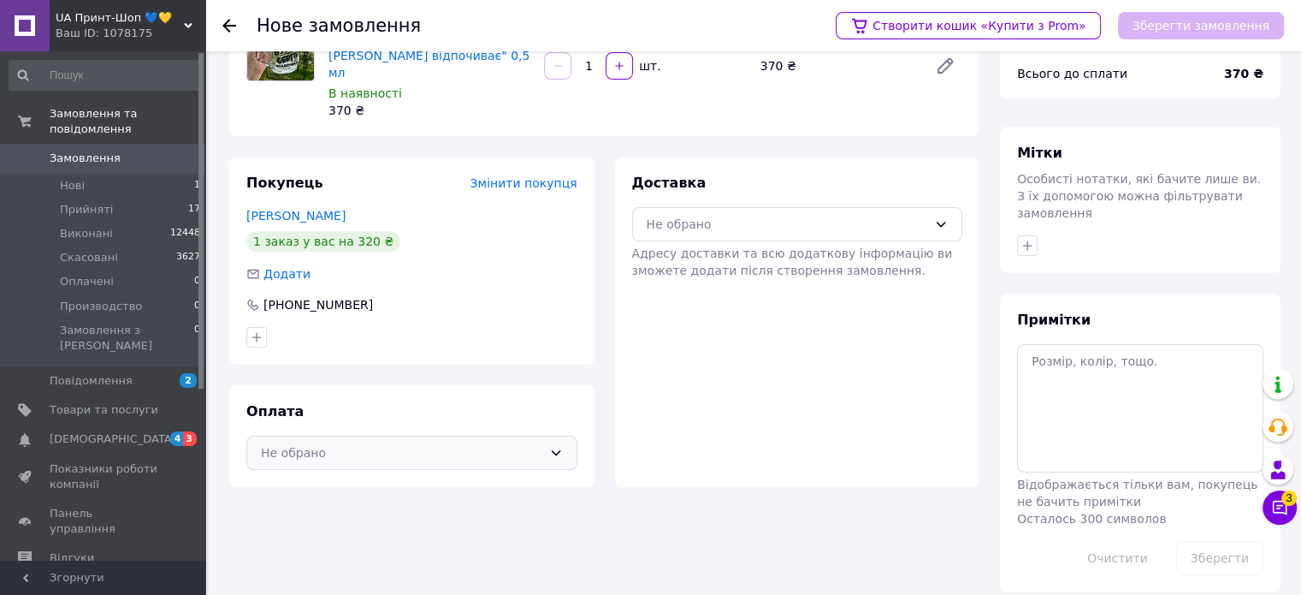
click at [465, 443] on div "Не обрано" at bounding box center [401, 452] width 281 height 19
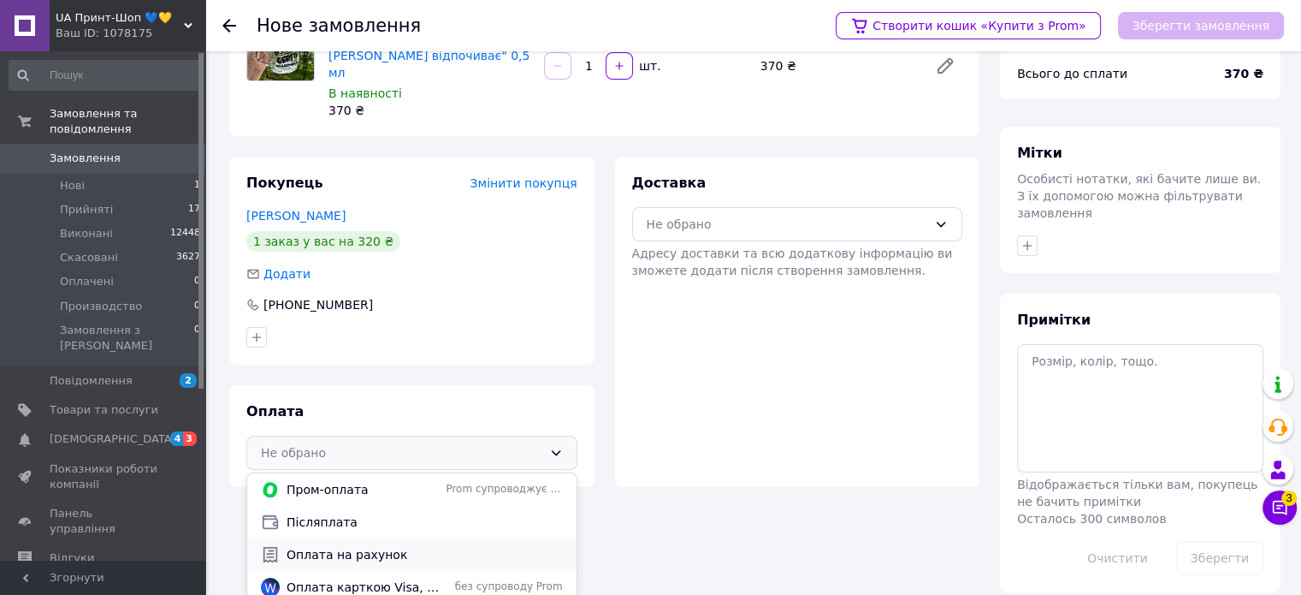
click at [411, 546] on span "Оплата на рахунок" at bounding box center [425, 554] width 276 height 17
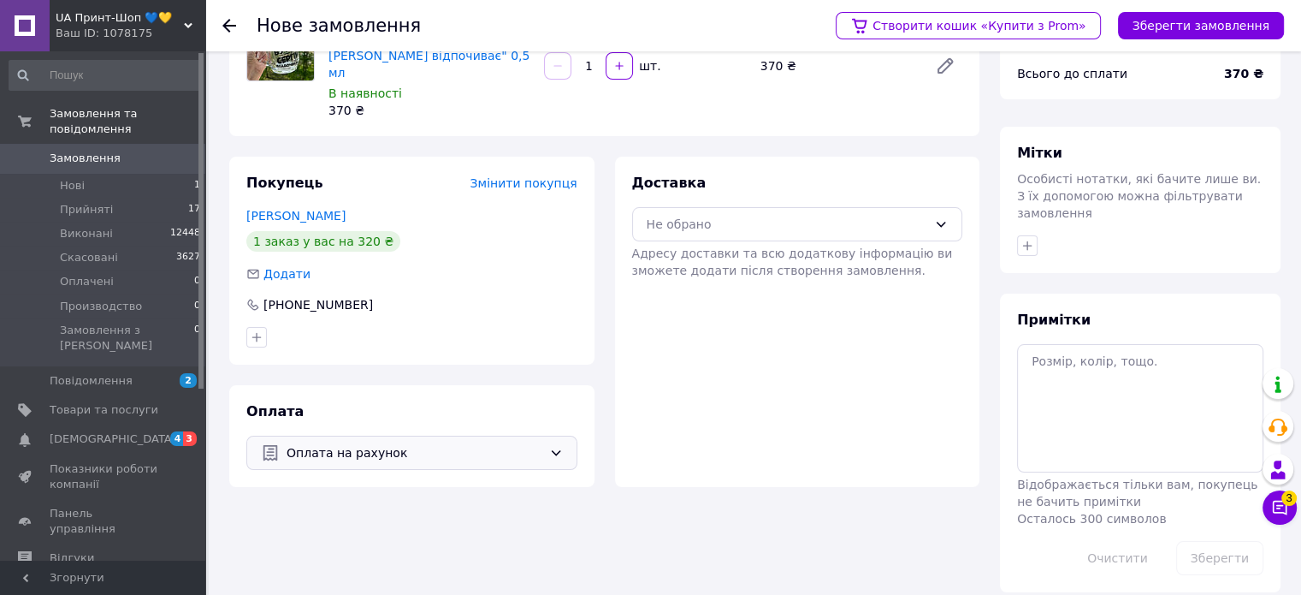
click at [459, 443] on span "Оплата на рахунок" at bounding box center [415, 452] width 256 height 19
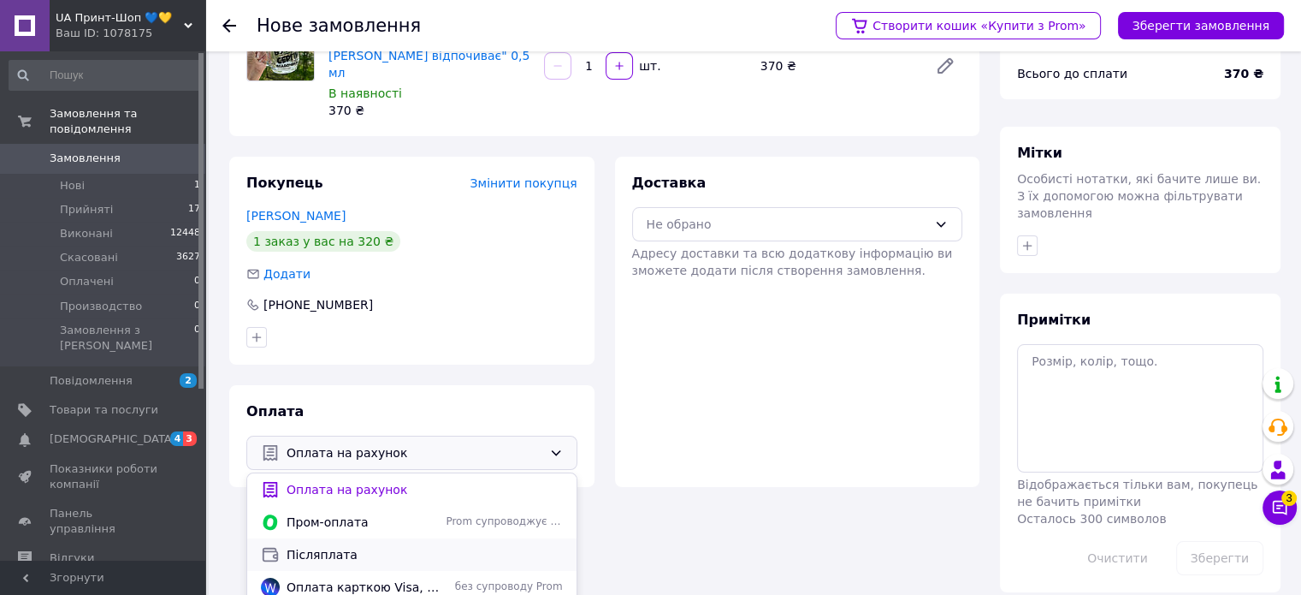
click at [413, 546] on span "Післяплата" at bounding box center [425, 554] width 276 height 17
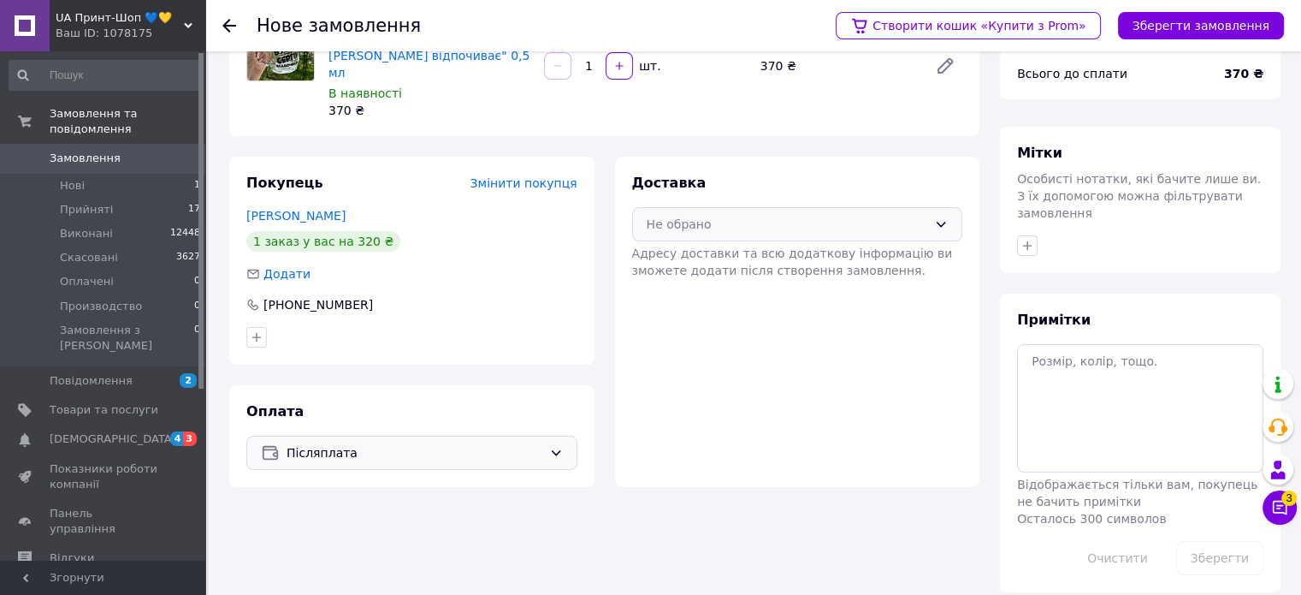
click at [799, 207] on div "Не обрано" at bounding box center [797, 224] width 331 height 34
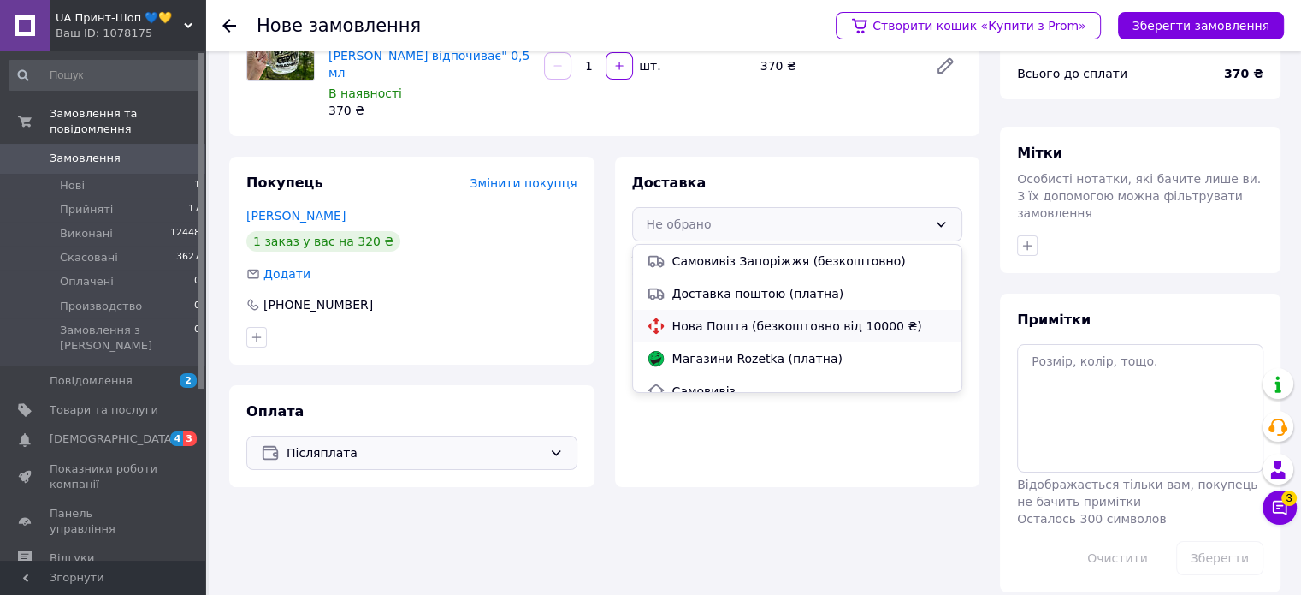
click at [790, 317] on span "Нова Пошта (безкоштовно від 10000 ₴)" at bounding box center [810, 325] width 276 height 17
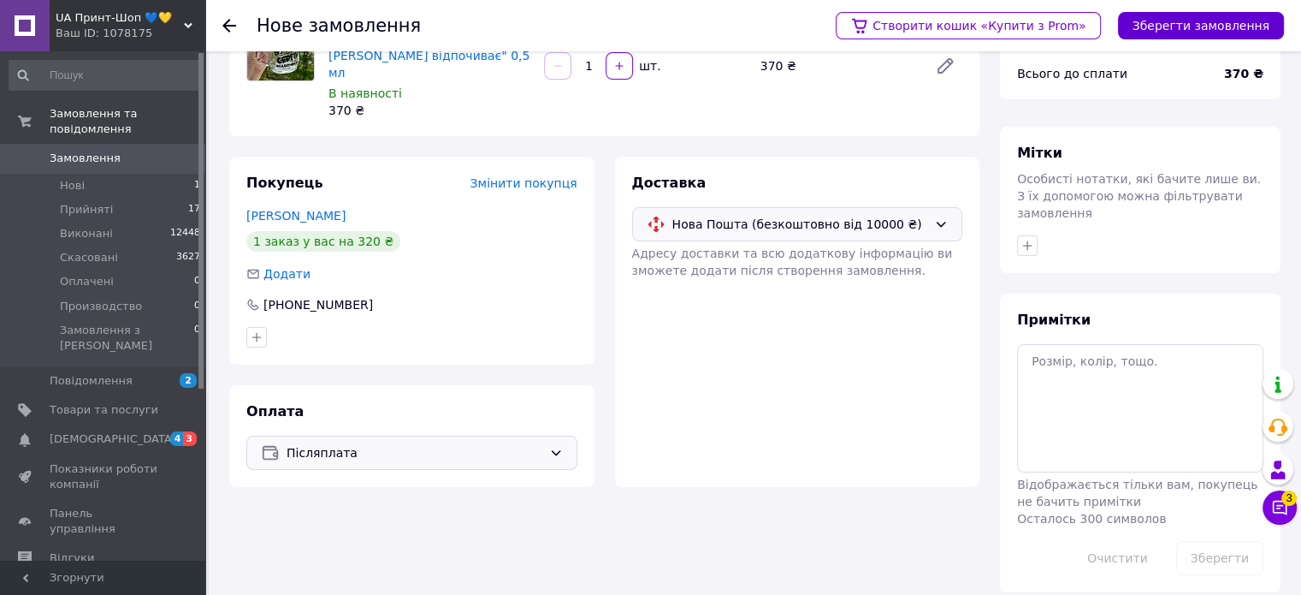
click at [1199, 27] on button "Зберегти замовлення" at bounding box center [1201, 25] width 166 height 27
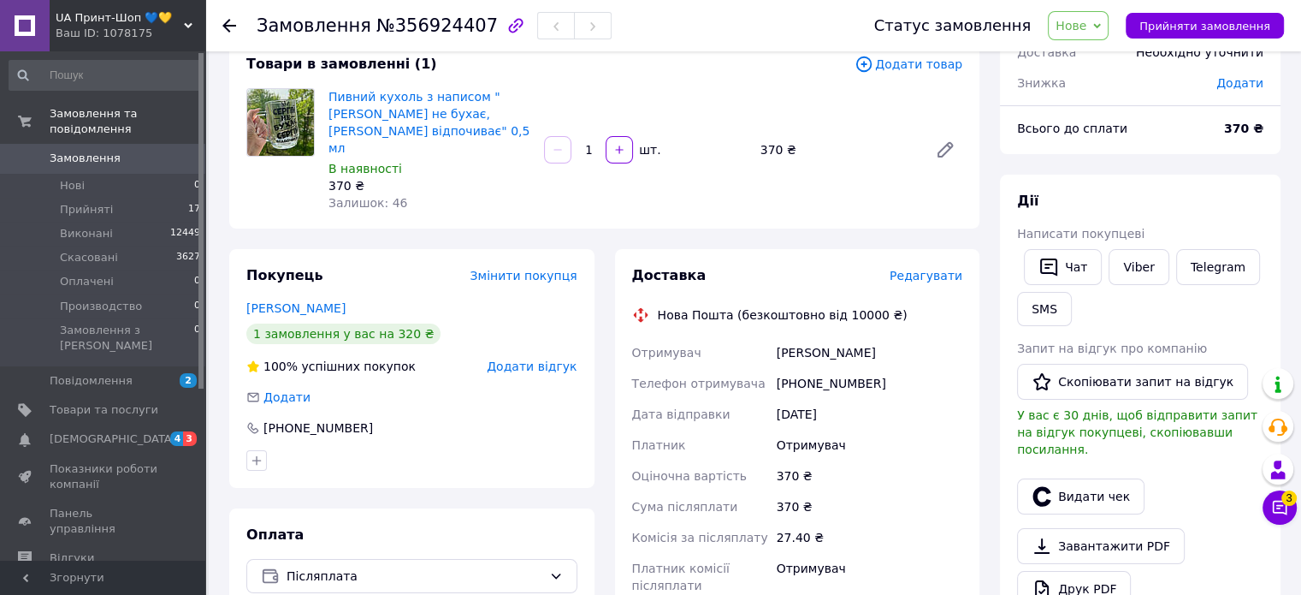
click at [920, 269] on span "Редагувати" at bounding box center [926, 276] width 73 height 14
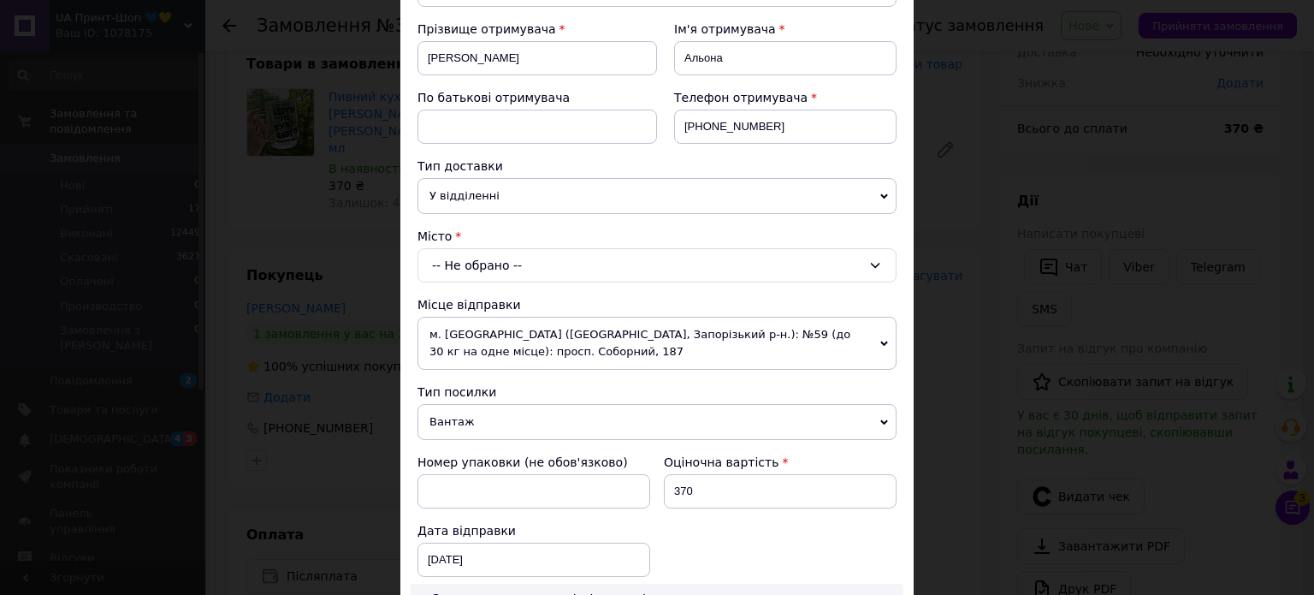
scroll to position [257, 0]
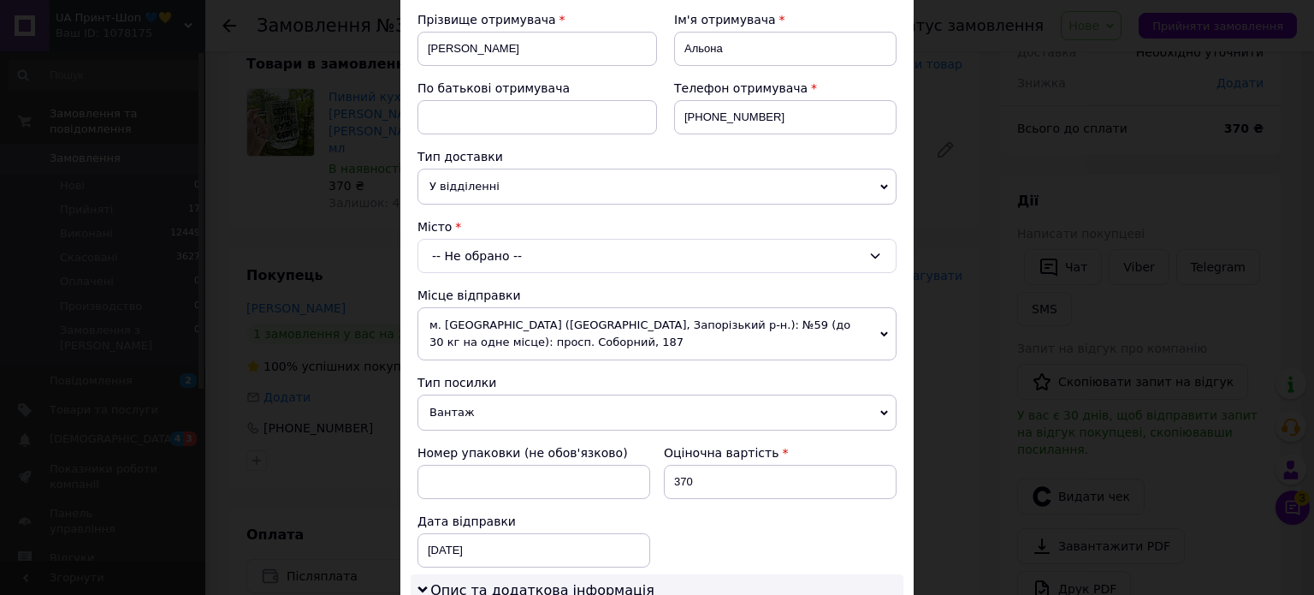
click at [548, 269] on div "-- Не обрано --" at bounding box center [656, 256] width 479 height 34
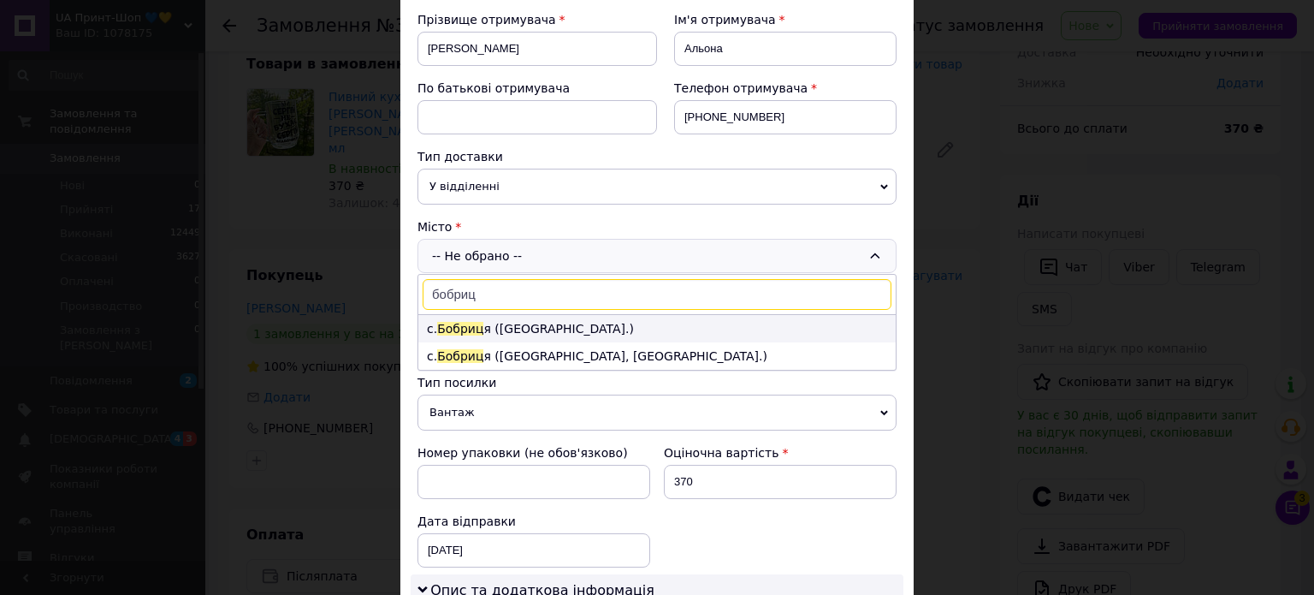
type input "бобриц"
click at [555, 334] on li "с. [GEOGRAPHIC_DATA] я ([GEOGRAPHIC_DATA].)" at bounding box center [656, 328] width 477 height 27
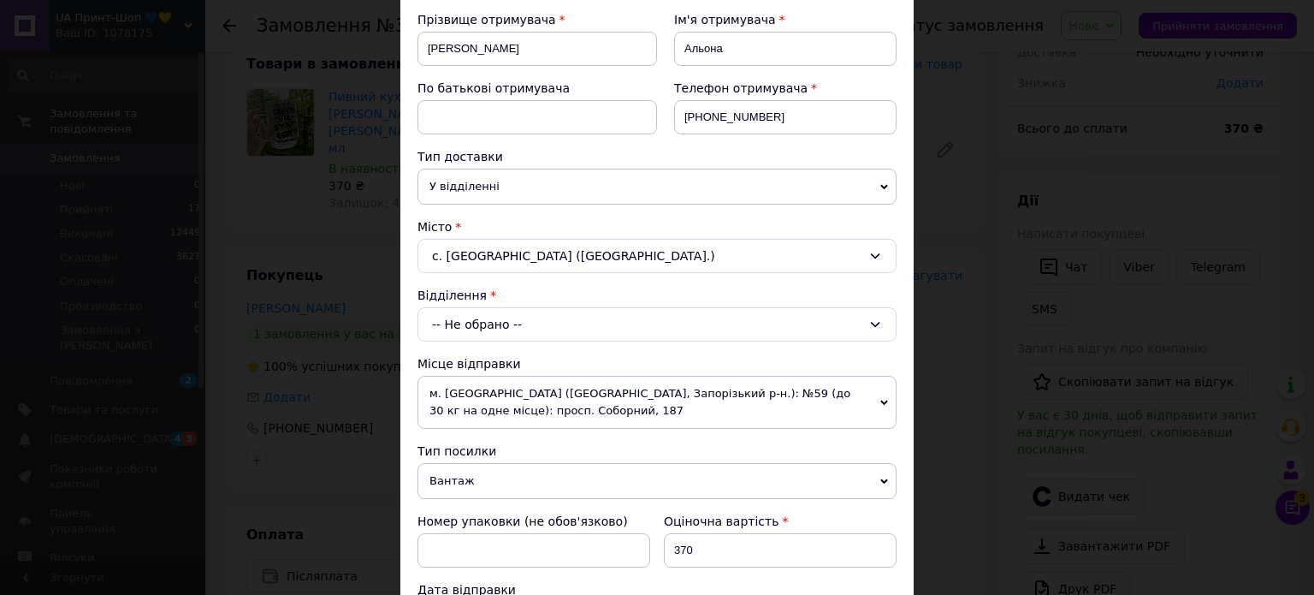
click at [492, 317] on div "-- Не обрано --" at bounding box center [656, 324] width 479 height 34
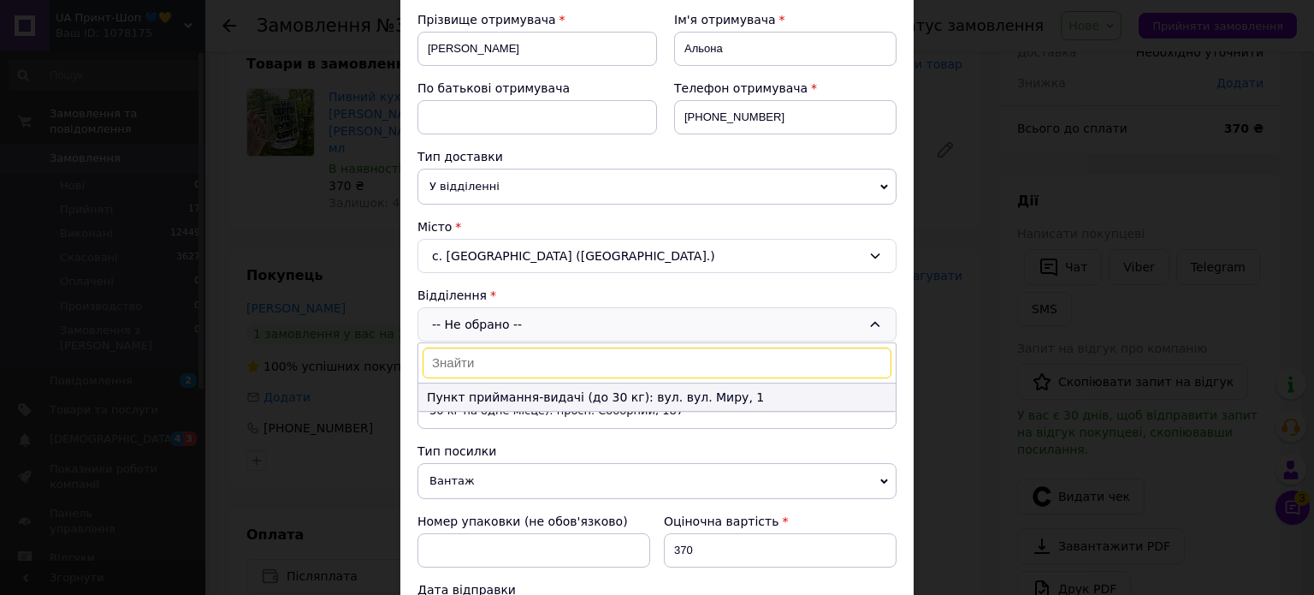
click at [489, 387] on li "Пункт приймання-видачі (до 30 кг): вул. вул. Миру, 1" at bounding box center [656, 396] width 477 height 27
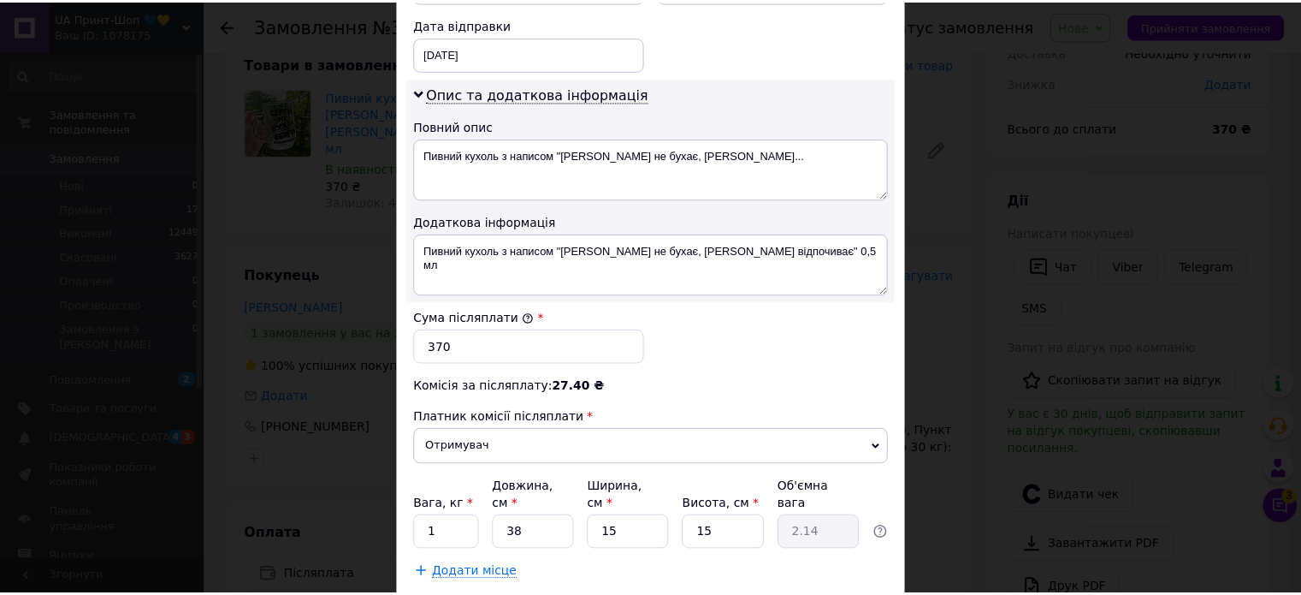
scroll to position [914, 0]
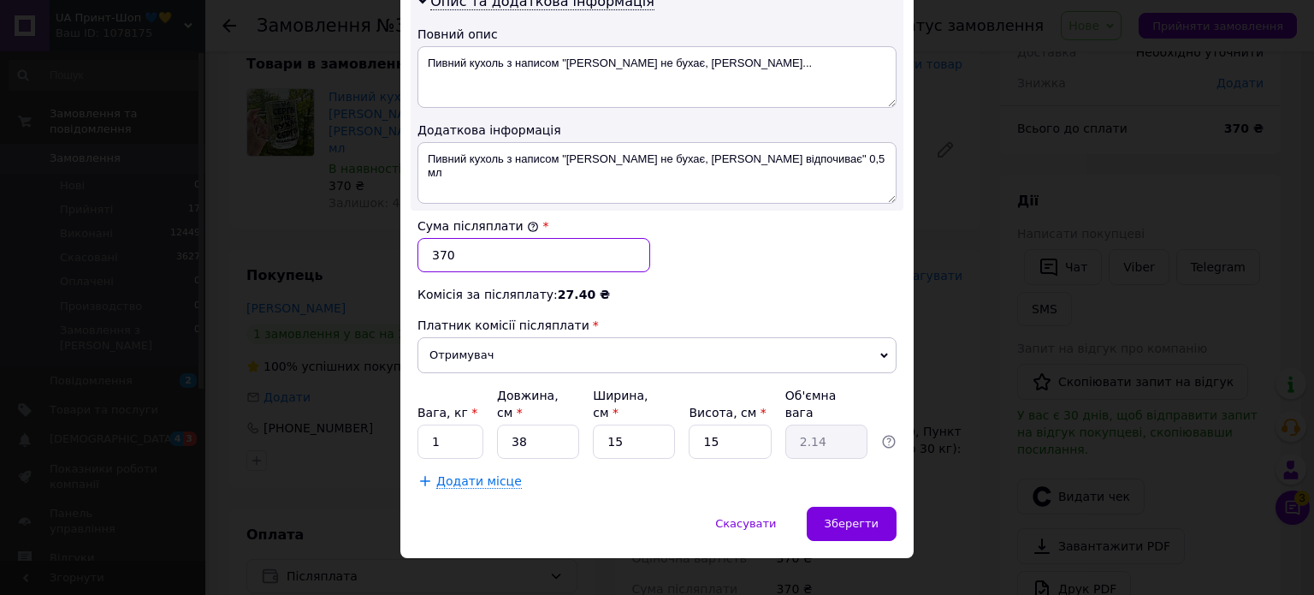
click at [461, 249] on input "370" at bounding box center [533, 255] width 233 height 34
type input "3"
type input "220"
click at [825, 506] on div "Зберегти" at bounding box center [852, 523] width 90 height 34
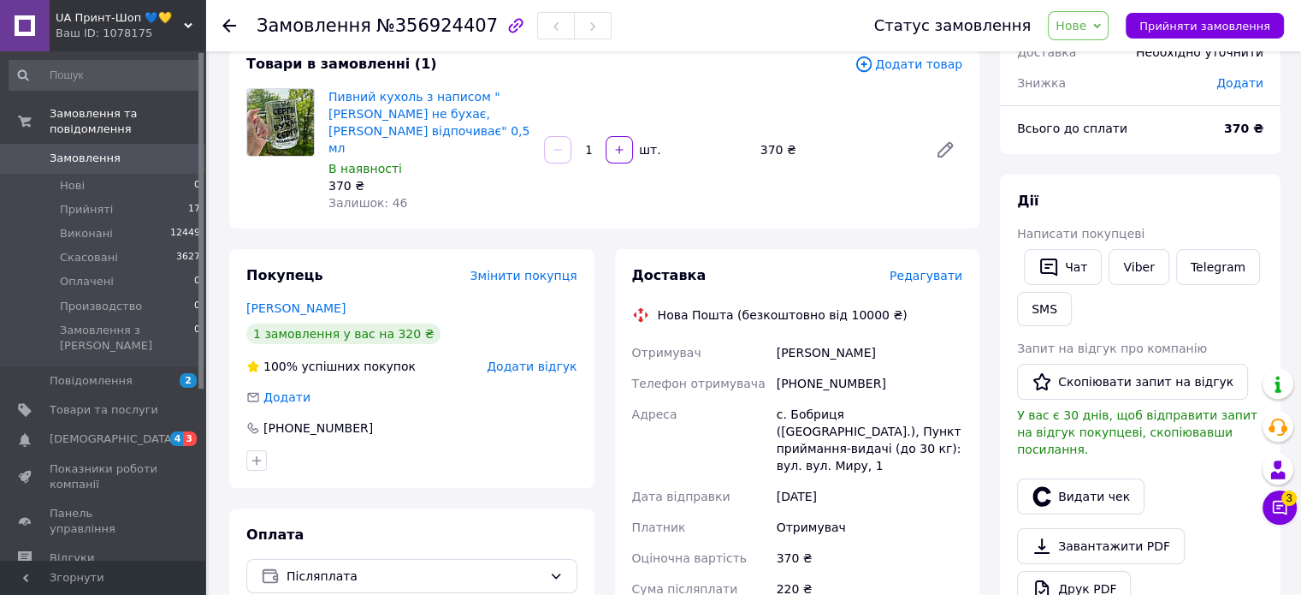
scroll to position [366, 0]
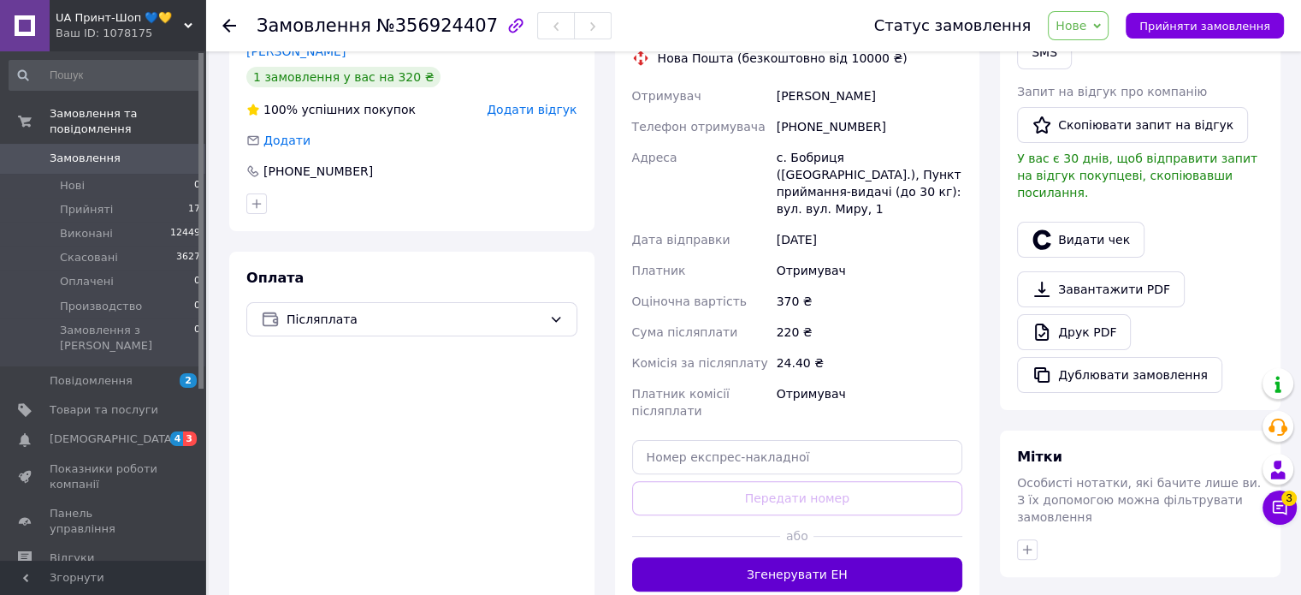
click at [705, 557] on button "Згенерувати ЕН" at bounding box center [797, 574] width 331 height 34
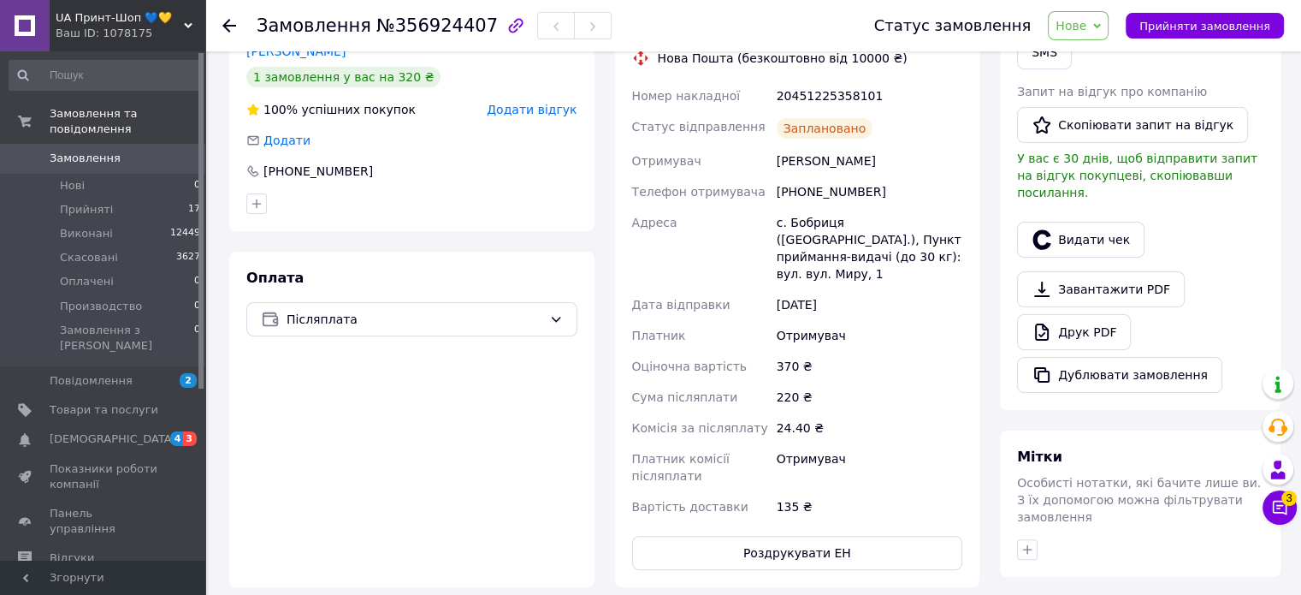
click at [1098, 15] on span "Нове" at bounding box center [1078, 25] width 61 height 29
drag, startPoint x: 1096, startPoint y: 89, endPoint x: 1086, endPoint y: 88, distance: 10.3
click at [1095, 89] on li "Виконано" at bounding box center [1098, 86] width 99 height 26
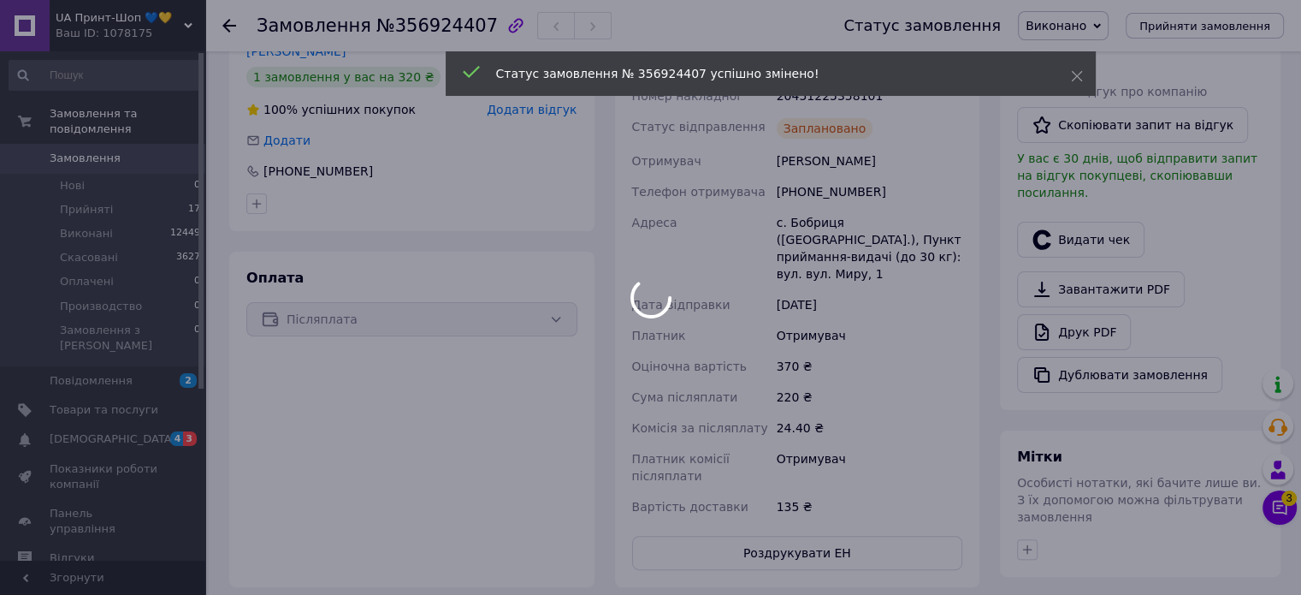
click at [138, 145] on div at bounding box center [650, 297] width 1301 height 595
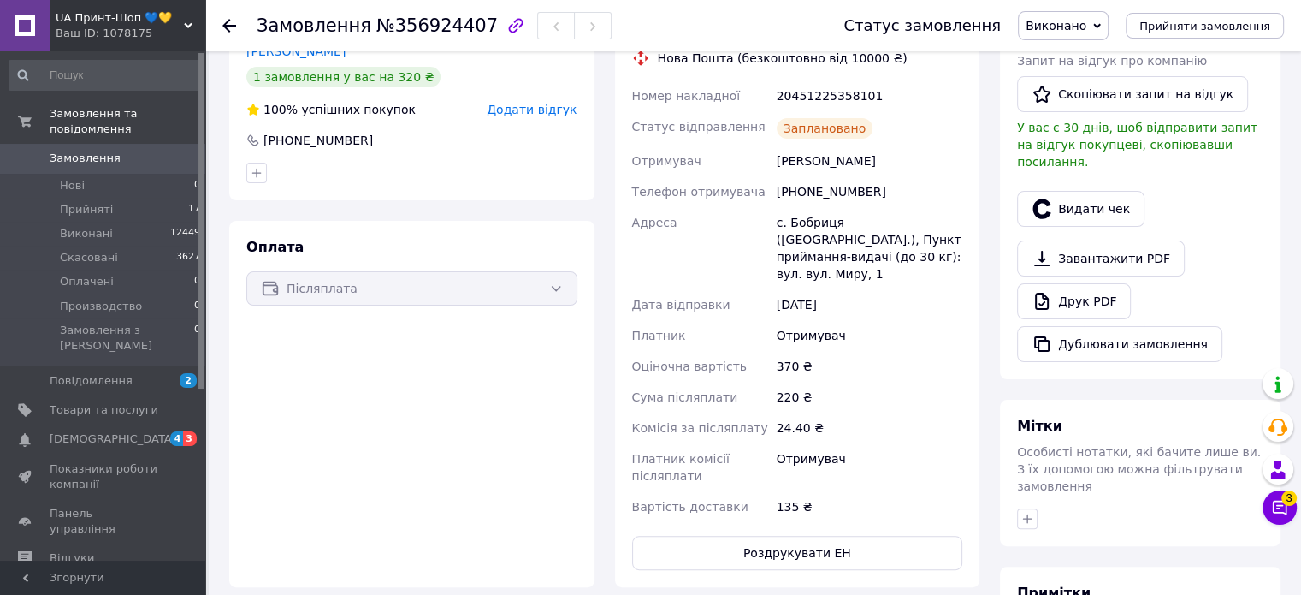
click at [113, 151] on span "Замовлення" at bounding box center [104, 158] width 109 height 15
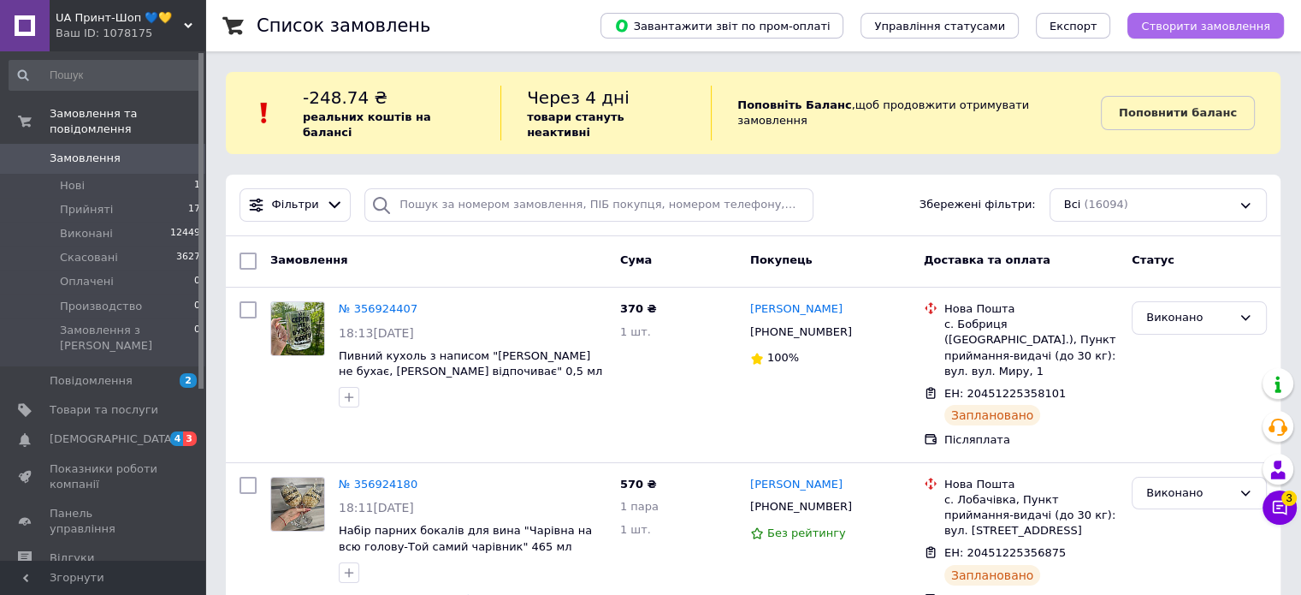
click at [1201, 21] on span "Створити замовлення" at bounding box center [1205, 26] width 129 height 13
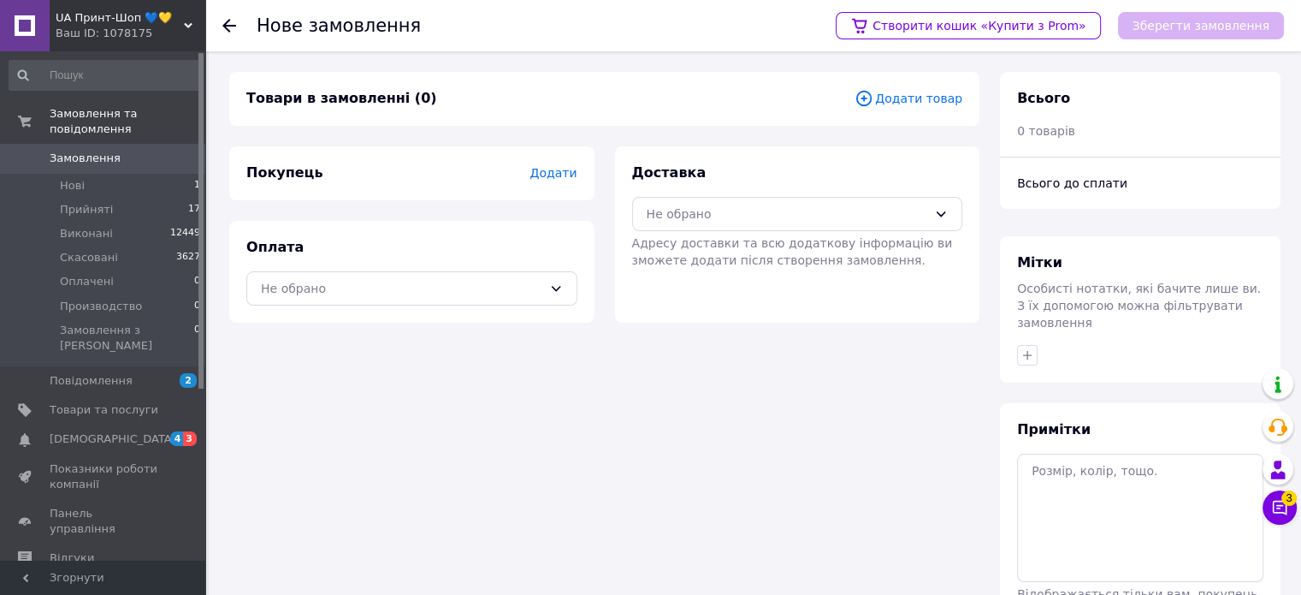
click at [940, 105] on span "Додати товар" at bounding box center [909, 98] width 108 height 19
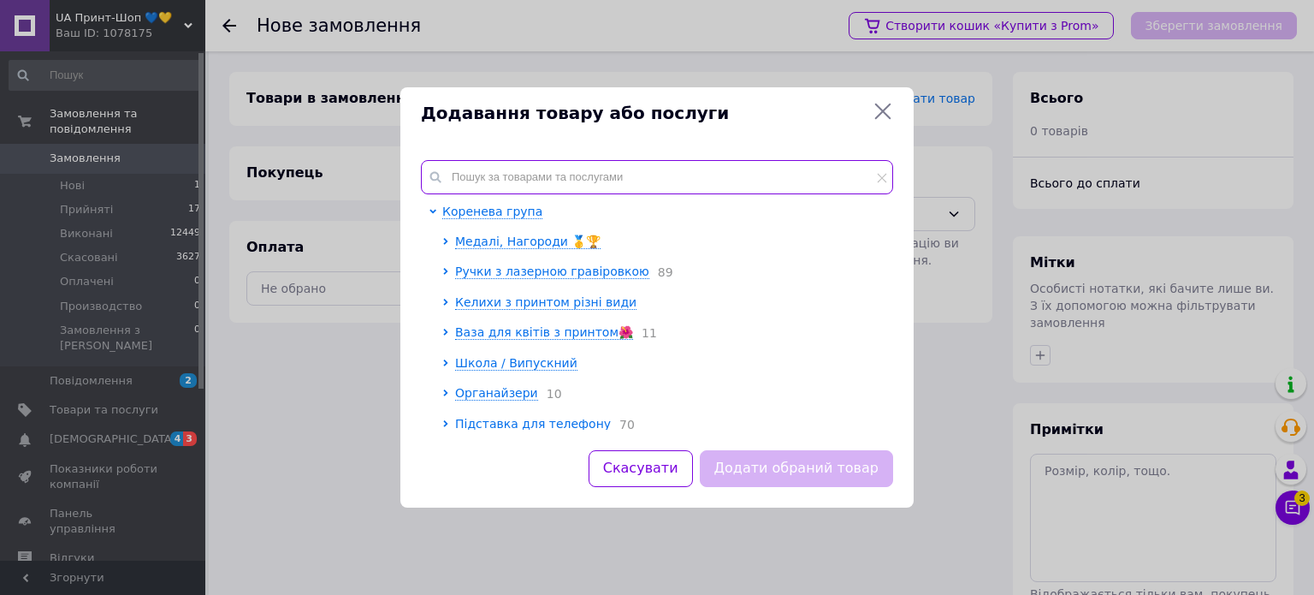
click at [648, 176] on input "text" at bounding box center [657, 177] width 472 height 34
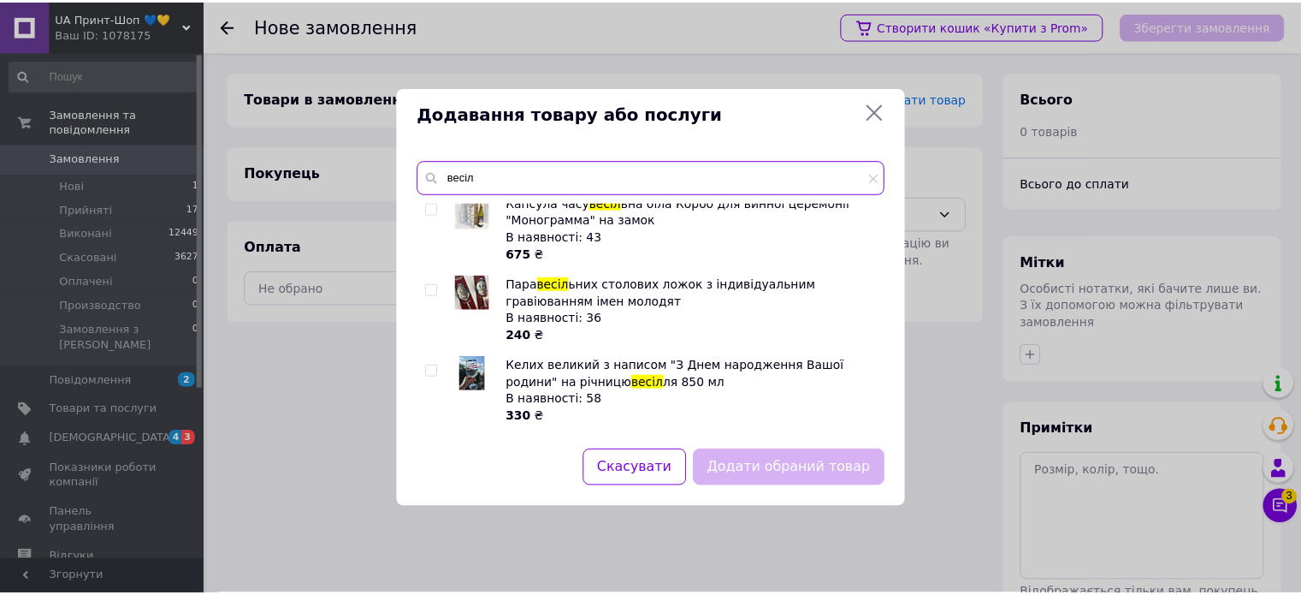
scroll to position [2635, 0]
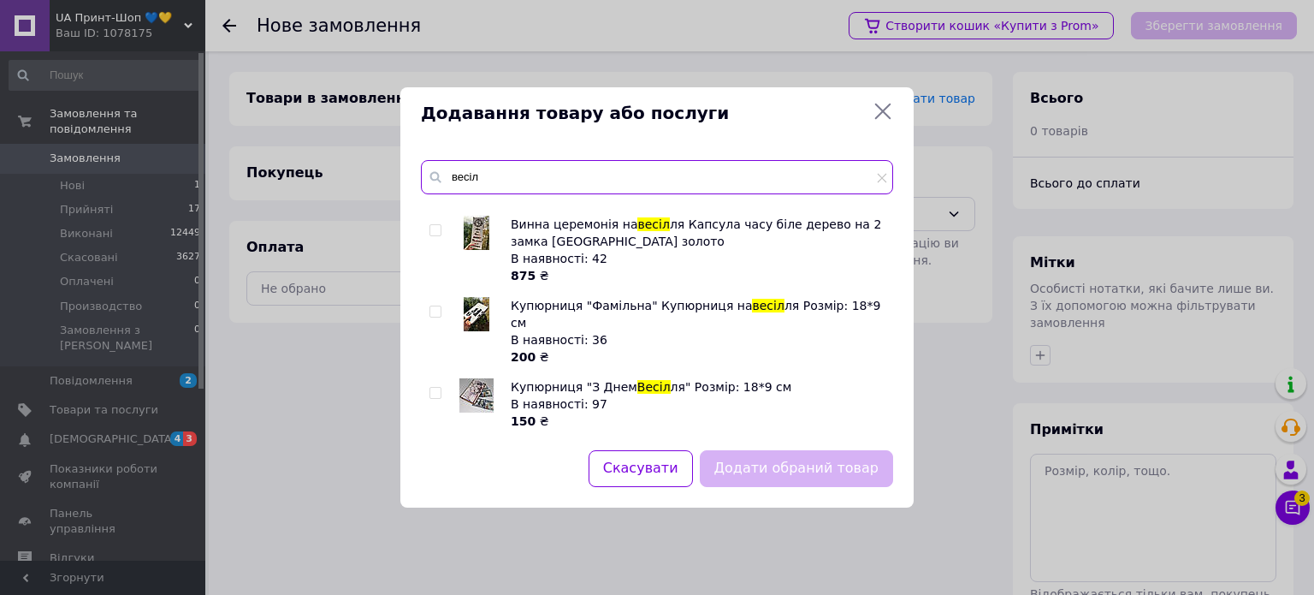
type input "весіл"
checkbox input "true"
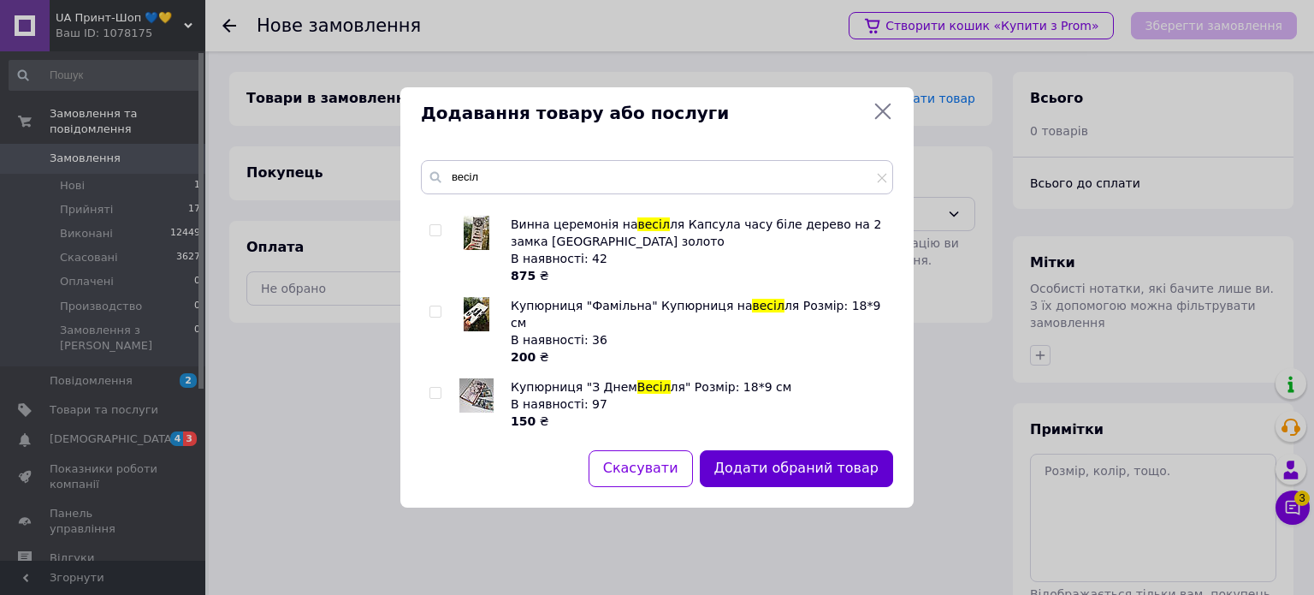
click at [783, 473] on button "Додати обраний товар" at bounding box center [796, 468] width 193 height 37
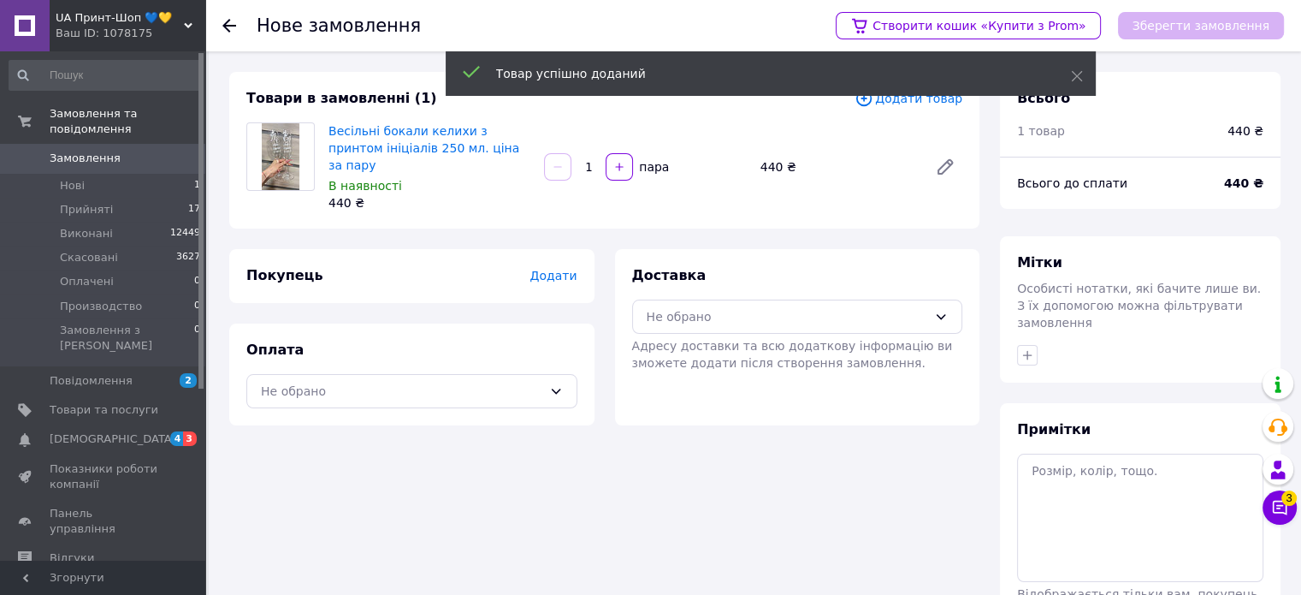
click at [567, 269] on span "Додати" at bounding box center [553, 276] width 47 height 14
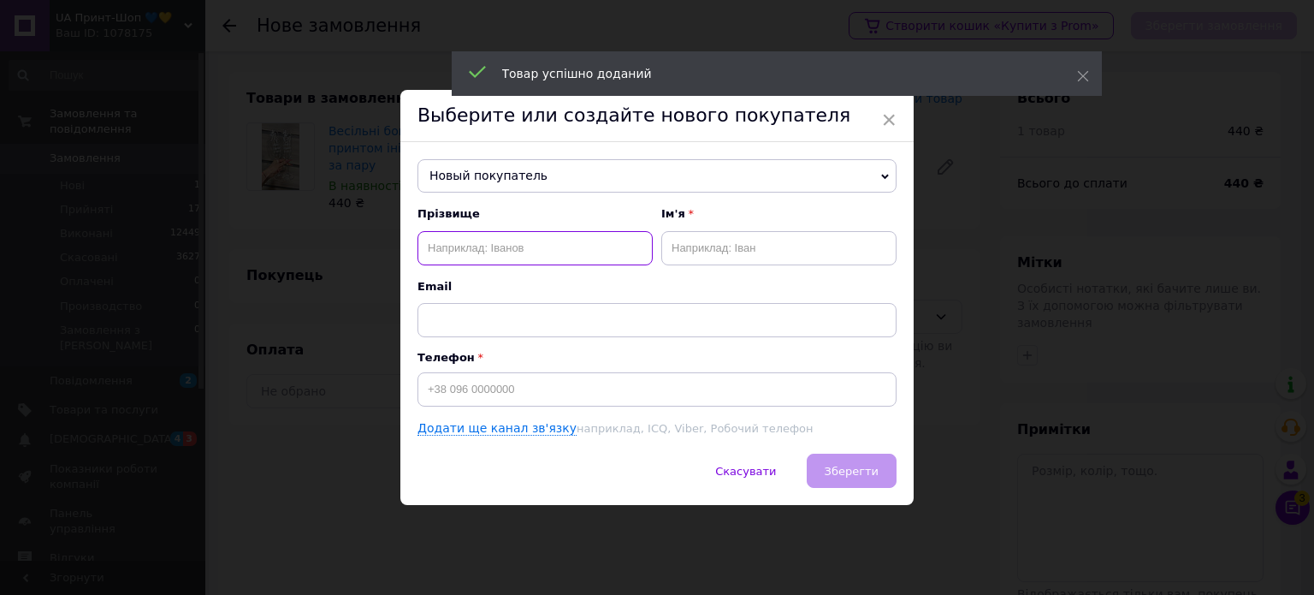
click at [506, 246] on input "text" at bounding box center [534, 248] width 235 height 34
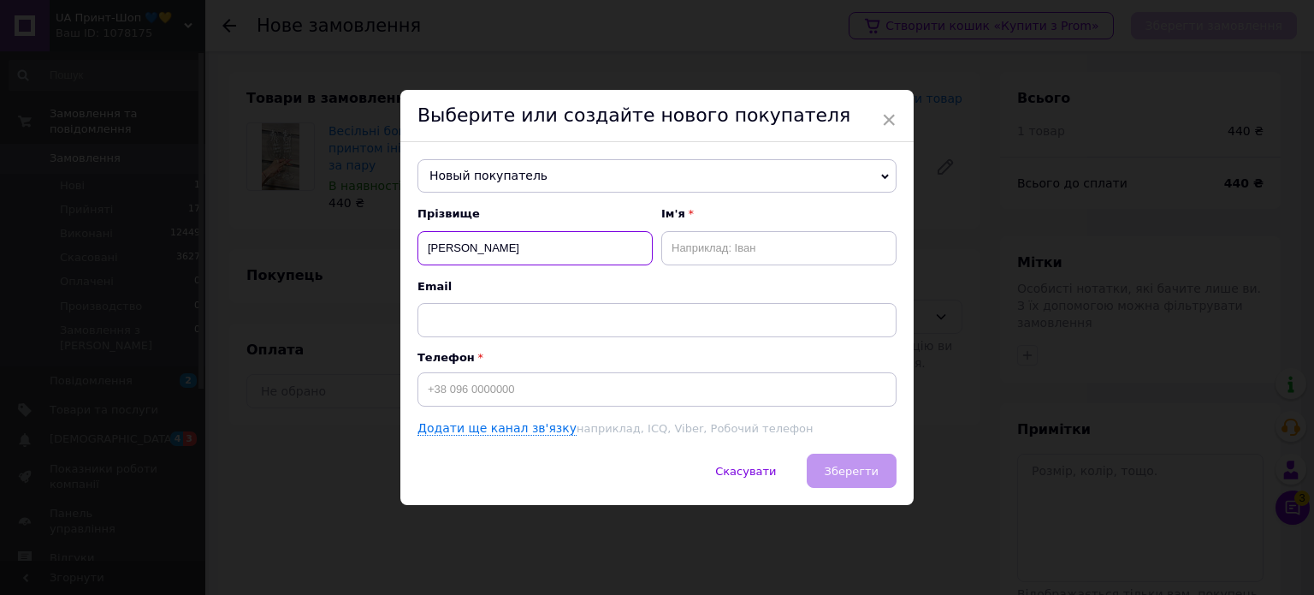
type input "[PERSON_NAME]"
click at [708, 251] on input "text" at bounding box center [778, 248] width 235 height 34
click at [678, 250] on input "С вітлана" at bounding box center [778, 248] width 235 height 34
type input "Світлана"
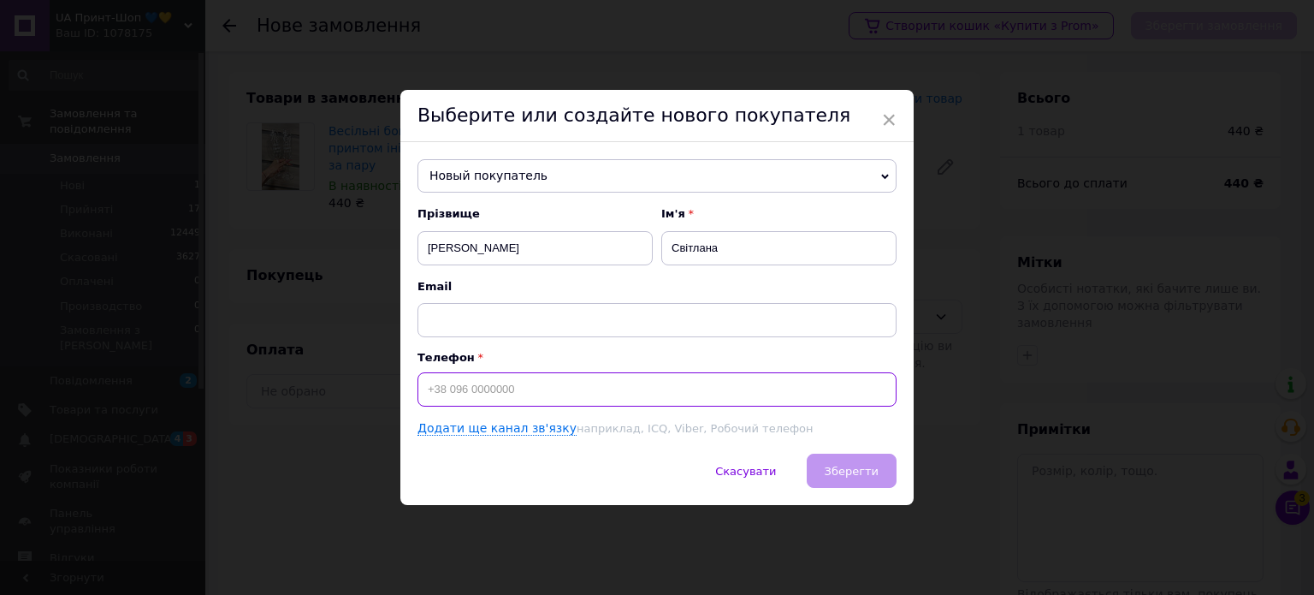
drag, startPoint x: 527, startPoint y: 397, endPoint x: 510, endPoint y: 398, distance: 17.1
click at [526, 398] on input at bounding box center [656, 389] width 479 height 34
type input "[PHONE_NUMBER]"
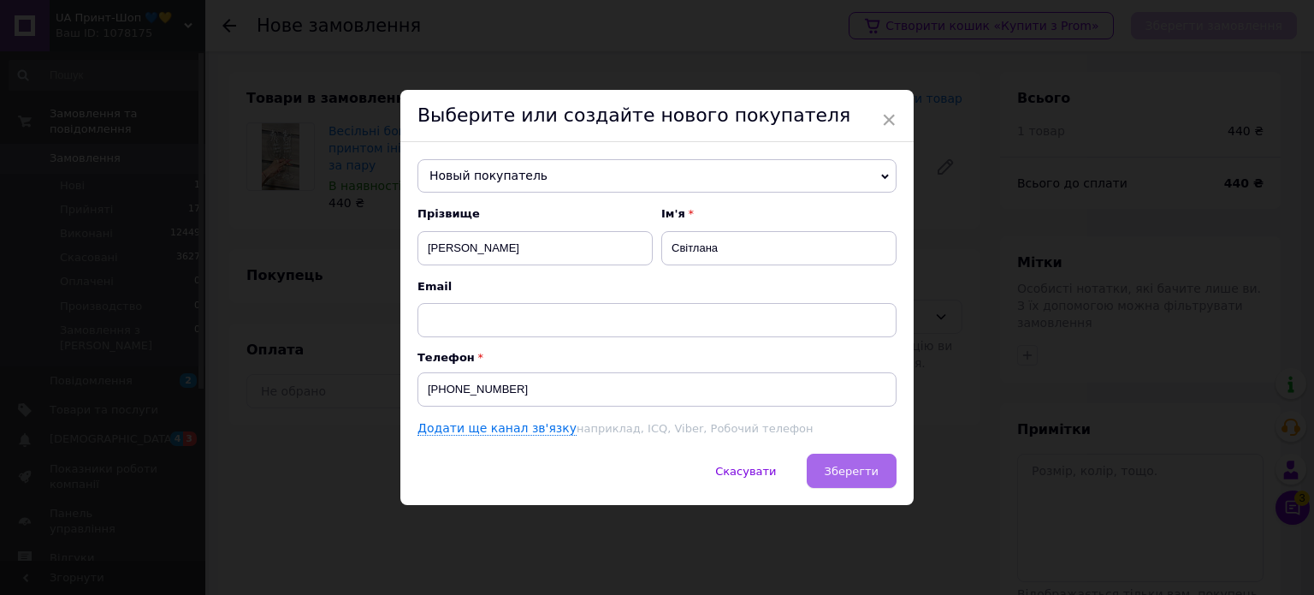
click at [880, 473] on button "Зберегти" at bounding box center [852, 470] width 90 height 34
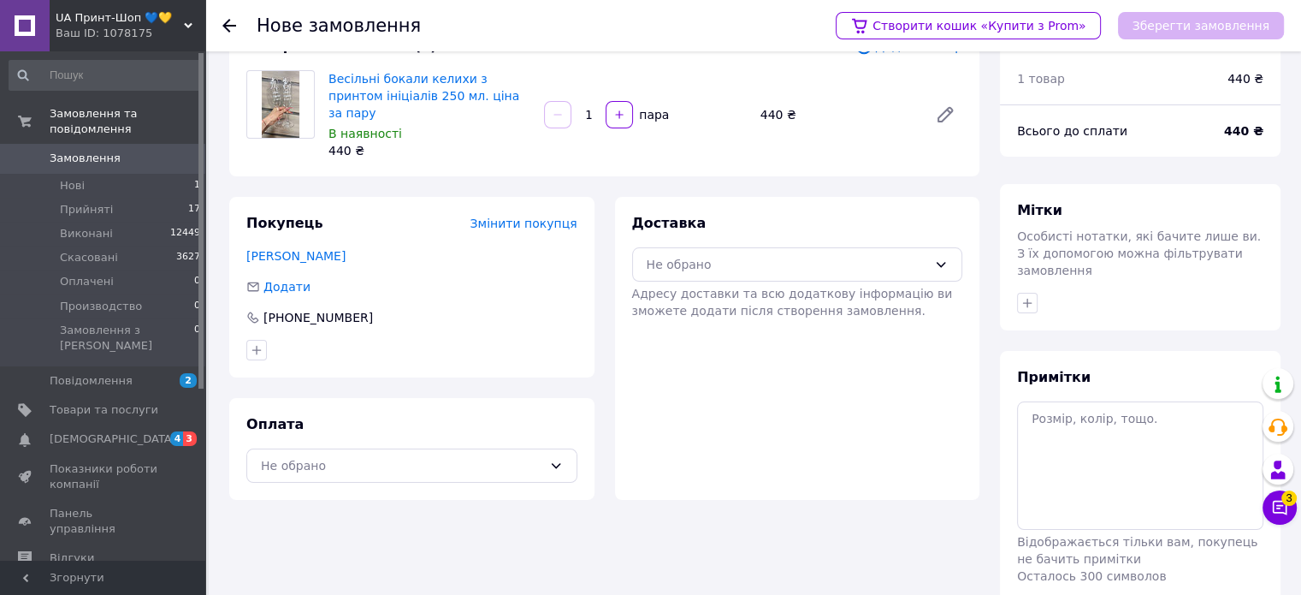
scroll to position [110, 0]
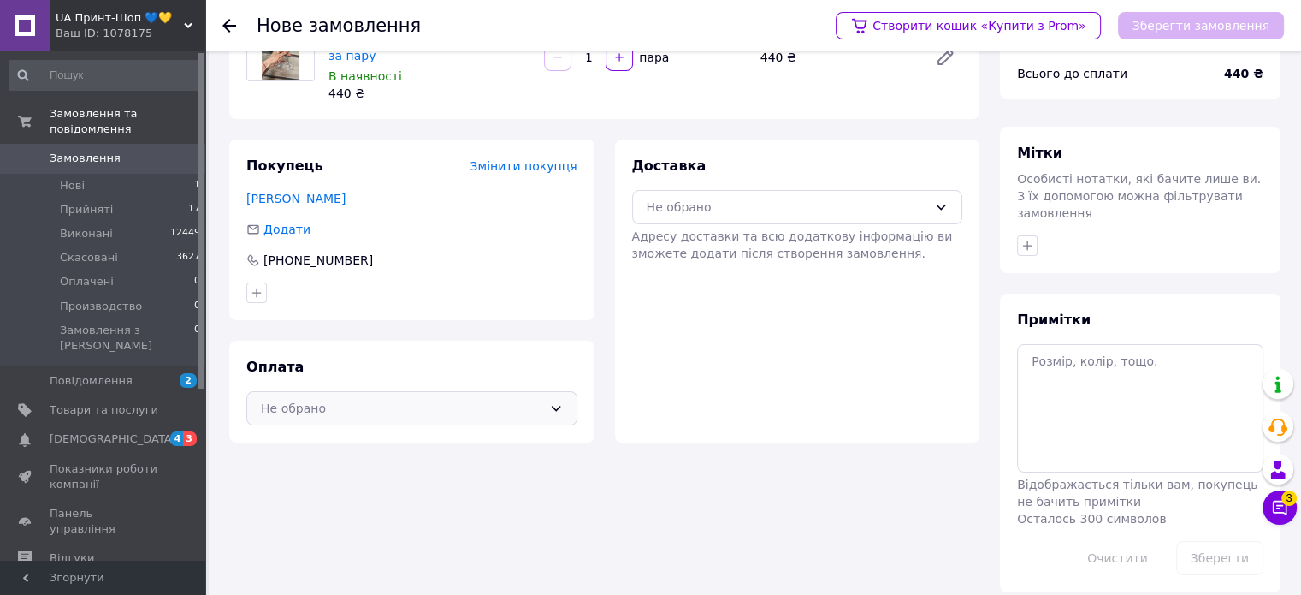
click at [510, 399] on div "Не обрано" at bounding box center [401, 408] width 281 height 19
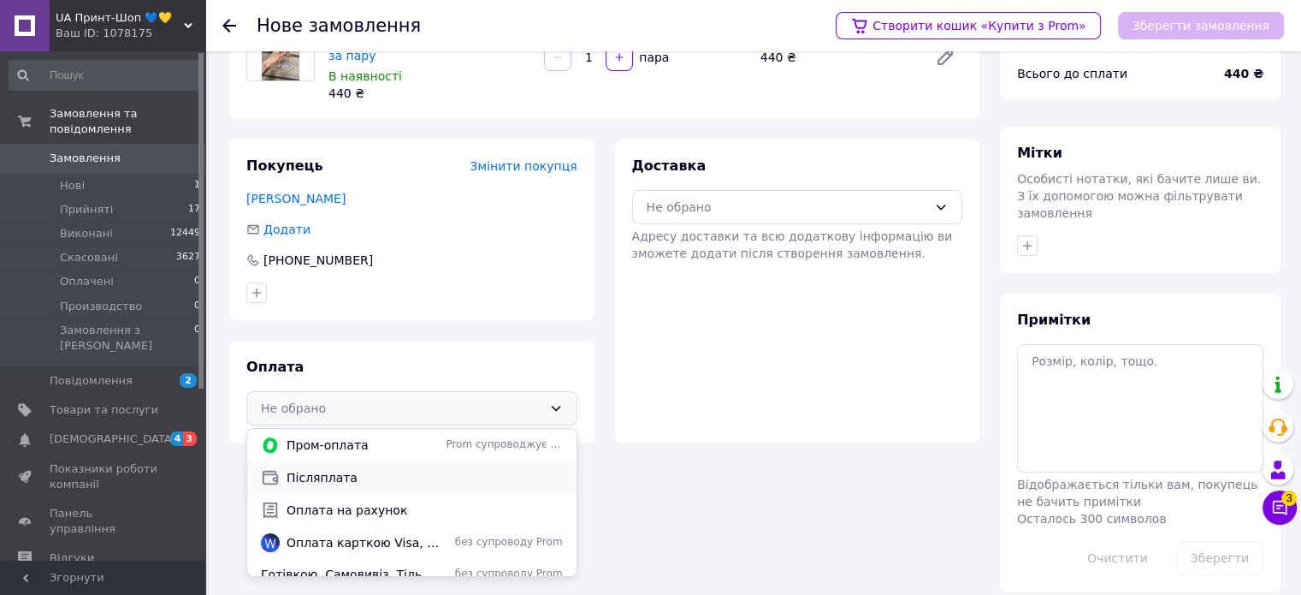
click at [423, 469] on span "Післяплата" at bounding box center [425, 477] width 276 height 17
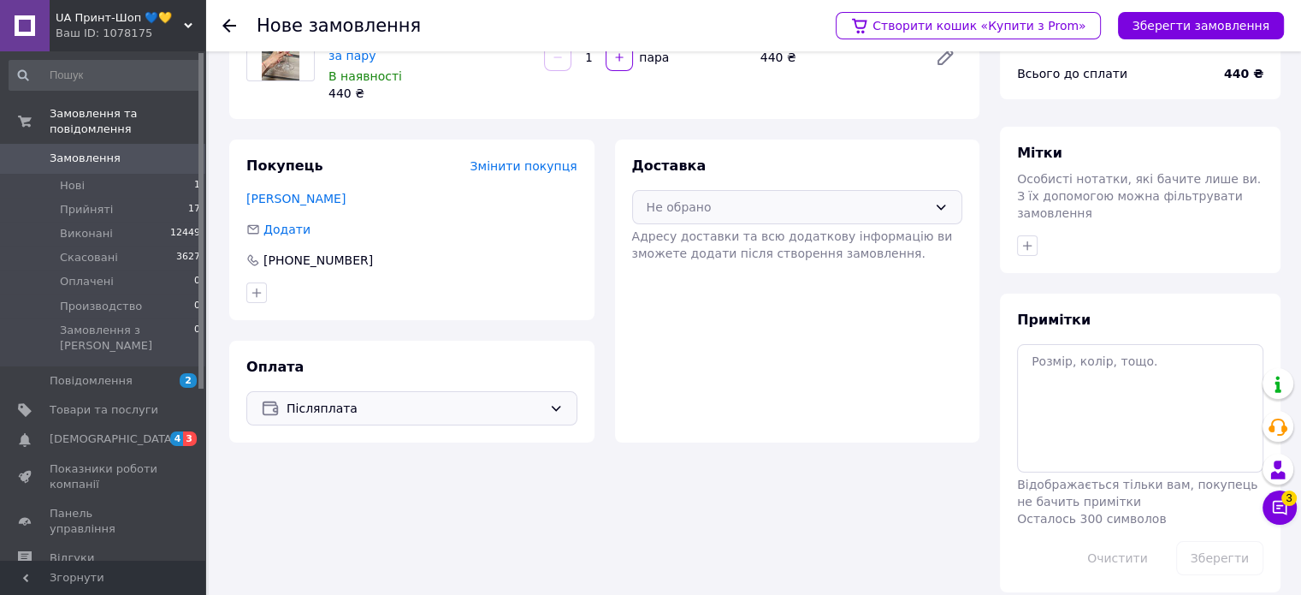
click at [808, 198] on div "Не обрано" at bounding box center [787, 207] width 281 height 19
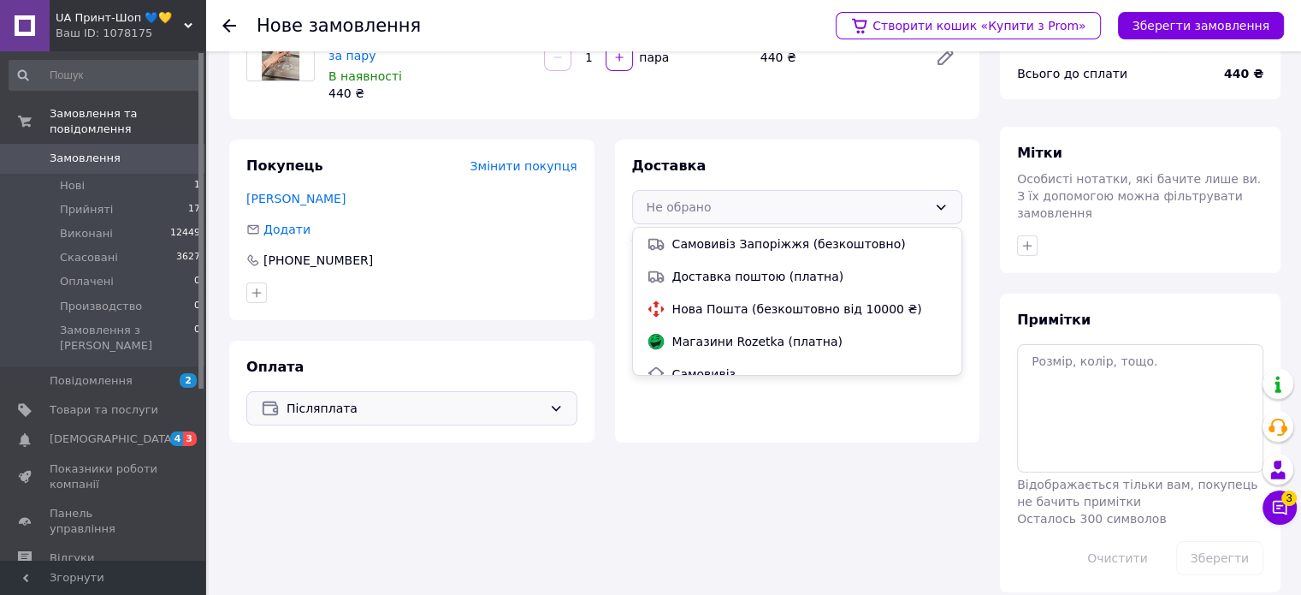
drag, startPoint x: 789, startPoint y: 296, endPoint x: 909, endPoint y: 225, distance: 140.0
click at [789, 300] on span "Нова Пошта (безкоштовно від 10000 ₴)" at bounding box center [810, 308] width 276 height 17
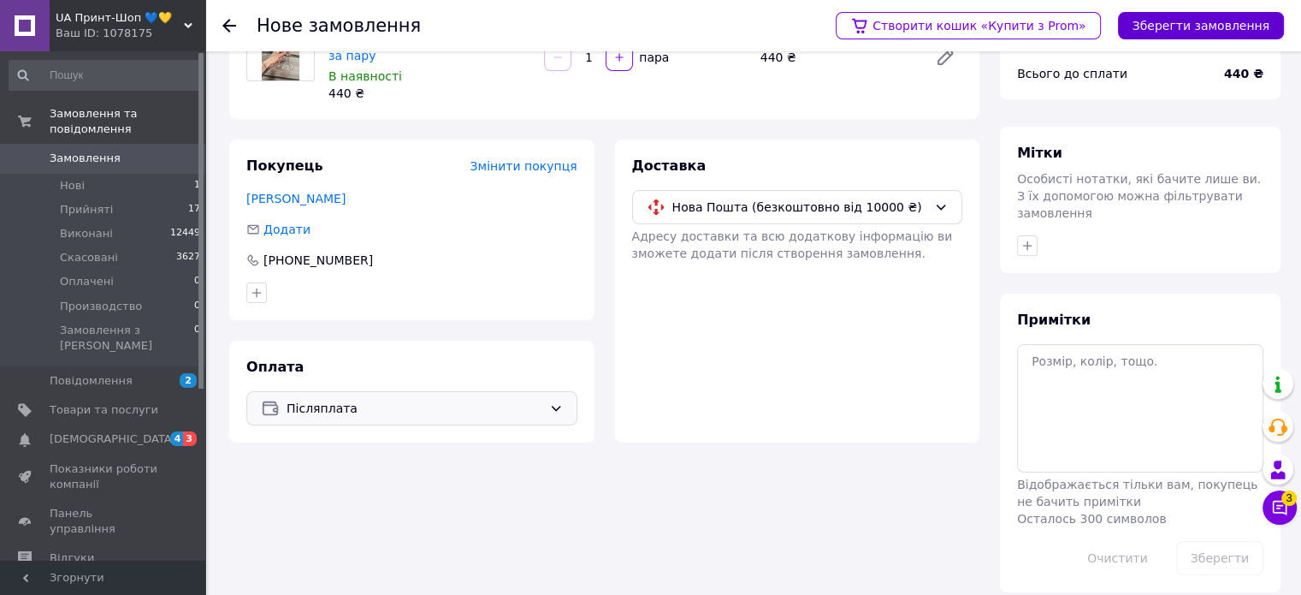
click at [1229, 22] on button "Зберегти замовлення" at bounding box center [1201, 25] width 166 height 27
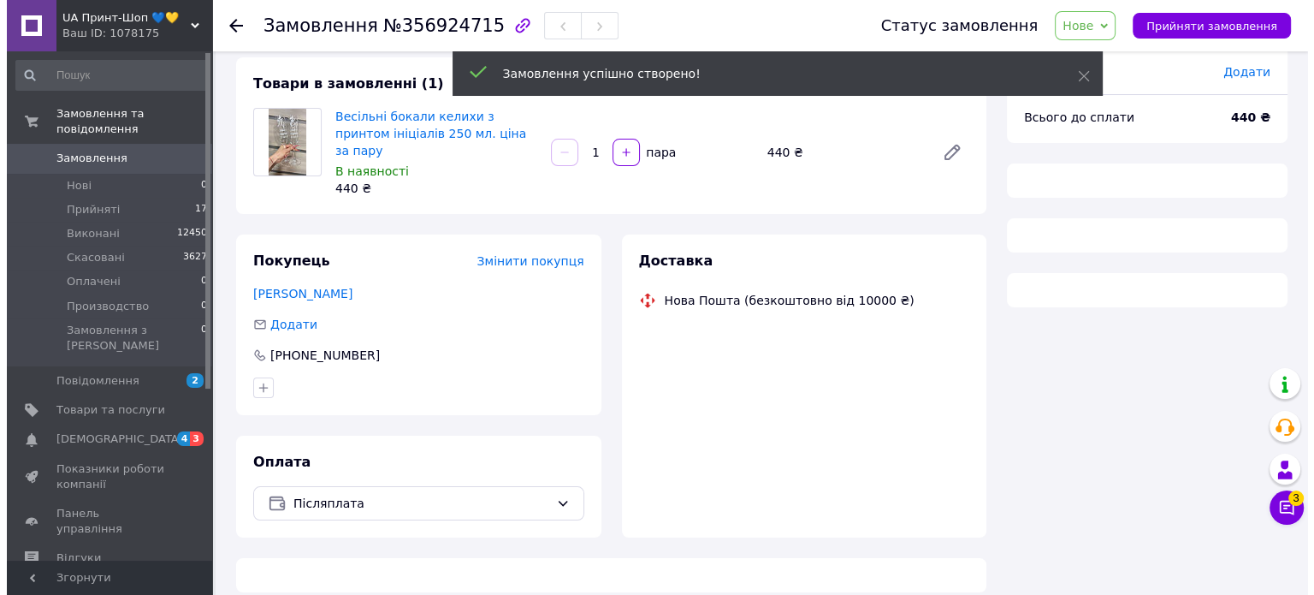
scroll to position [110, 0]
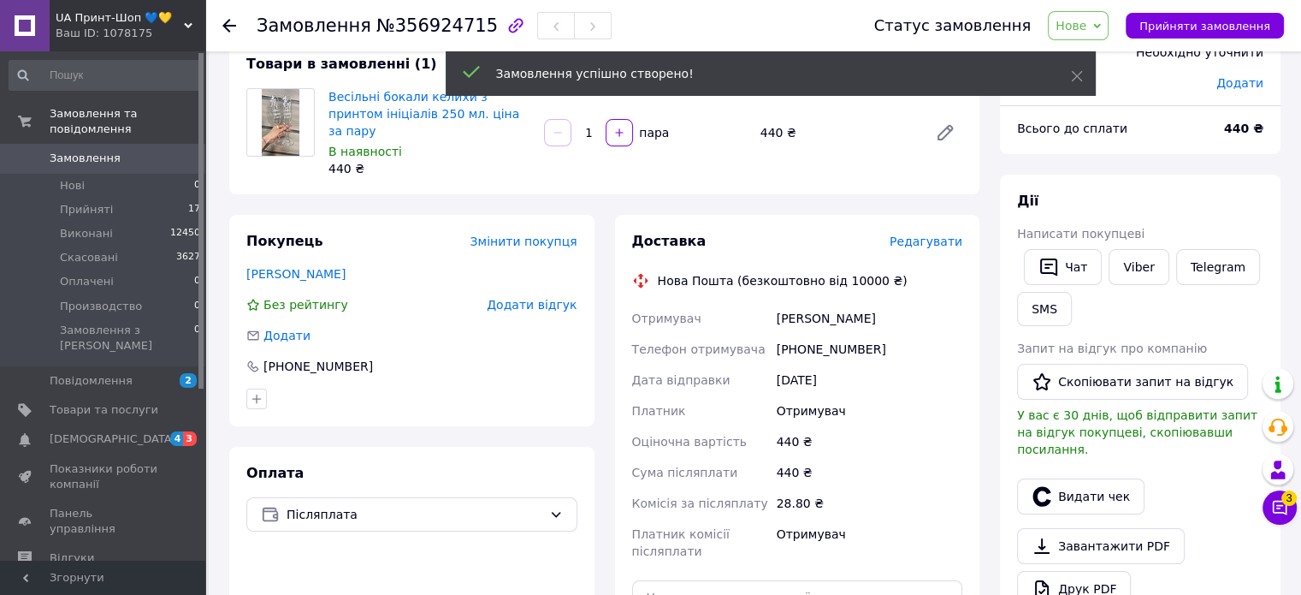
click at [937, 234] on span "Редагувати" at bounding box center [926, 241] width 73 height 14
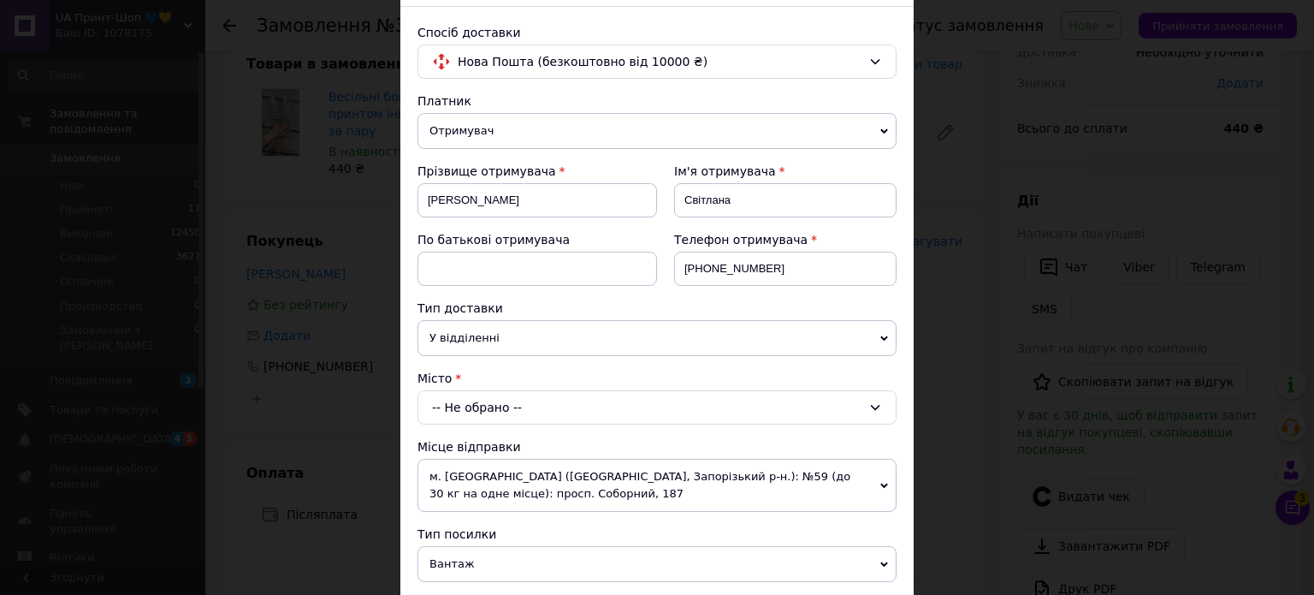
scroll to position [257, 0]
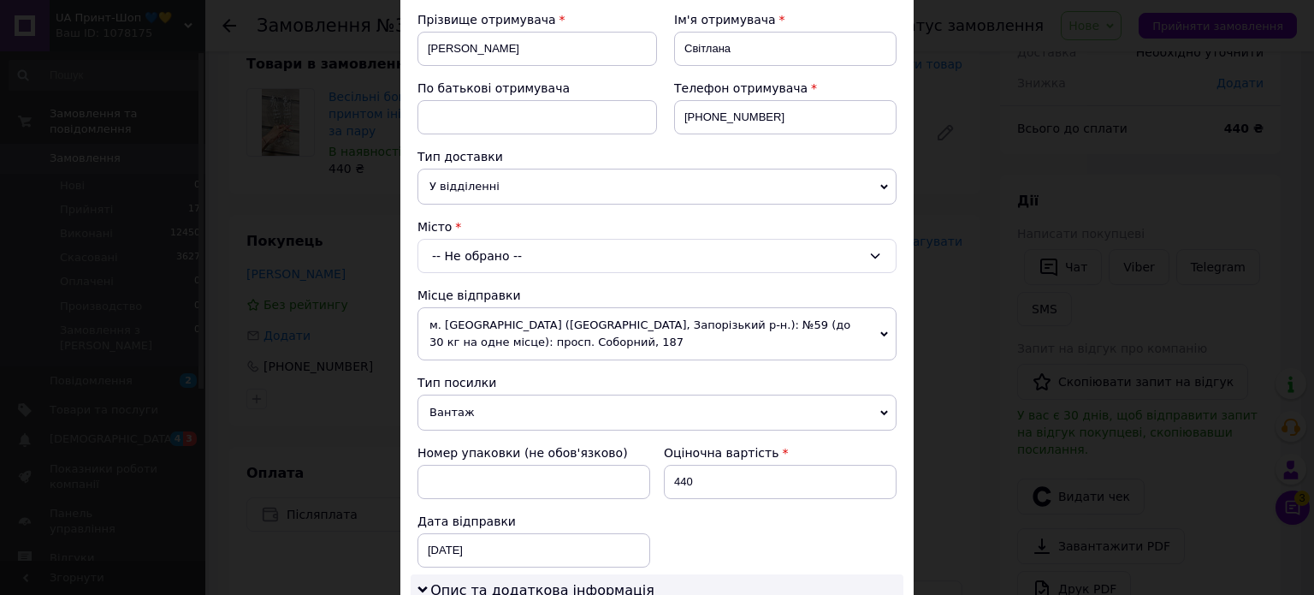
click at [490, 247] on div "-- Не обрано --" at bounding box center [656, 256] width 479 height 34
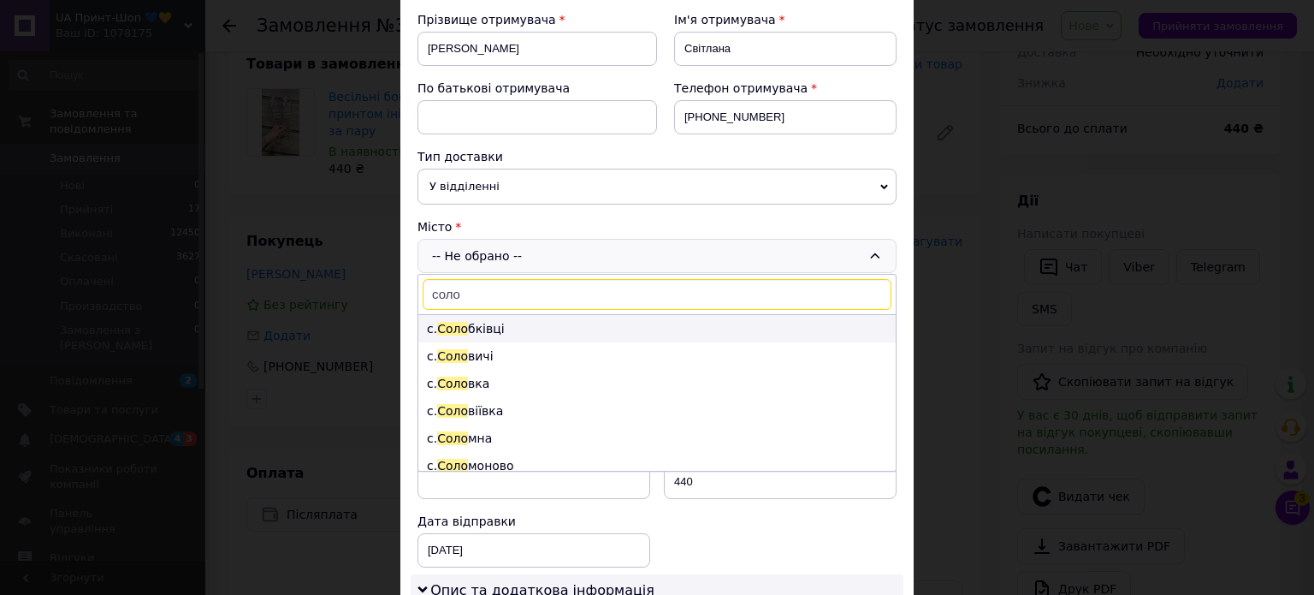
type input "соло"
click at [483, 328] on li "с. Соло бківці" at bounding box center [656, 328] width 477 height 27
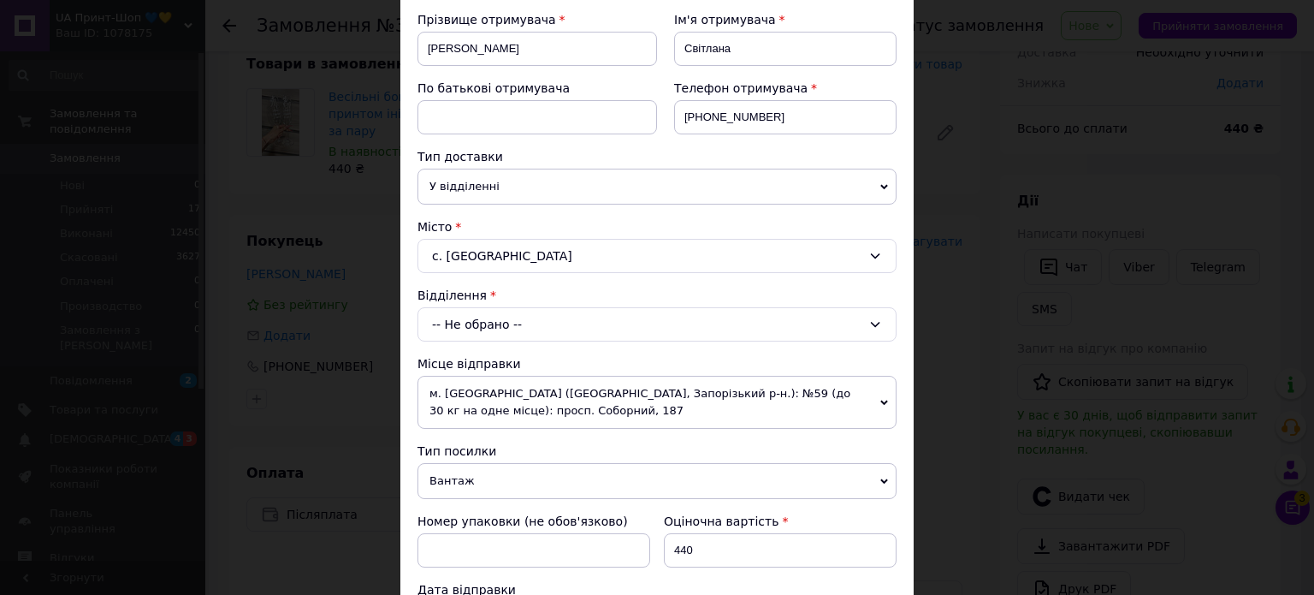
click at [483, 328] on div "-- Не обрано --" at bounding box center [656, 324] width 479 height 34
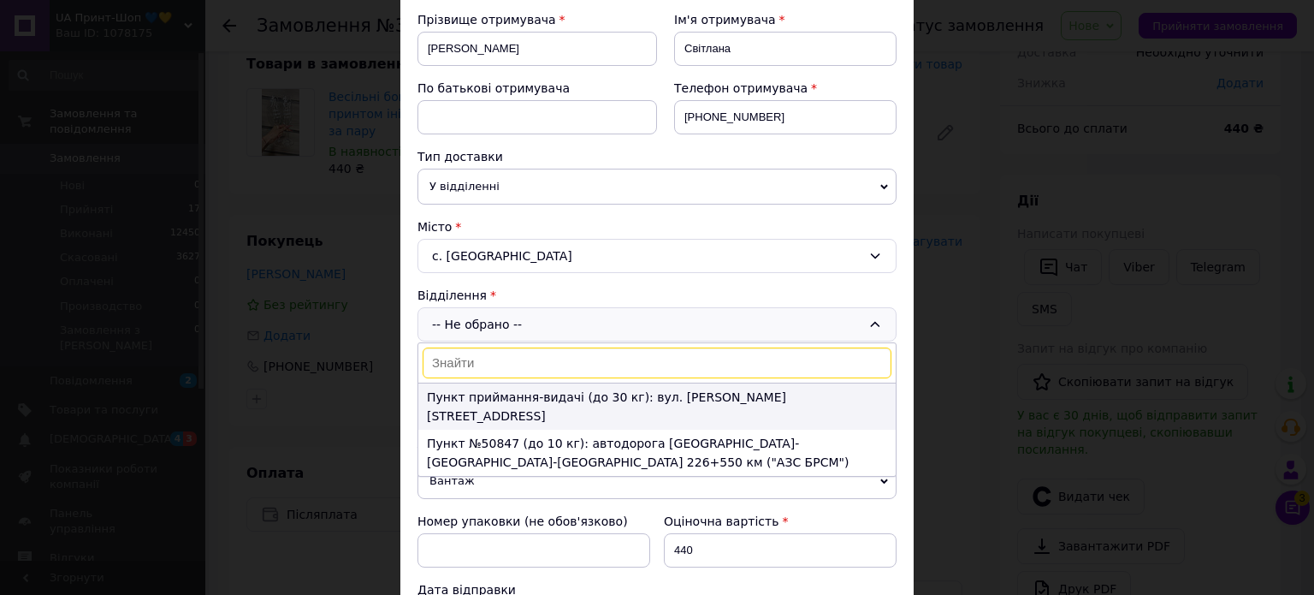
click at [460, 389] on li "Пункт приймання-видачі (до 30 кг): вул. [PERSON_NAME][STREET_ADDRESS]" at bounding box center [656, 406] width 477 height 46
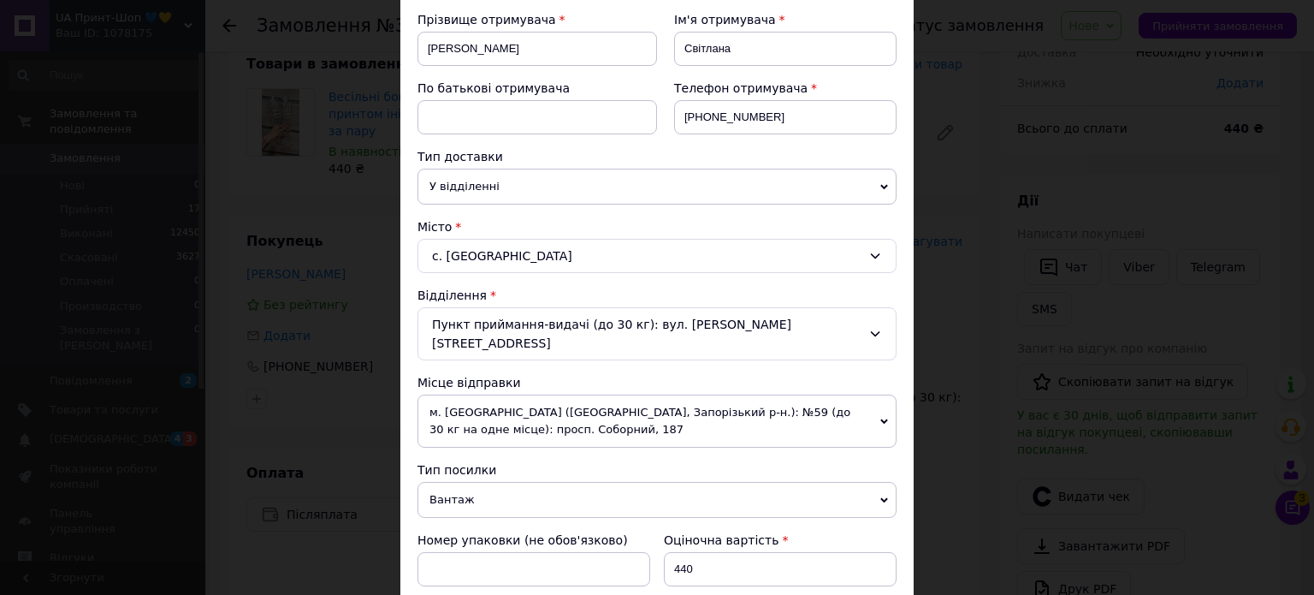
click at [457, 247] on div "с. [GEOGRAPHIC_DATA]" at bounding box center [656, 256] width 479 height 34
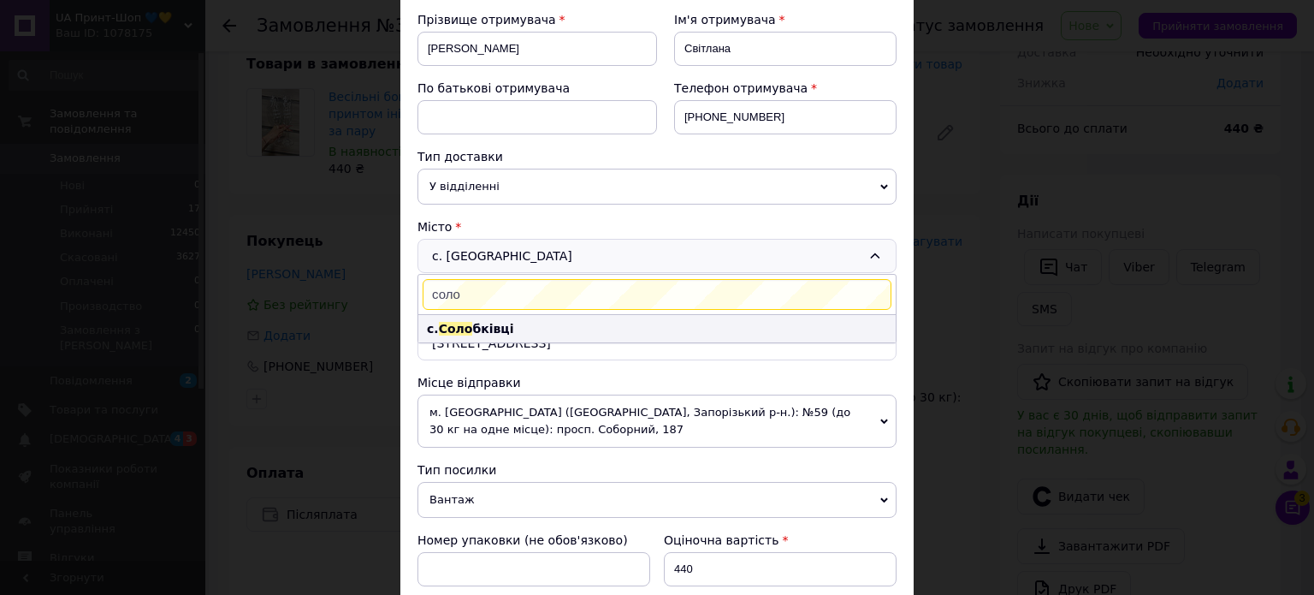
type input "соло"
click at [524, 324] on li "с. Соло бківці" at bounding box center [656, 328] width 477 height 27
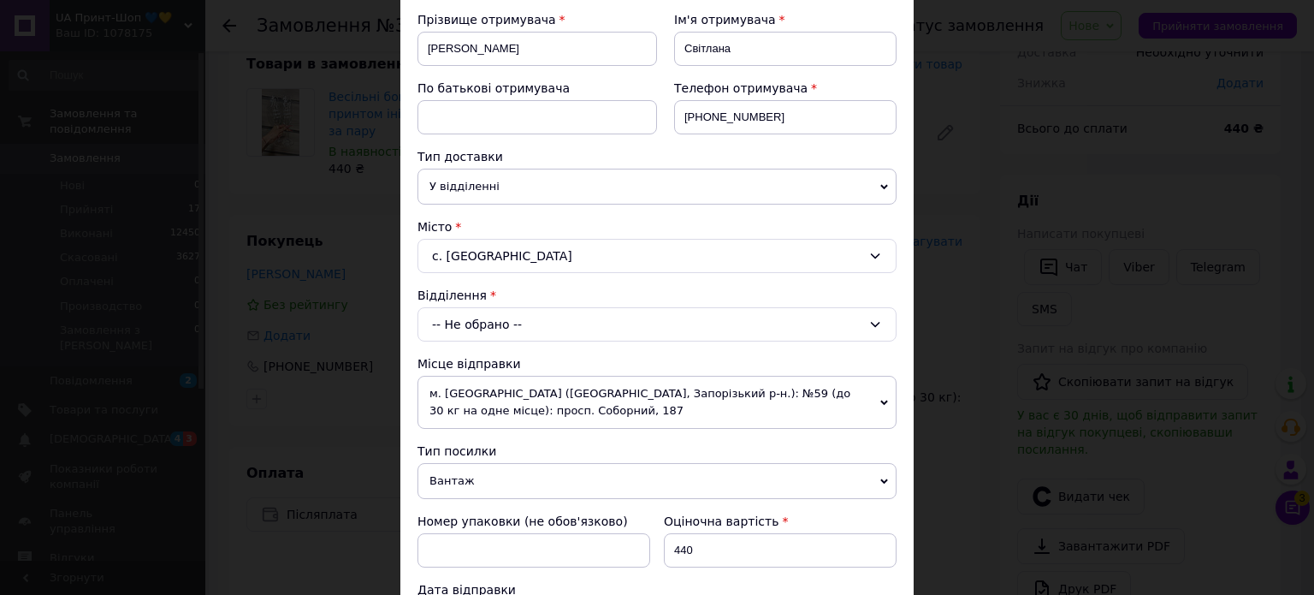
click at [508, 311] on div "-- Не обрано --" at bounding box center [656, 324] width 479 height 34
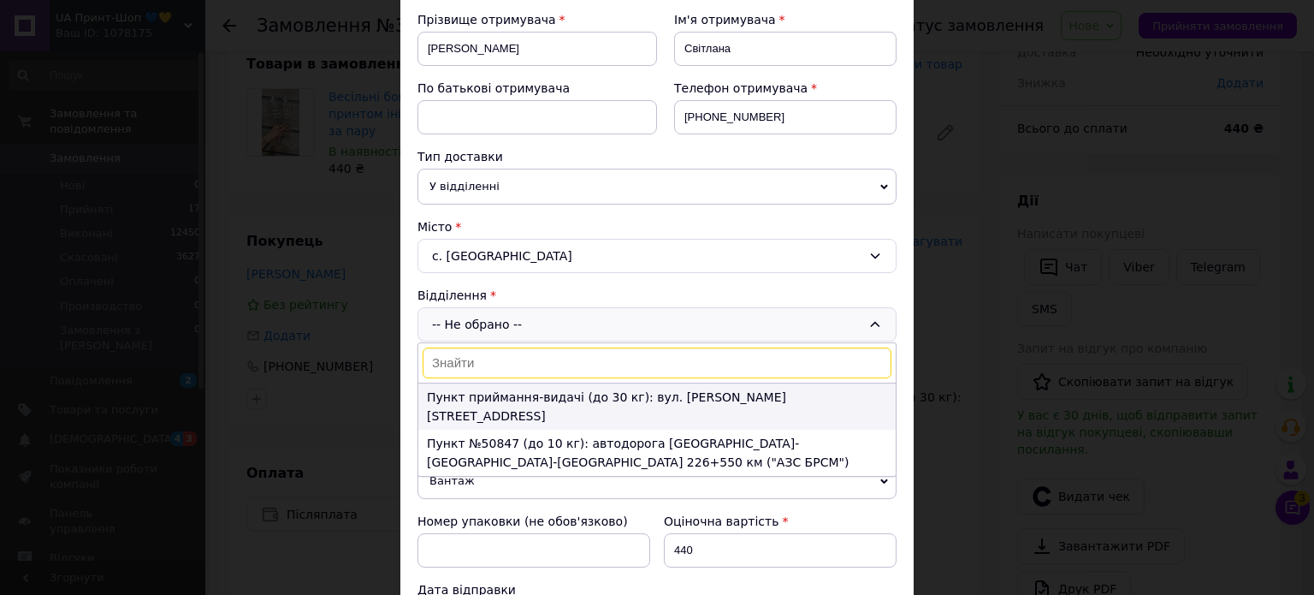
click at [501, 399] on li "Пункт приймання-видачі (до 30 кг): вул. [PERSON_NAME][STREET_ADDRESS]" at bounding box center [656, 406] width 477 height 46
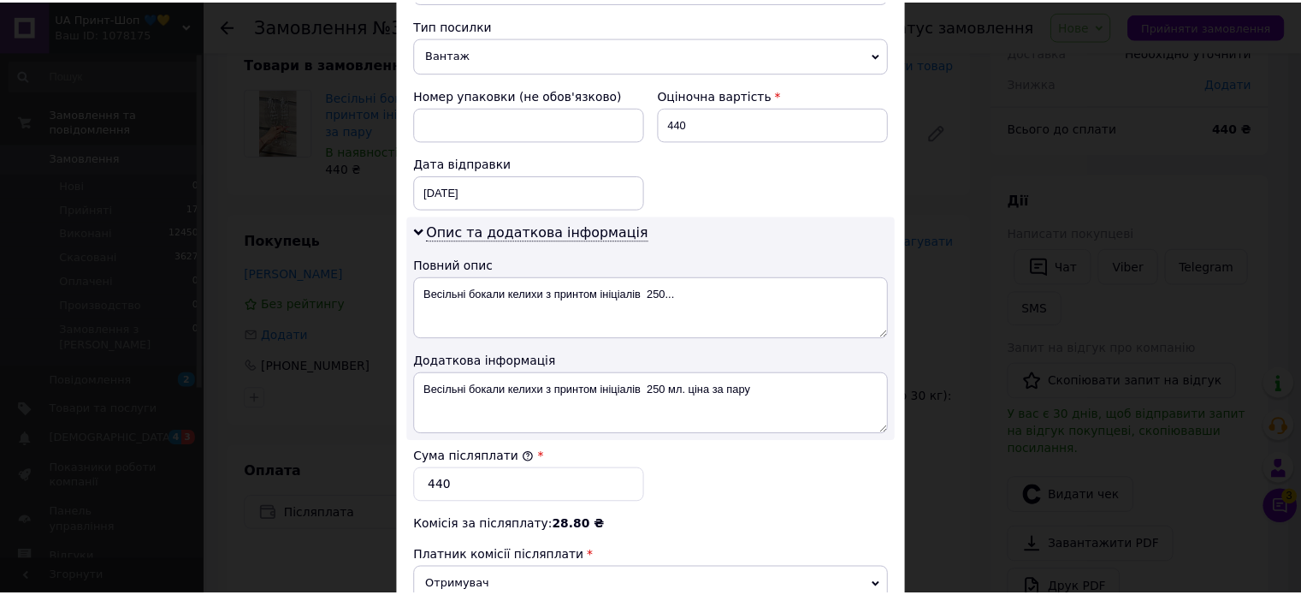
scroll to position [914, 0]
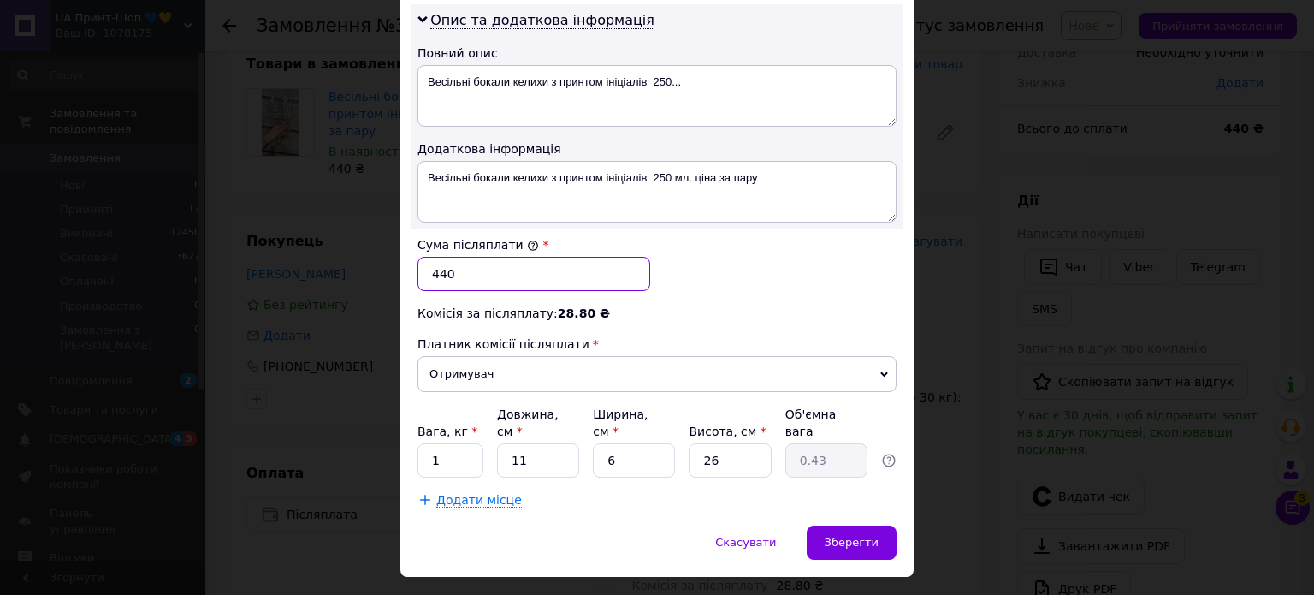
click at [472, 257] on input "440" at bounding box center [533, 274] width 233 height 34
type input "4"
type input "290"
click at [844, 536] on span "Зберегти" at bounding box center [852, 542] width 54 height 13
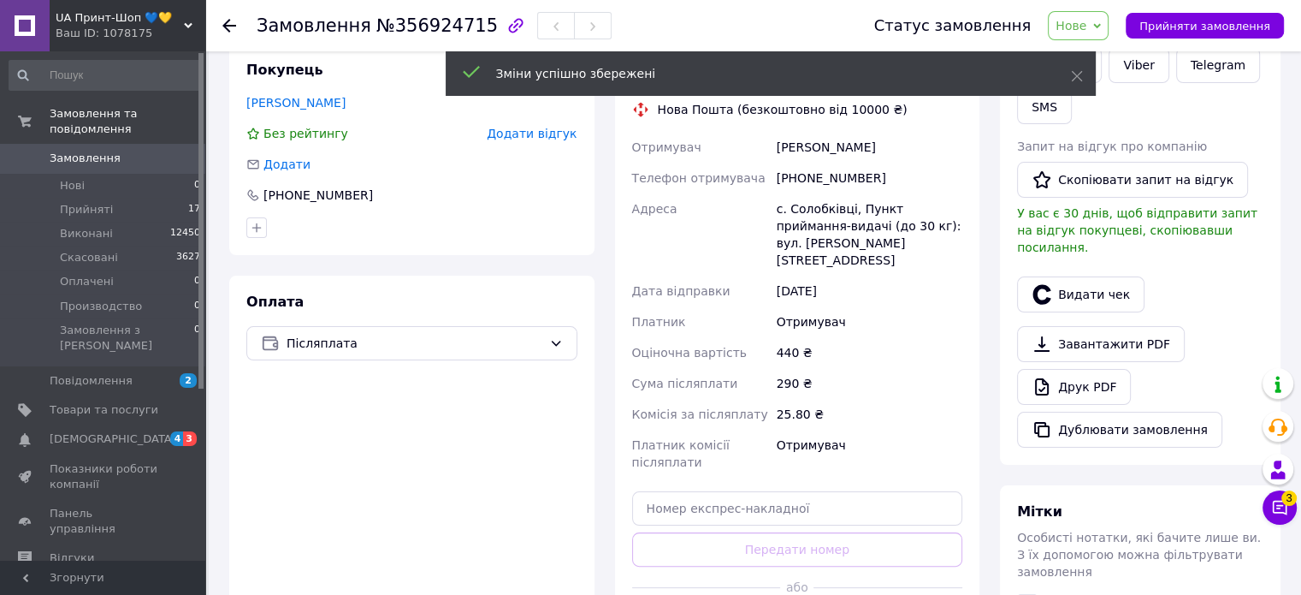
scroll to position [366, 0]
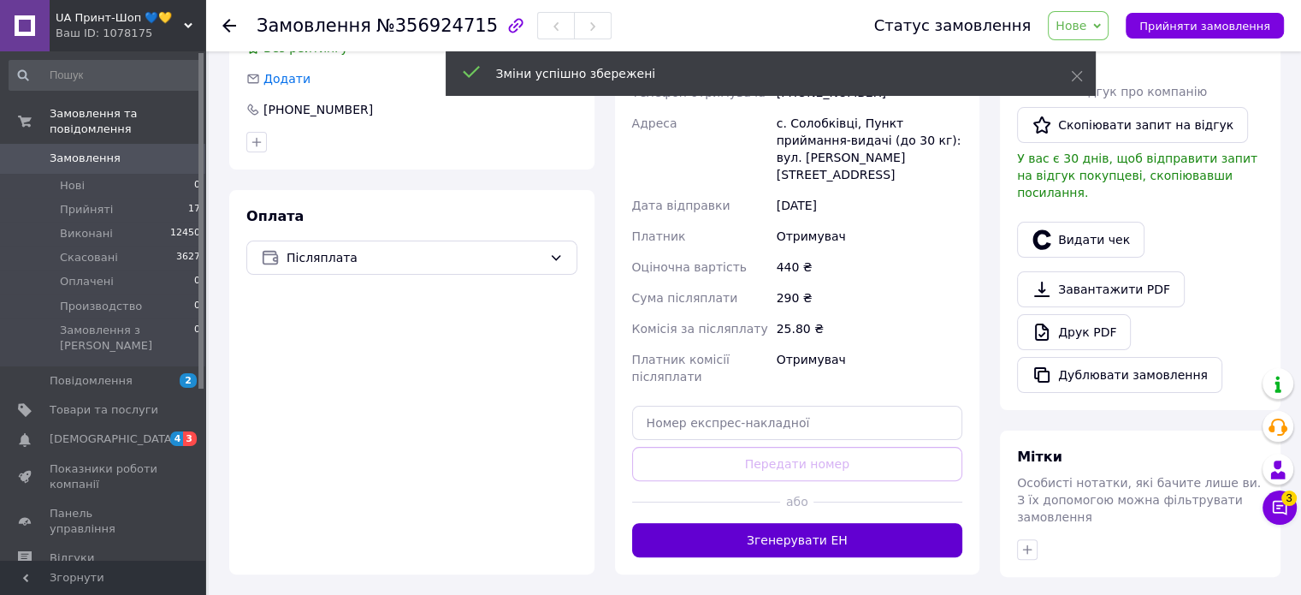
click at [741, 523] on button "Згенерувати ЕН" at bounding box center [797, 540] width 331 height 34
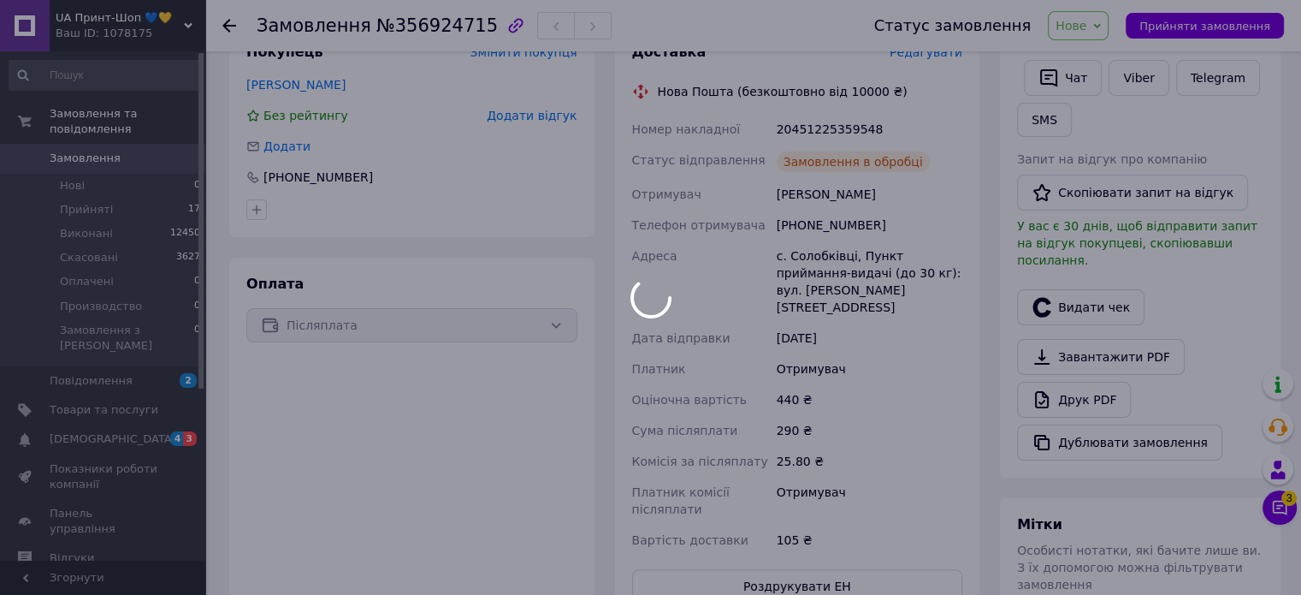
scroll to position [195, 0]
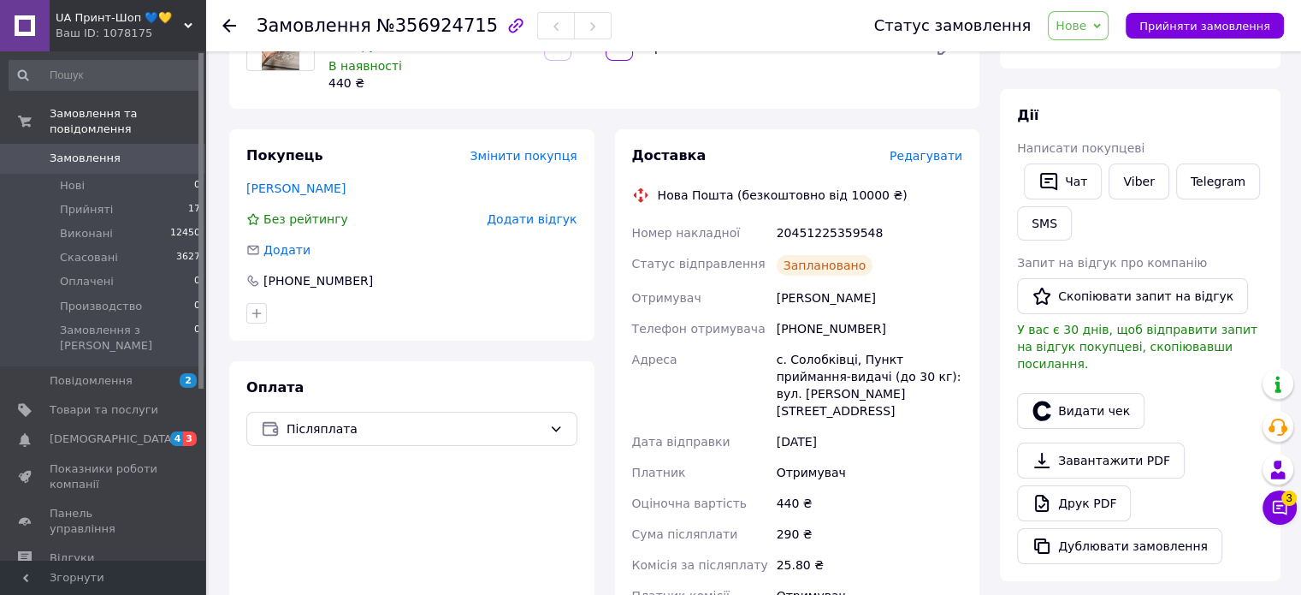
drag, startPoint x: 1102, startPoint y: 27, endPoint x: 1106, endPoint y: 61, distance: 34.5
click at [1104, 27] on span "Нове" at bounding box center [1078, 25] width 61 height 29
click at [1109, 87] on li "Виконано" at bounding box center [1098, 86] width 99 height 26
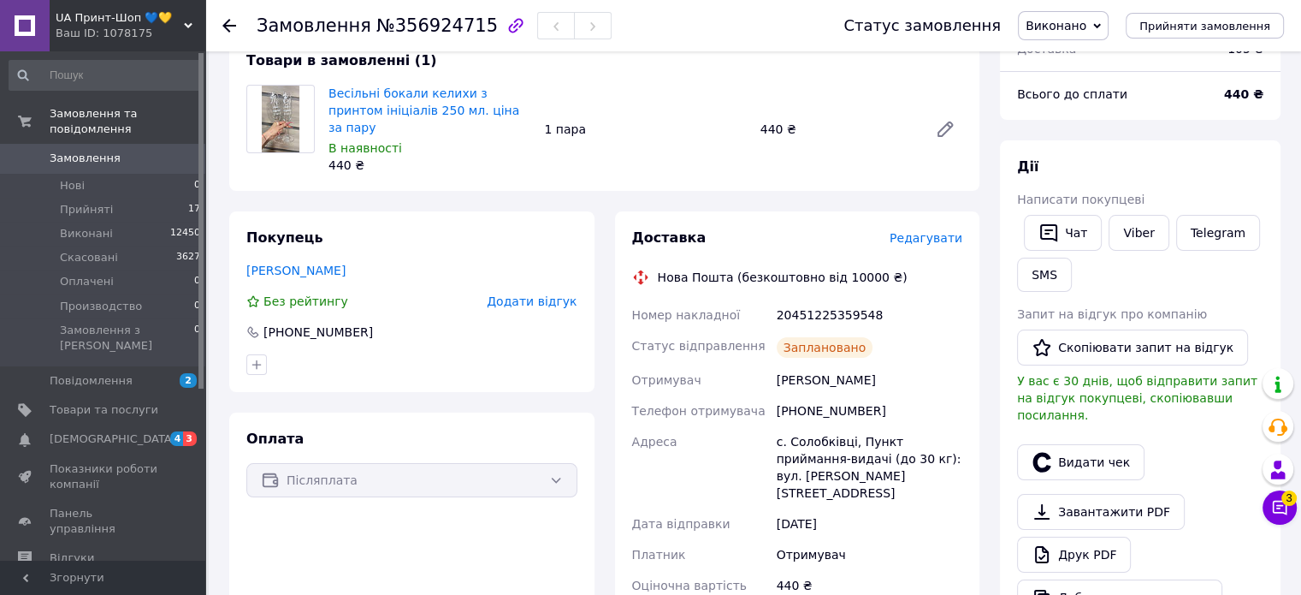
scroll to position [257, 0]
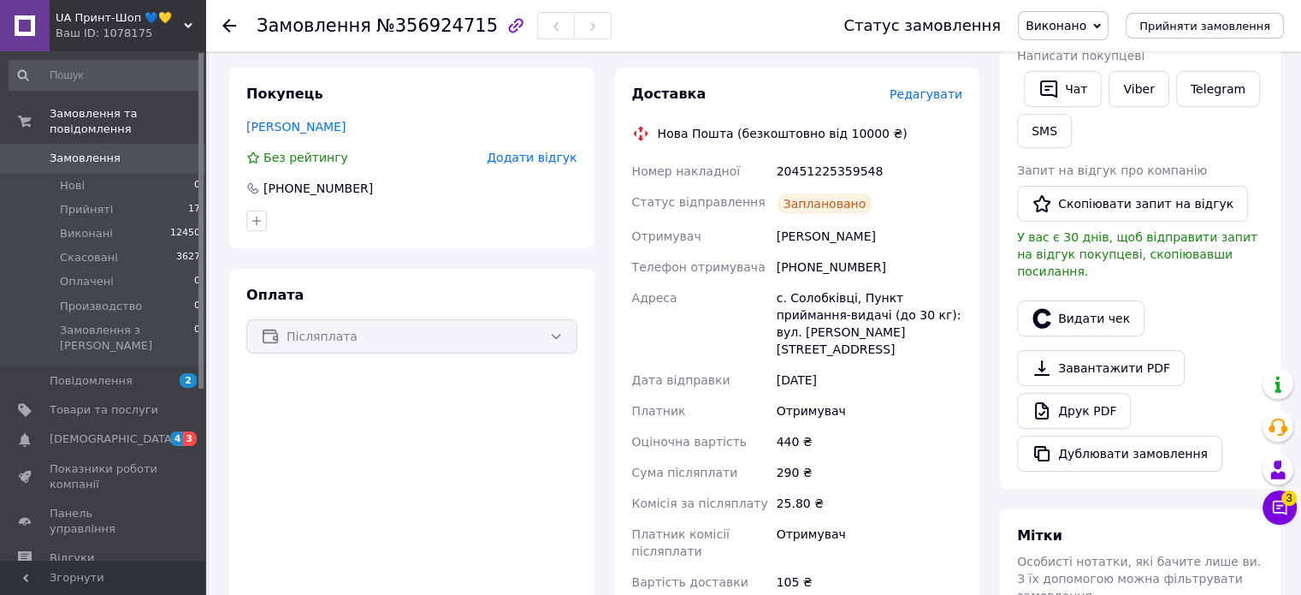
click at [1086, 27] on span "Виконано" at bounding box center [1056, 26] width 61 height 14
click at [109, 151] on span "Замовлення" at bounding box center [85, 158] width 71 height 15
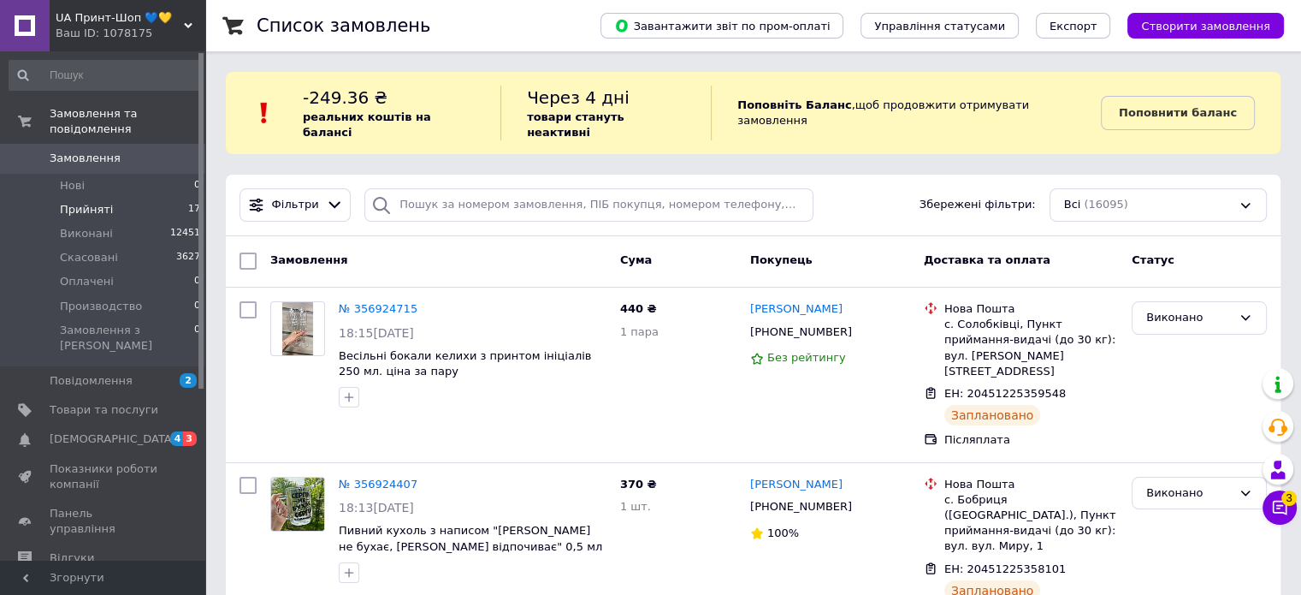
click at [158, 198] on li "Прийняті 17" at bounding box center [105, 210] width 210 height 24
